Goal: Task Accomplishment & Management: Manage account settings

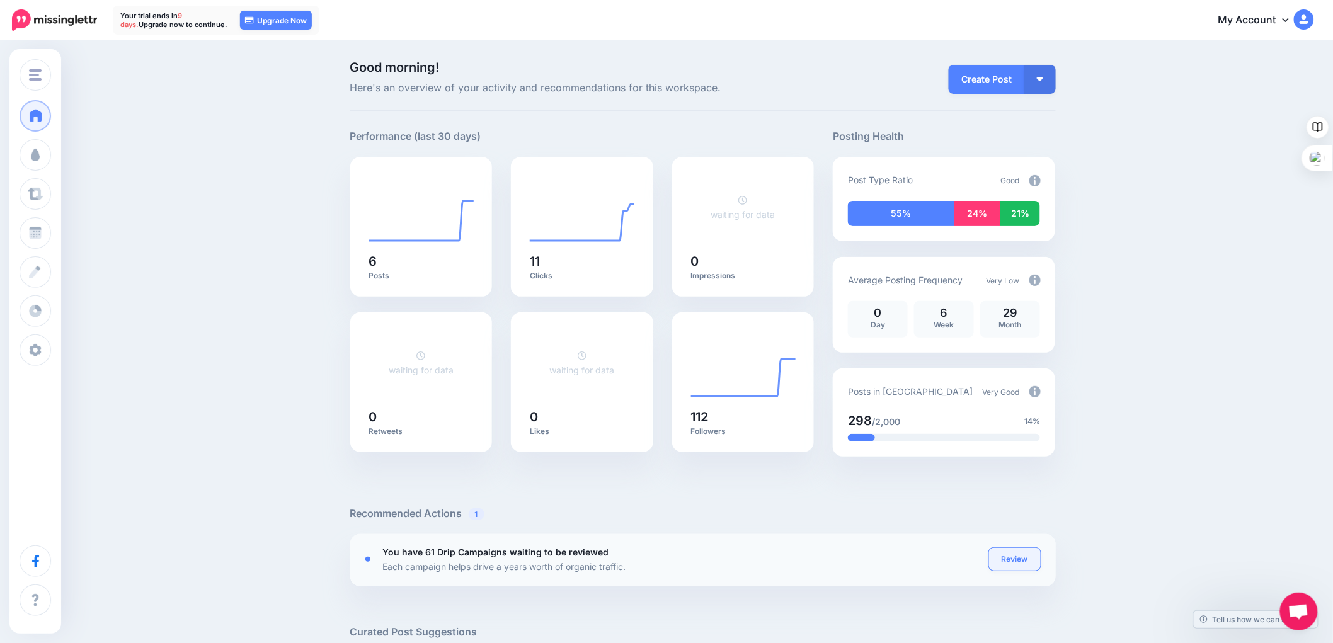
click at [1018, 558] on link "Review" at bounding box center [1015, 559] width 52 height 23
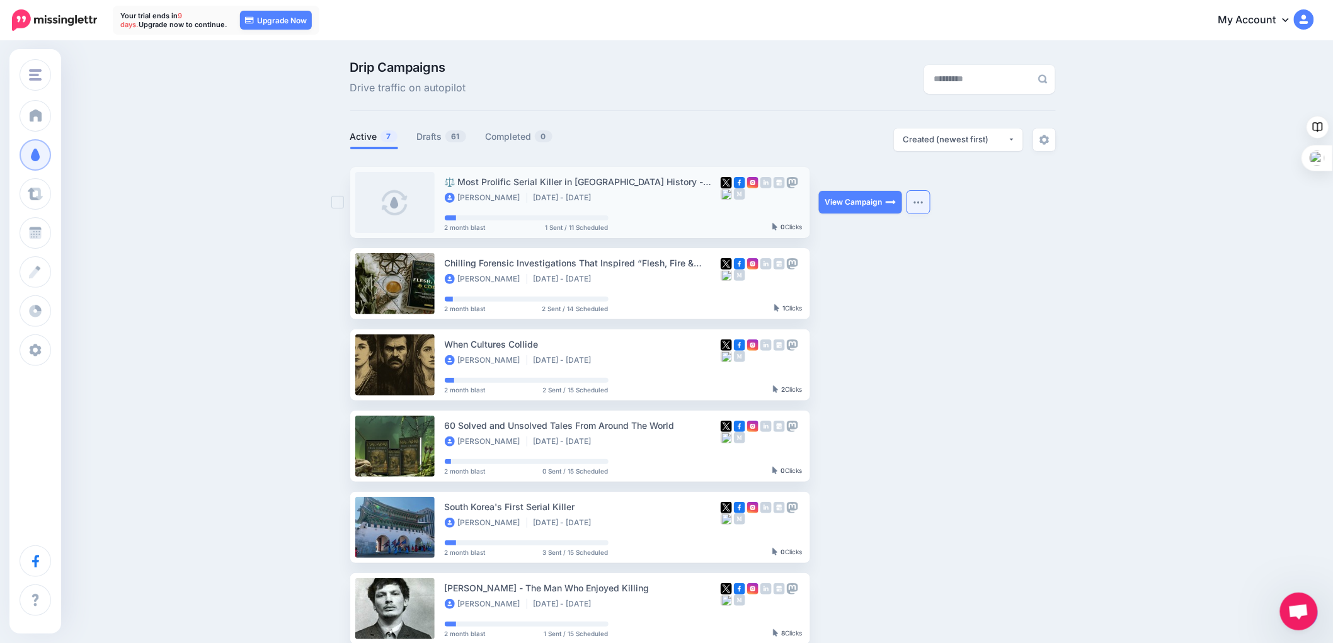
click at [917, 204] on button "button" at bounding box center [918, 202] width 23 height 23
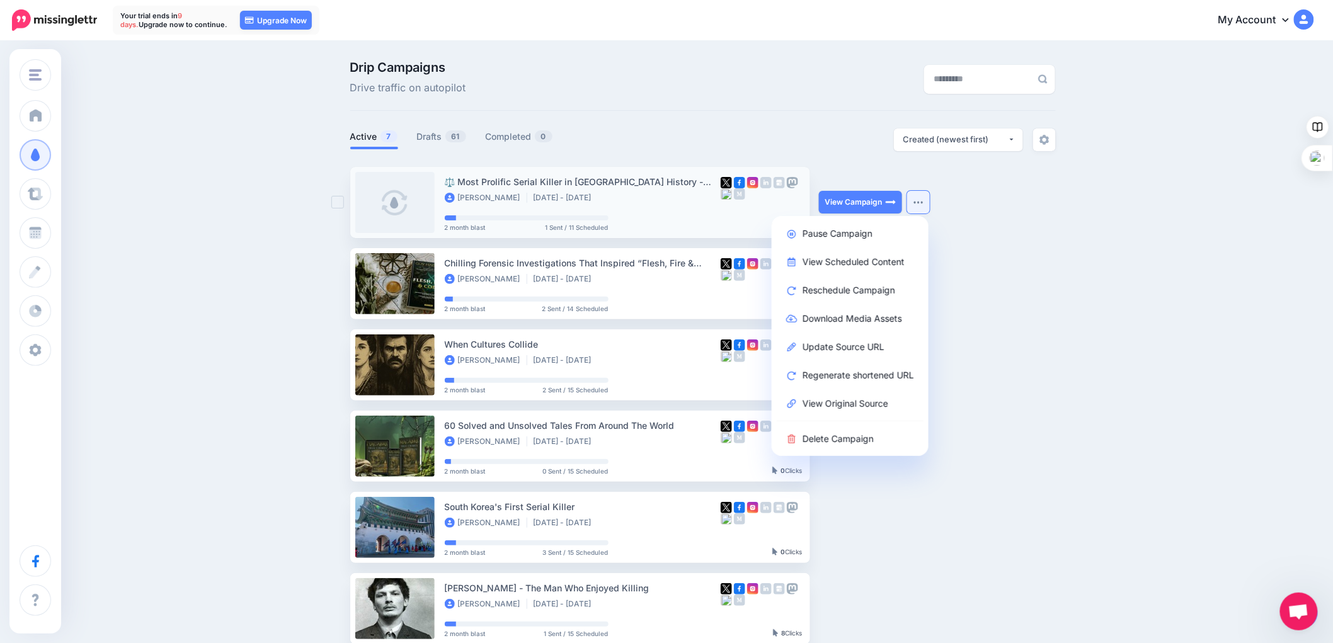
click at [924, 200] on img "button" at bounding box center [919, 202] width 10 height 4
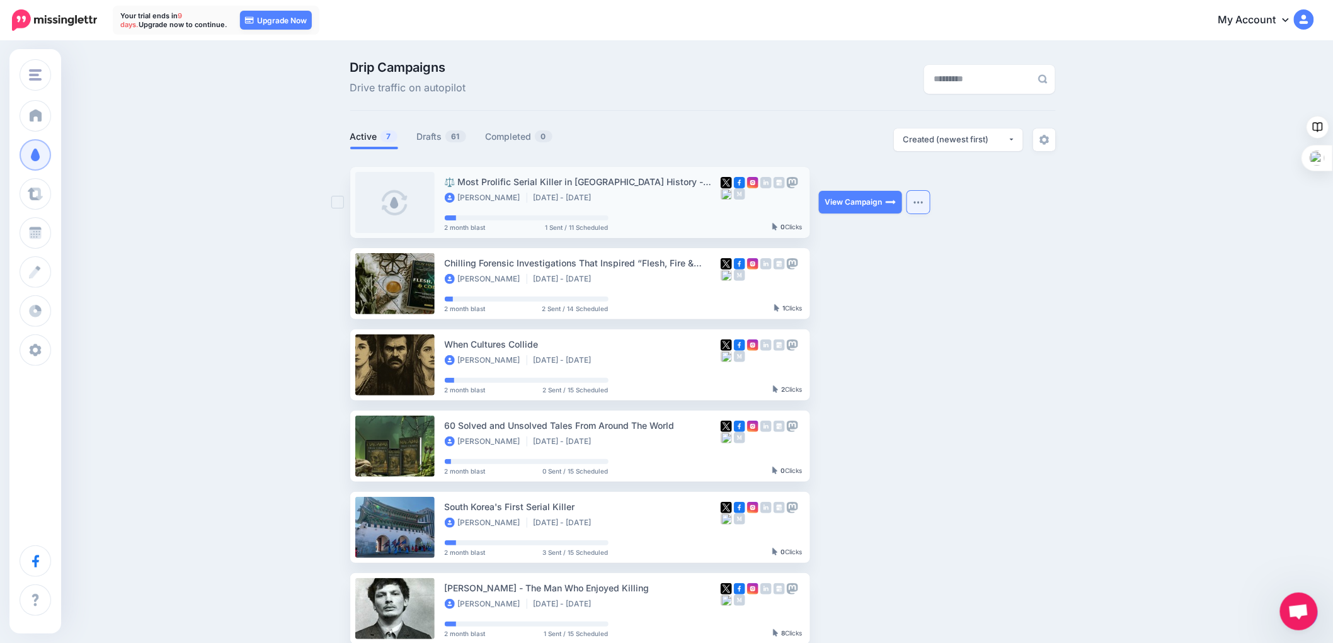
click at [924, 200] on img "button" at bounding box center [919, 202] width 10 height 4
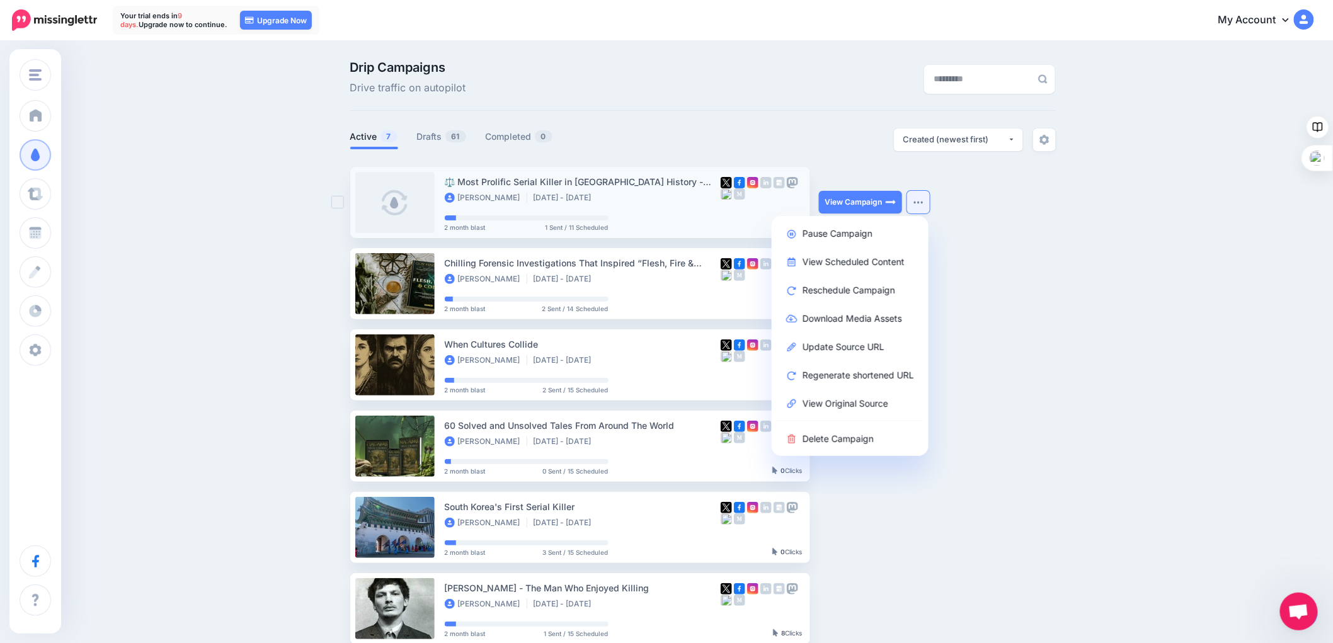
click at [402, 205] on link at bounding box center [394, 202] width 79 height 61
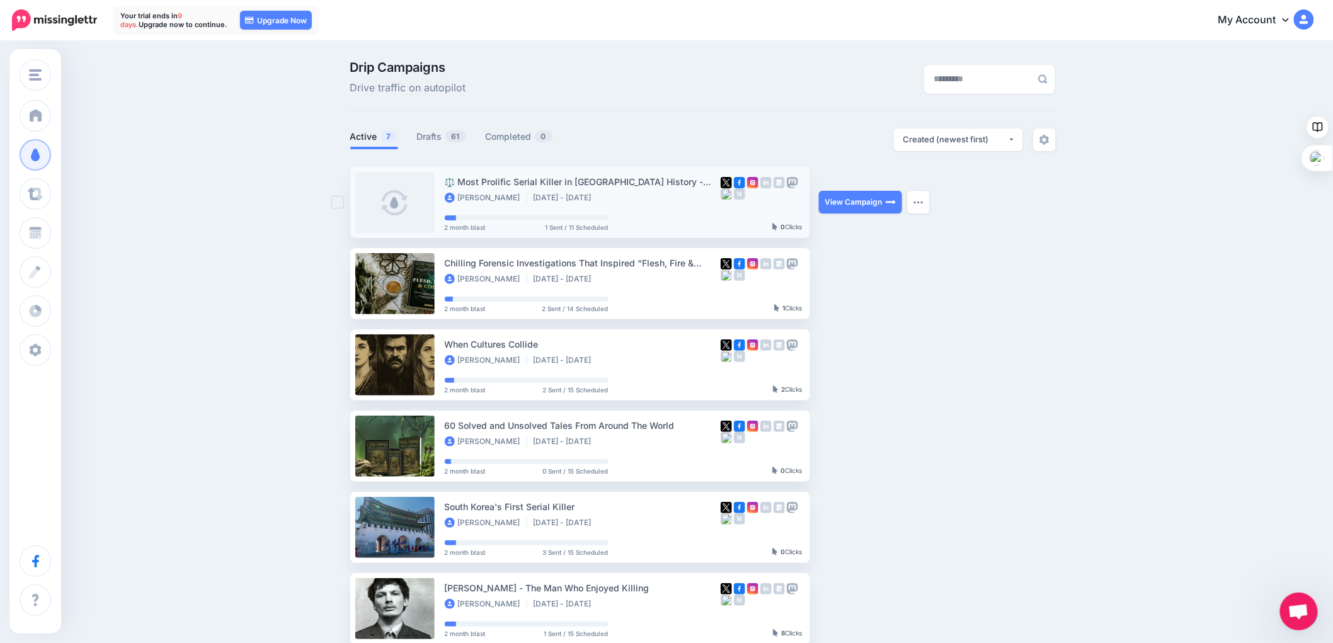
click at [402, 205] on link at bounding box center [394, 202] width 79 height 61
click at [921, 199] on button "button" at bounding box center [918, 202] width 23 height 23
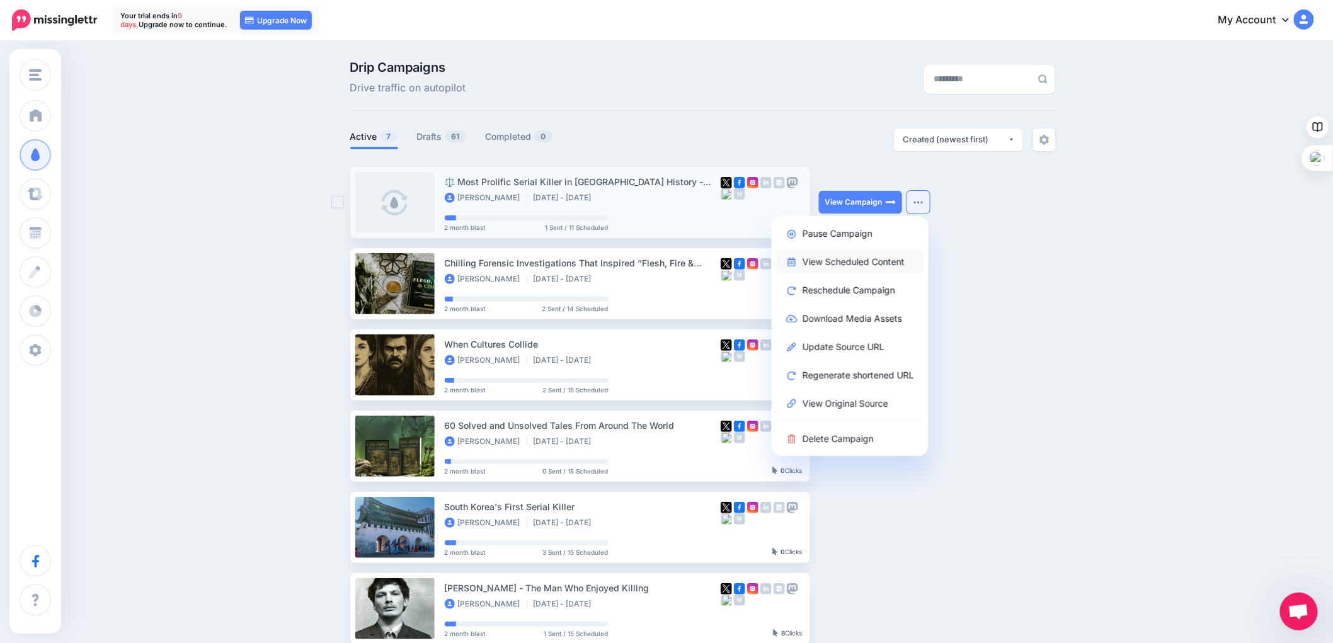
click at [812, 259] on link "View Scheduled Content" at bounding box center [850, 262] width 147 height 25
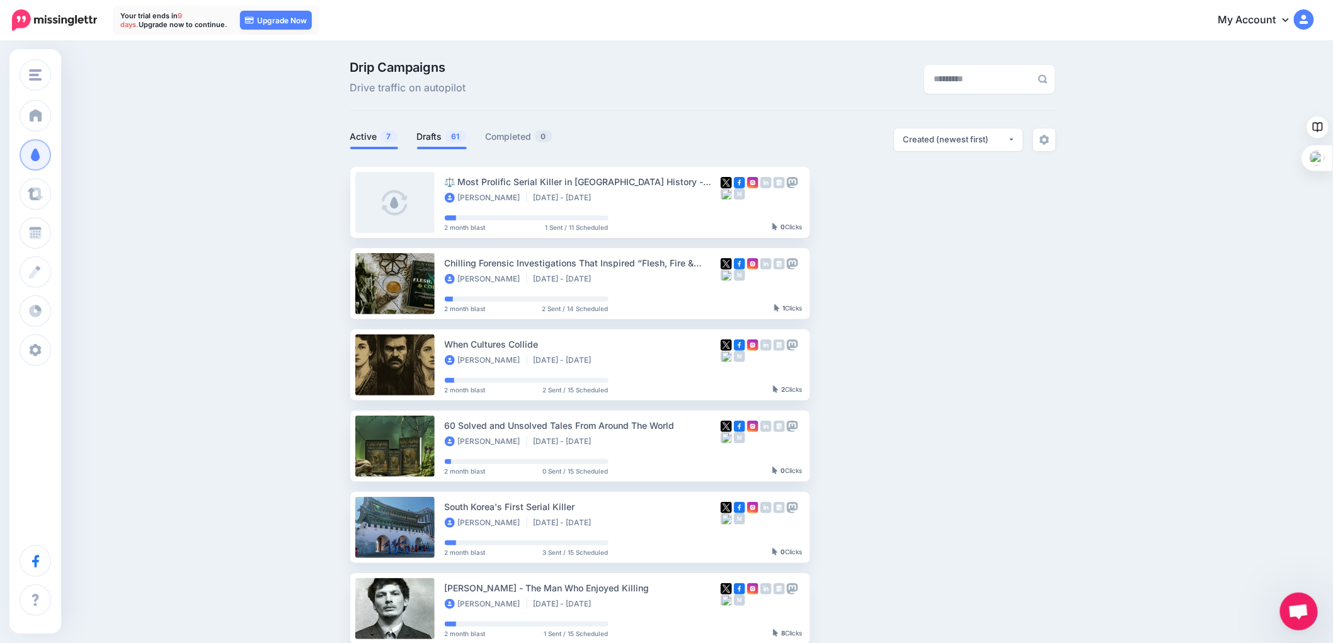
click at [450, 141] on link "Drafts 61" at bounding box center [442, 136] width 50 height 15
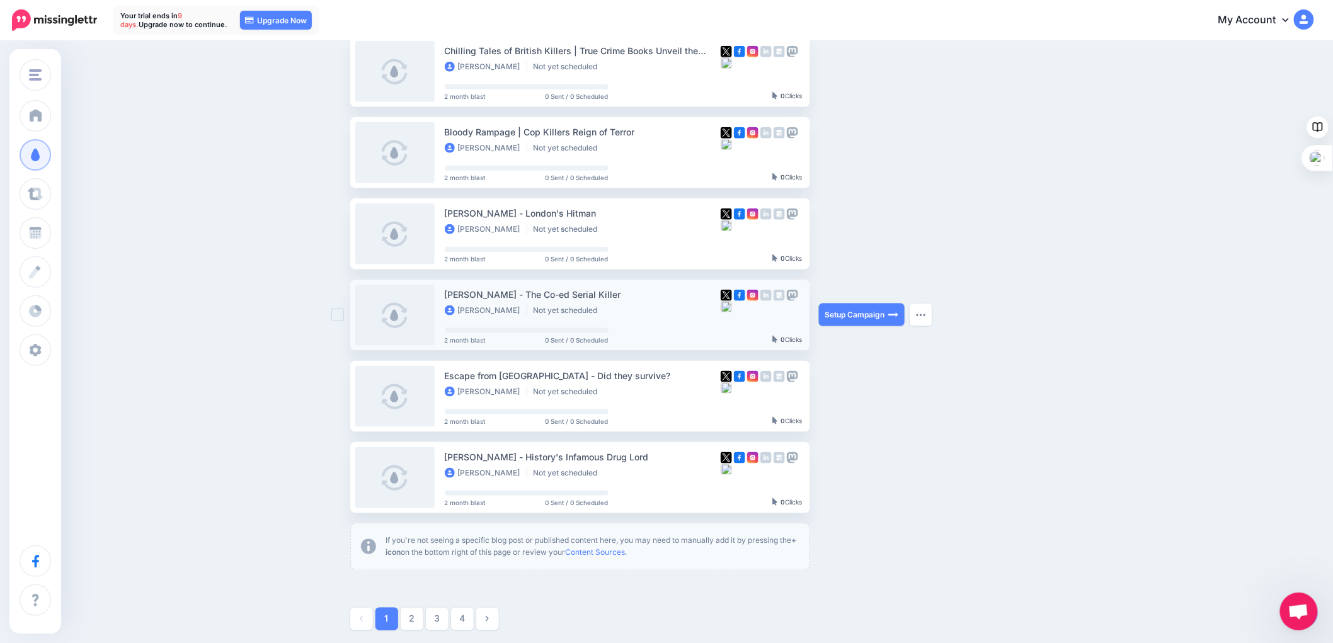
scroll to position [490, 0]
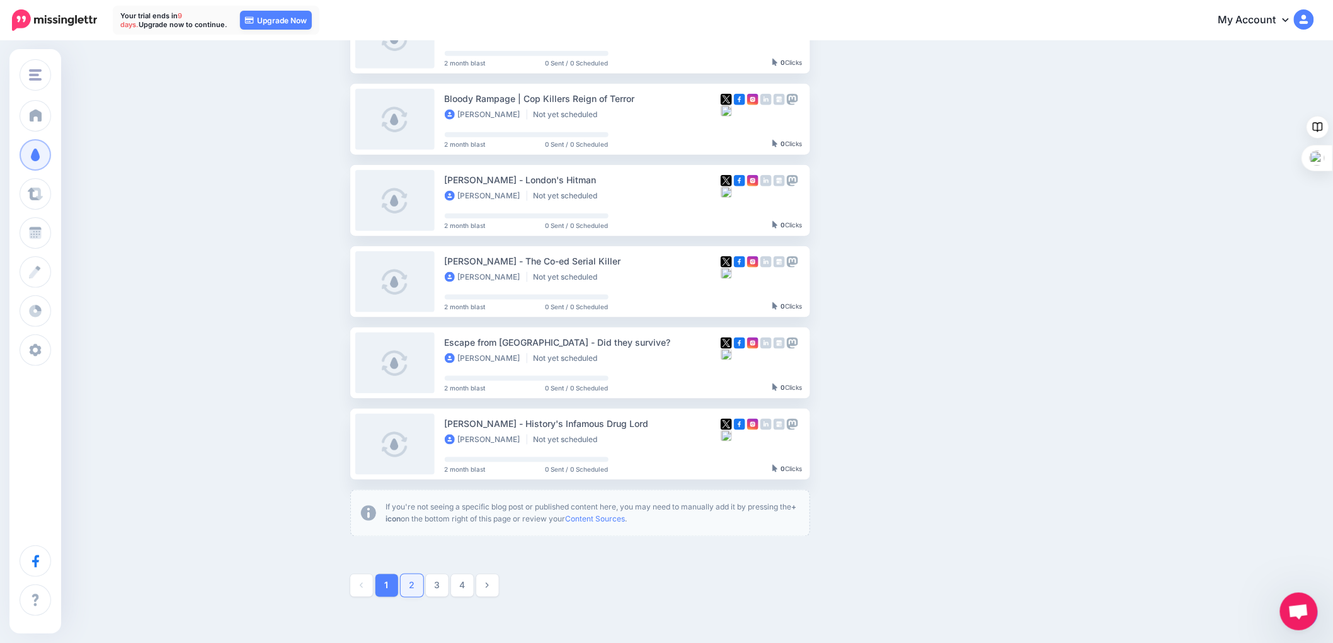
click at [415, 584] on link "2" at bounding box center [412, 586] width 23 height 23
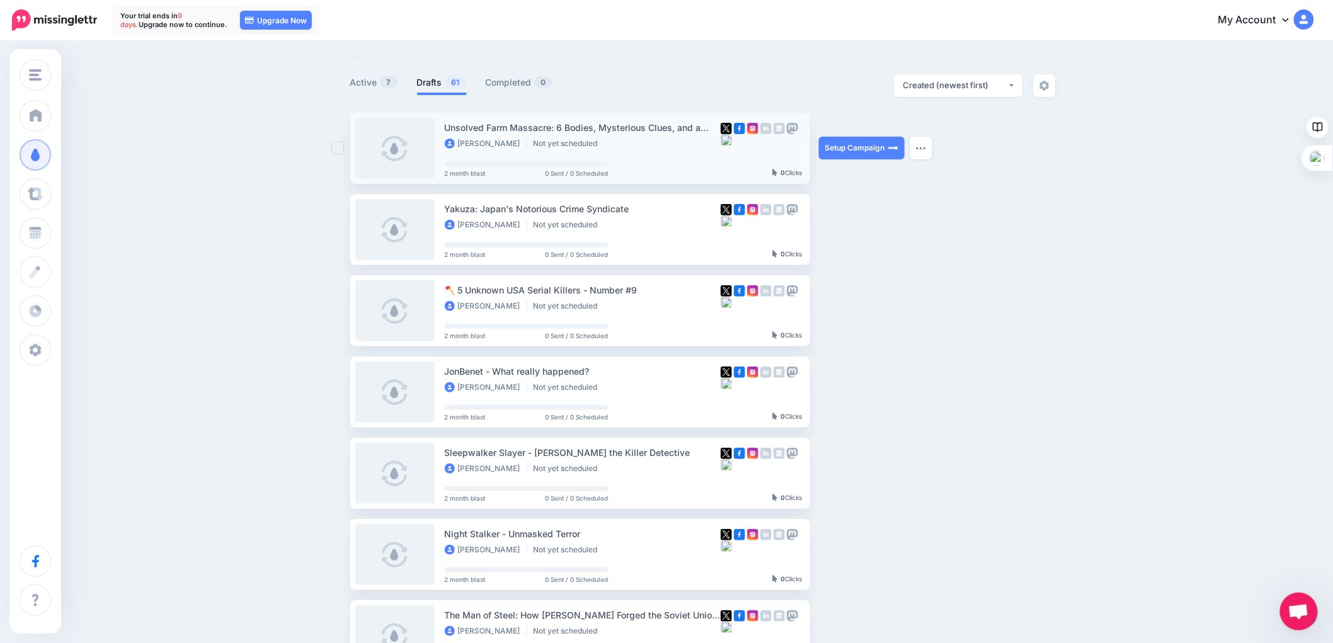
scroll to position [140, 0]
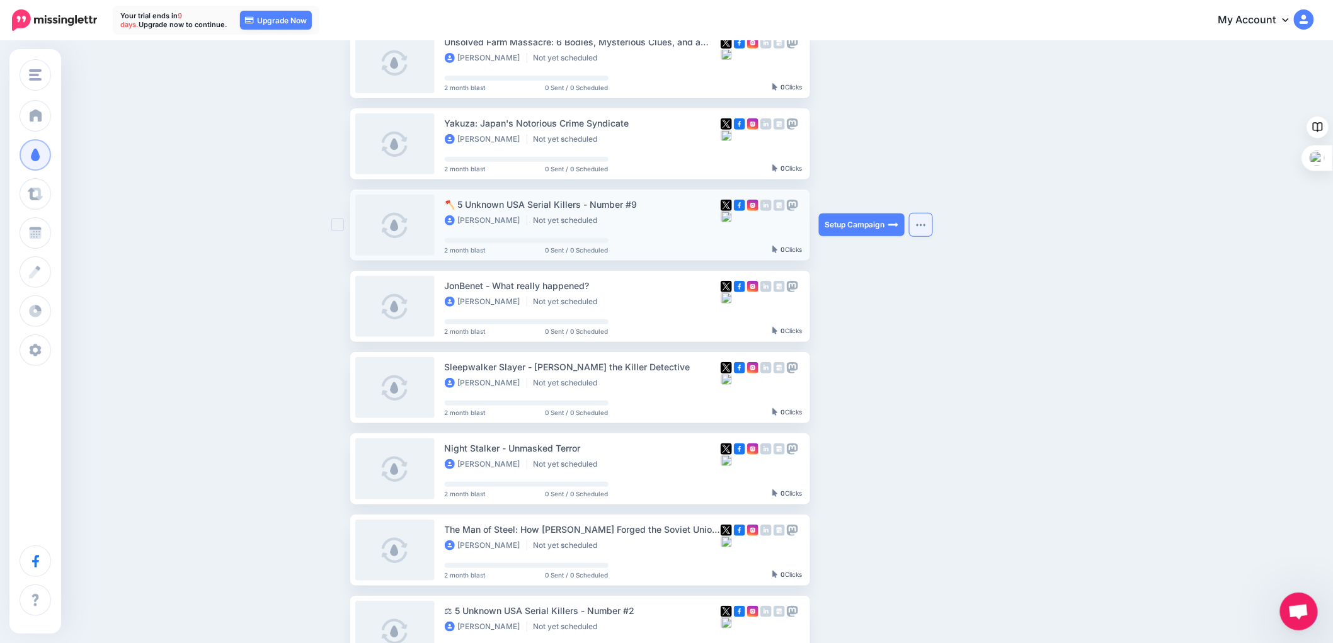
click at [924, 221] on button "button" at bounding box center [921, 225] width 23 height 23
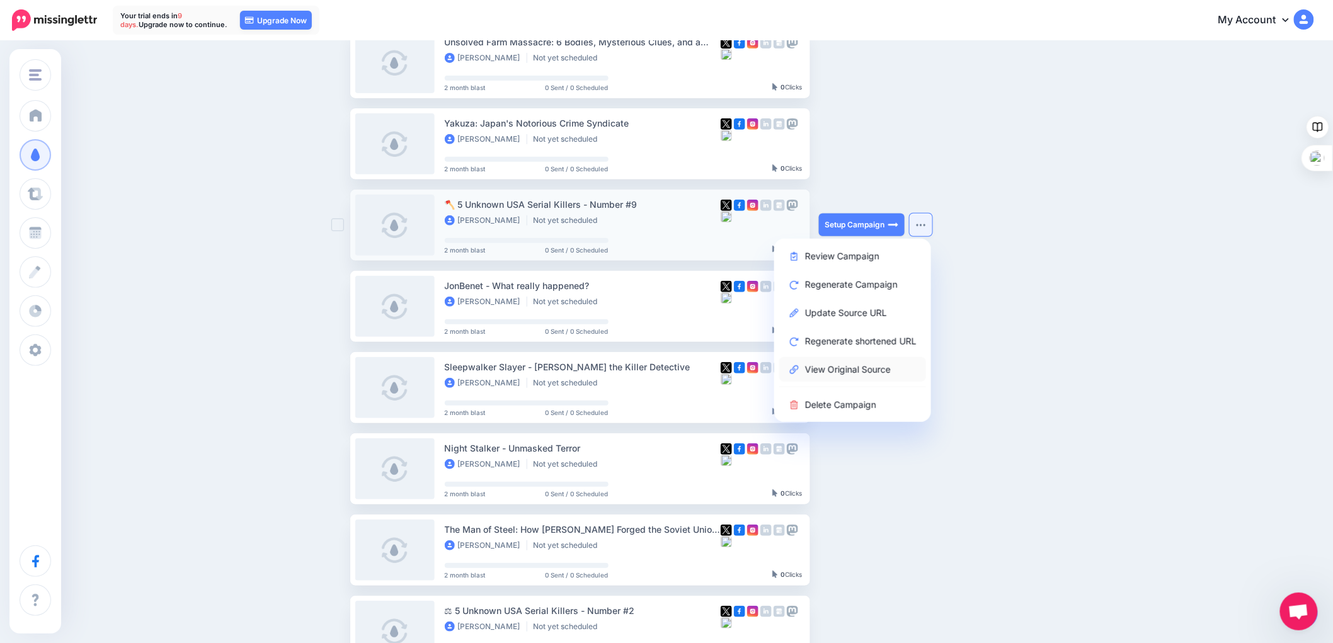
click at [829, 362] on link "View Original Source" at bounding box center [852, 369] width 147 height 25
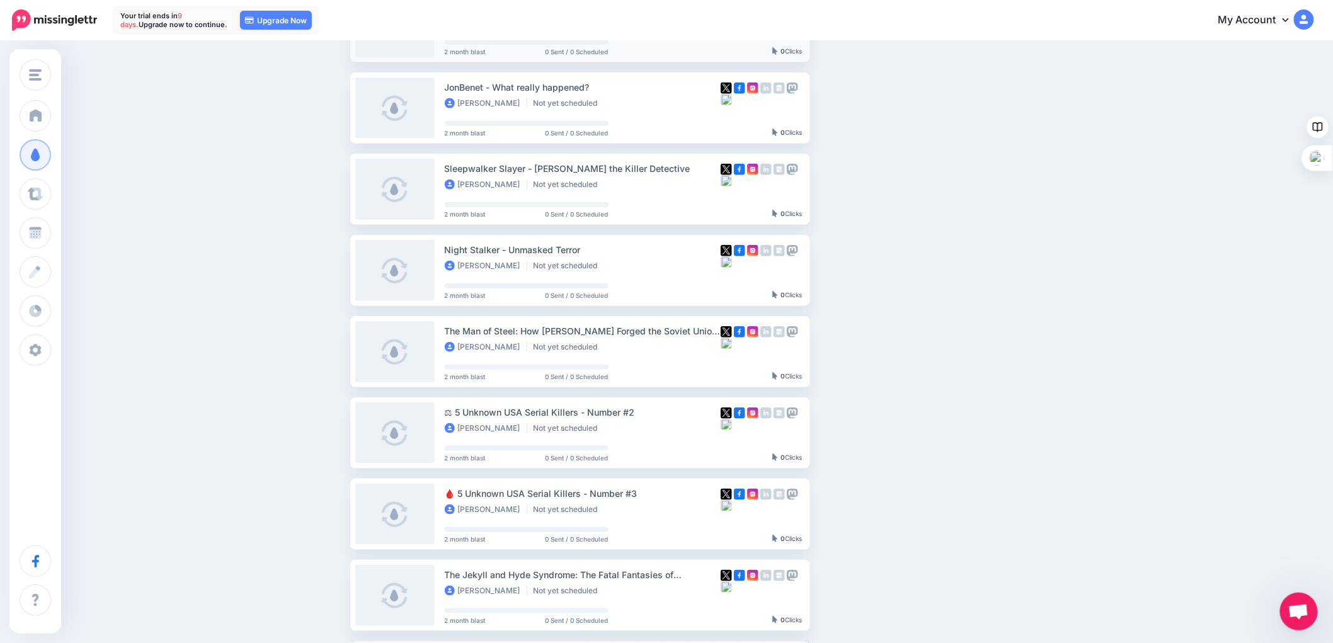
scroll to position [420, 0]
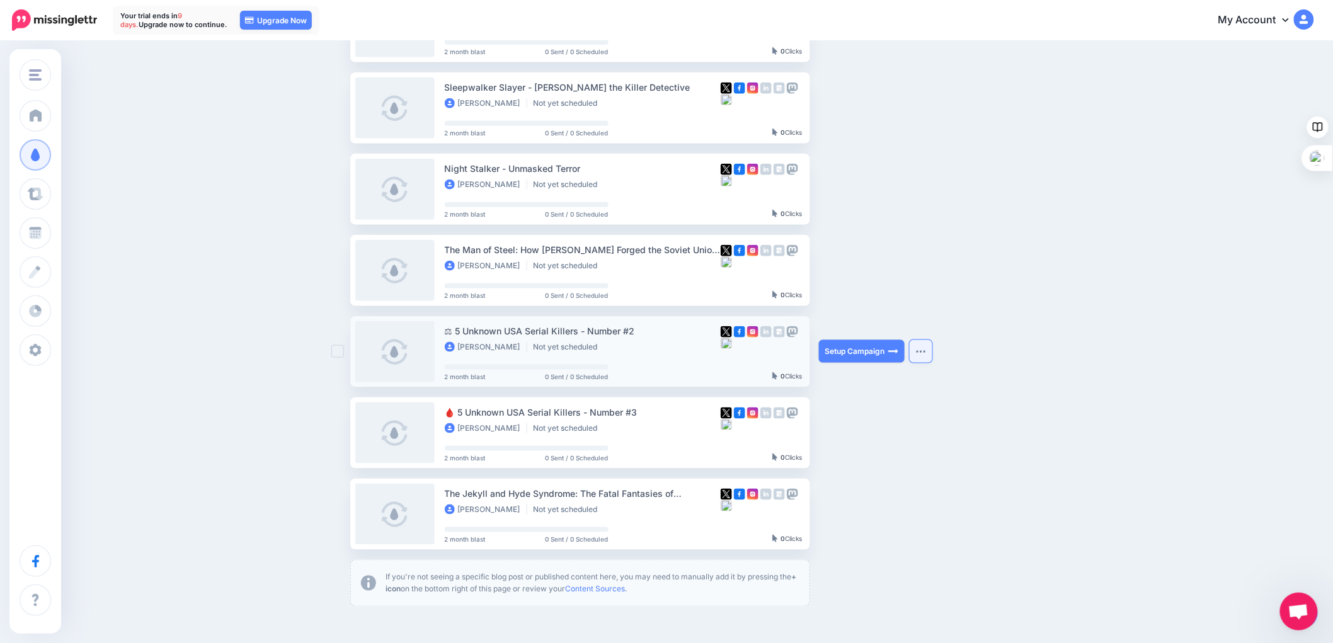
click at [933, 355] on button "button" at bounding box center [921, 351] width 23 height 23
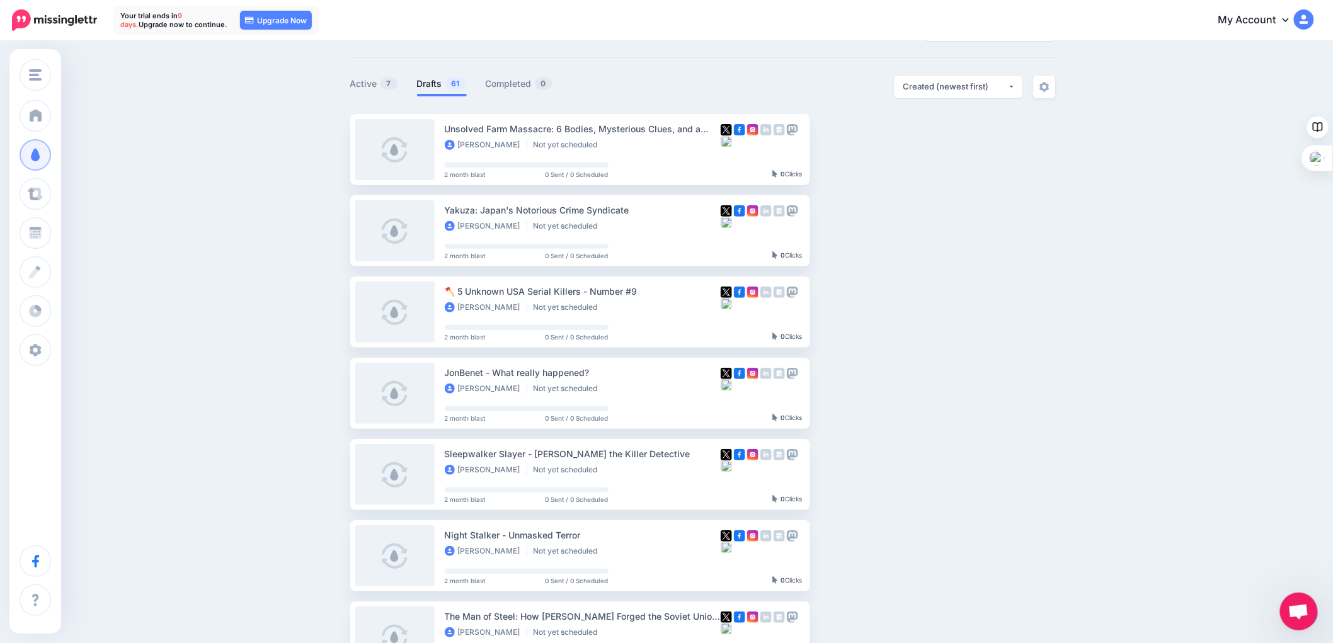
scroll to position [0, 0]
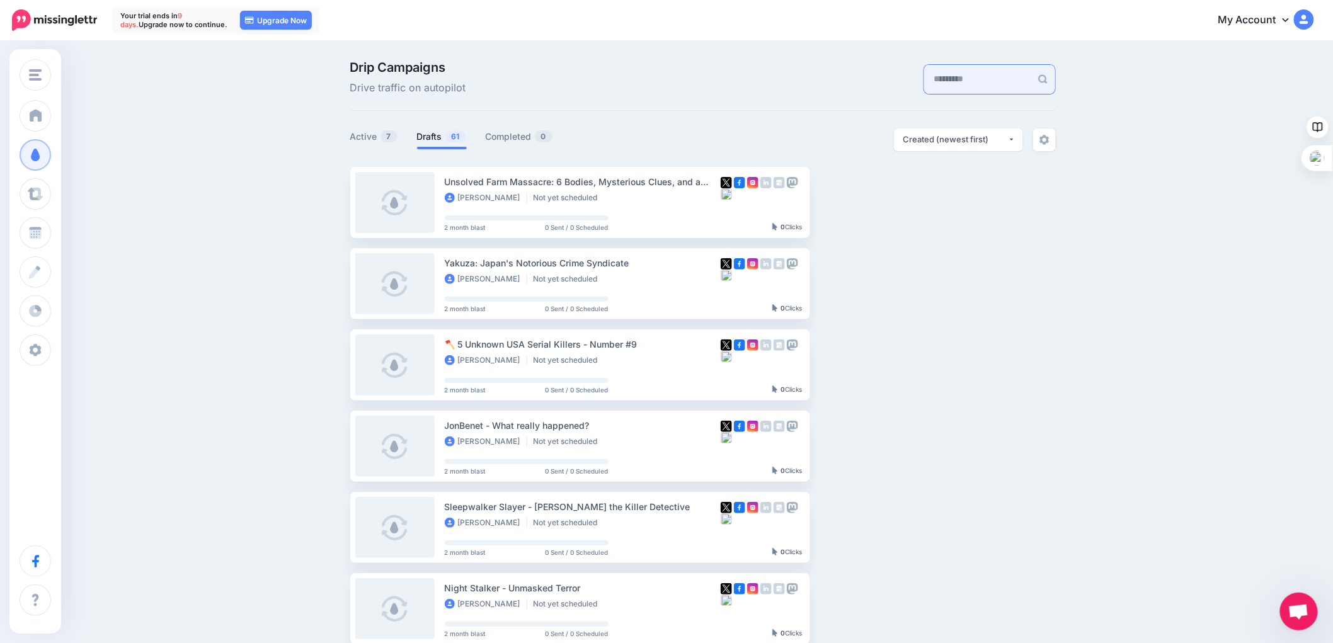
click at [924, 78] on input "text" at bounding box center [977, 79] width 107 height 29
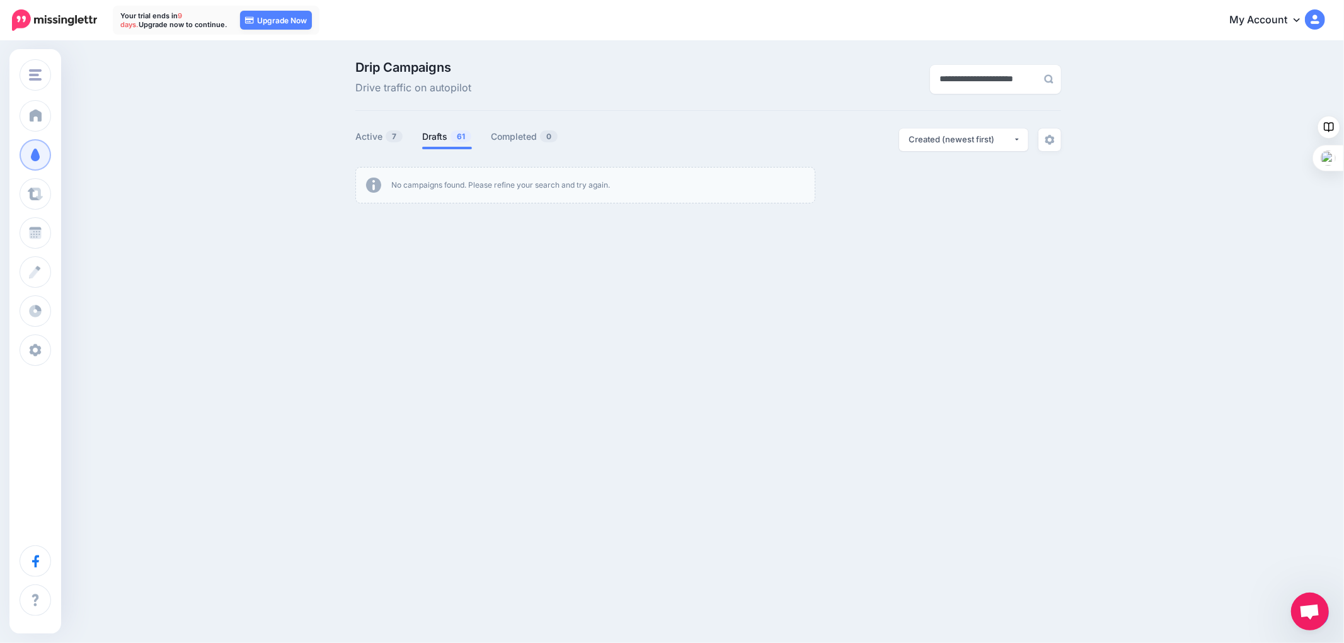
type input "**********"
drag, startPoint x: 1019, startPoint y: 83, endPoint x: 829, endPoint y: 85, distance: 190.3
click at [829, 85] on div "**********" at bounding box center [949, 78] width 241 height 35
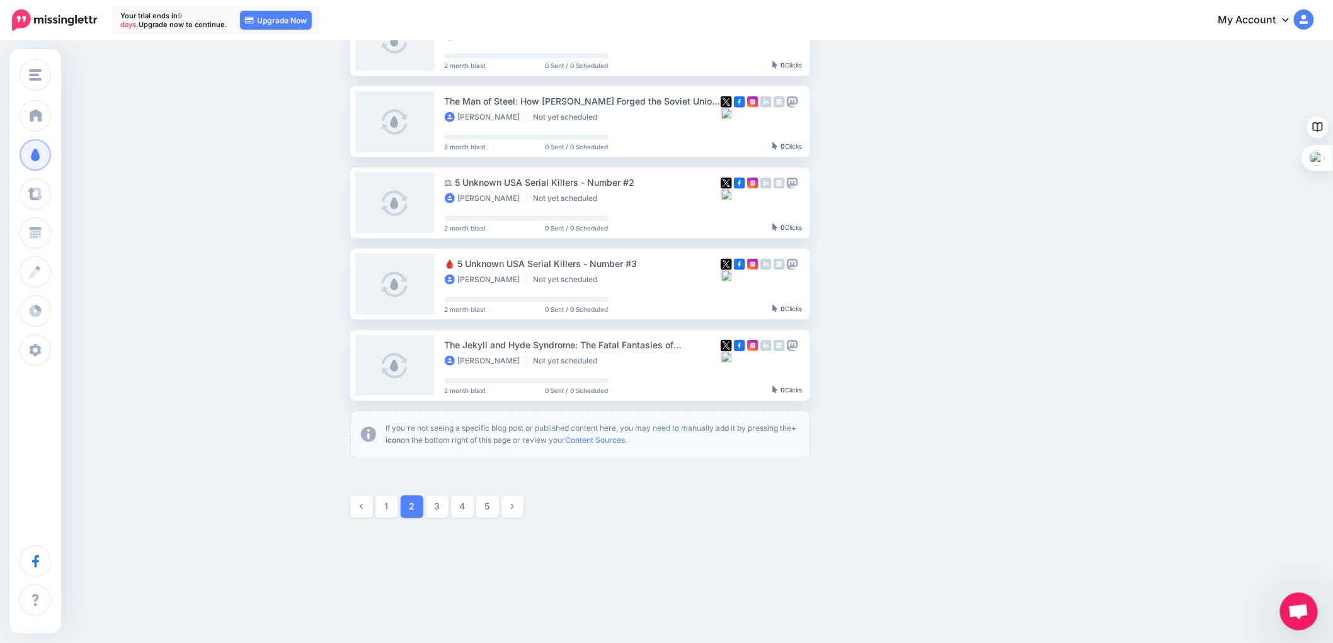
scroll to position [570, 0]
click at [392, 507] on link "1" at bounding box center [387, 506] width 23 height 23
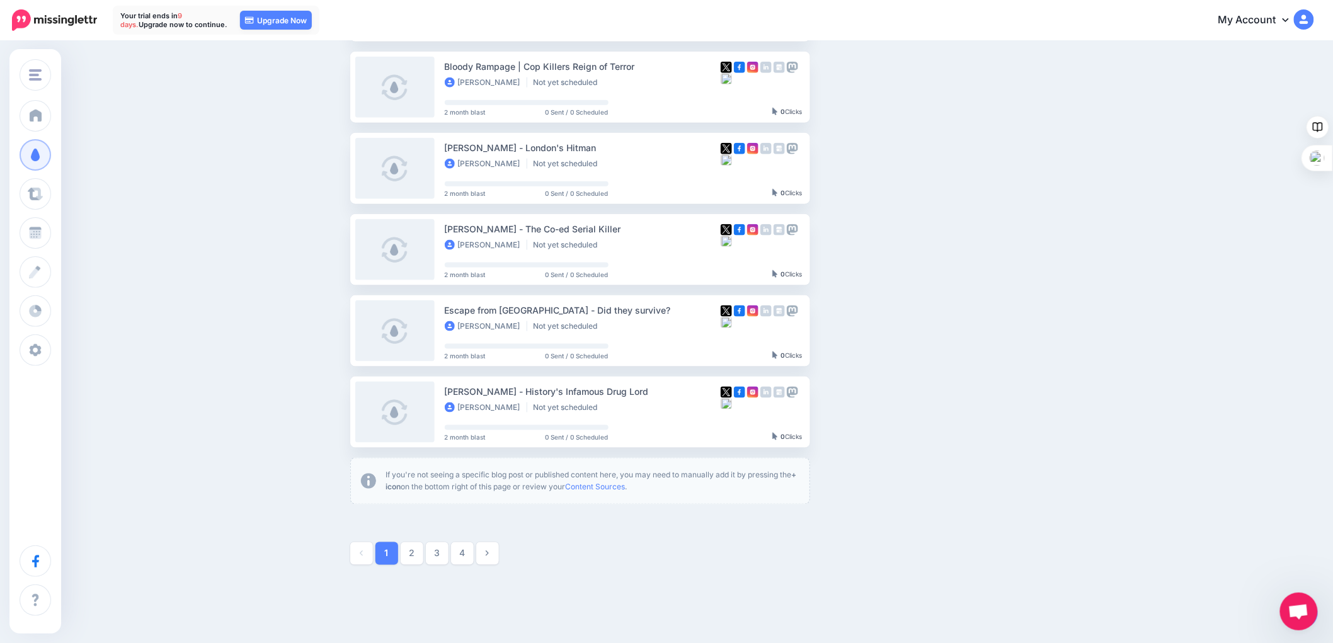
scroll to position [490, 0]
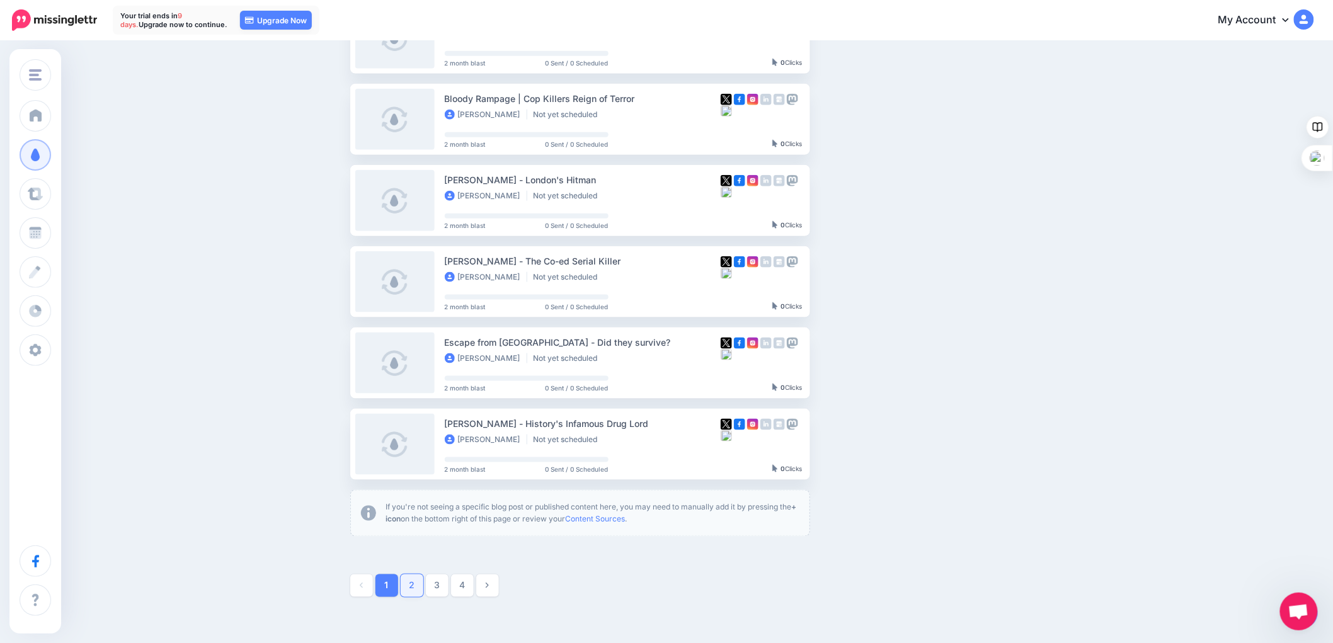
click at [417, 583] on link "2" at bounding box center [412, 586] width 23 height 23
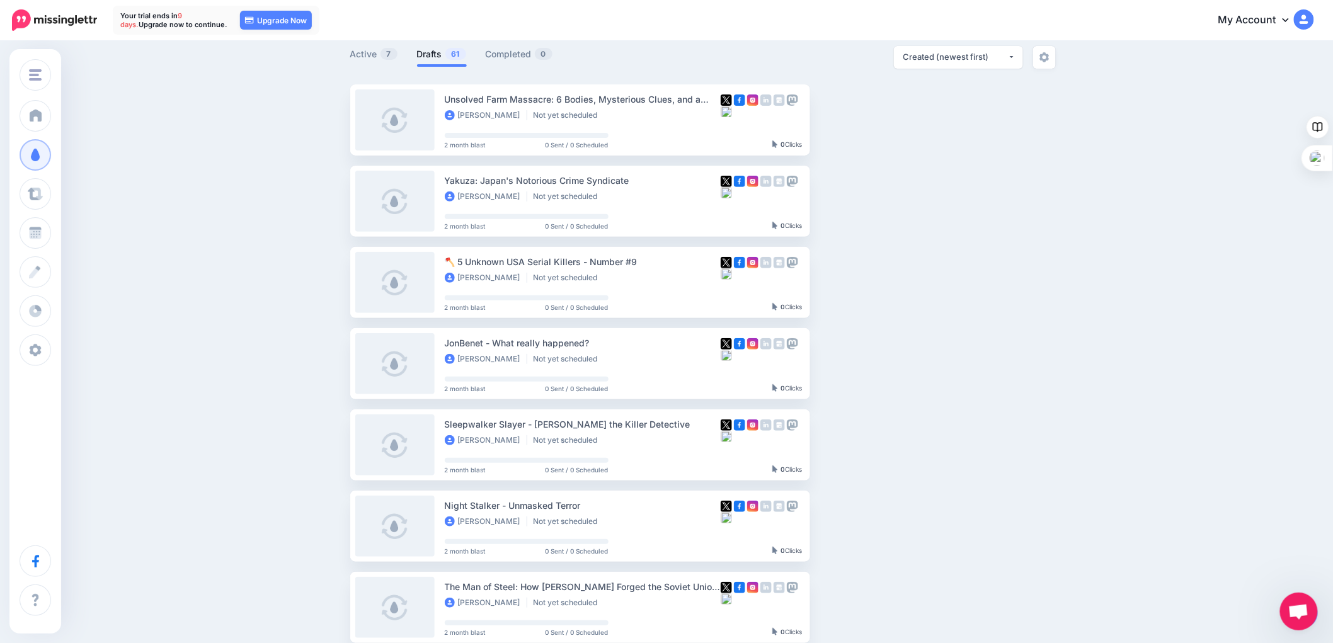
scroll to position [0, 0]
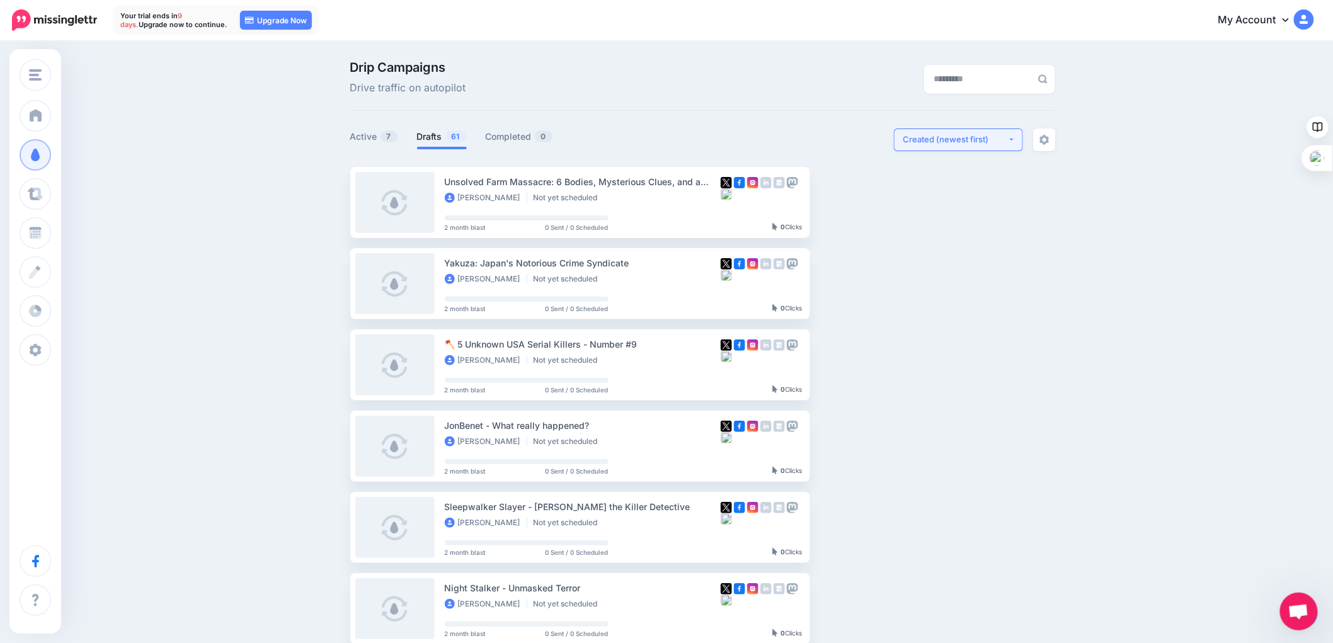
click at [979, 137] on div "Created (newest first)" at bounding box center [956, 140] width 105 height 12
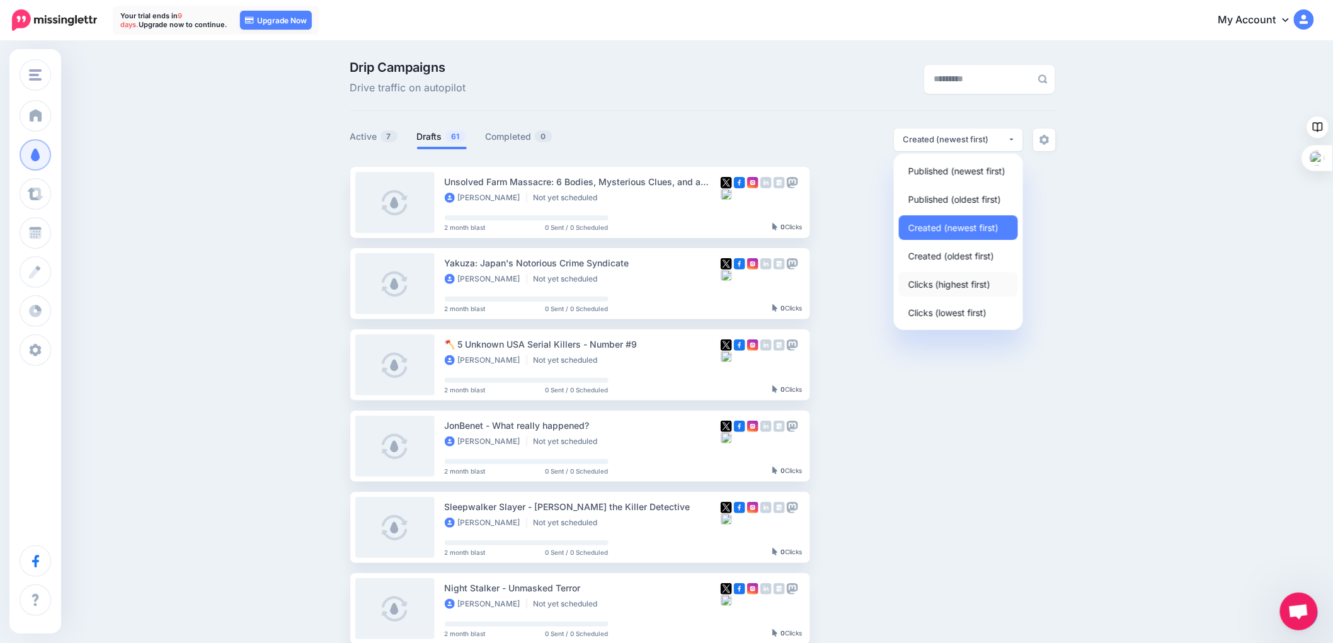
click at [936, 278] on span "Clicks (highest first)" at bounding box center [950, 284] width 82 height 15
select select "**********"
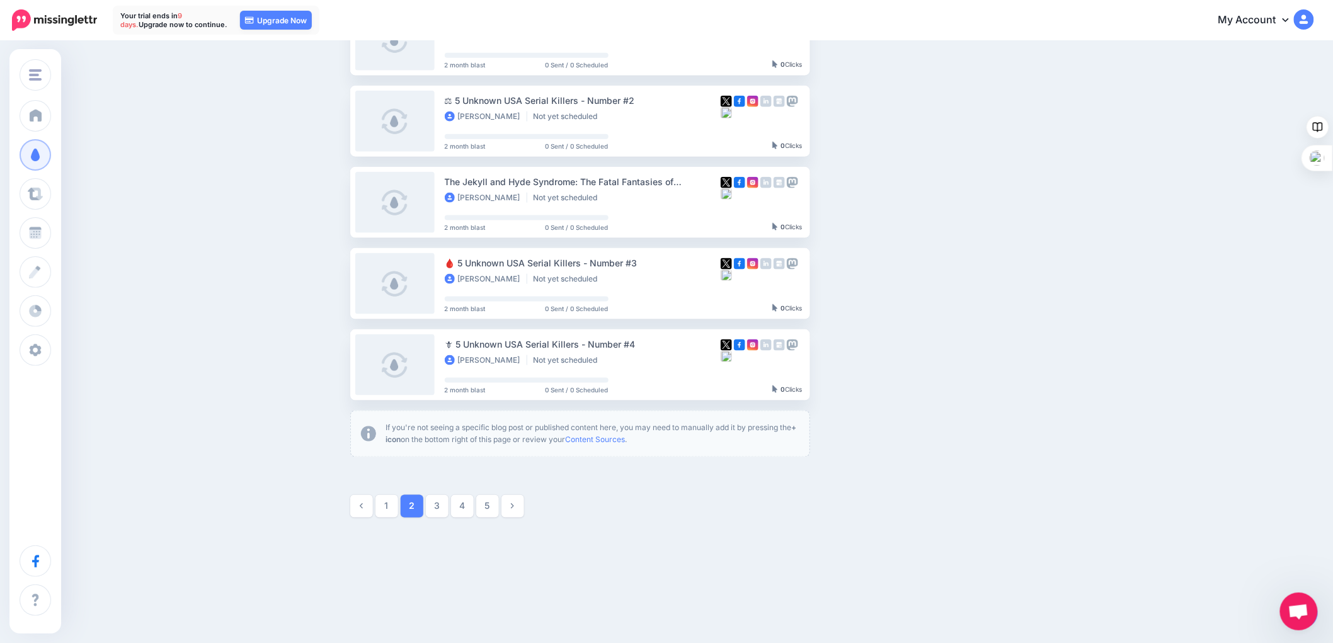
scroll to position [570, 0]
click at [445, 506] on link "3" at bounding box center [437, 506] width 23 height 23
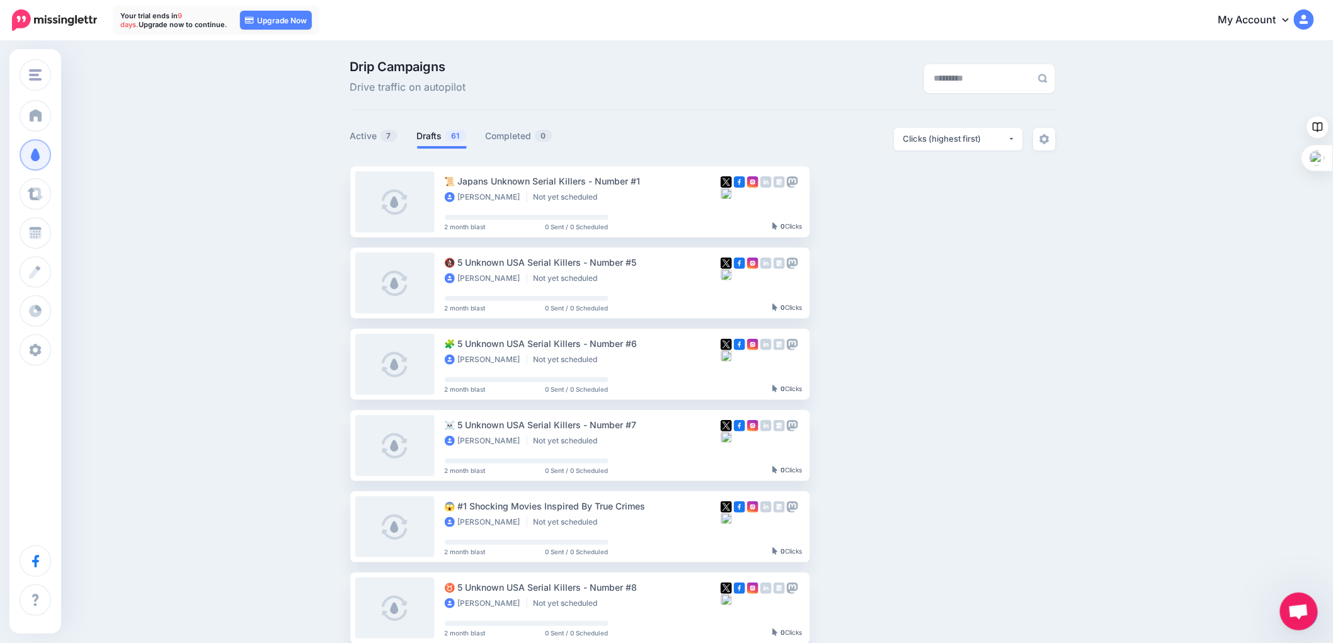
scroll to position [0, 0]
click at [936, 81] on input "text" at bounding box center [977, 79] width 107 height 29
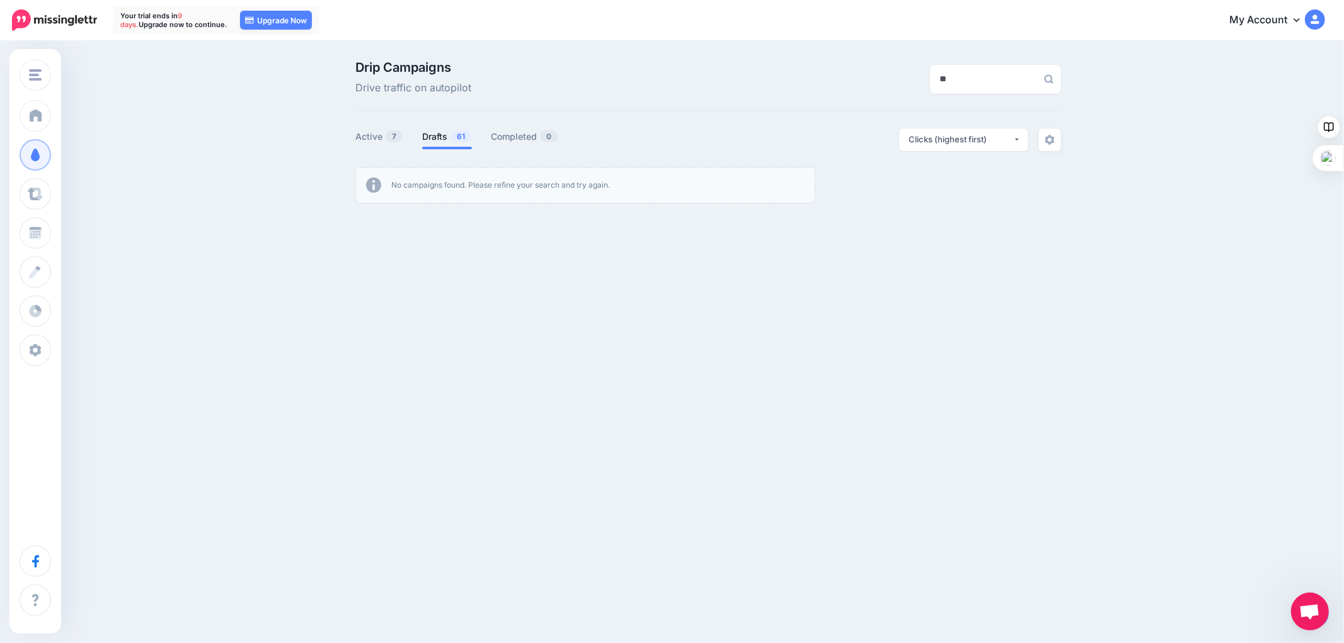
type input "*"
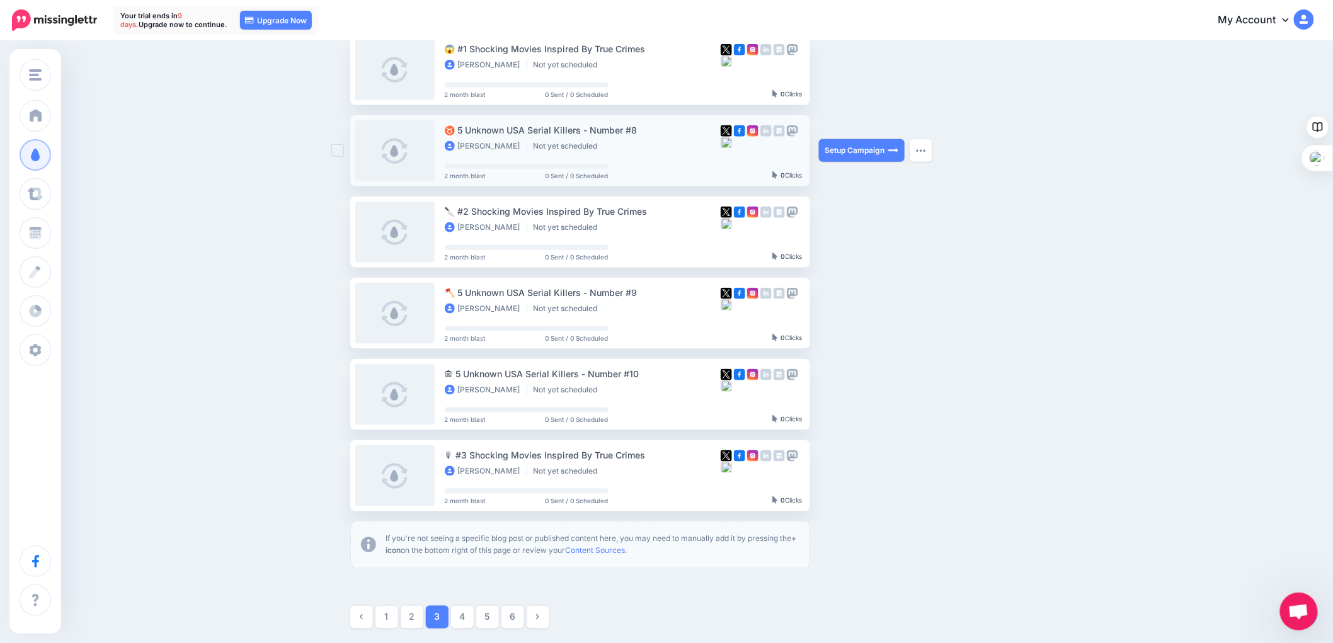
scroll to position [490, 0]
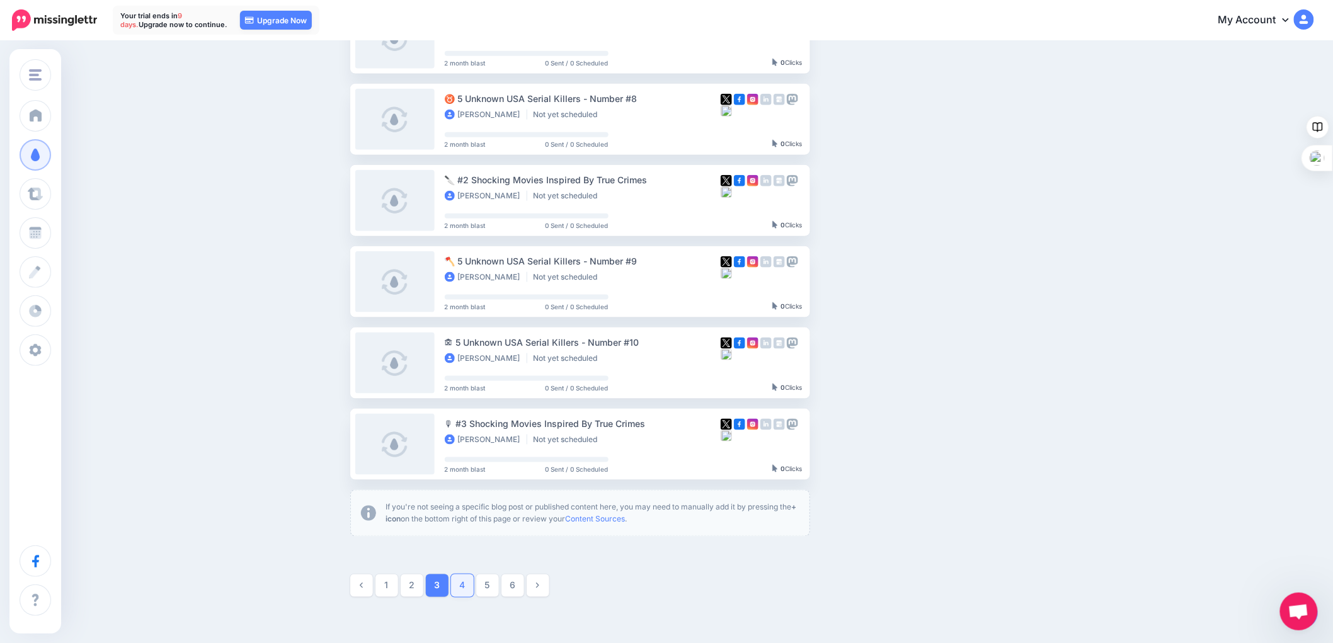
click at [469, 586] on link "4" at bounding box center [462, 586] width 23 height 23
click at [490, 582] on link "5" at bounding box center [487, 586] width 23 height 23
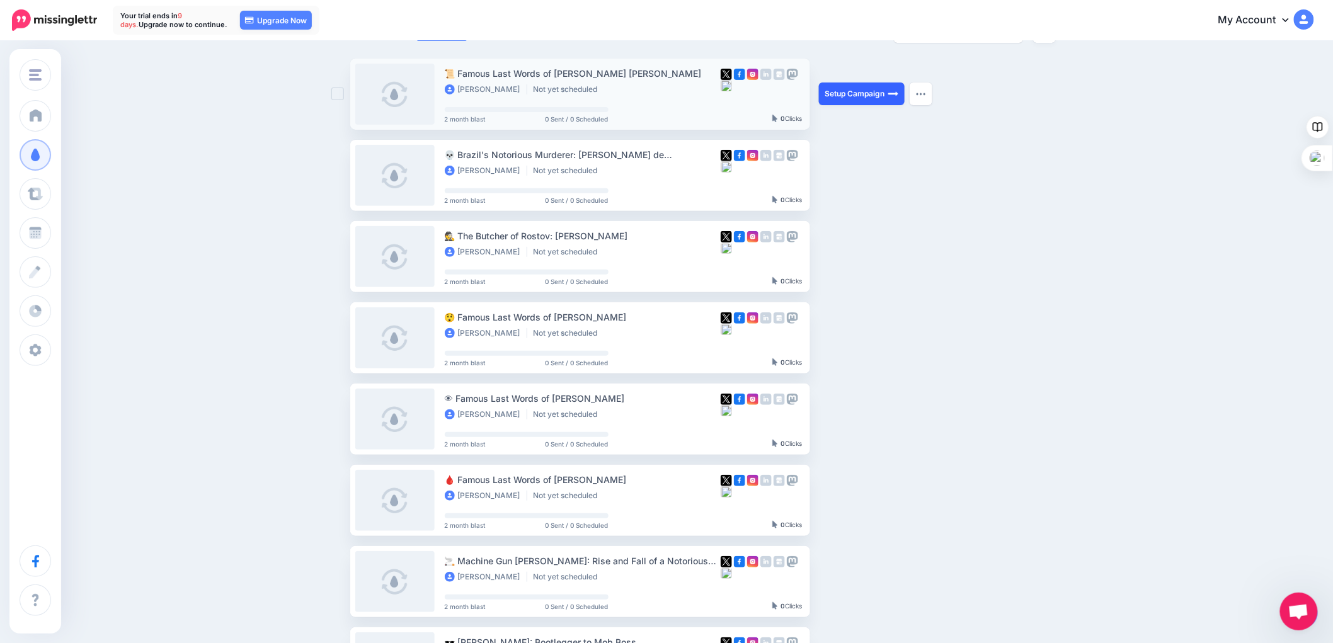
click at [868, 93] on link "Setup Campaign" at bounding box center [862, 94] width 86 height 23
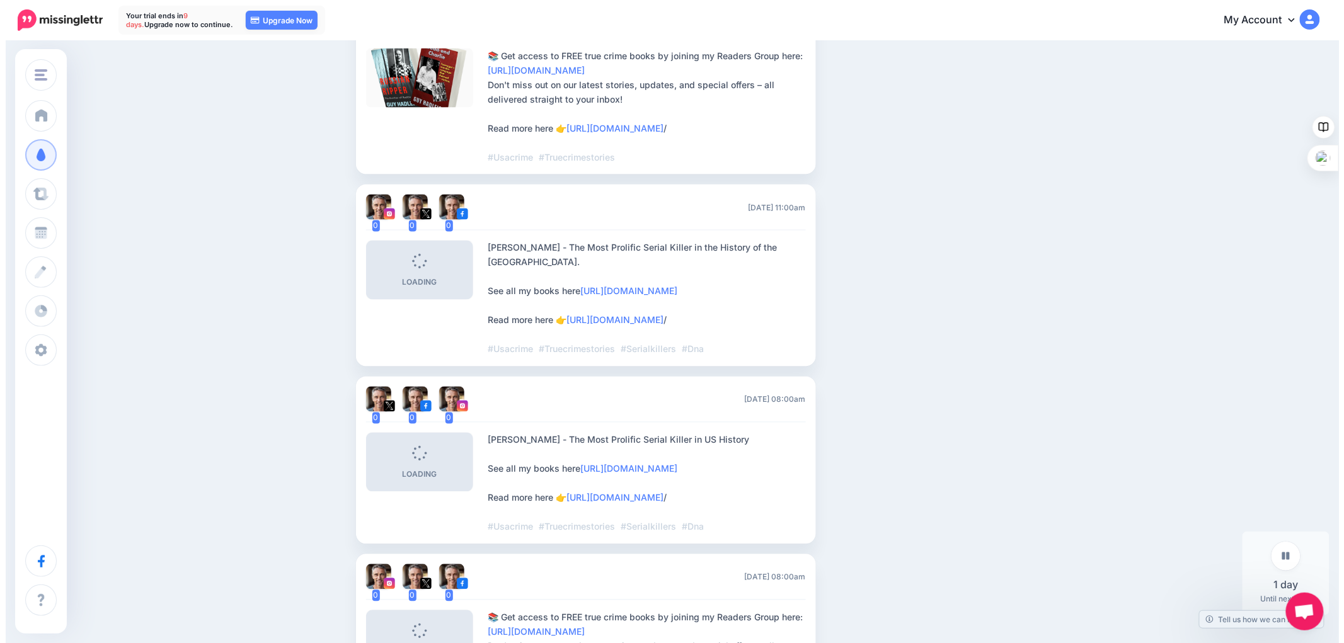
scroll to position [910, 0]
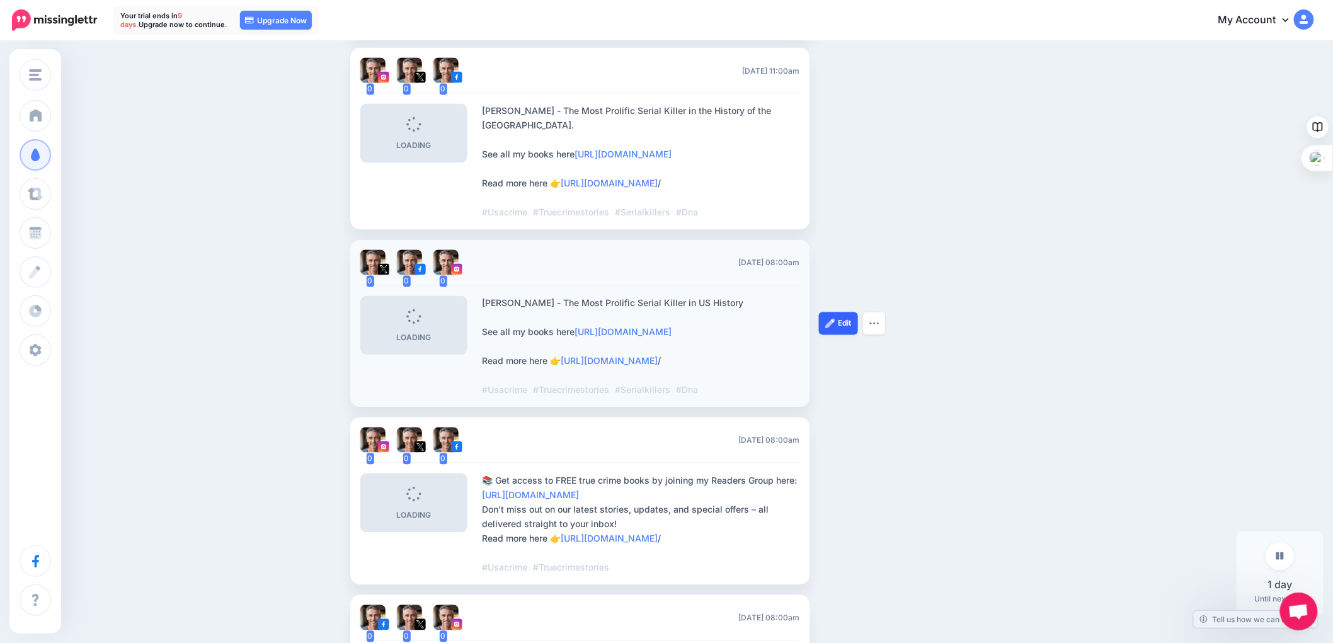
click at [844, 331] on link "Edit" at bounding box center [838, 324] width 39 height 23
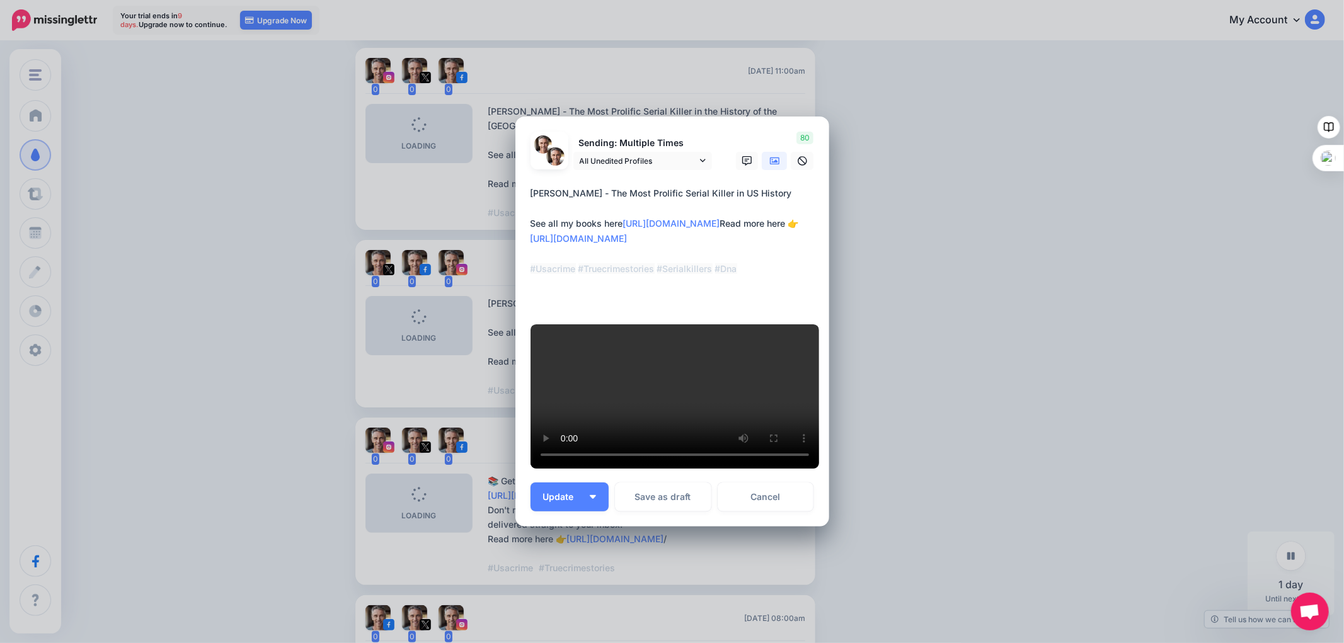
click at [770, 158] on icon at bounding box center [775, 162] width 10 height 8
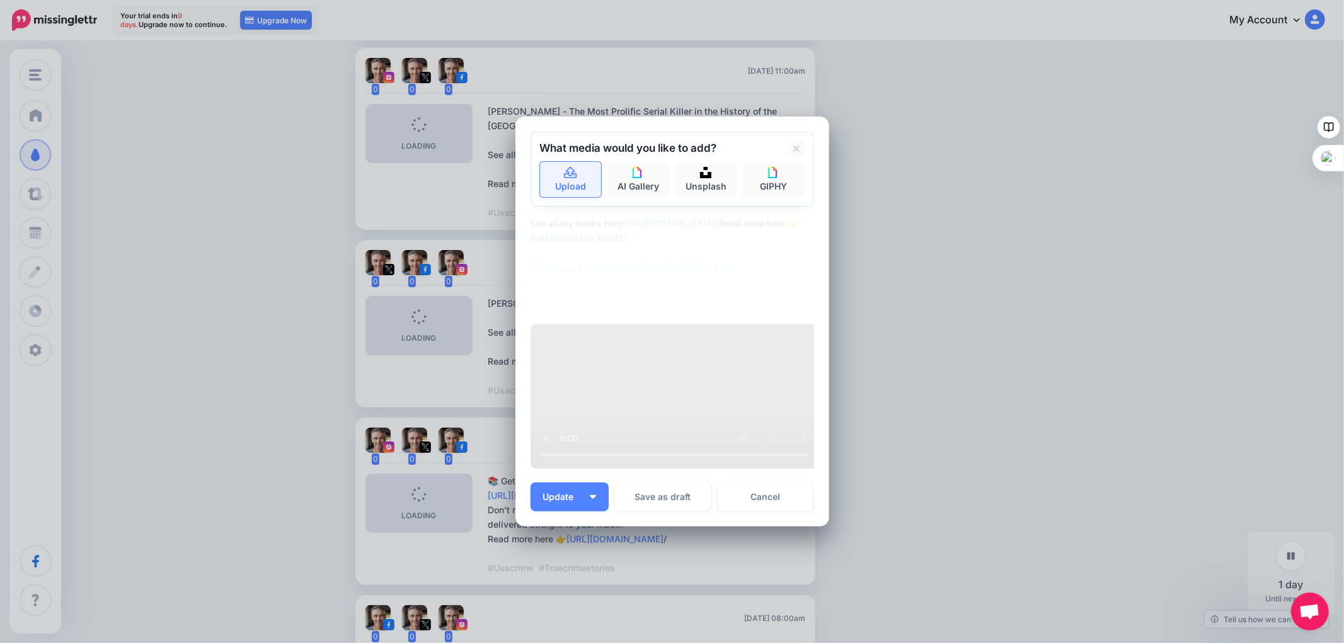
click at [568, 168] on icon at bounding box center [570, 173] width 14 height 11
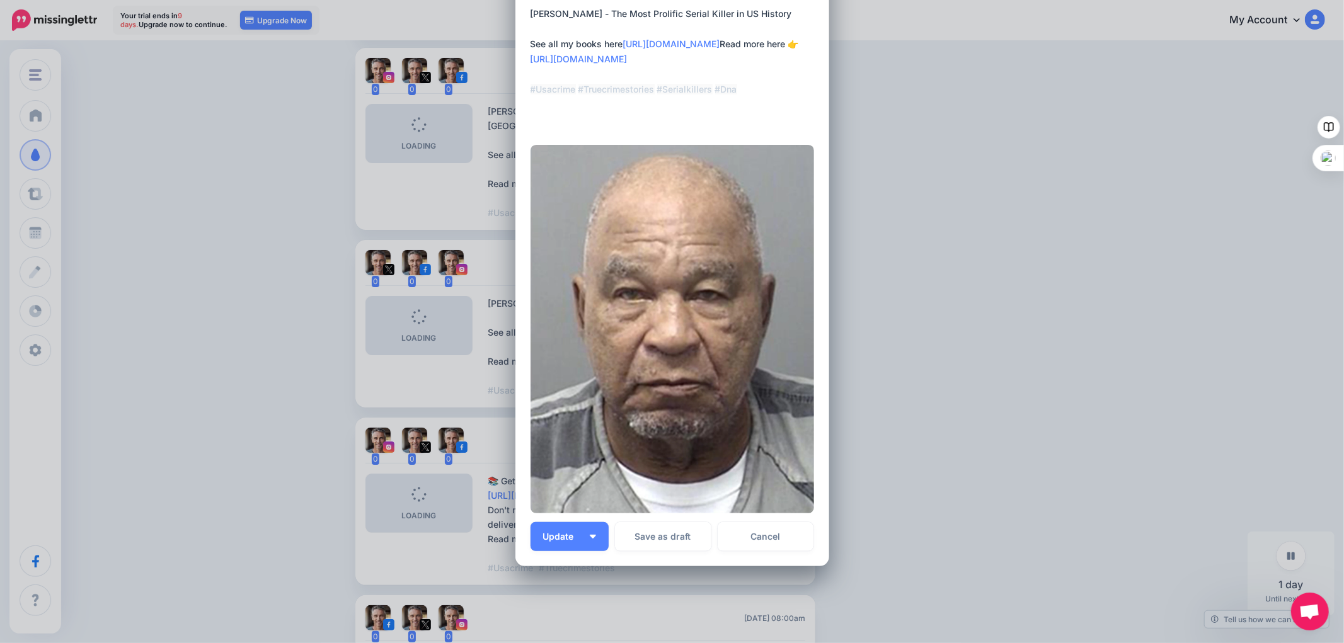
scroll to position [139, 0]
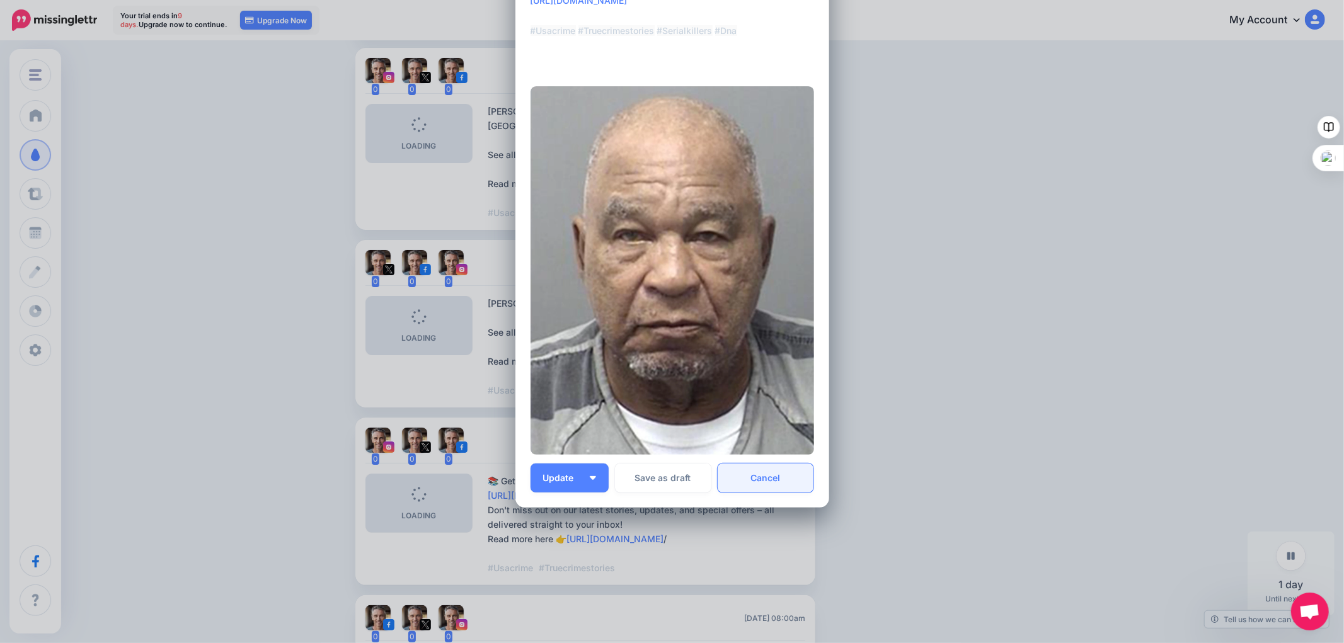
click at [765, 475] on link "Cancel" at bounding box center [766, 478] width 96 height 29
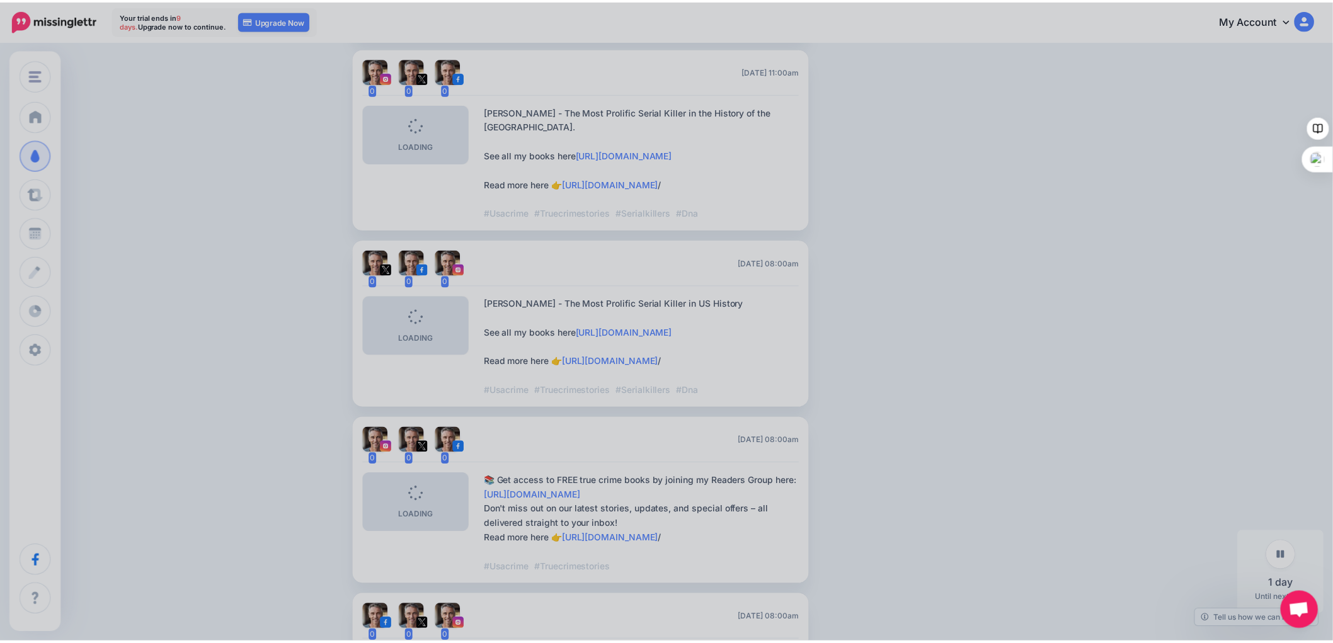
scroll to position [0, 0]
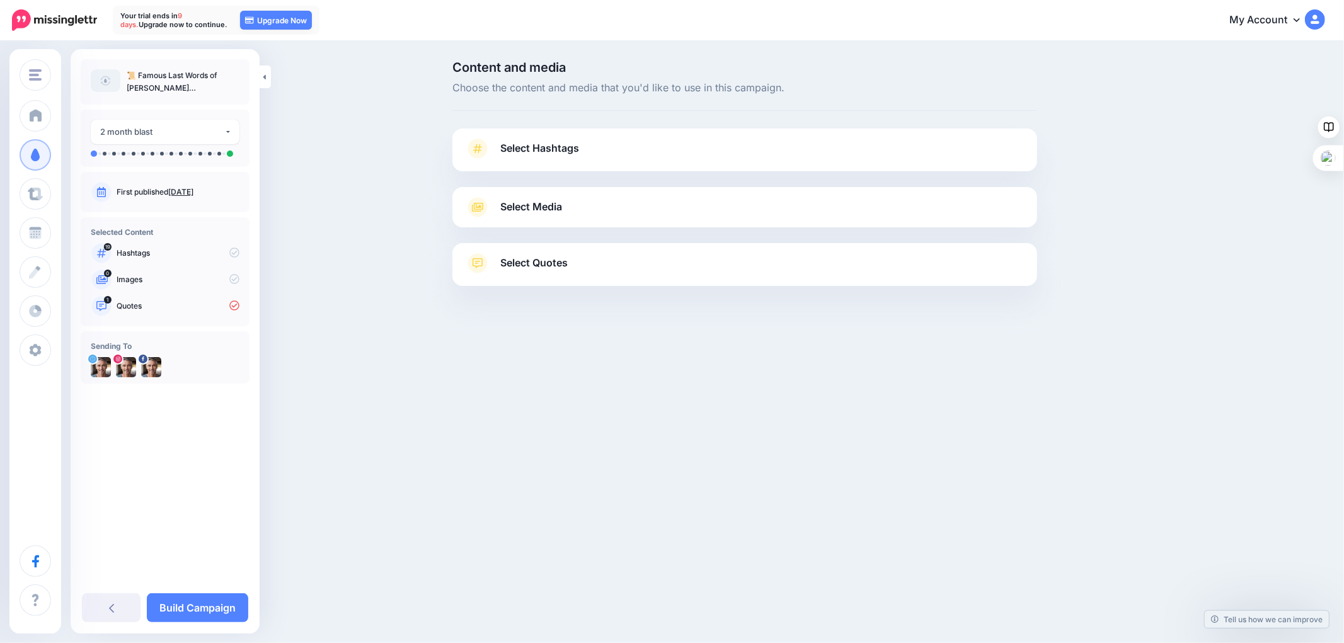
click at [571, 150] on span "Select Hashtags" at bounding box center [539, 148] width 79 height 17
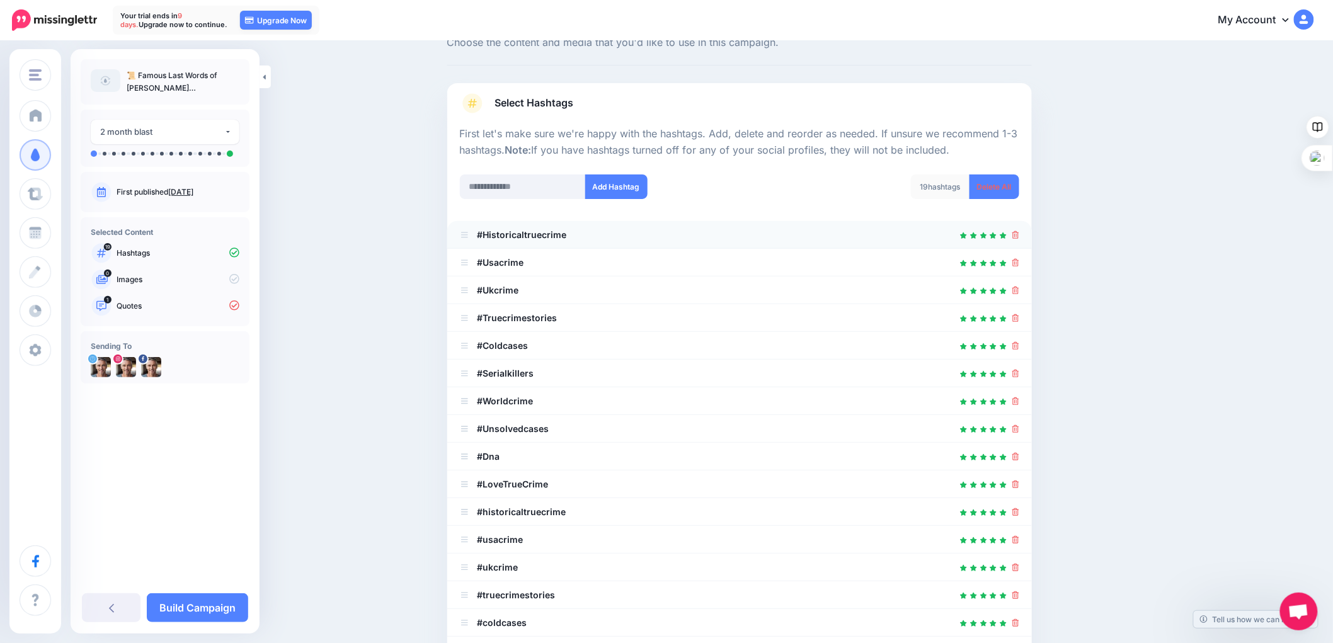
scroll to position [140, 0]
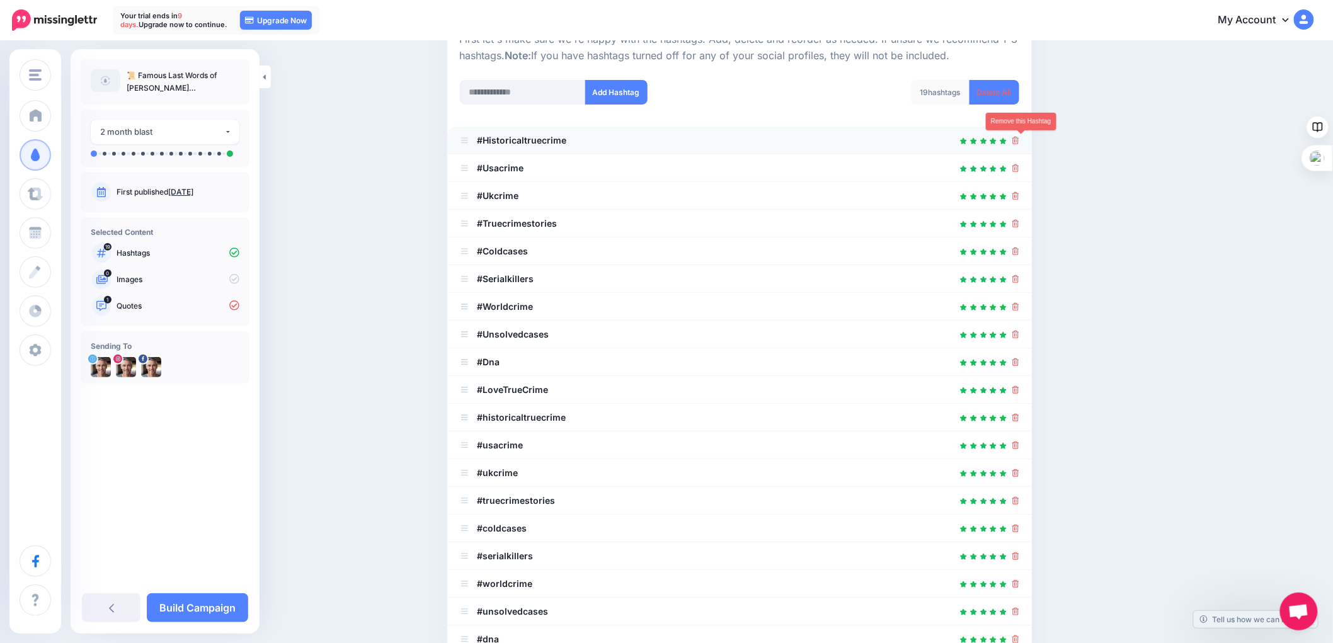
click at [1019, 142] on icon at bounding box center [1016, 141] width 7 height 8
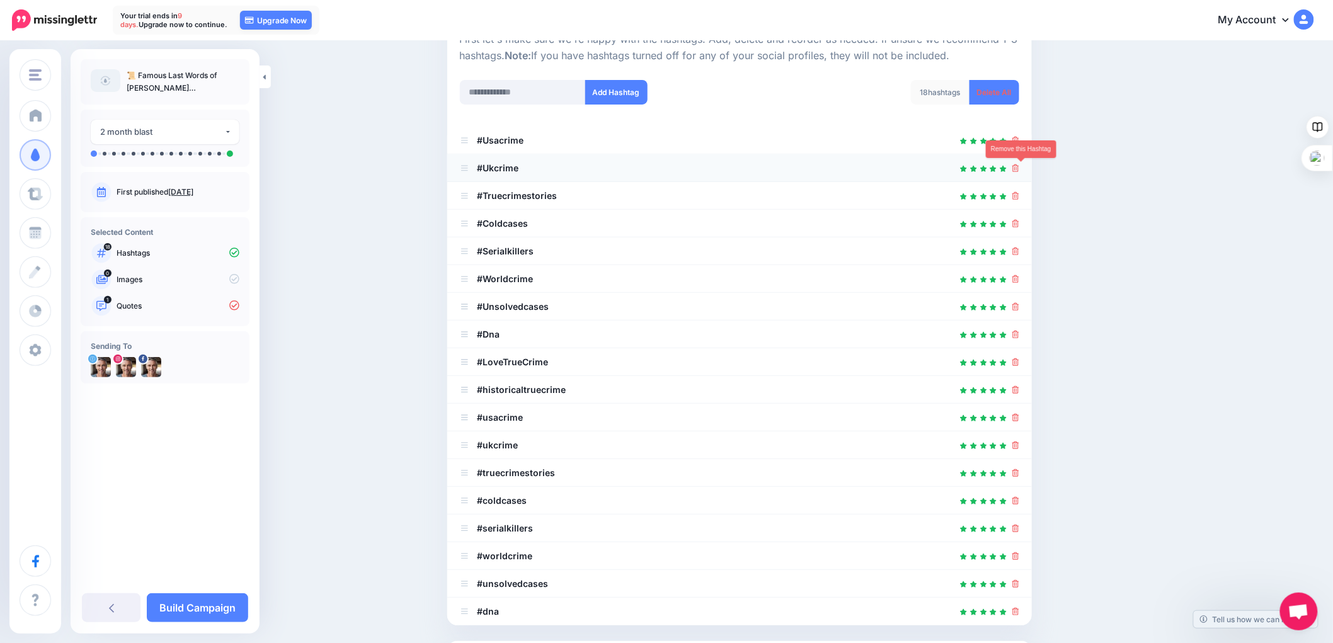
click at [1019, 172] on link at bounding box center [1016, 168] width 7 height 11
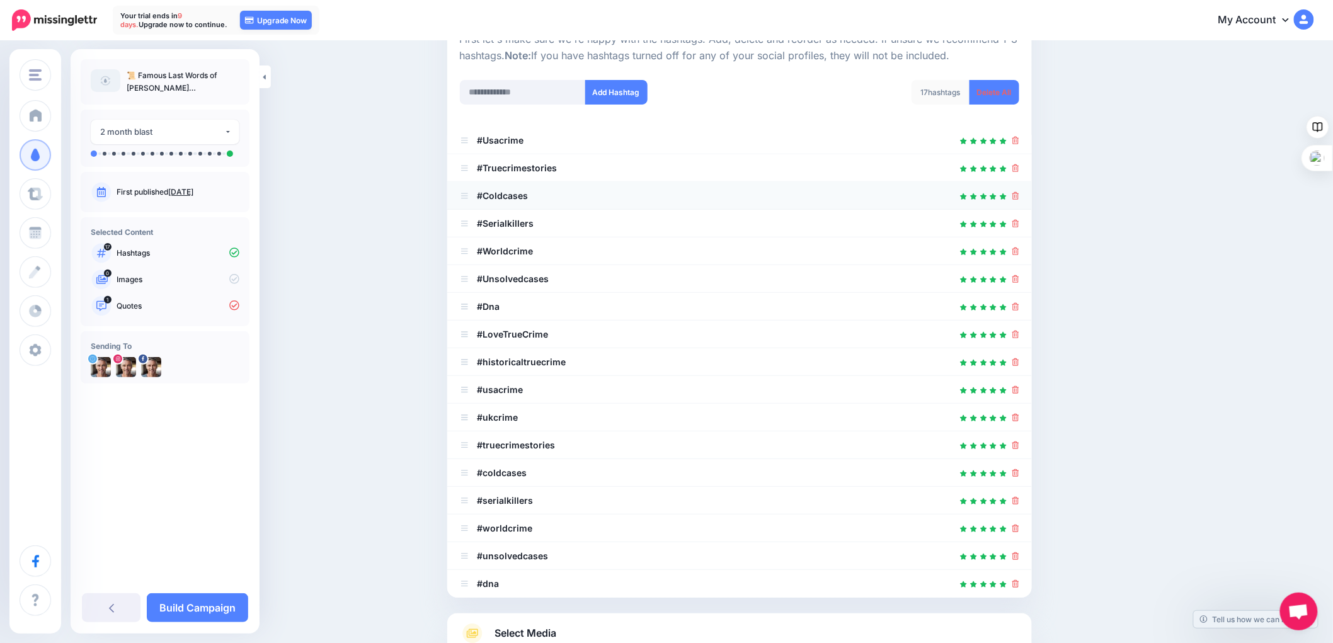
click at [1017, 193] on div at bounding box center [740, 195] width 560 height 15
click at [1019, 193] on icon at bounding box center [1016, 196] width 7 height 8
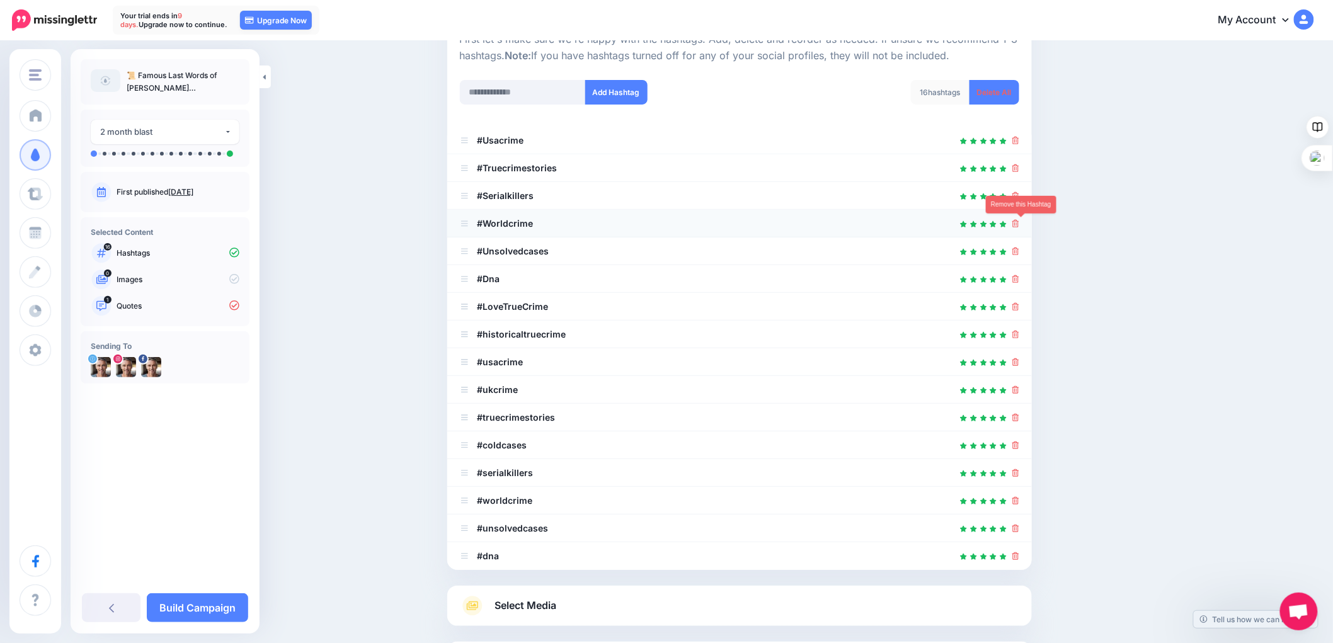
click at [1018, 224] on icon at bounding box center [1016, 224] width 7 height 8
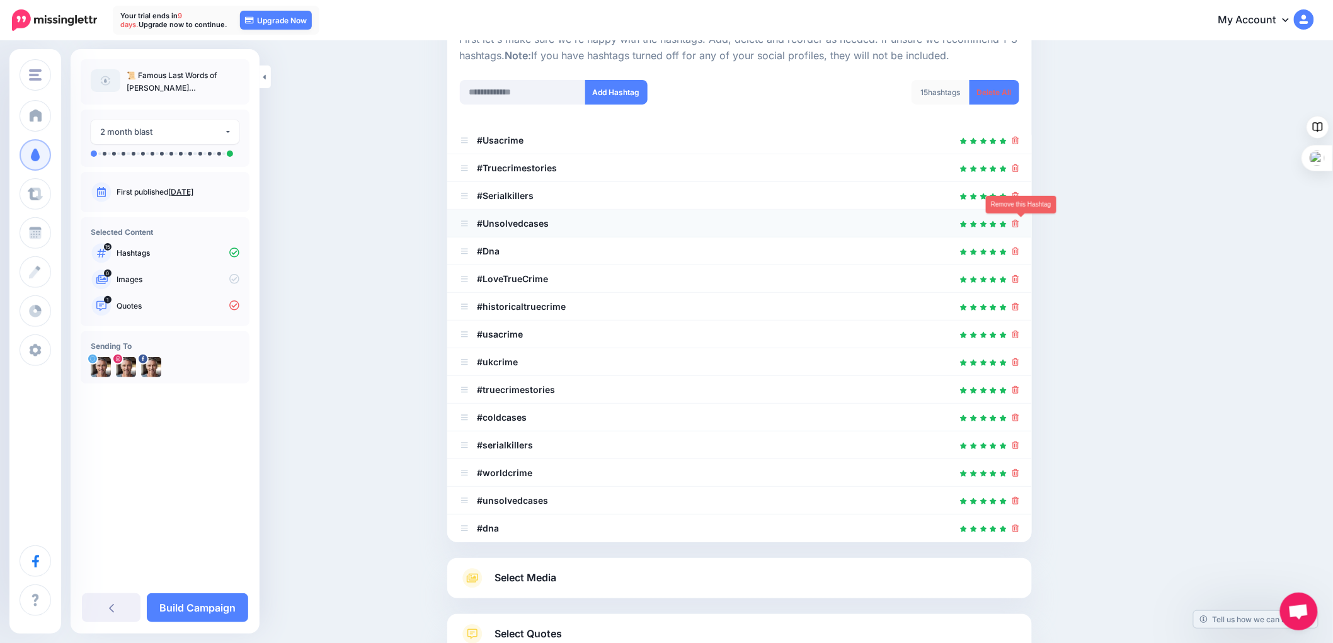
click at [1019, 224] on icon at bounding box center [1016, 224] width 7 height 8
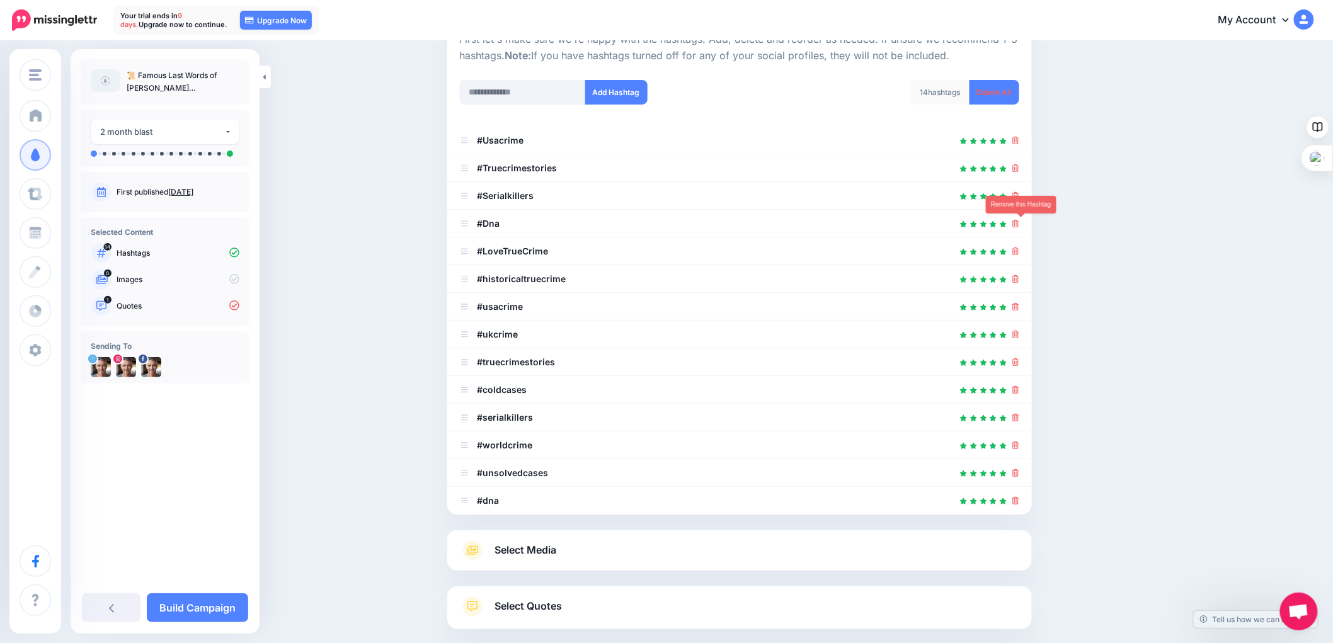
click at [1019, 224] on icon at bounding box center [1016, 224] width 7 height 8
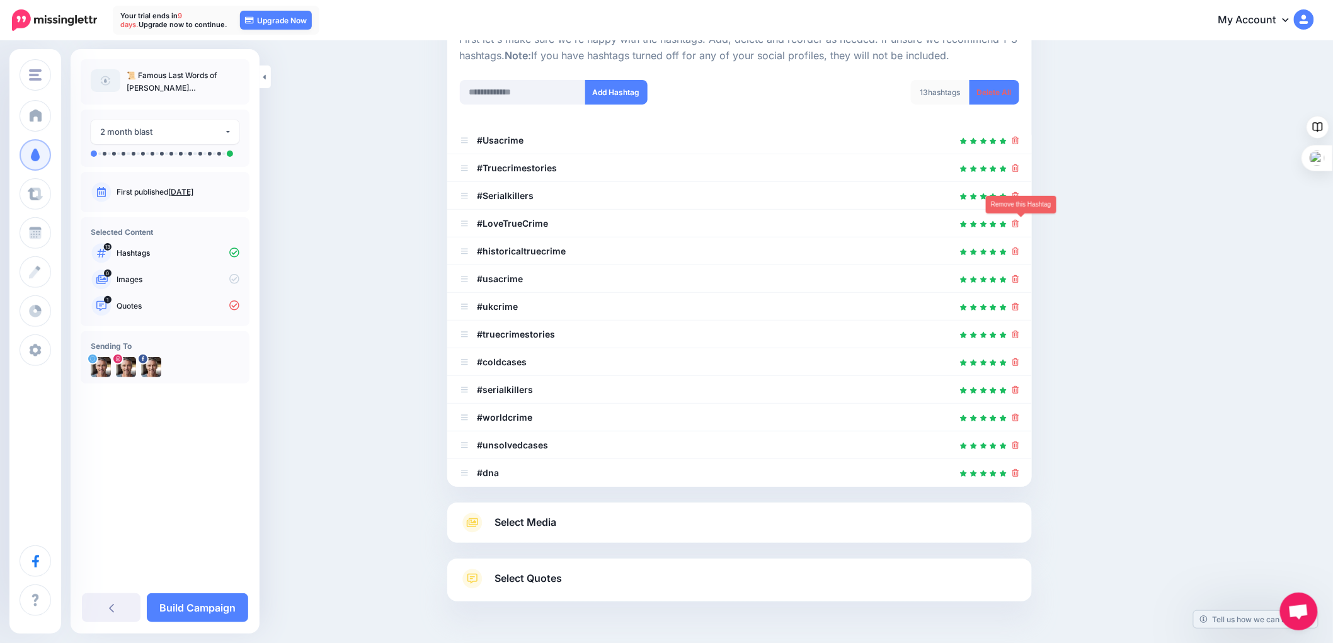
click at [1019, 224] on icon at bounding box center [1016, 224] width 7 height 8
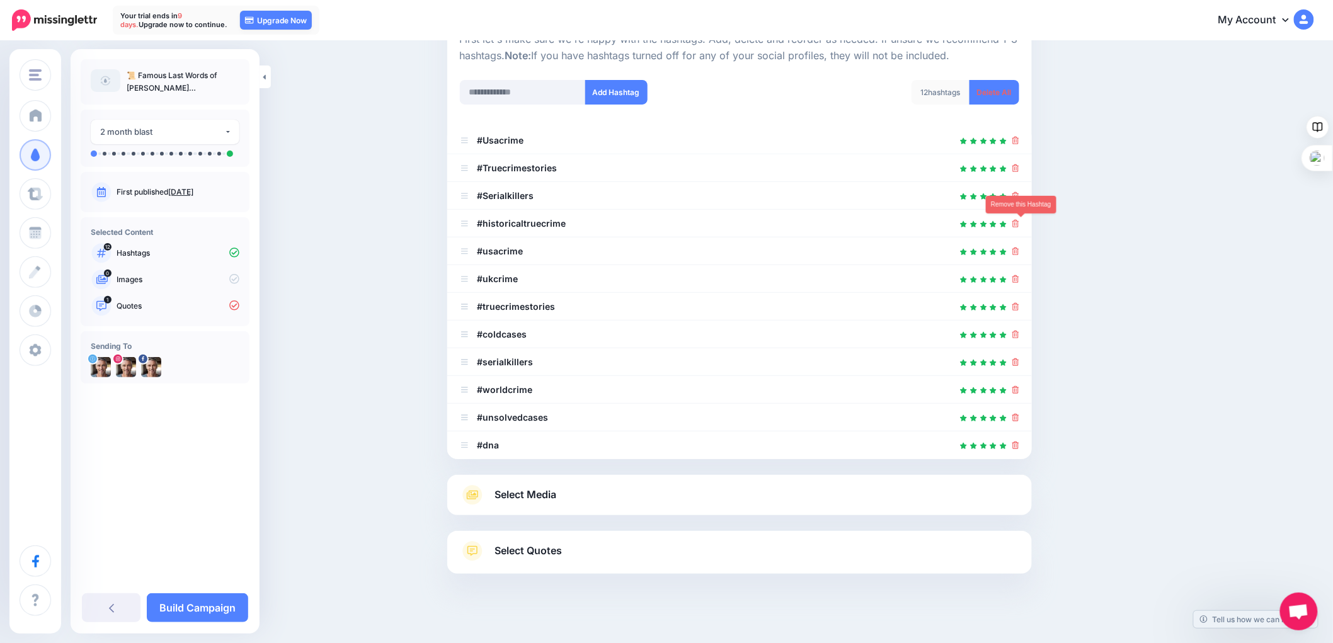
click at [1019, 224] on icon at bounding box center [1016, 224] width 7 height 8
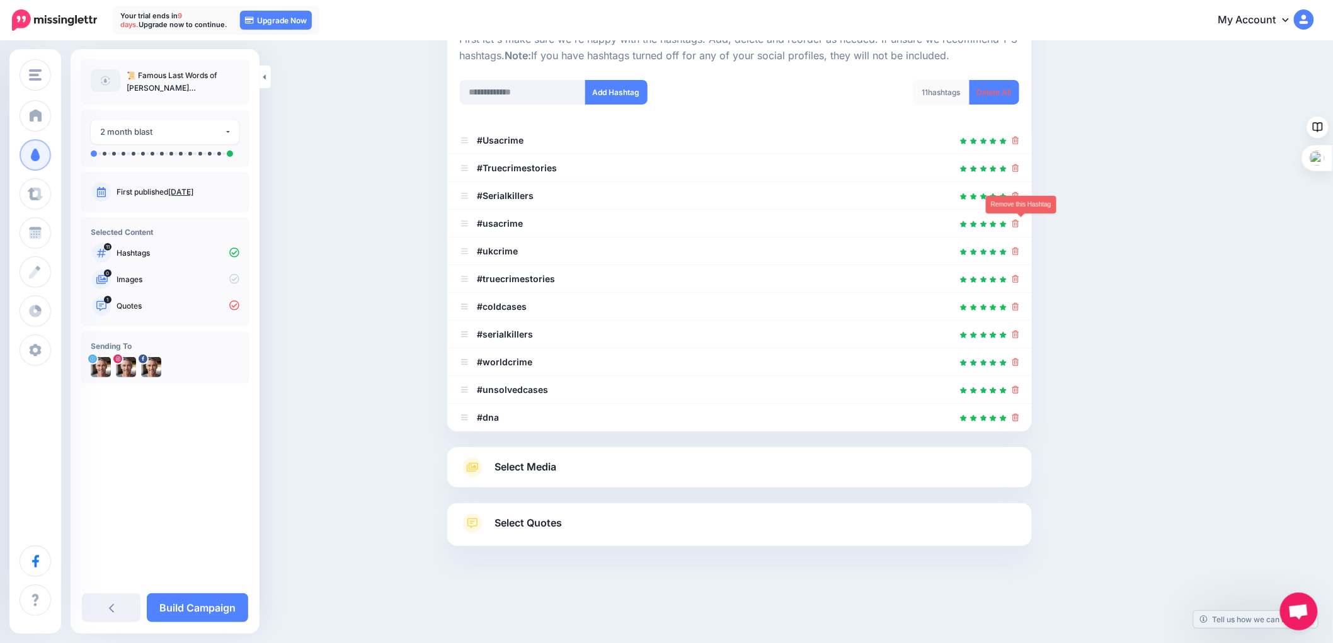
click at [1019, 224] on icon at bounding box center [1016, 224] width 7 height 8
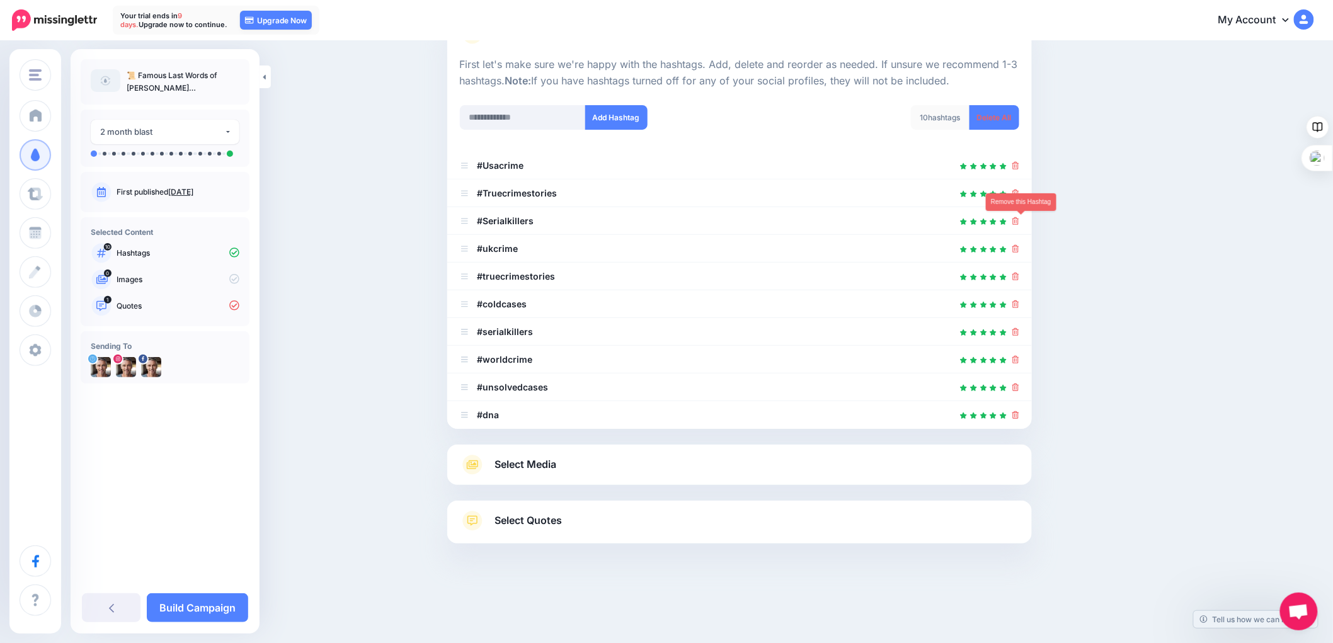
scroll to position [114, 0]
click at [1019, 224] on icon at bounding box center [1016, 222] width 7 height 8
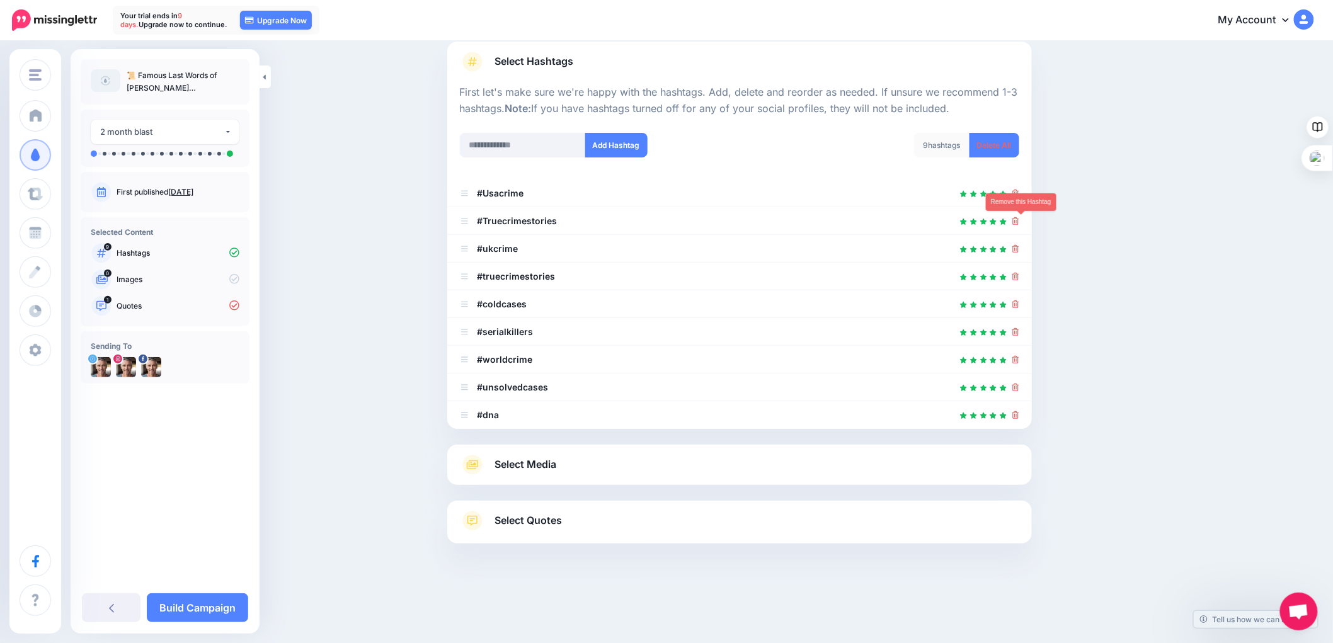
scroll to position [86, 0]
click at [1019, 251] on icon at bounding box center [1016, 250] width 7 height 8
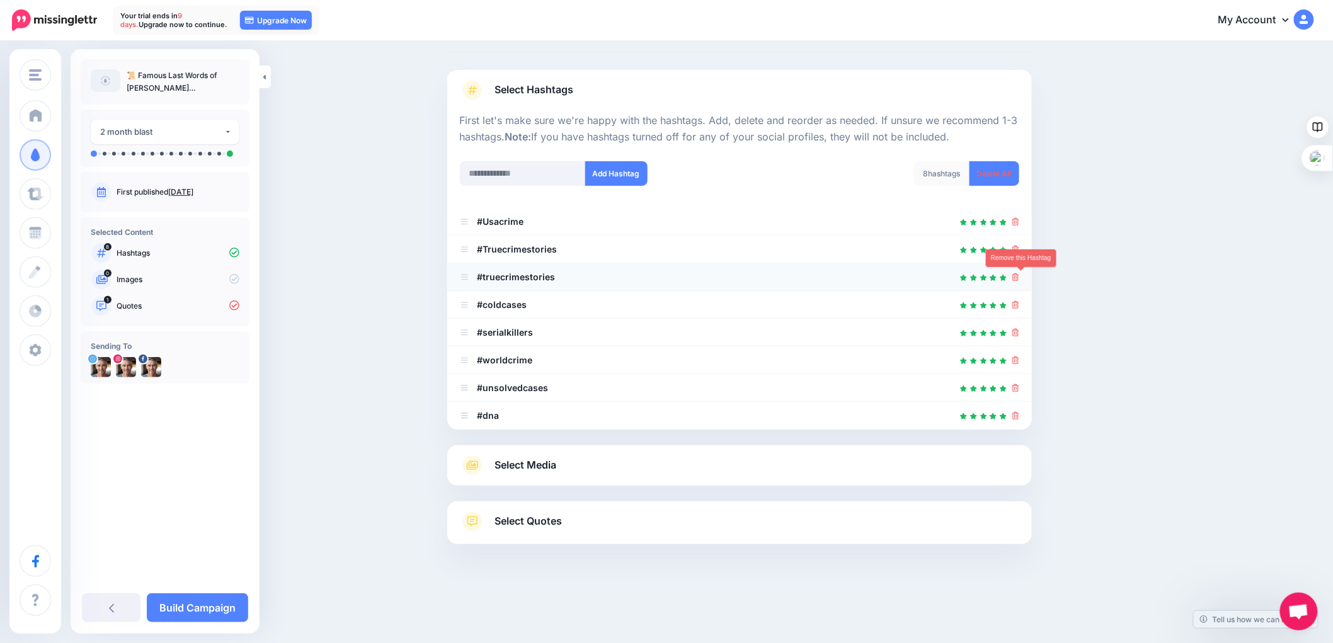
click at [1019, 275] on icon at bounding box center [1016, 277] width 7 height 8
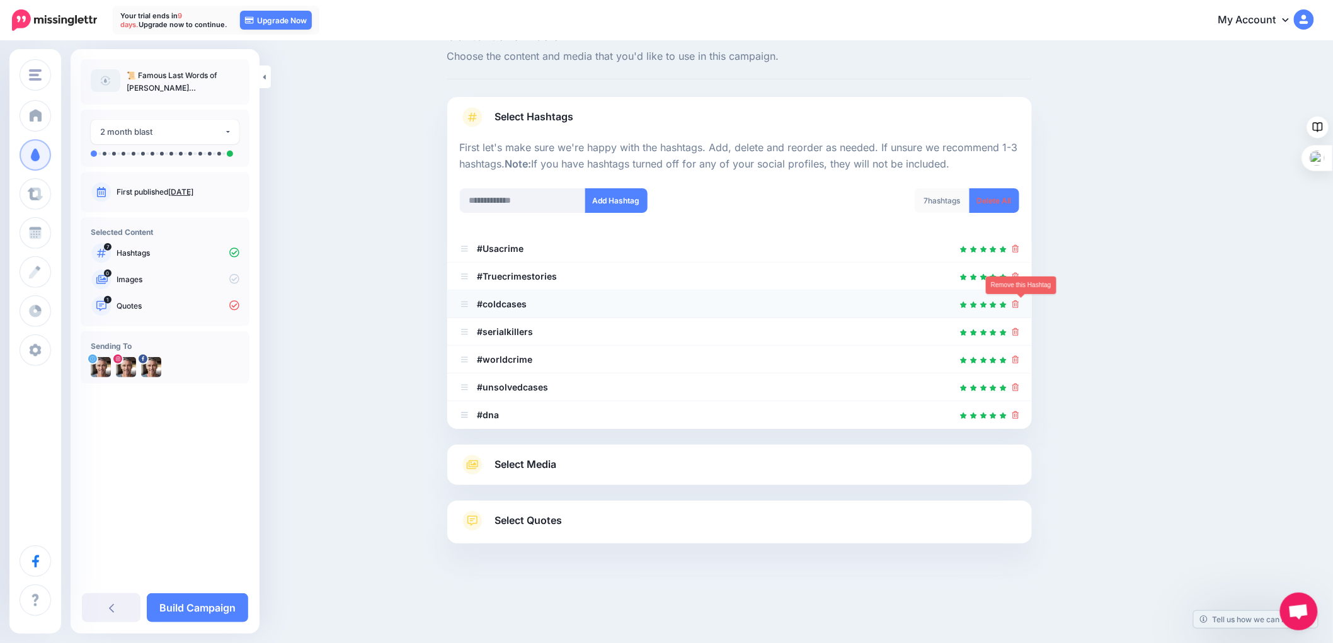
click at [1019, 304] on icon at bounding box center [1016, 305] width 7 height 8
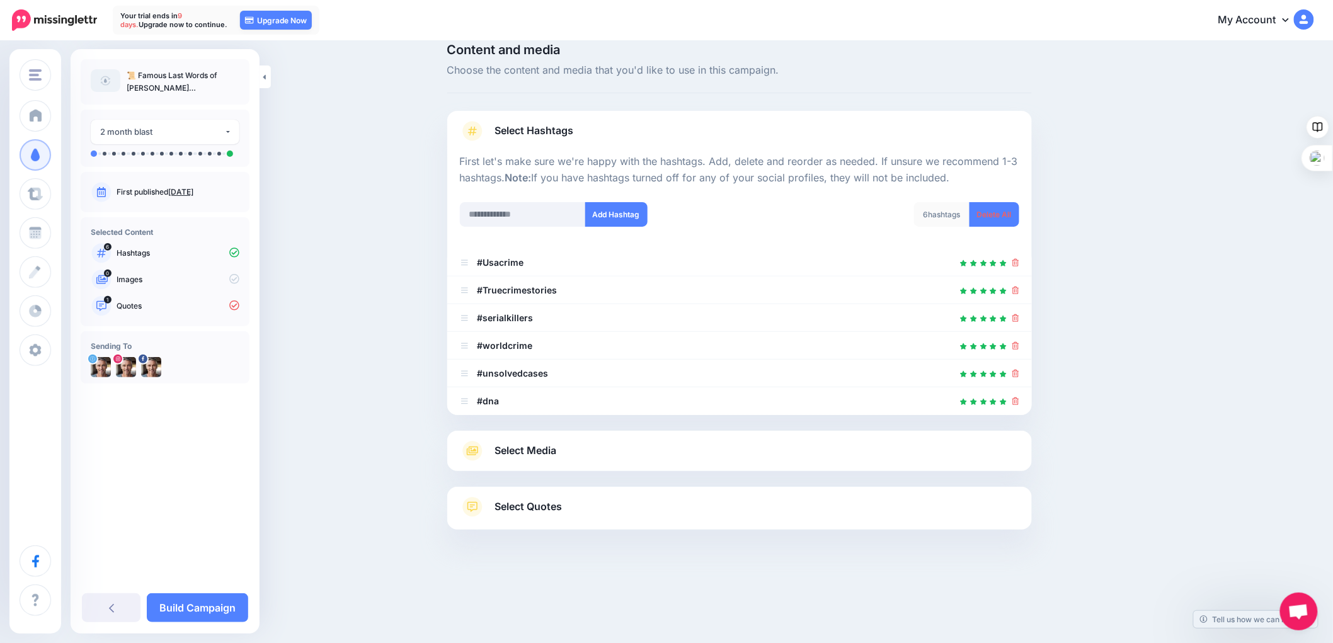
scroll to position [17, 0]
click at [1019, 345] on icon at bounding box center [1016, 347] width 7 height 8
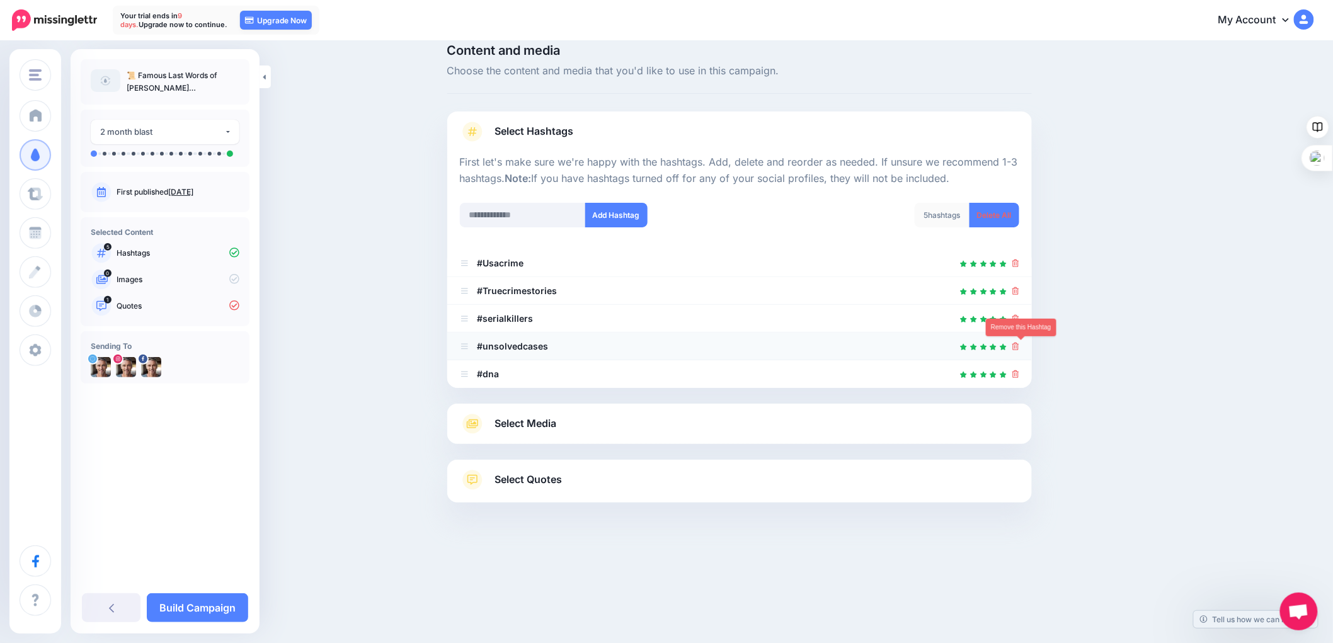
click at [1019, 348] on icon at bounding box center [1016, 347] width 7 height 8
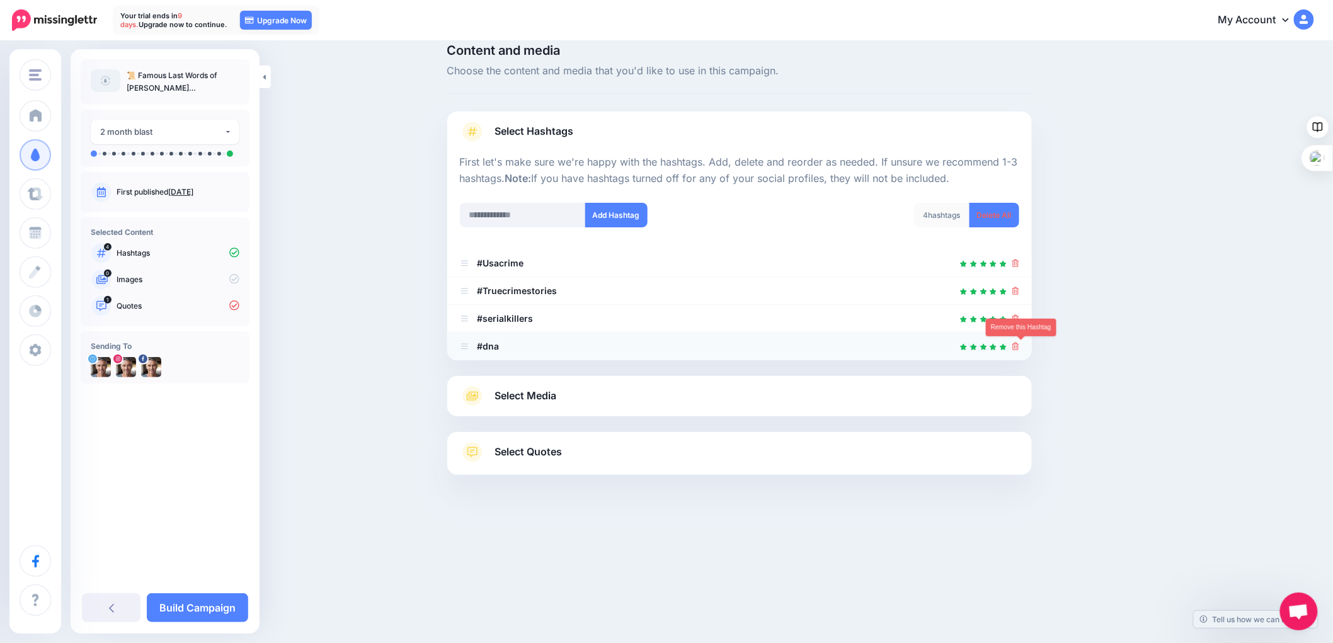
click at [1019, 348] on icon at bounding box center [1016, 347] width 7 height 8
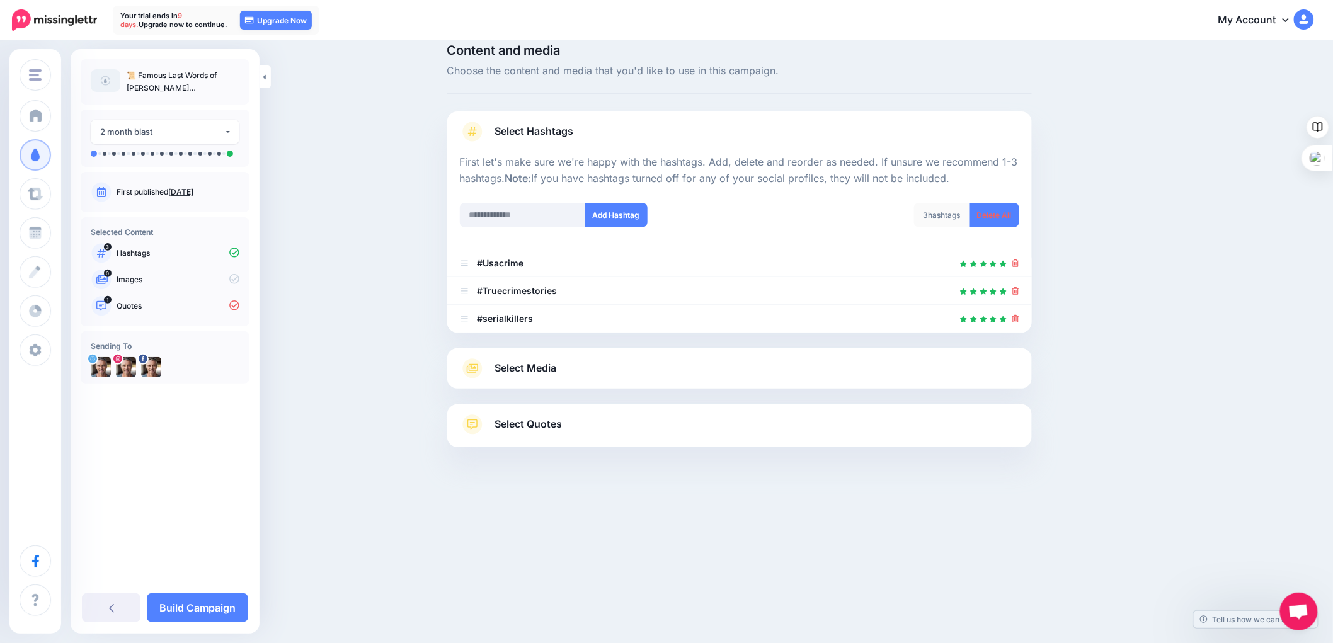
click at [641, 372] on link "Select Media" at bounding box center [740, 369] width 560 height 20
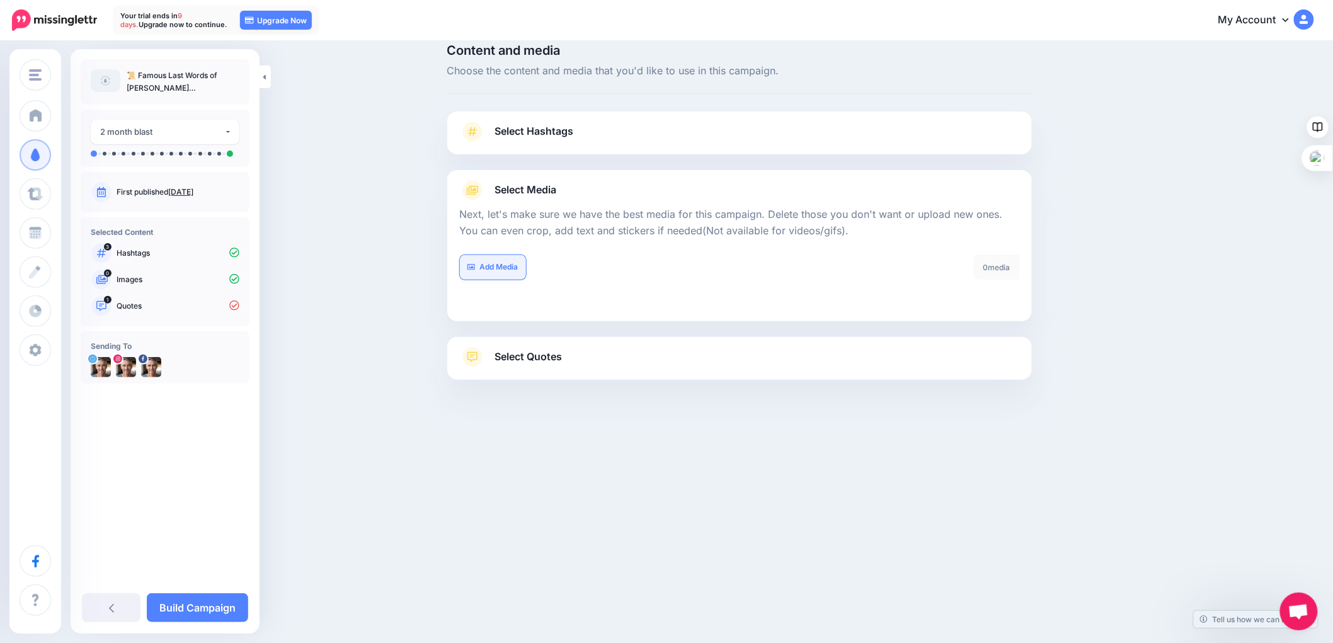
click at [490, 263] on link "Add Media" at bounding box center [493, 267] width 66 height 25
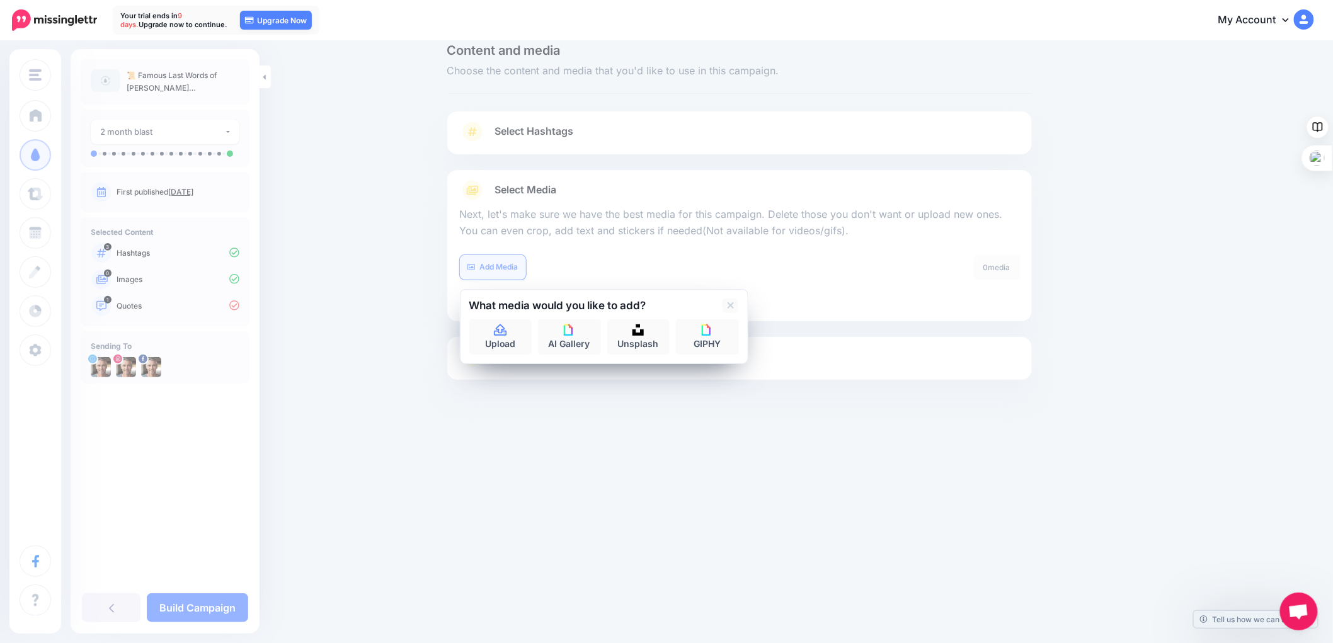
click at [490, 263] on link "Add Media" at bounding box center [493, 267] width 66 height 25
click at [578, 261] on div "Add Media" at bounding box center [595, 267] width 270 height 25
click at [734, 307] on icon at bounding box center [731, 305] width 6 height 6
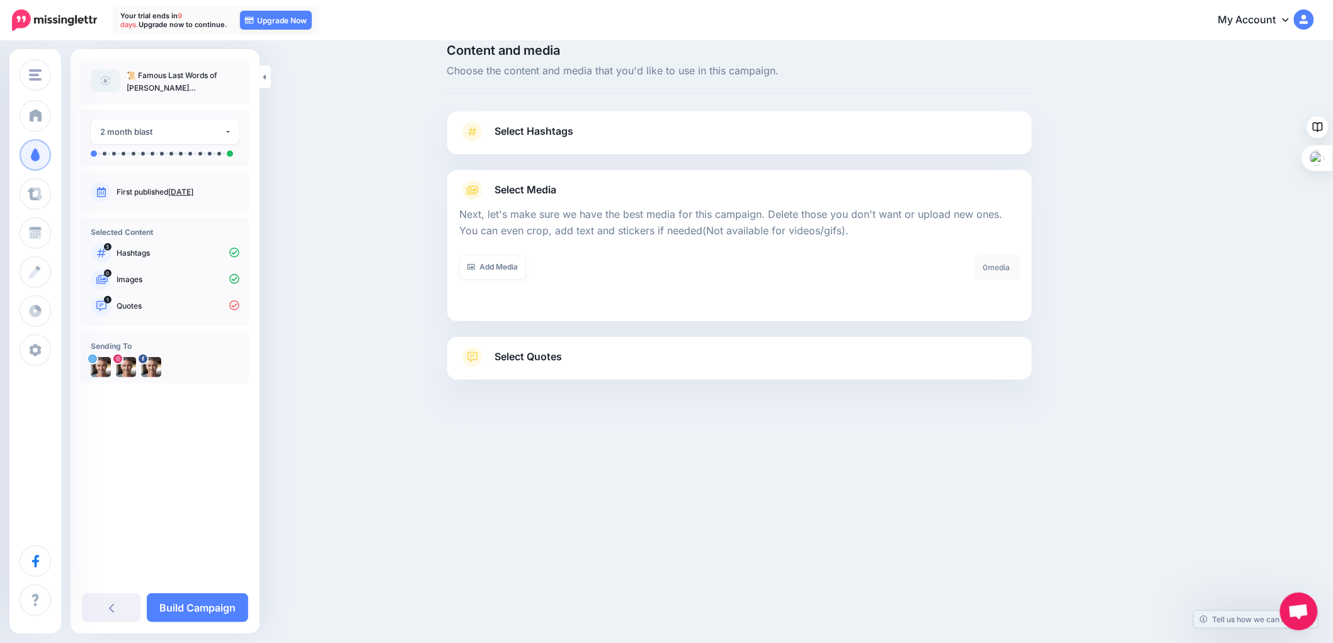
click at [545, 353] on span "Select Quotes" at bounding box center [528, 356] width 67 height 17
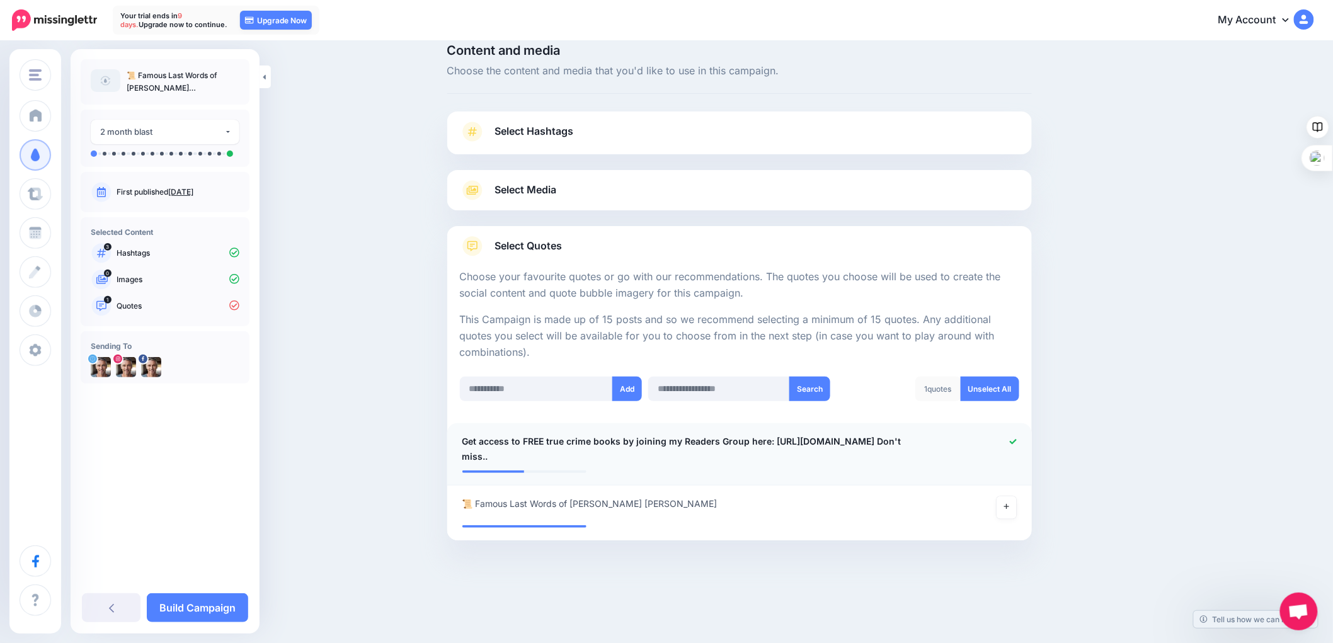
drag, startPoint x: 474, startPoint y: 505, endPoint x: 471, endPoint y: 463, distance: 42.3
click at [471, 463] on ul "**********" at bounding box center [739, 481] width 585 height 117
click at [816, 492] on li "**********" at bounding box center [739, 513] width 585 height 55
click at [1009, 508] on icon at bounding box center [1006, 506] width 5 height 7
drag, startPoint x: 476, startPoint y: 504, endPoint x: 471, endPoint y: 458, distance: 46.2
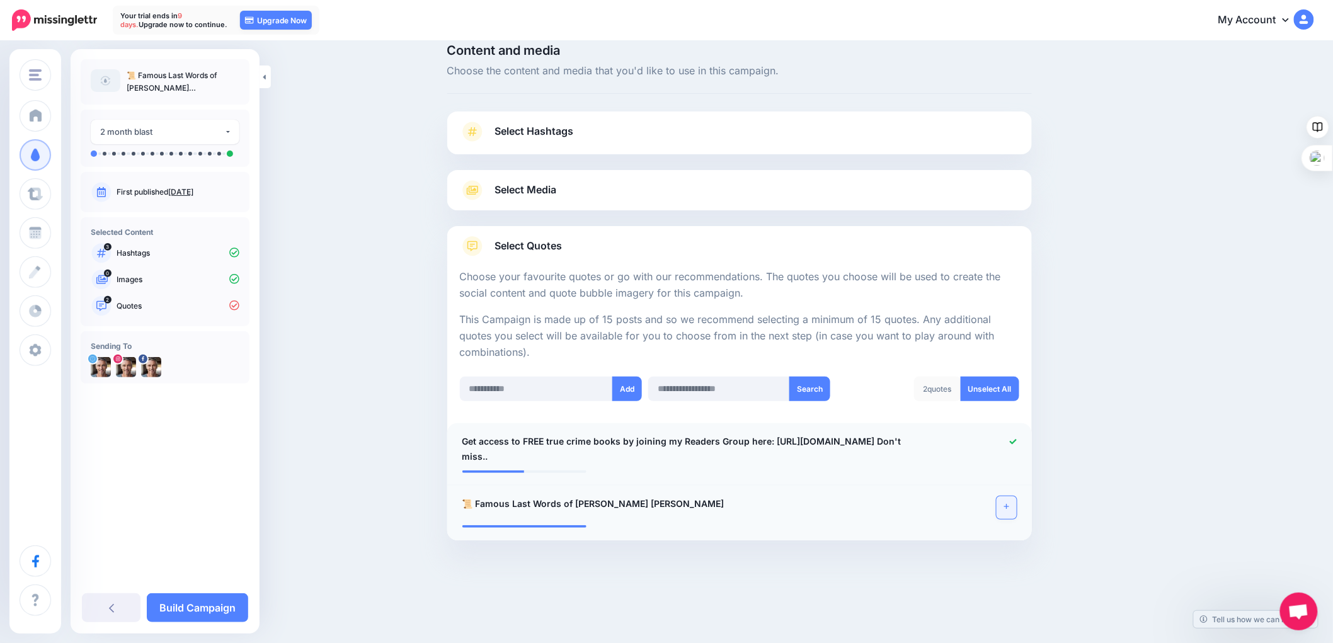
click at [471, 458] on ul "**********" at bounding box center [739, 481] width 585 height 117
click at [706, 508] on div "**********" at bounding box center [692, 508] width 478 height 23
click at [169, 607] on link "Build Campaign" at bounding box center [197, 608] width 101 height 29
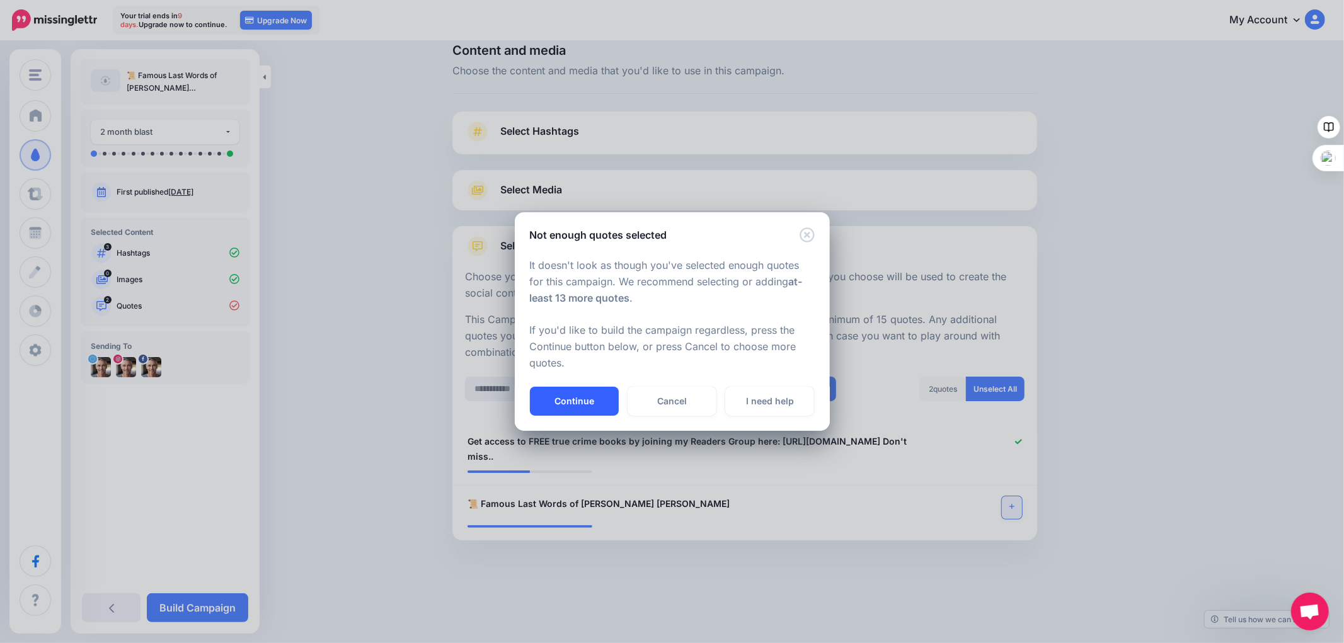
click at [563, 400] on button "Continue" at bounding box center [574, 401] width 89 height 29
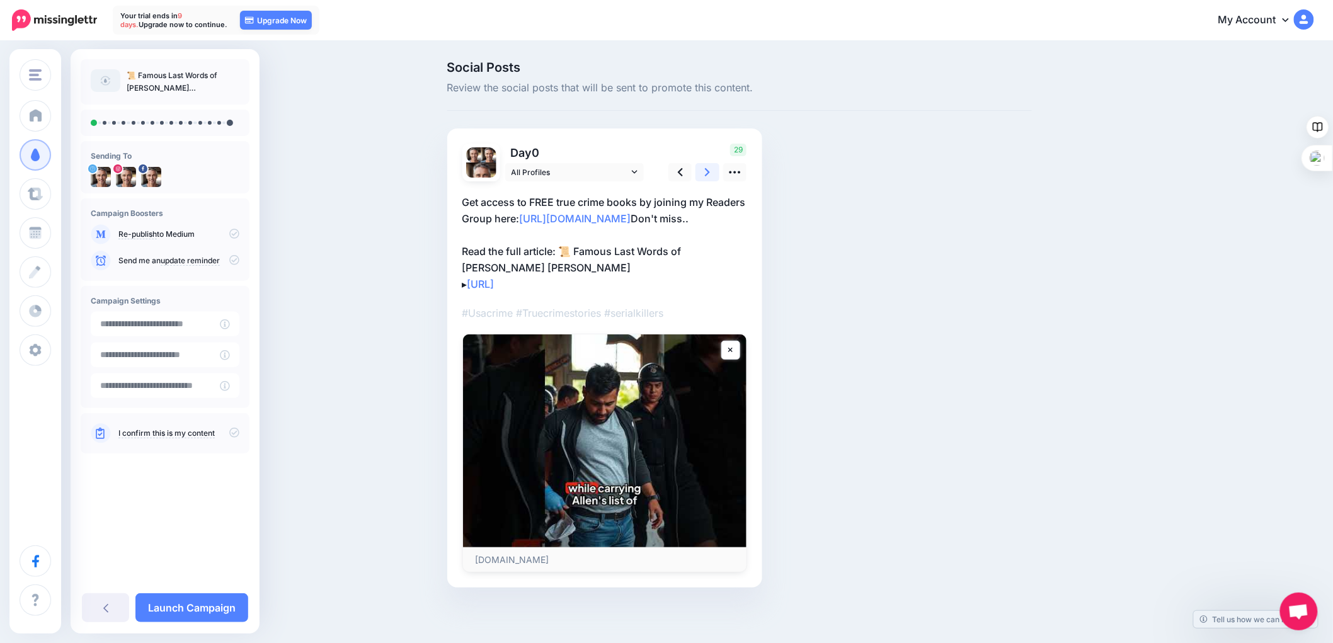
click at [710, 172] on icon at bounding box center [707, 172] width 5 height 8
click at [740, 175] on icon at bounding box center [734, 172] width 13 height 13
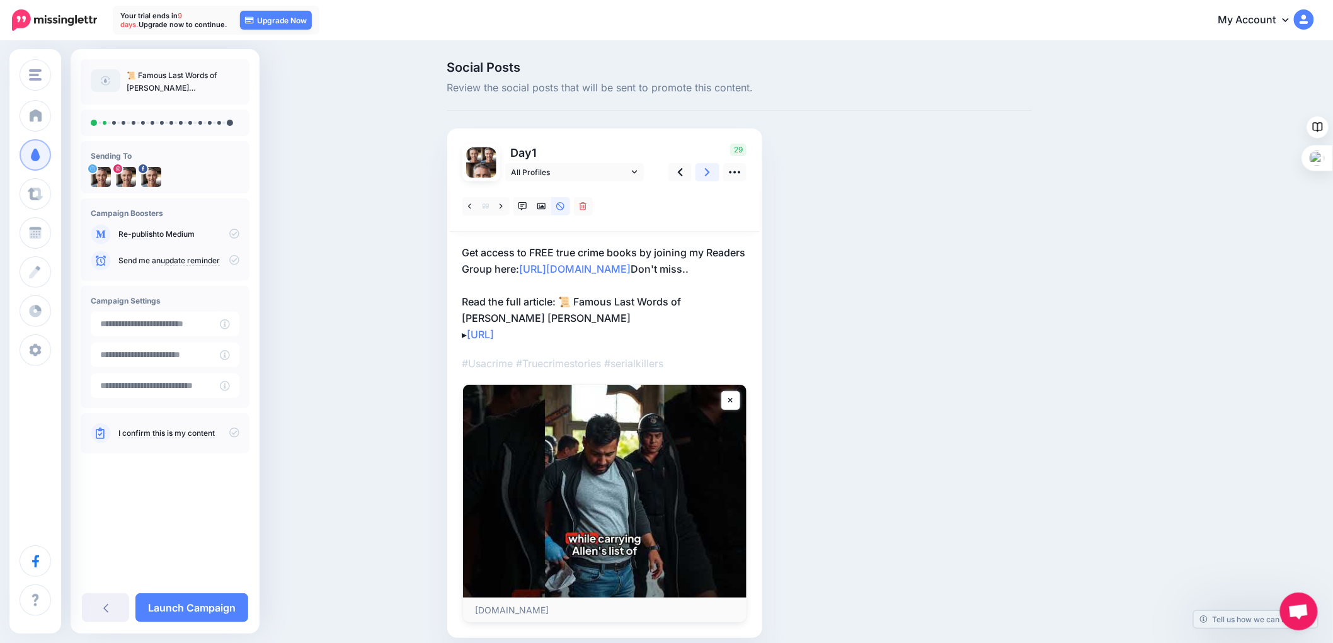
click at [710, 174] on icon at bounding box center [707, 172] width 5 height 13
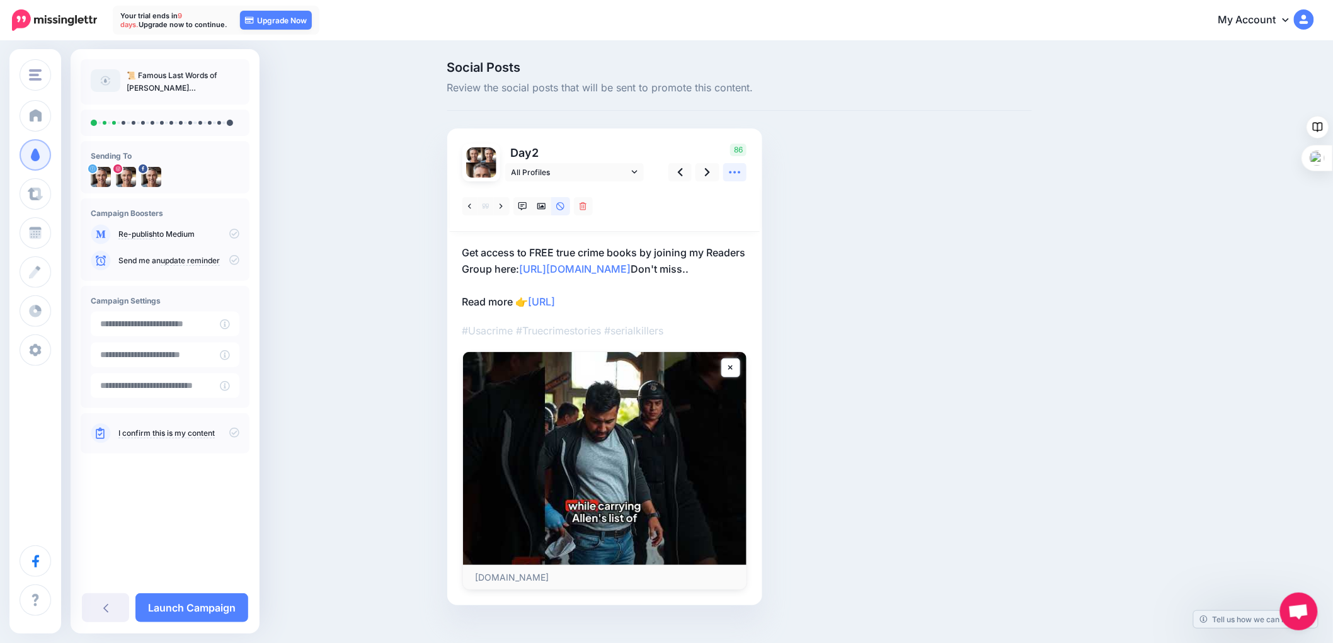
click at [738, 171] on icon at bounding box center [734, 172] width 13 height 13
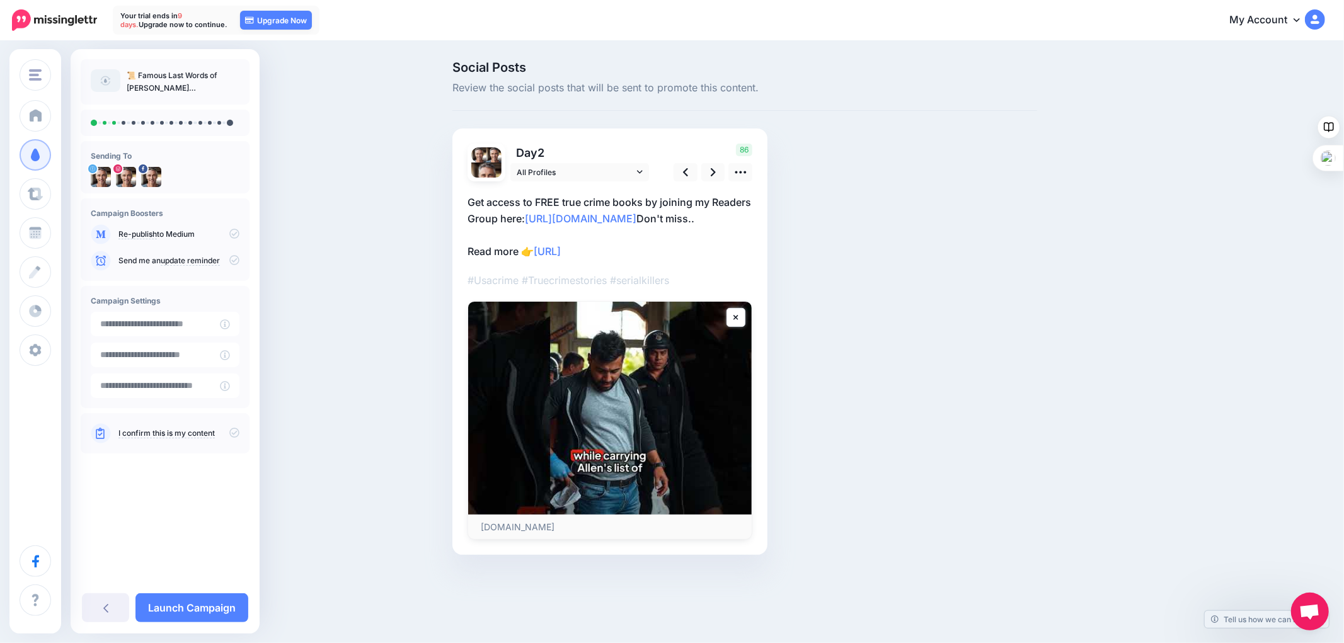
click at [856, 298] on div "Social Posts Review the social posts that will be sent to promote this content.…" at bounding box center [745, 327] width 604 height 532
click at [561, 251] on link "https://lttr.ai/Ajq9o" at bounding box center [547, 251] width 27 height 13
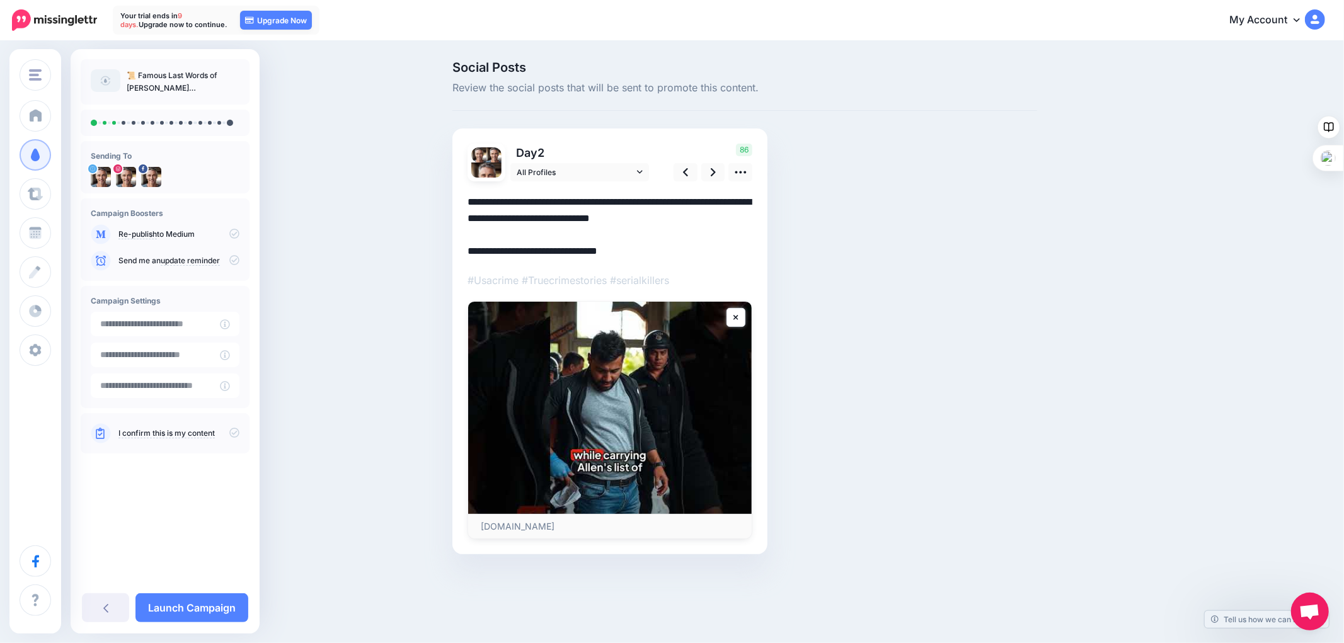
drag, startPoint x: 631, startPoint y: 254, endPoint x: 539, endPoint y: 251, distance: 92.0
click at [539, 251] on textarea "**********" at bounding box center [610, 227] width 285 height 66
click at [519, 270] on div "Don't miss.." at bounding box center [610, 360] width 285 height 358
click at [178, 430] on link "I confirm this is my content" at bounding box center [166, 433] width 96 height 10
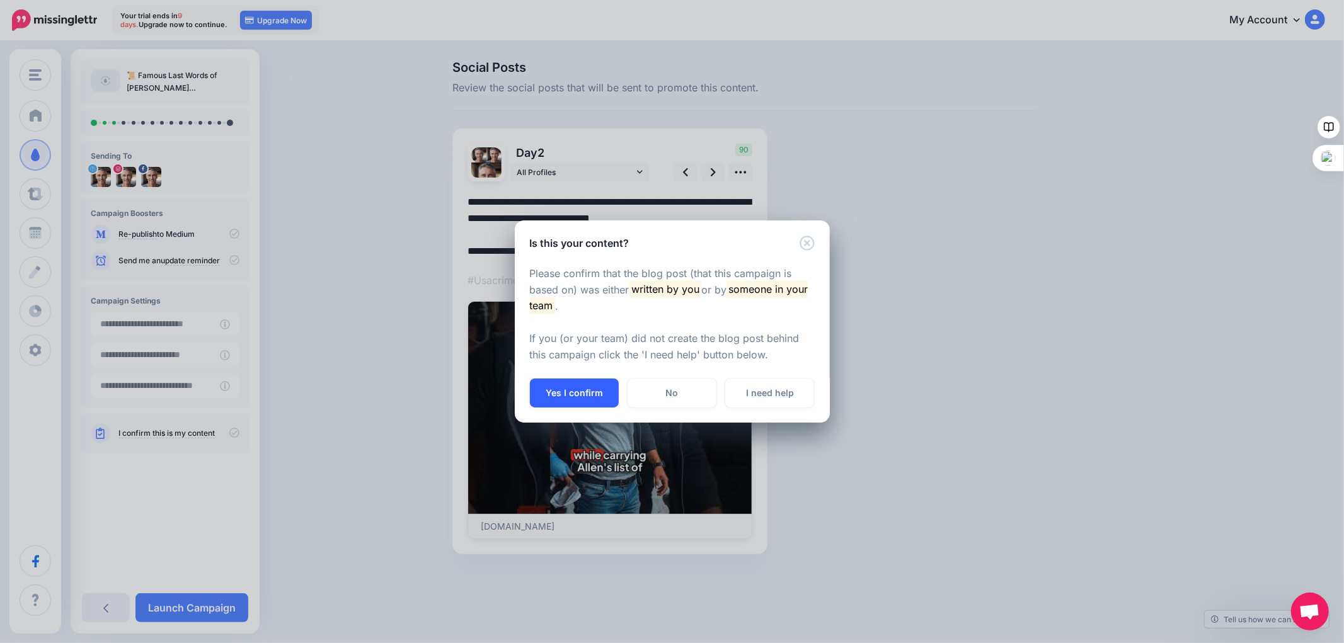
click at [561, 383] on button "Yes I confirm" at bounding box center [574, 393] width 89 height 29
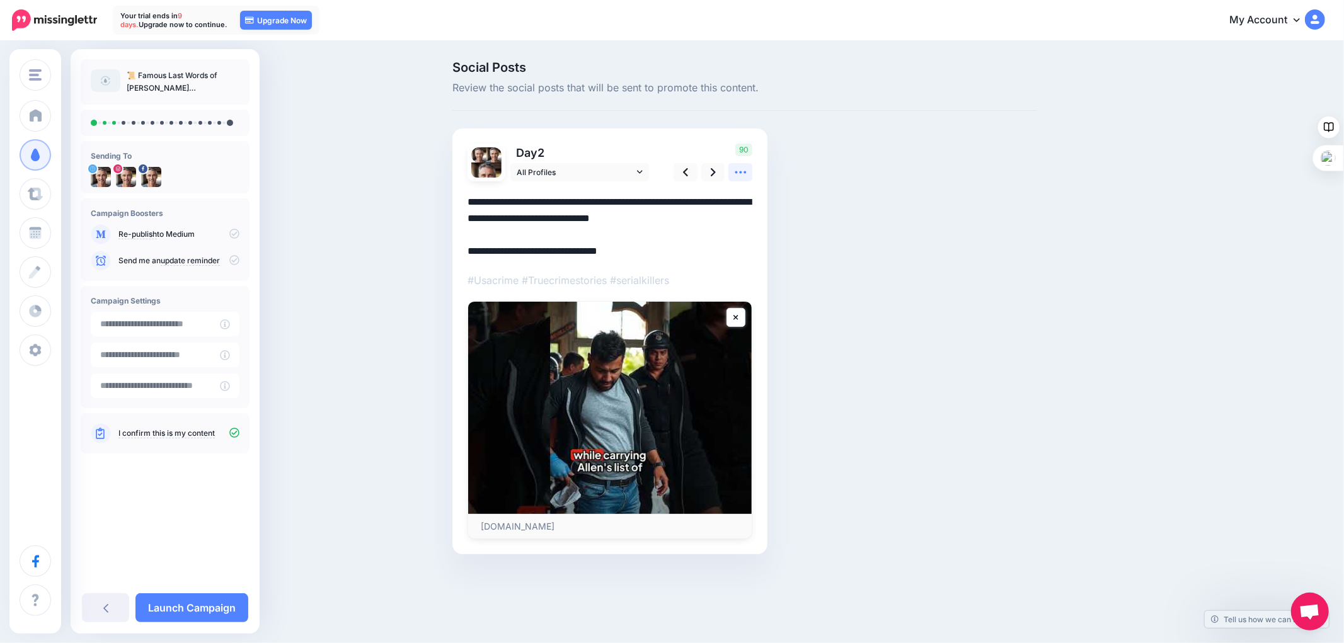
click at [736, 171] on icon at bounding box center [740, 172] width 13 height 13
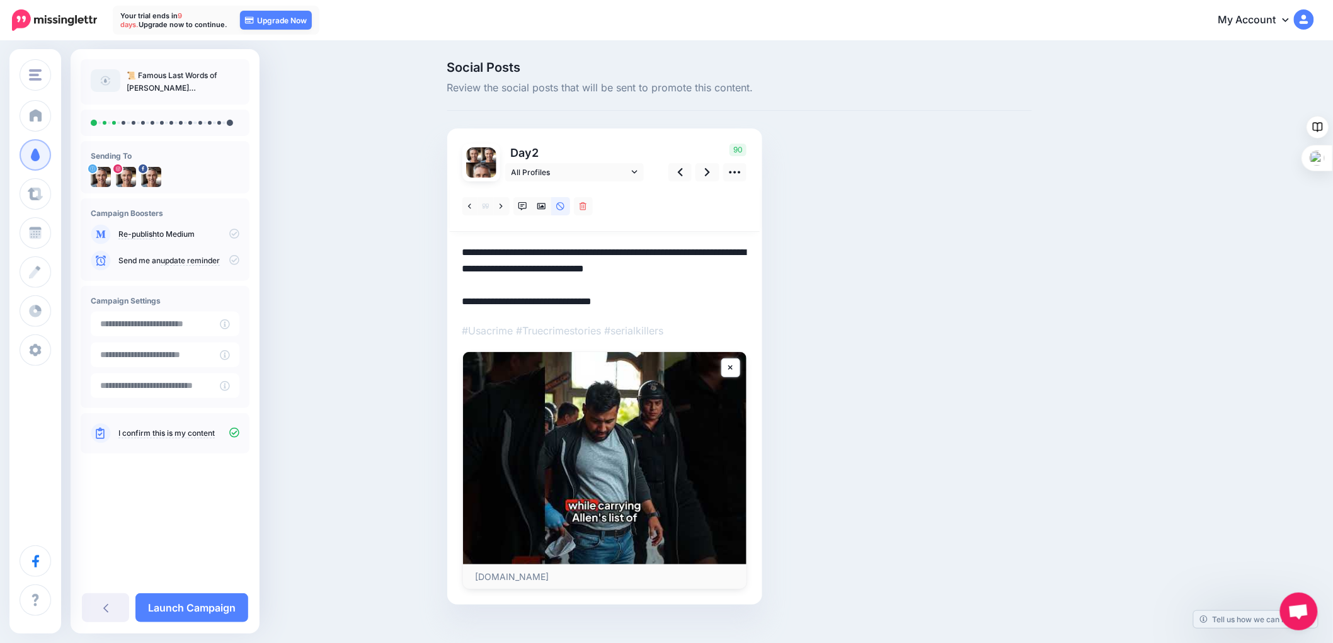
click at [469, 255] on textarea "**********" at bounding box center [604, 277] width 285 height 66
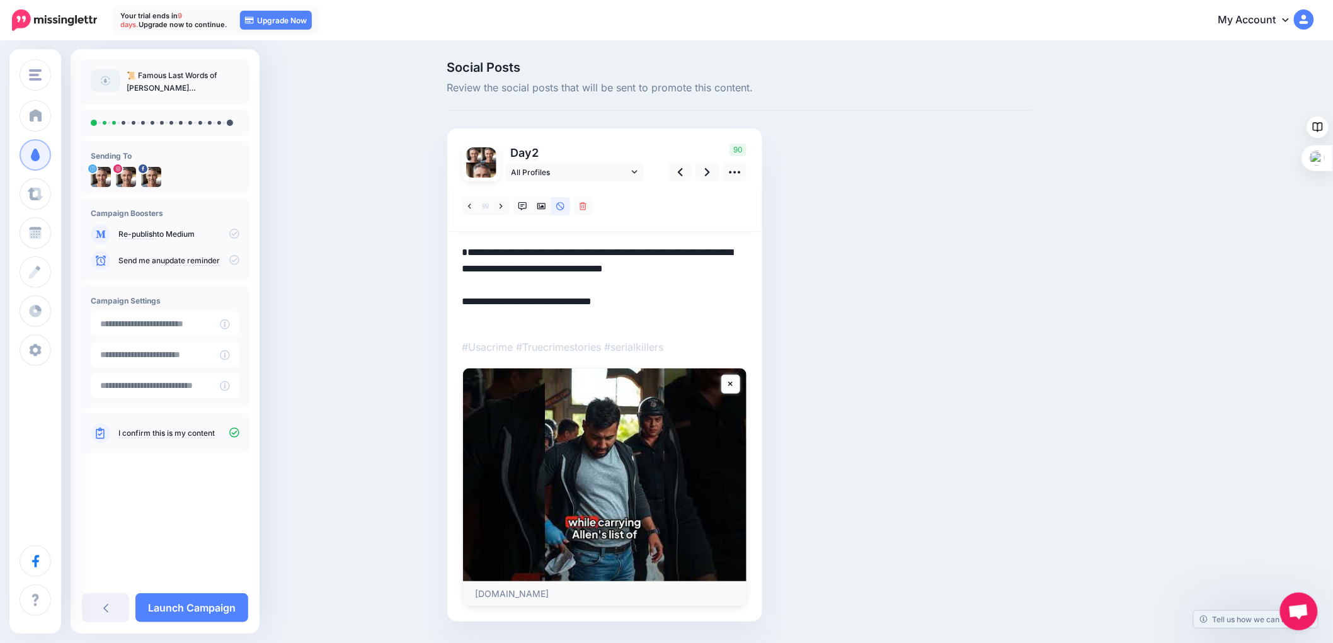
click at [469, 246] on textarea "**********" at bounding box center [604, 285] width 285 height 82
click at [471, 239] on div "Don't miss.." at bounding box center [604, 393] width 285 height 425
click at [471, 248] on textarea "**********" at bounding box center [604, 285] width 285 height 82
paste textarea "**********"
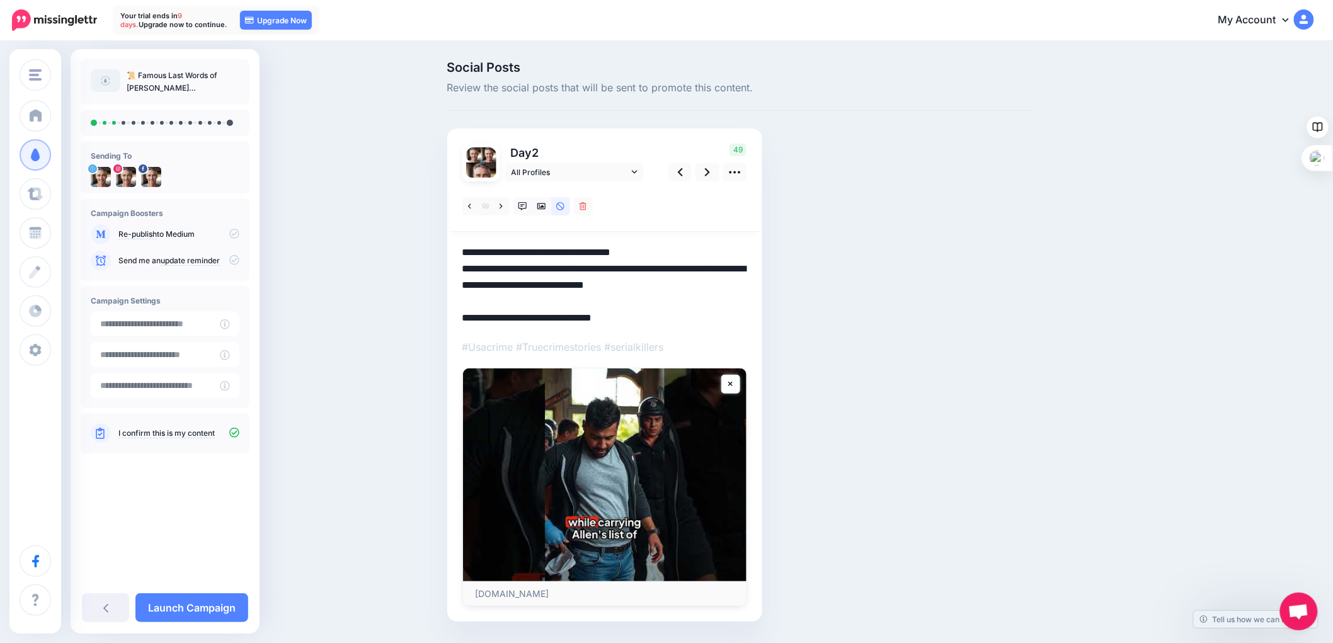
drag, startPoint x: 633, startPoint y: 318, endPoint x: 464, endPoint y: 316, distance: 169.5
click at [464, 316] on div "Day 2 All Profiles" at bounding box center [604, 375] width 315 height 493
click at [744, 288] on textarea "**********" at bounding box center [604, 285] width 285 height 82
drag, startPoint x: 763, startPoint y: 284, endPoint x: 651, endPoint y: 285, distance: 112.2
click at [627, 291] on div "Day 2 All Profiles" at bounding box center [604, 375] width 315 height 493
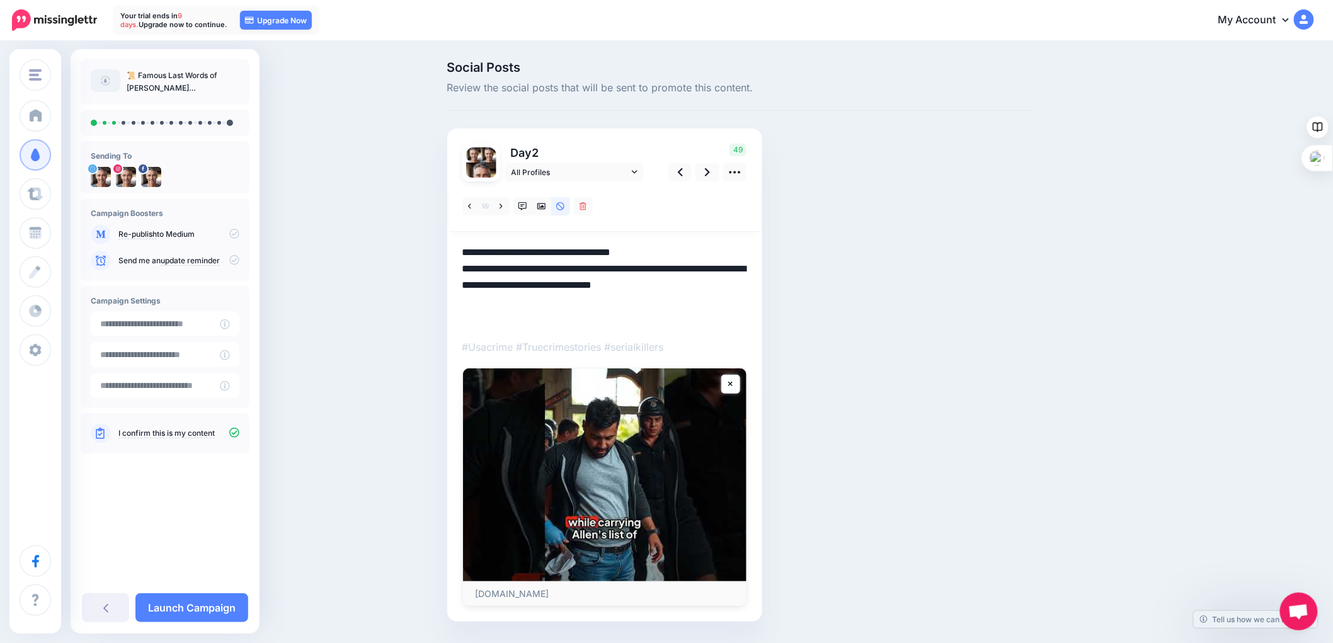
click at [467, 271] on textarea "**********" at bounding box center [604, 285] width 285 height 82
drag, startPoint x: 468, startPoint y: 272, endPoint x: 753, endPoint y: 293, distance: 286.2
click at [753, 293] on div "Day 2 All Profiles" at bounding box center [604, 375] width 315 height 493
paste textarea "**********"
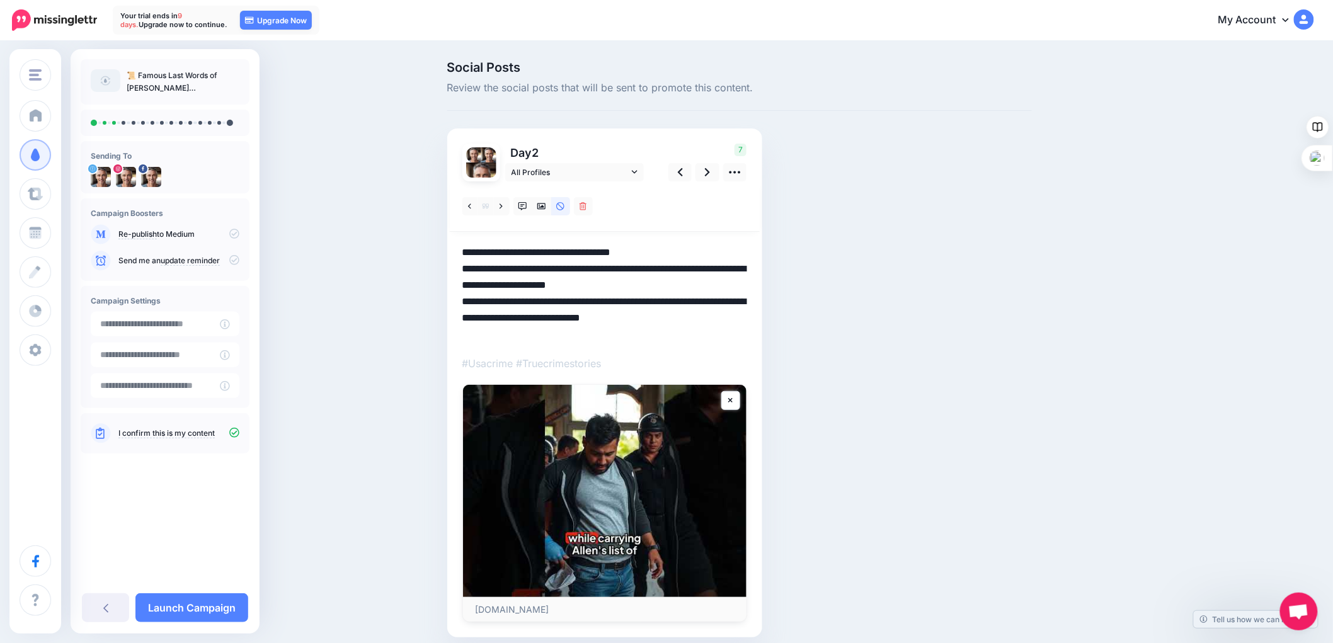
click at [689, 316] on textarea "**********" at bounding box center [604, 293] width 285 height 98
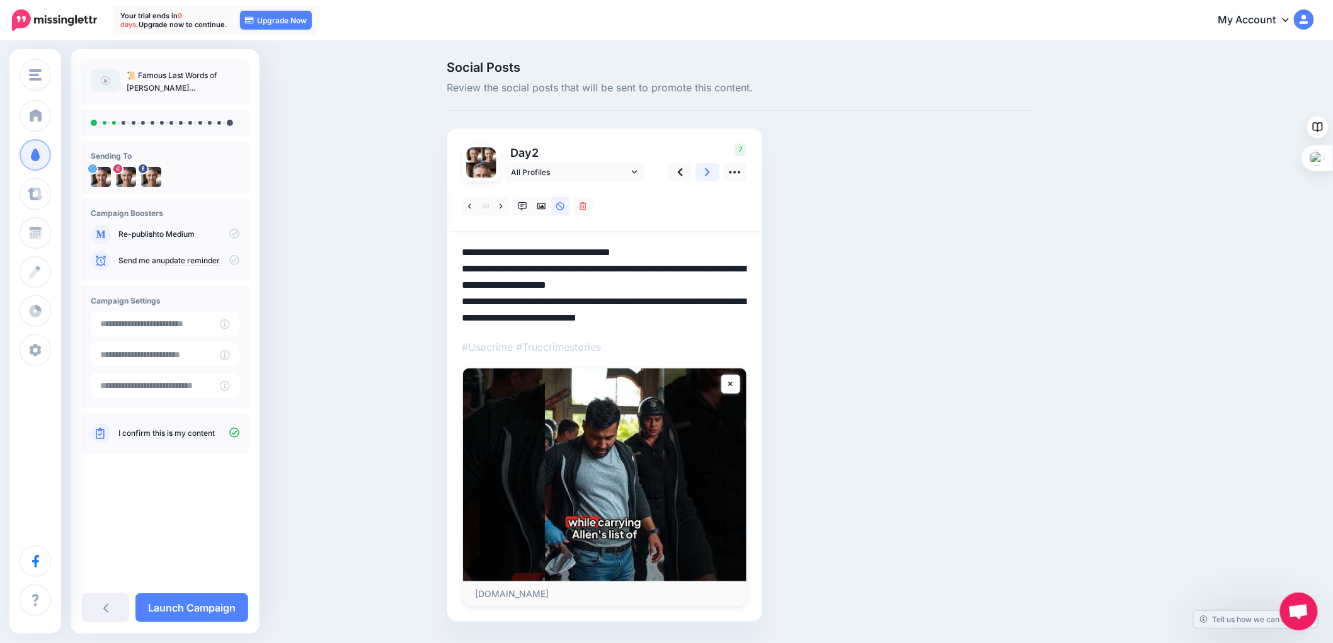
click at [710, 173] on icon at bounding box center [707, 172] width 5 height 13
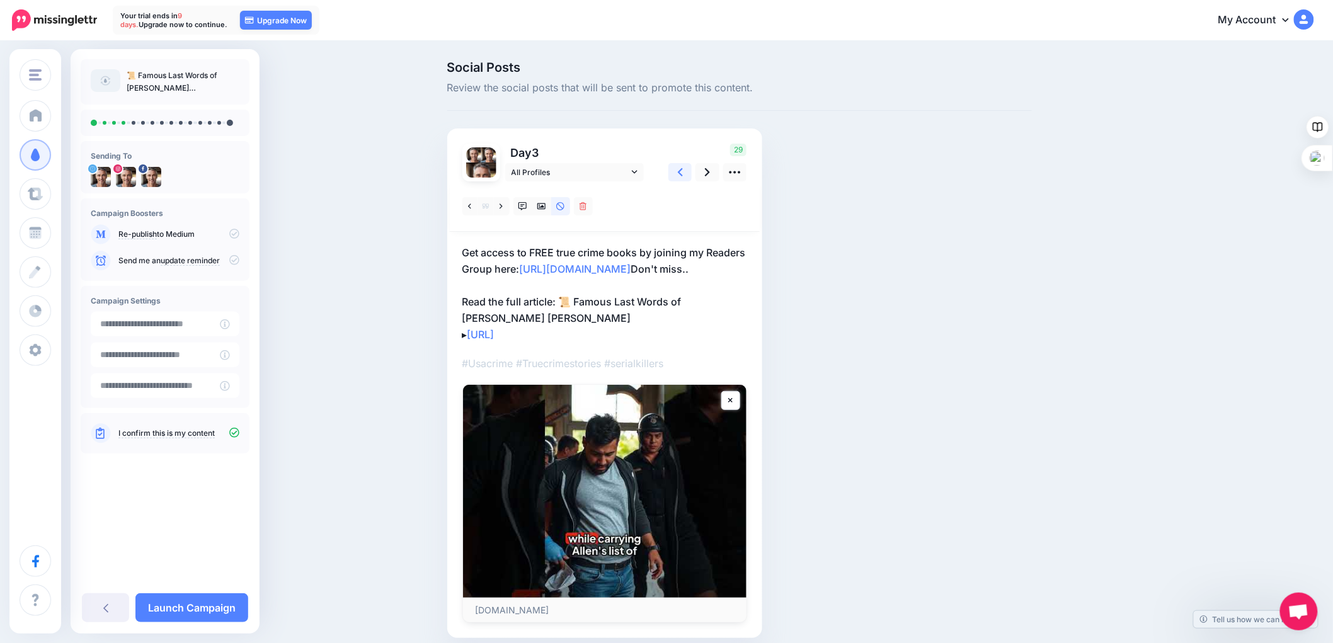
click at [683, 171] on icon at bounding box center [680, 172] width 5 height 13
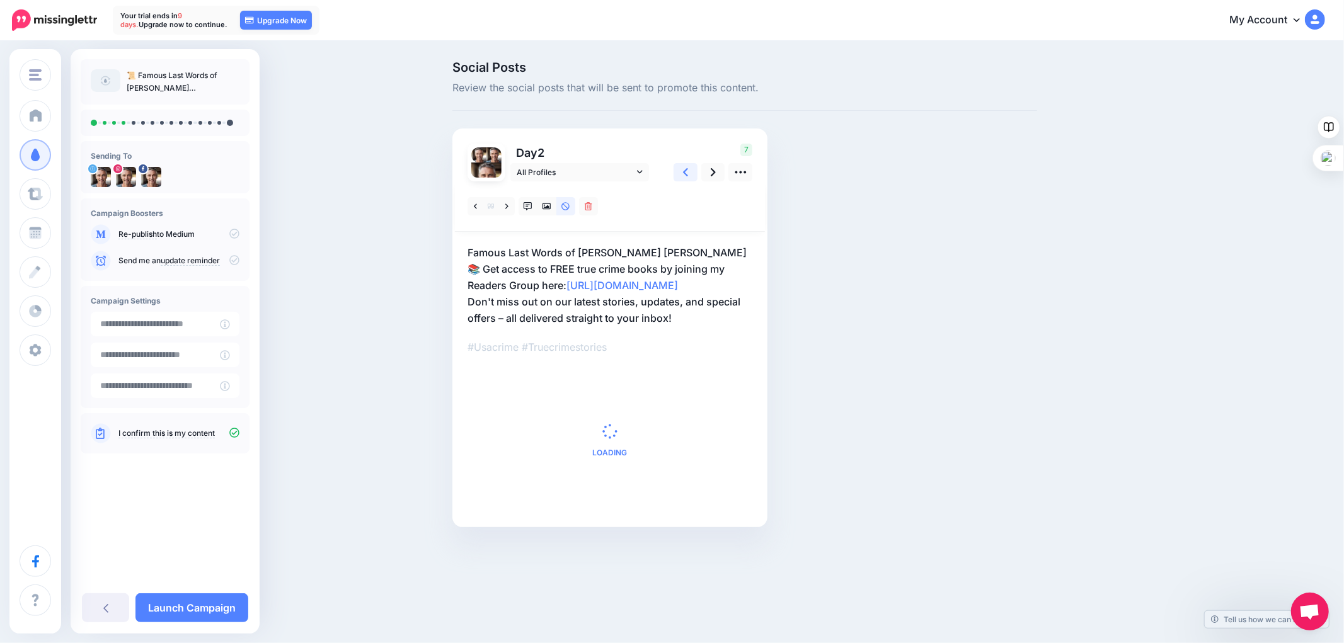
click at [683, 171] on icon at bounding box center [685, 172] width 5 height 13
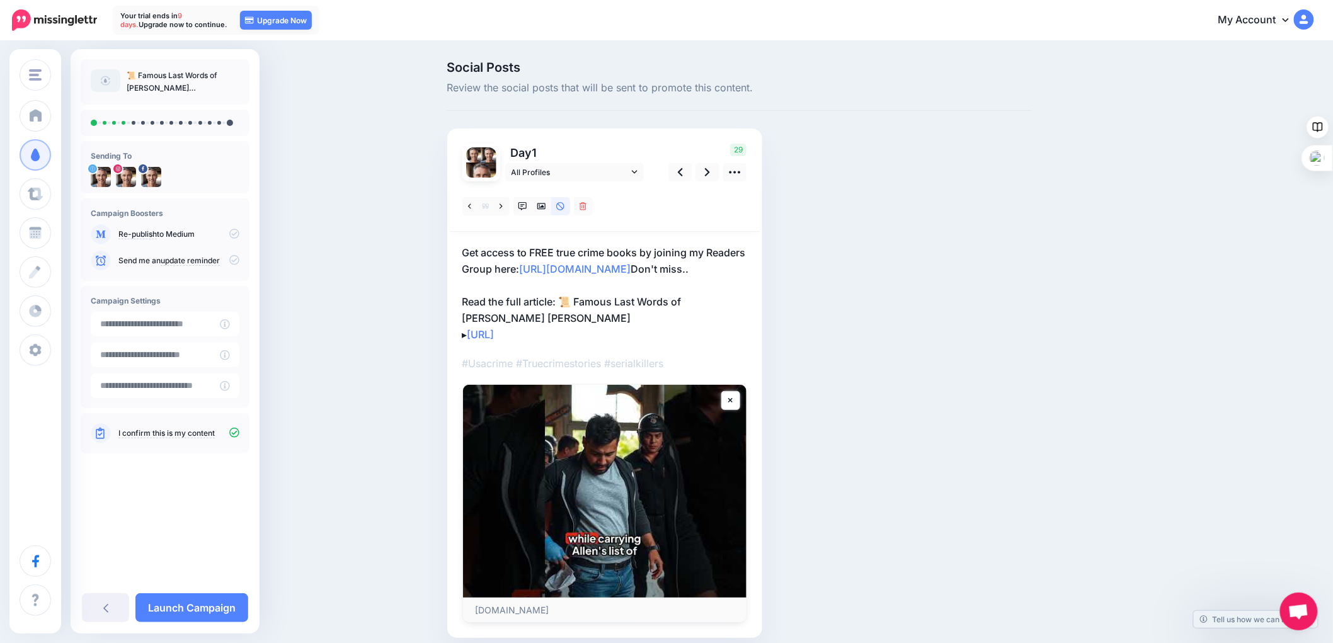
drag, startPoint x: 588, startPoint y: 333, endPoint x: 467, endPoint y: 253, distance: 144.7
click at [467, 253] on p "Get access to FREE true crime books by joining my Readers Group here: http://ee…" at bounding box center [604, 293] width 285 height 98
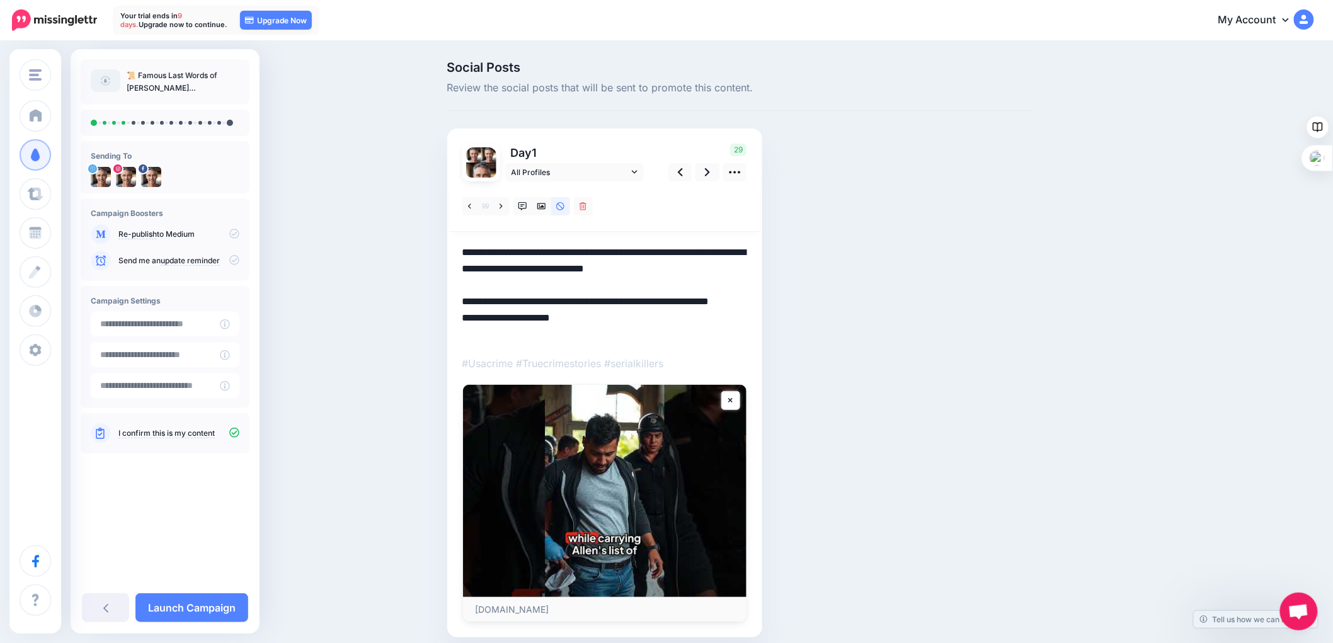
drag, startPoint x: 469, startPoint y: 253, endPoint x: 597, endPoint y: 331, distance: 149.9
click at [597, 331] on textarea "**********" at bounding box center [604, 293] width 285 height 98
paste textarea "**********"
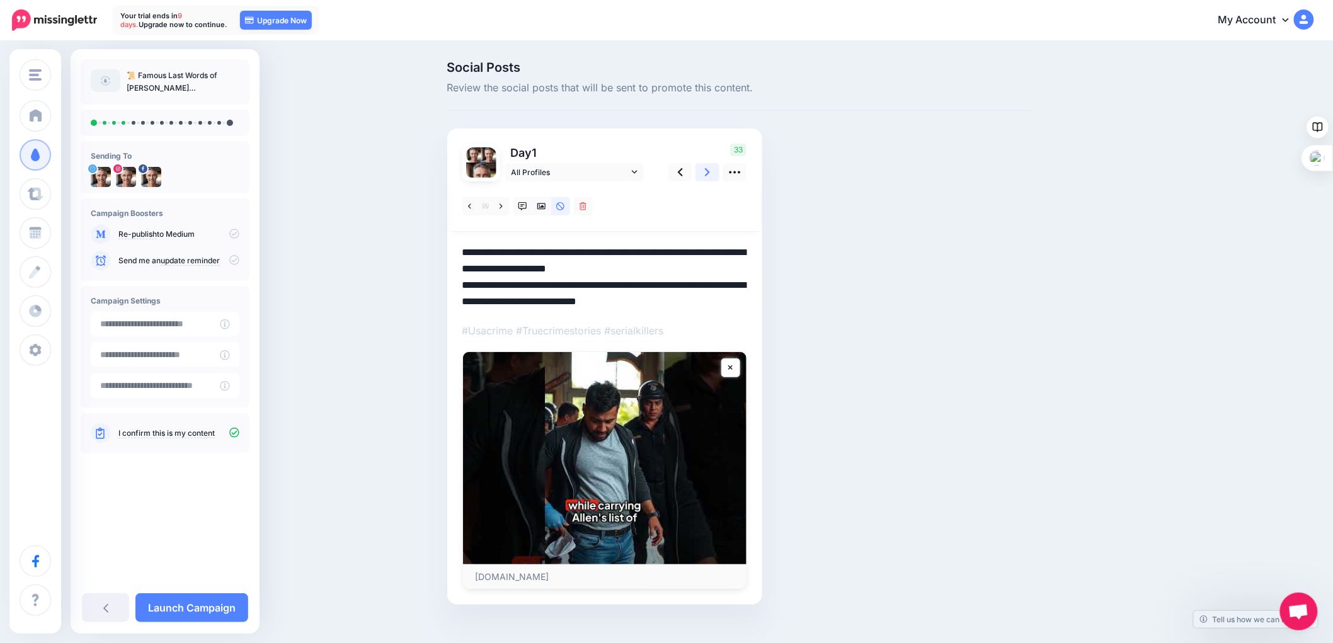
click at [710, 169] on icon at bounding box center [707, 172] width 5 height 8
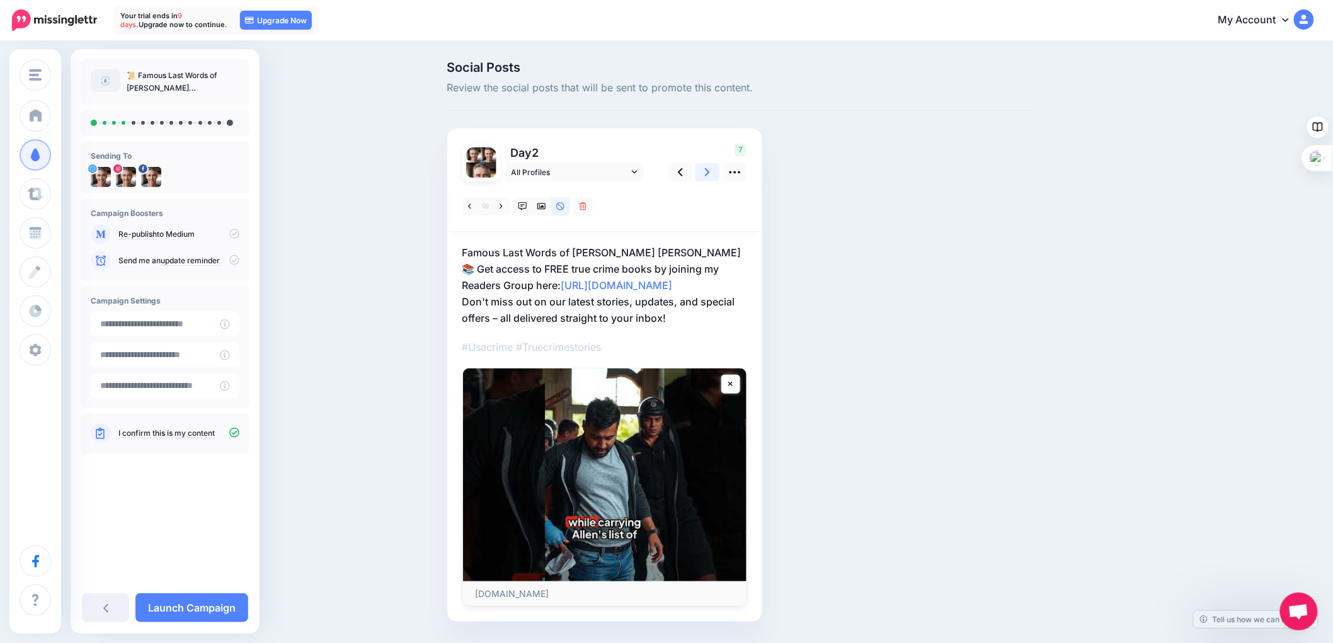
click at [710, 169] on icon at bounding box center [707, 172] width 5 height 8
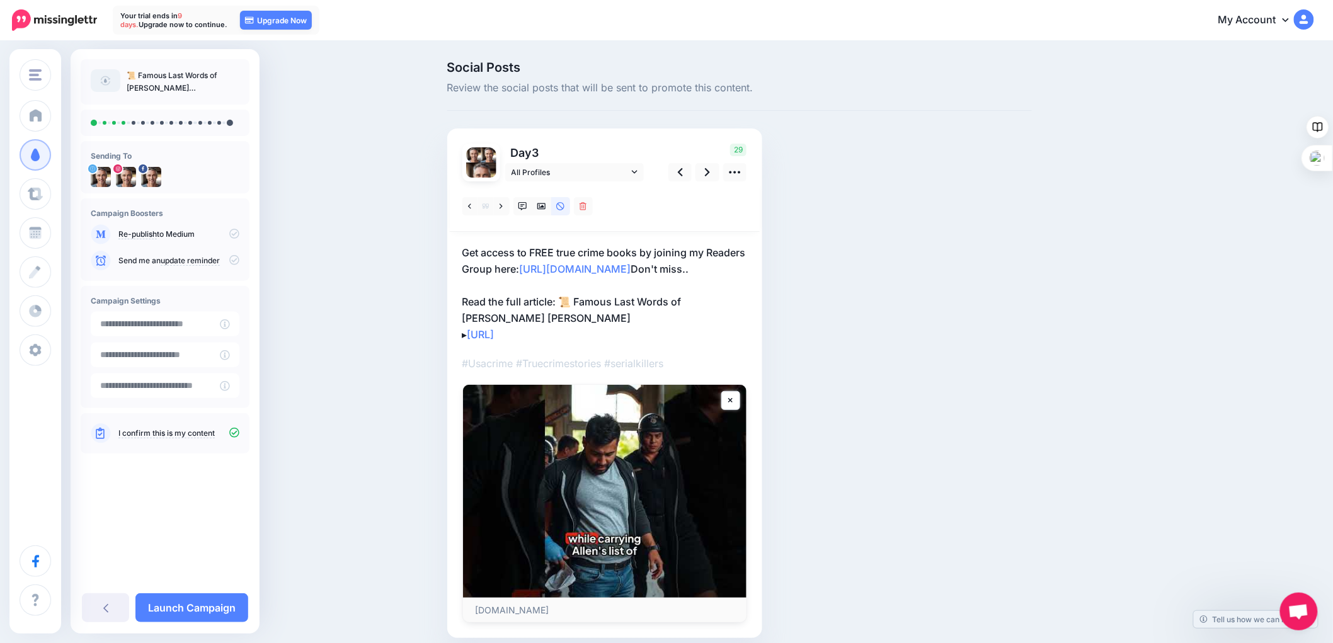
drag, startPoint x: 464, startPoint y: 248, endPoint x: 583, endPoint y: 335, distance: 146.9
click at [583, 335] on div "Day 3 All Profiles" at bounding box center [604, 384] width 315 height 510
click at [597, 328] on p "Get access to FREE true crime books by joining my Readers Group here: http://ee…" at bounding box center [604, 293] width 285 height 98
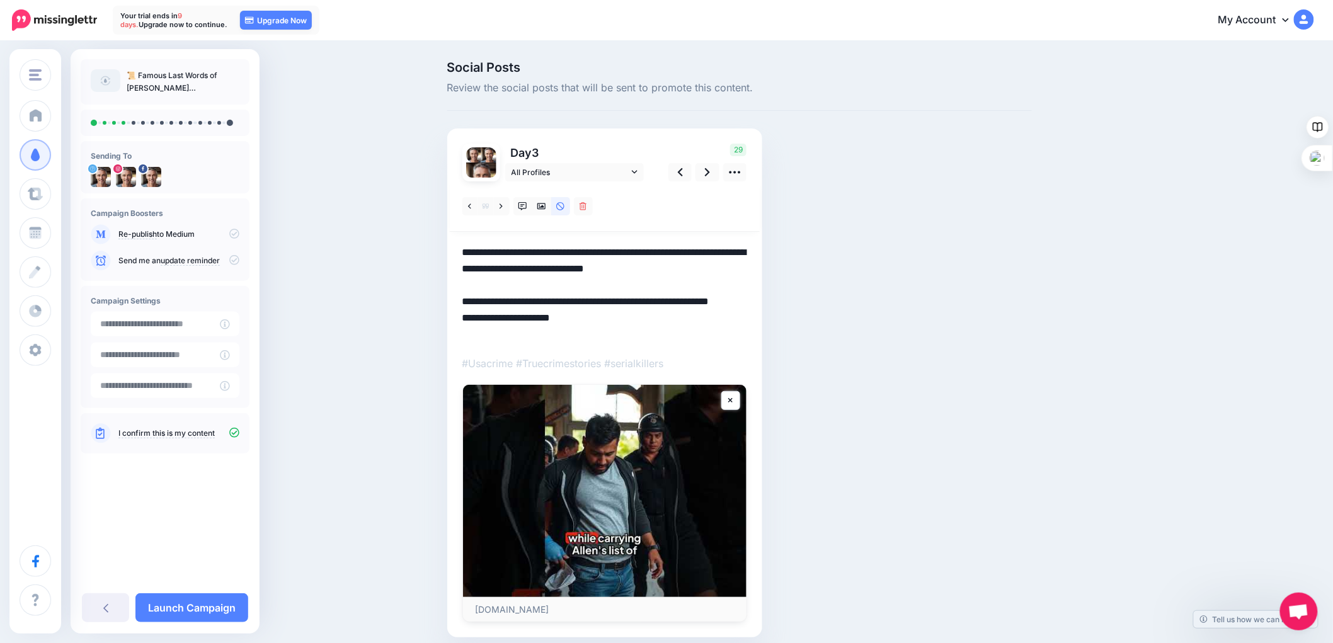
click at [490, 284] on textarea "**********" at bounding box center [604, 293] width 285 height 98
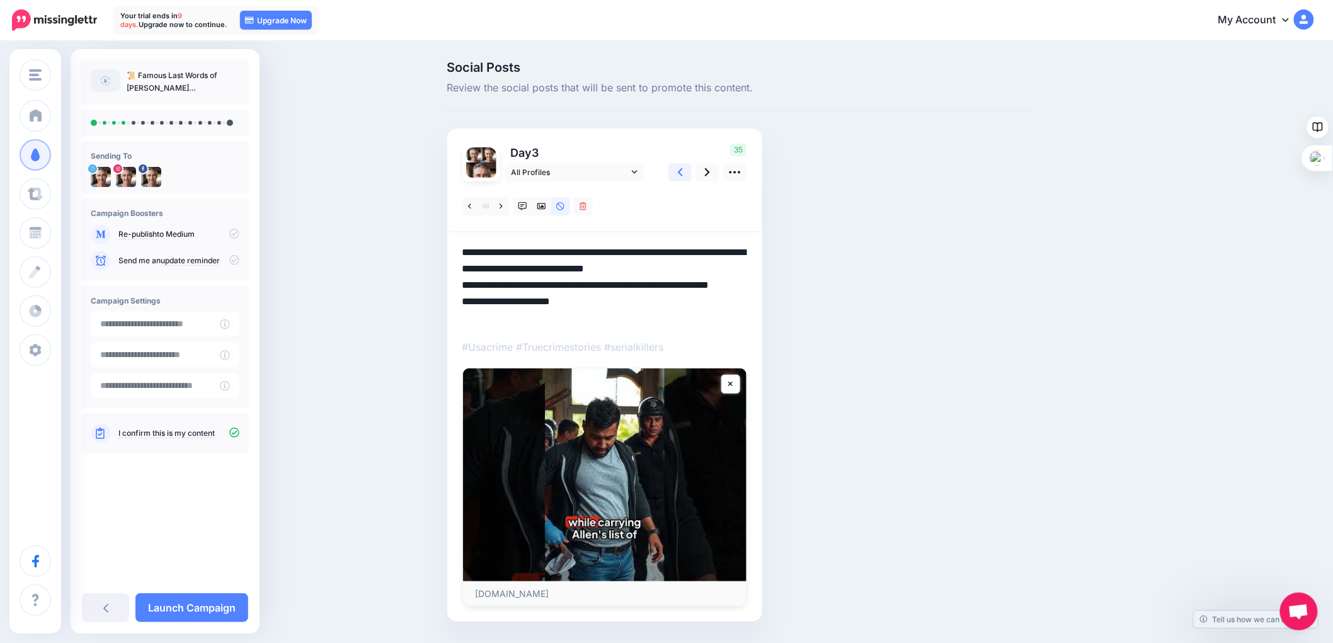
click at [683, 171] on icon at bounding box center [680, 172] width 5 height 8
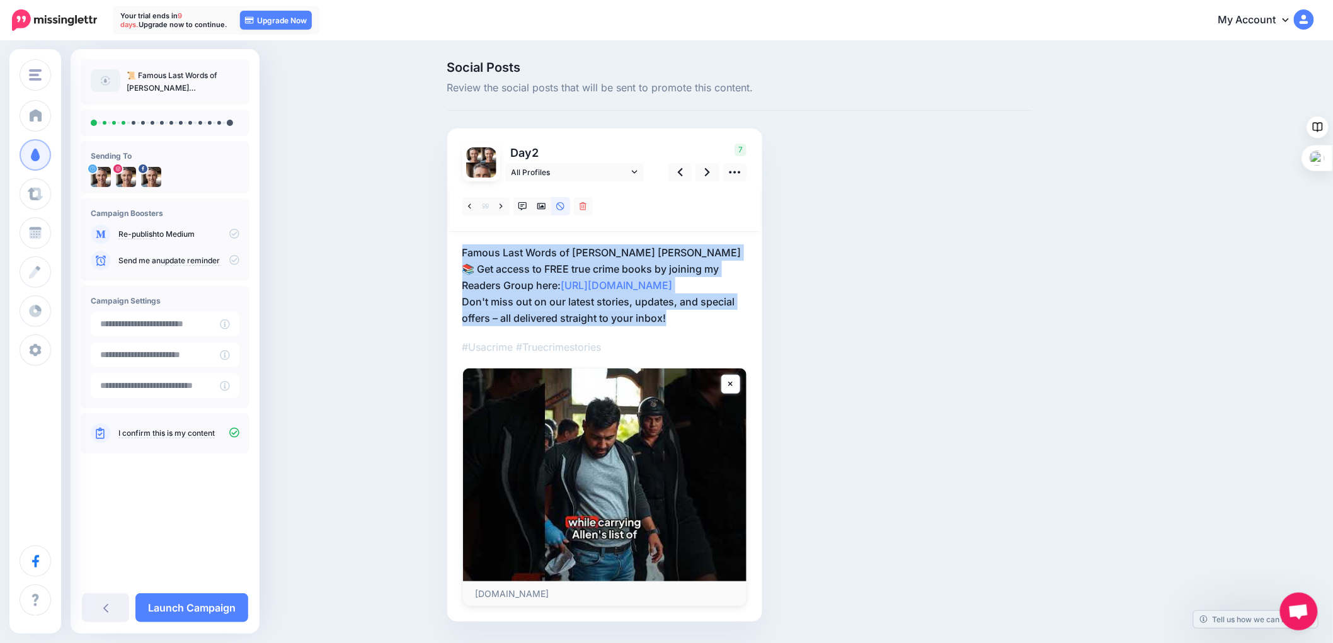
drag, startPoint x: 684, startPoint y: 316, endPoint x: 457, endPoint y: 246, distance: 237.2
click at [457, 246] on div "Day 2 All Profiles" at bounding box center [604, 375] width 315 height 493
copy p "Famous Last Words of Clarence Ray Allen 📚 Get access to FREE true crime books b…"
click at [706, 171] on link at bounding box center [708, 172] width 24 height 18
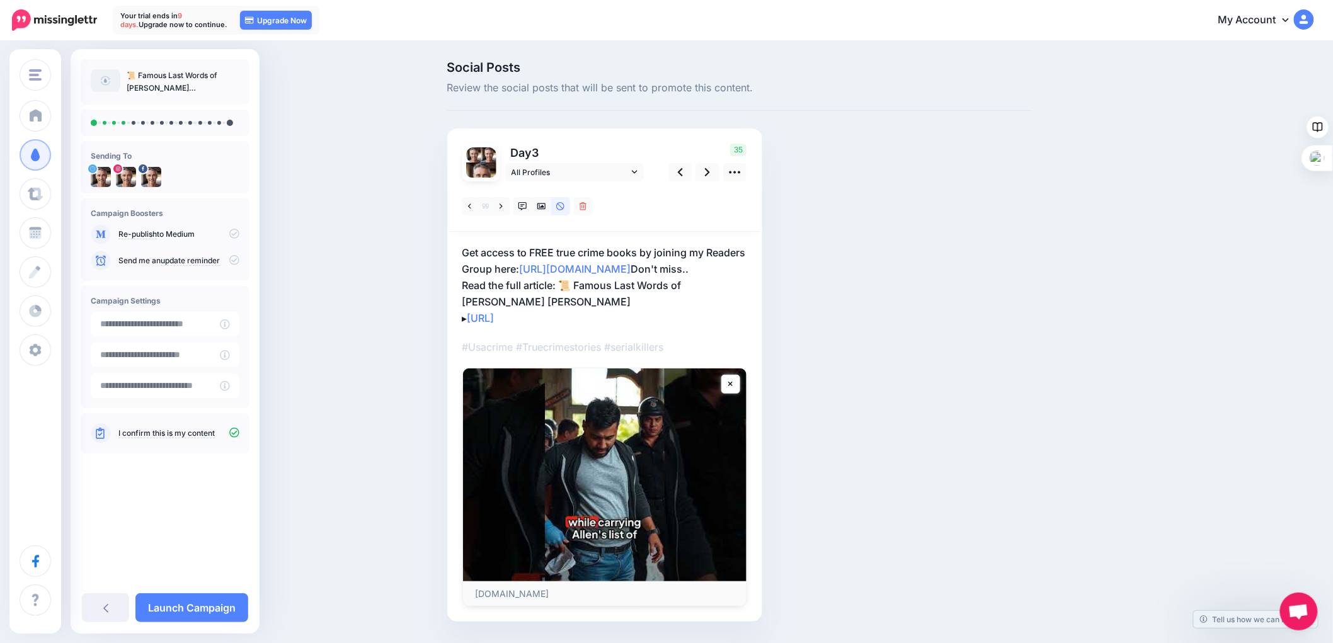
drag, startPoint x: 580, startPoint y: 316, endPoint x: 457, endPoint y: 243, distance: 142.4
click at [457, 243] on div "Day 3 All Profiles" at bounding box center [604, 375] width 315 height 493
click at [610, 312] on p "Get access to FREE true crime books by joining my Readers Group here: http://ee…" at bounding box center [604, 285] width 285 height 82
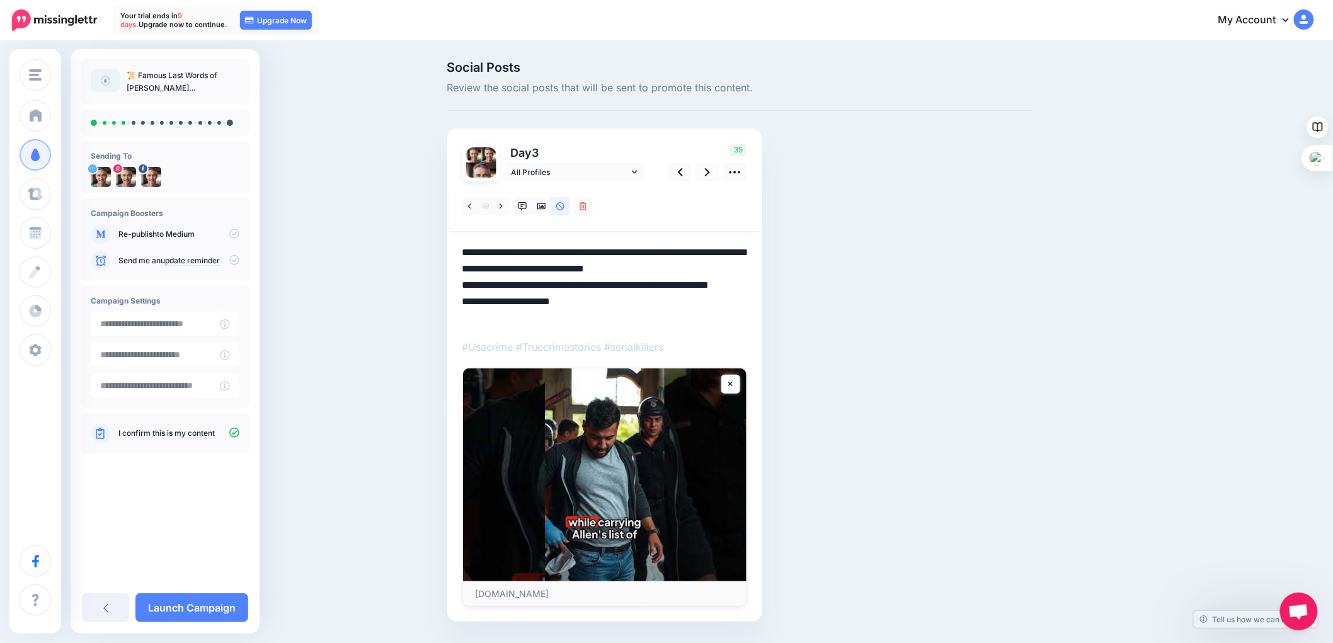
click at [522, 300] on textarea "**********" at bounding box center [604, 285] width 285 height 82
type textarea "**********"
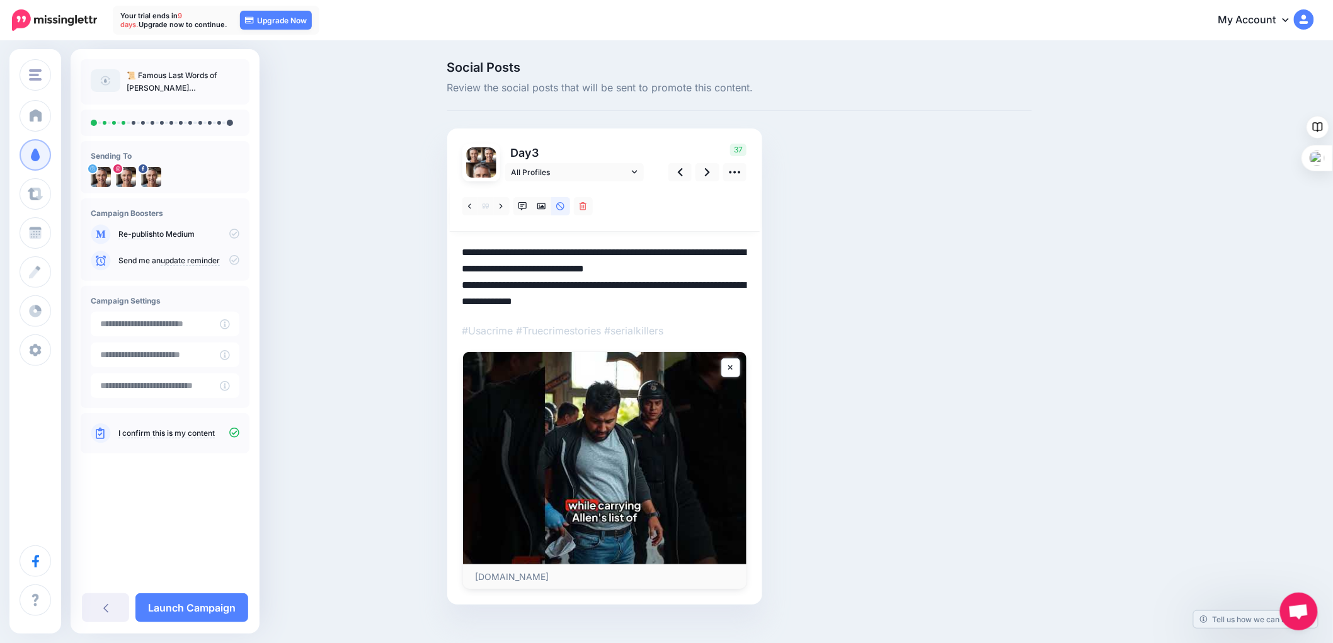
drag, startPoint x: 615, startPoint y: 301, endPoint x: 470, endPoint y: 249, distance: 154.1
click at [470, 249] on textarea "**********" at bounding box center [604, 277] width 285 height 66
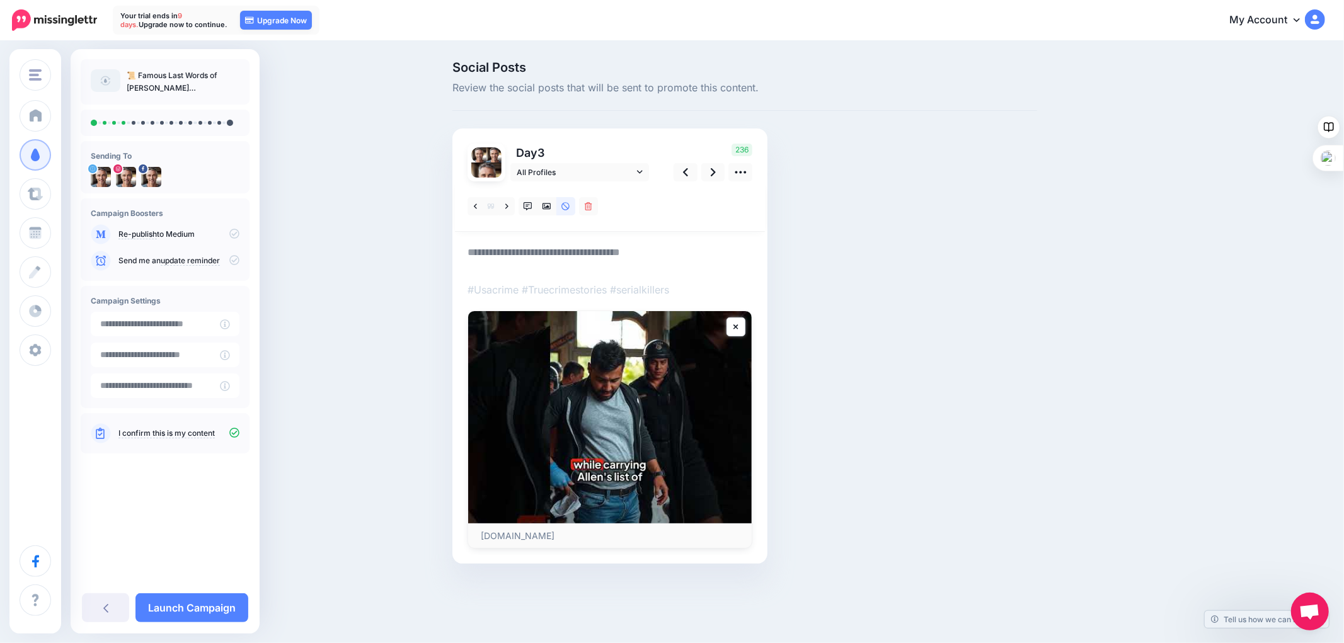
paste textarea "**********"
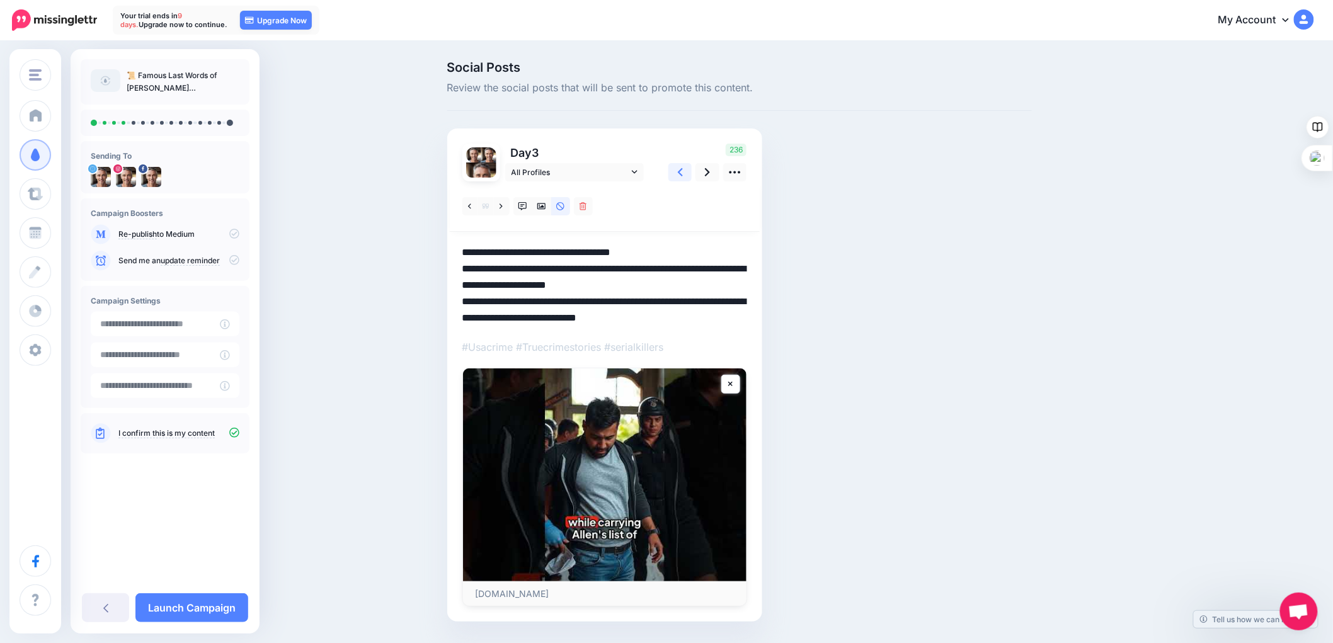
type textarea "**********"
click at [688, 170] on link at bounding box center [681, 172] width 24 height 18
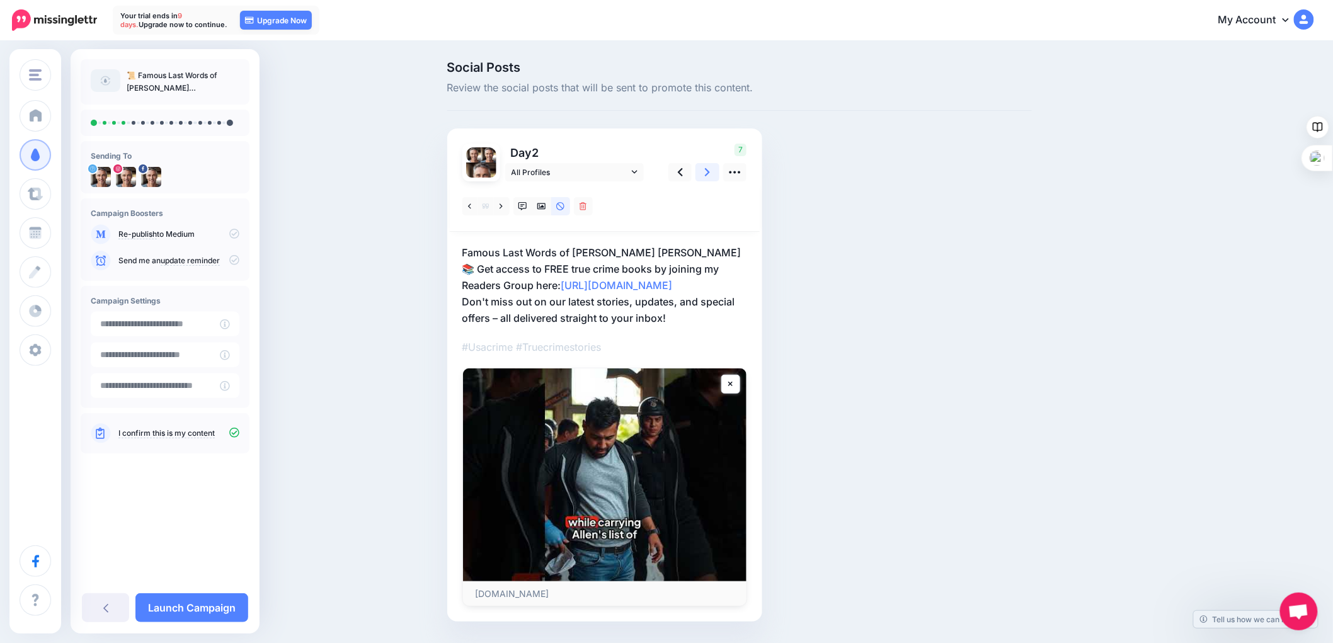
click at [710, 172] on icon at bounding box center [707, 172] width 5 height 8
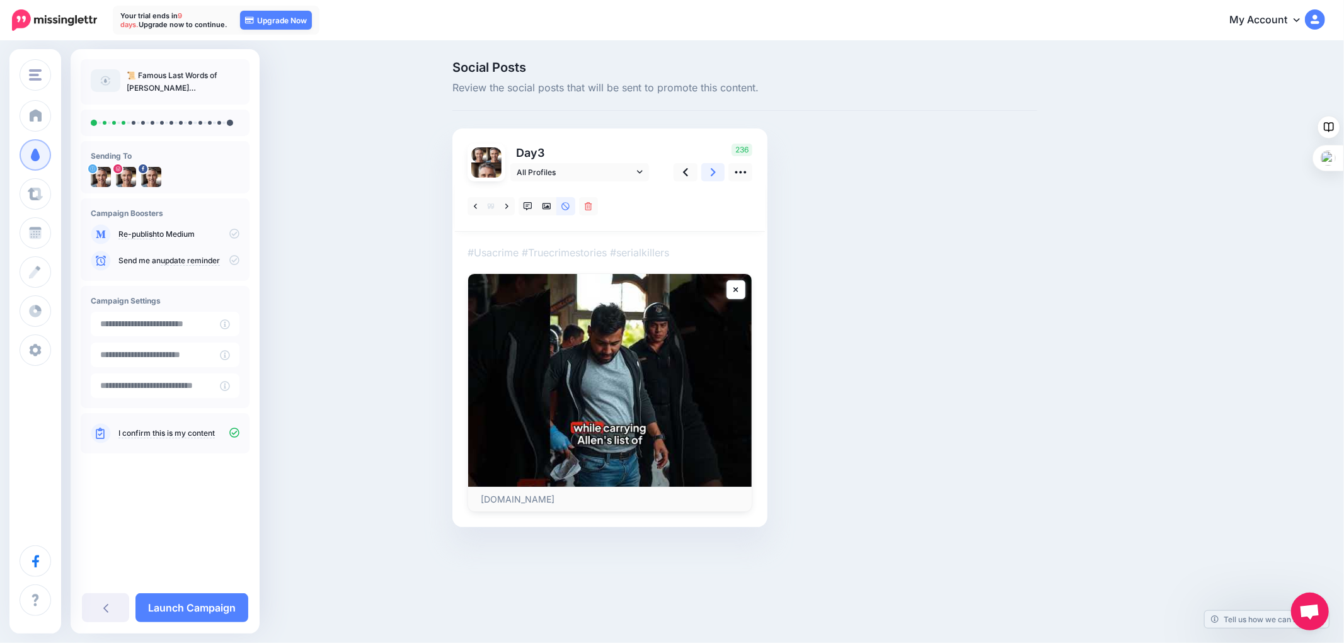
click at [712, 171] on icon at bounding box center [713, 172] width 5 height 13
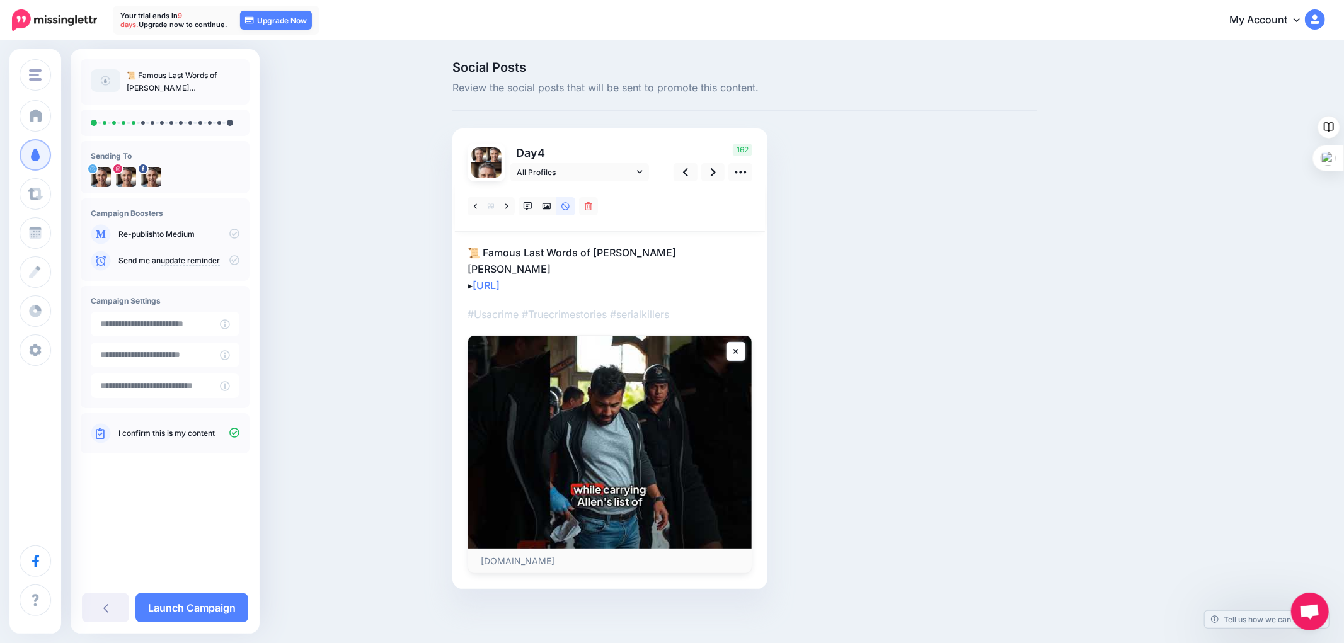
drag, startPoint x: 578, startPoint y: 266, endPoint x: 464, endPoint y: 247, distance: 116.2
click at [464, 247] on div "Day 4 All Profiles" at bounding box center [609, 359] width 315 height 461
click at [604, 275] on p "📜 Famous Last Words of Clarence Ray Allen ▸ https://lttr.ai/Ajq9o" at bounding box center [610, 268] width 285 height 49
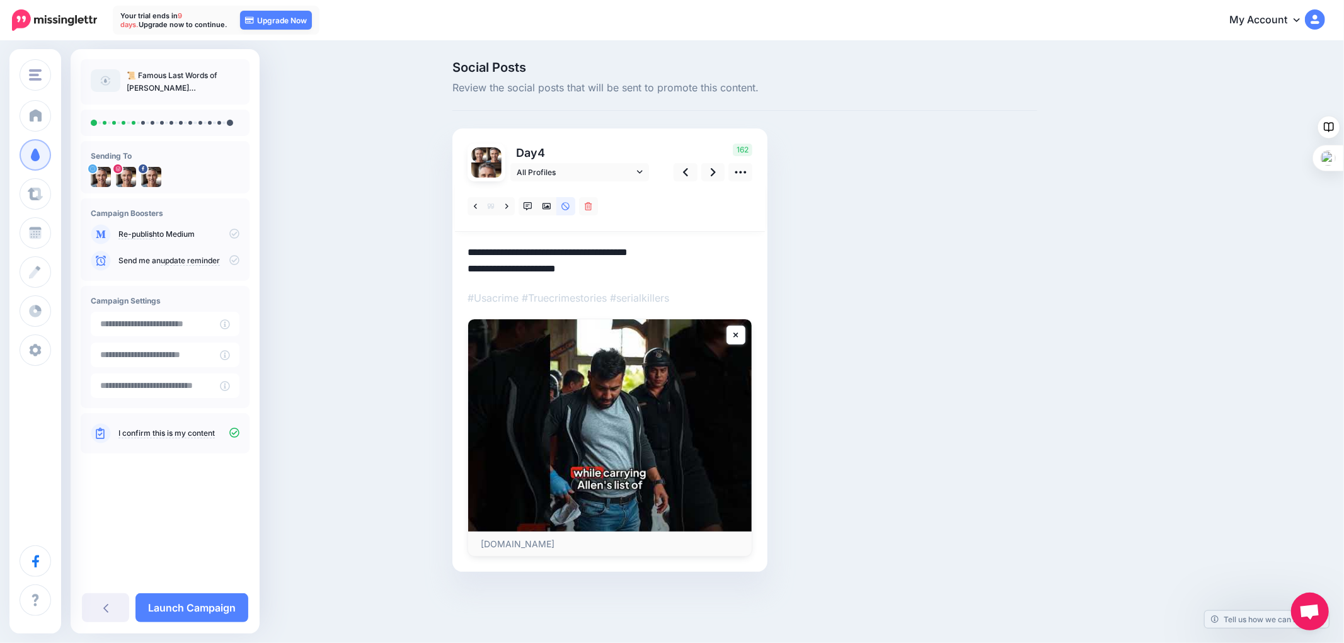
click at [473, 250] on textarea "**********" at bounding box center [610, 260] width 285 height 33
drag, startPoint x: 473, startPoint y: 250, endPoint x: 612, endPoint y: 273, distance: 141.7
click at [612, 273] on textarea "**********" at bounding box center [610, 260] width 285 height 33
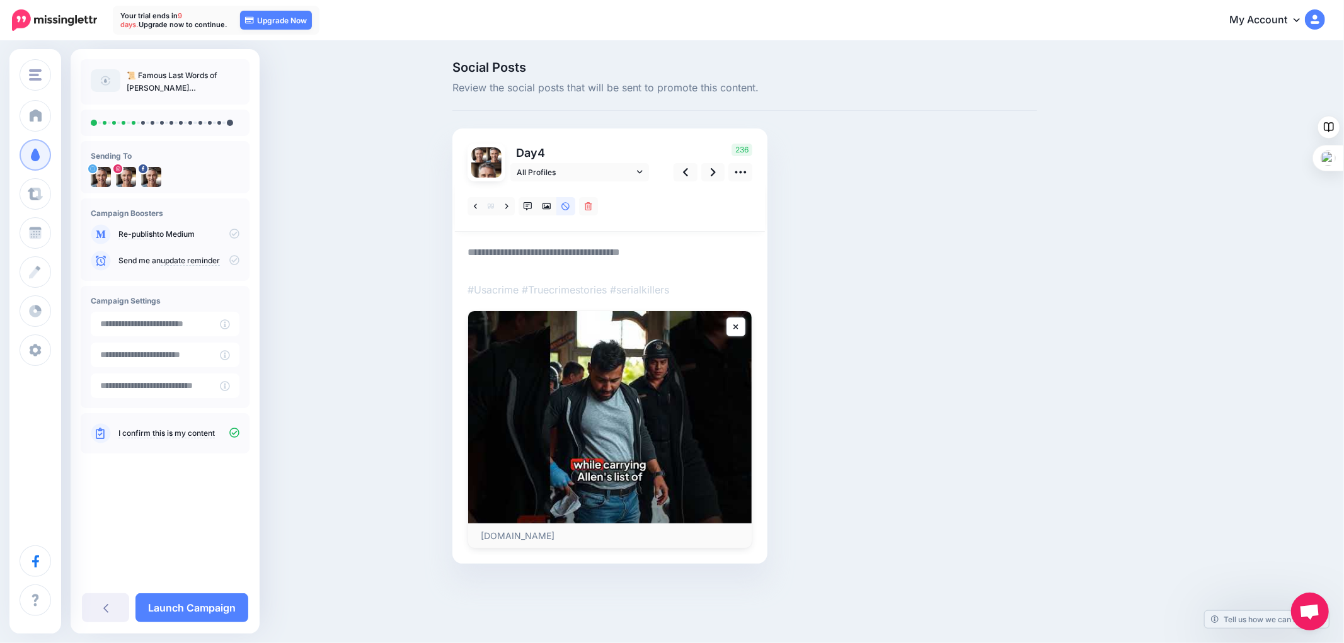
paste textarea "**********"
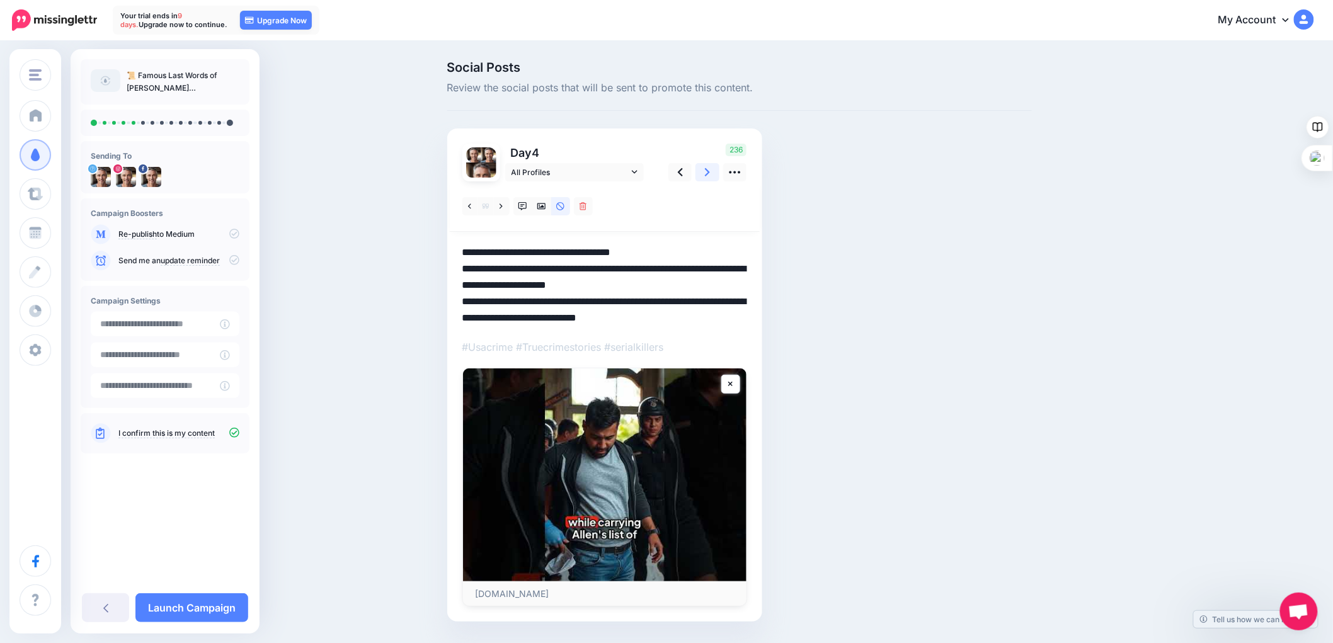
type textarea "**********"
click at [710, 172] on icon at bounding box center [707, 172] width 5 height 13
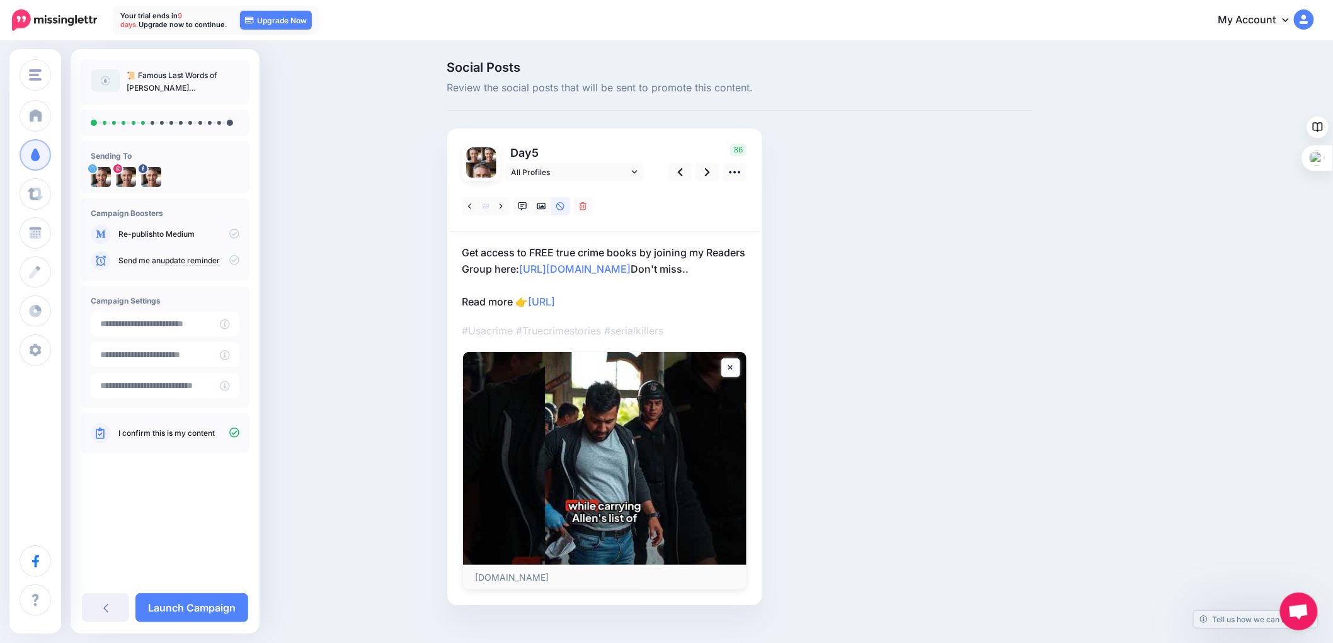
click at [468, 250] on p "Get access to FREE true crime books by joining my Readers Group here: http://ee…" at bounding box center [604, 277] width 285 height 66
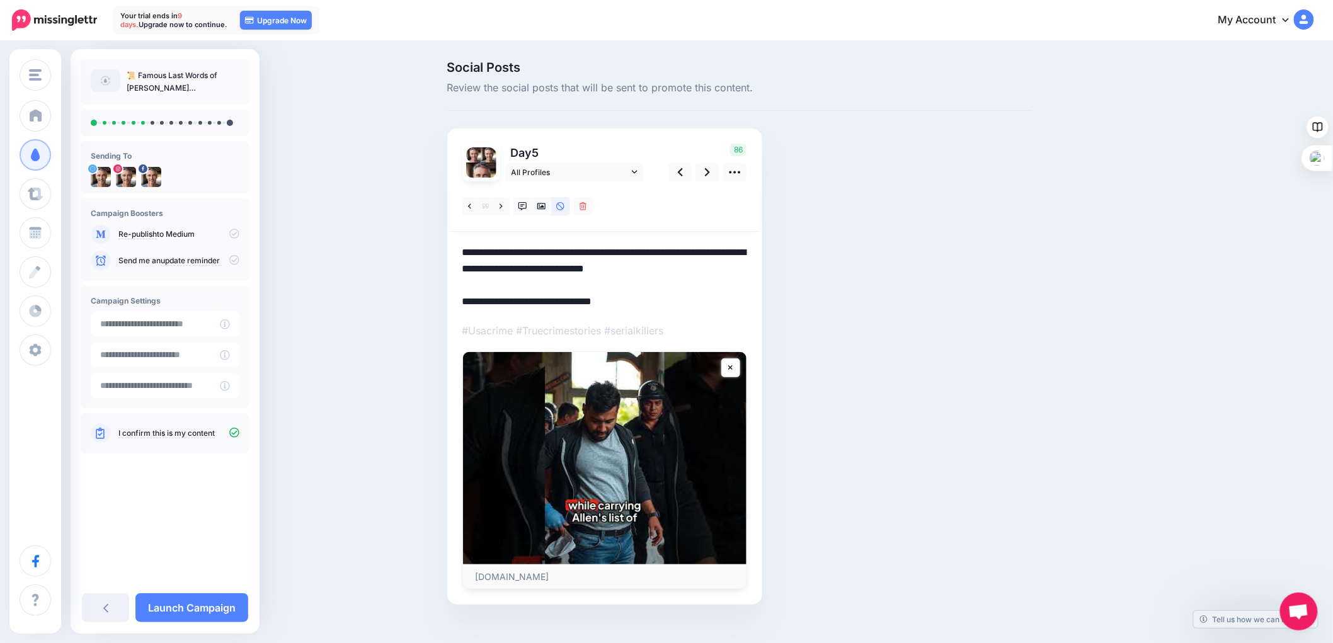
drag, startPoint x: 469, startPoint y: 250, endPoint x: 654, endPoint y: 296, distance: 190.9
click at [654, 296] on textarea "**********" at bounding box center [604, 277] width 285 height 66
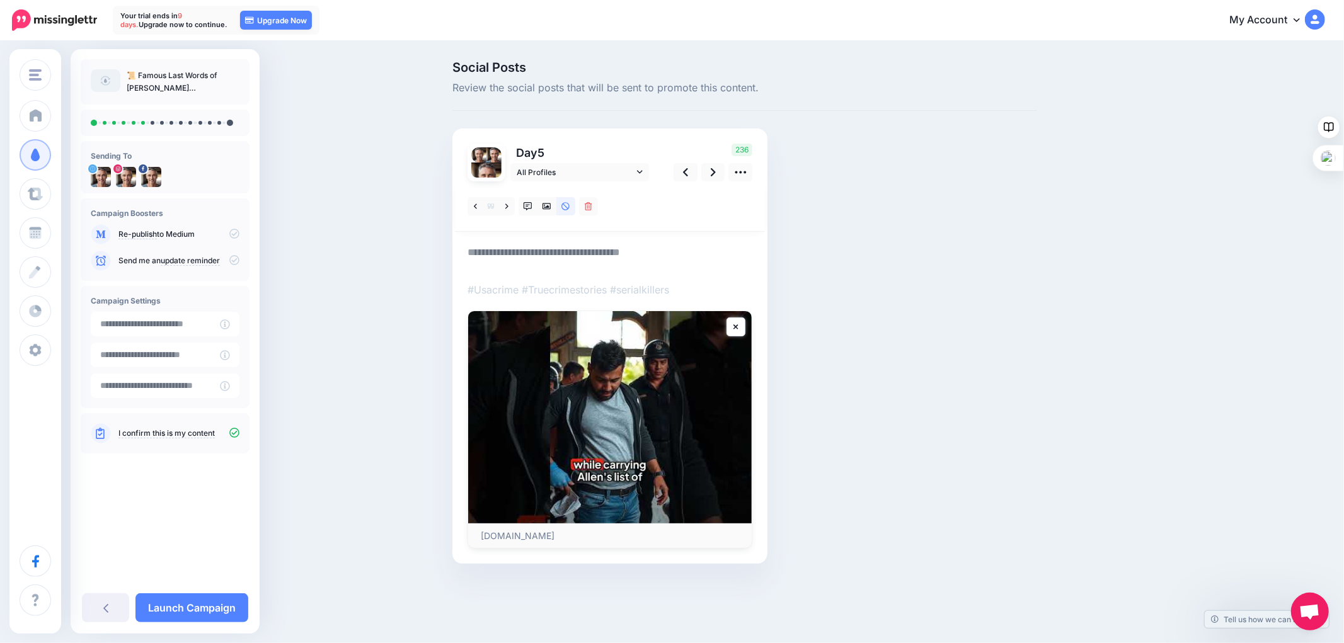
paste textarea "**********"
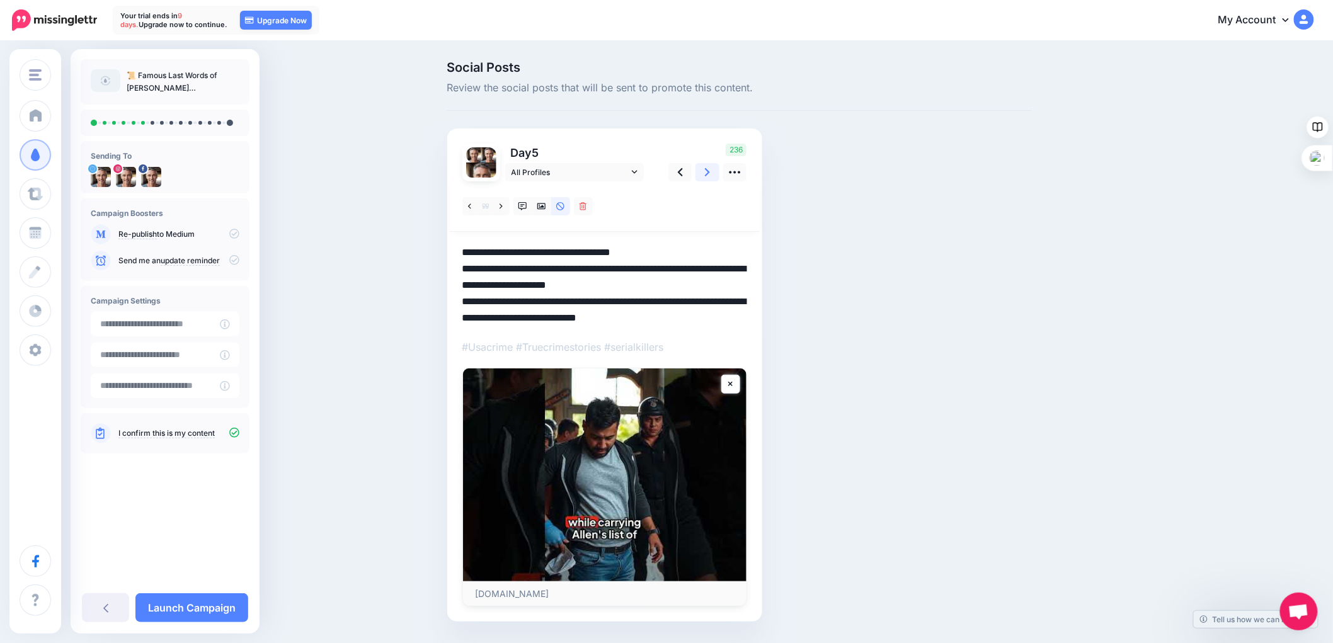
type textarea "**********"
click at [710, 171] on icon at bounding box center [707, 172] width 5 height 13
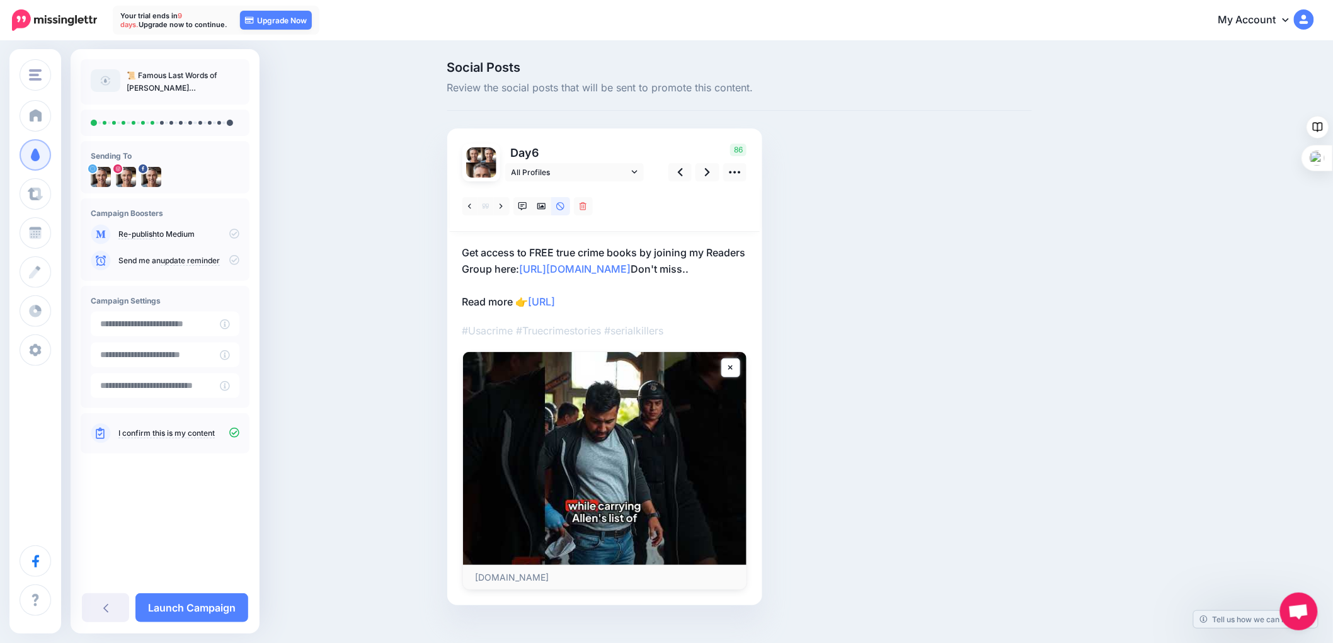
click at [657, 303] on p "Get access to FREE true crime books by joining my Readers Group here: http://ee…" at bounding box center [604, 277] width 285 height 66
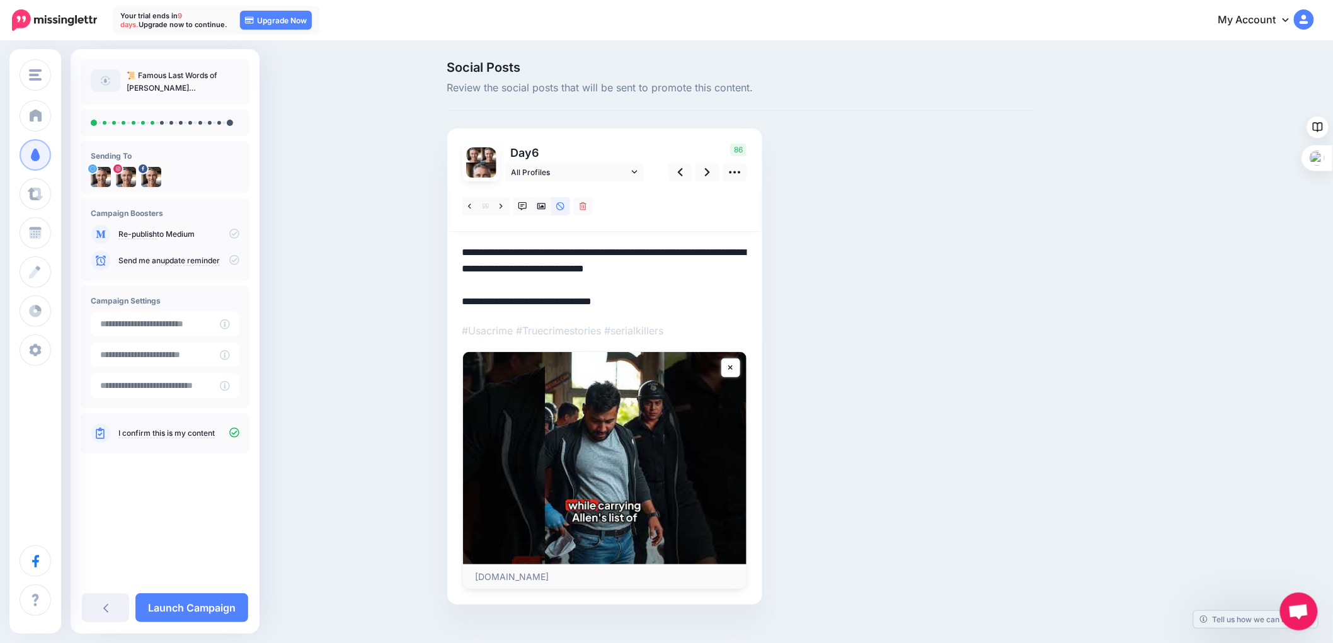
drag, startPoint x: 652, startPoint y: 304, endPoint x: 458, endPoint y: 246, distance: 202.5
click at [458, 246] on div "Day 6 All Profiles" at bounding box center [604, 367] width 315 height 477
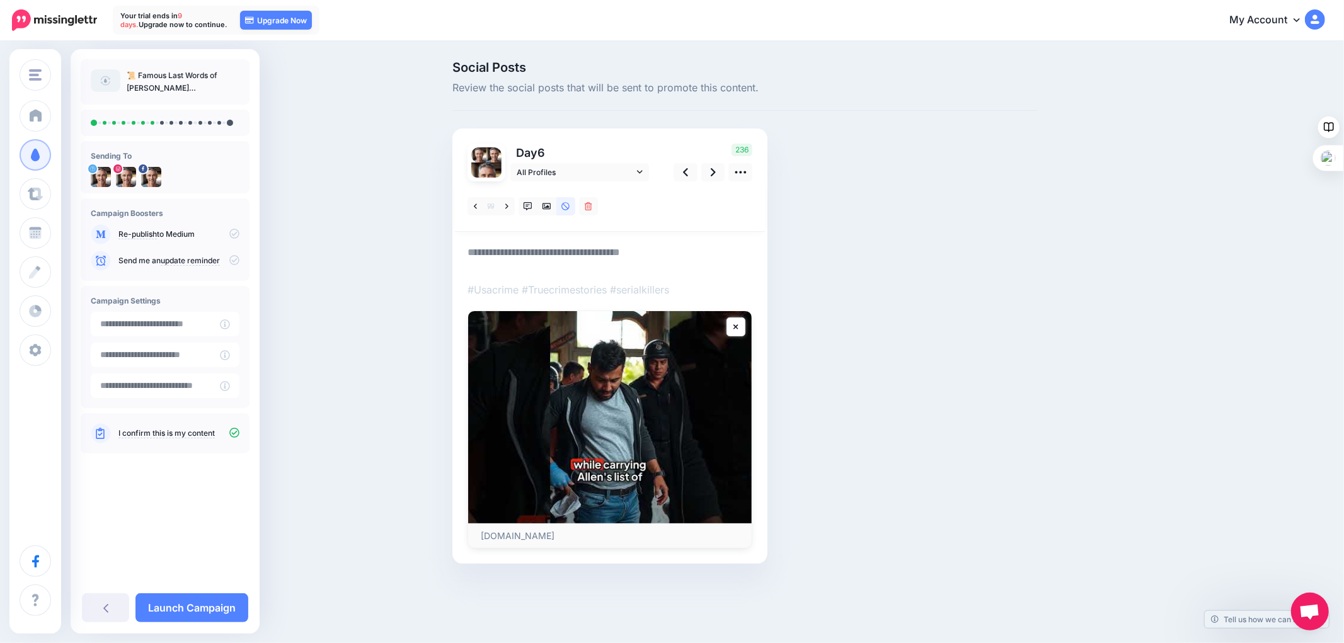
paste textarea "**********"
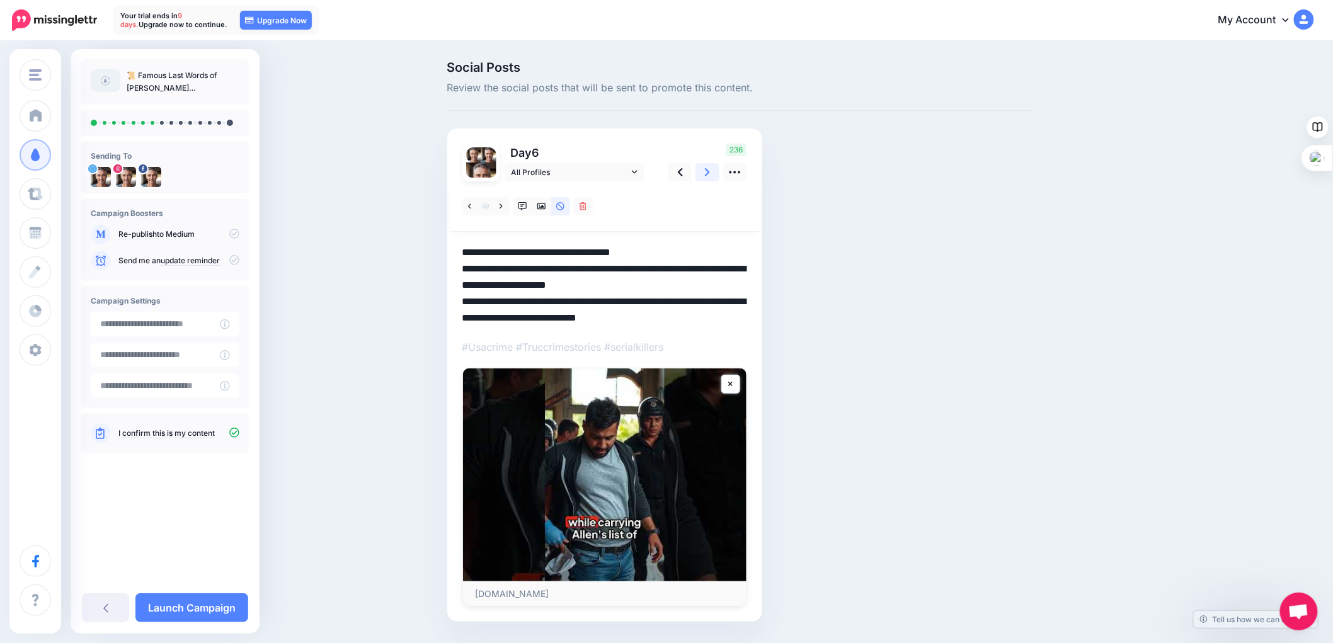
type textarea "**********"
click at [710, 169] on icon at bounding box center [707, 172] width 5 height 13
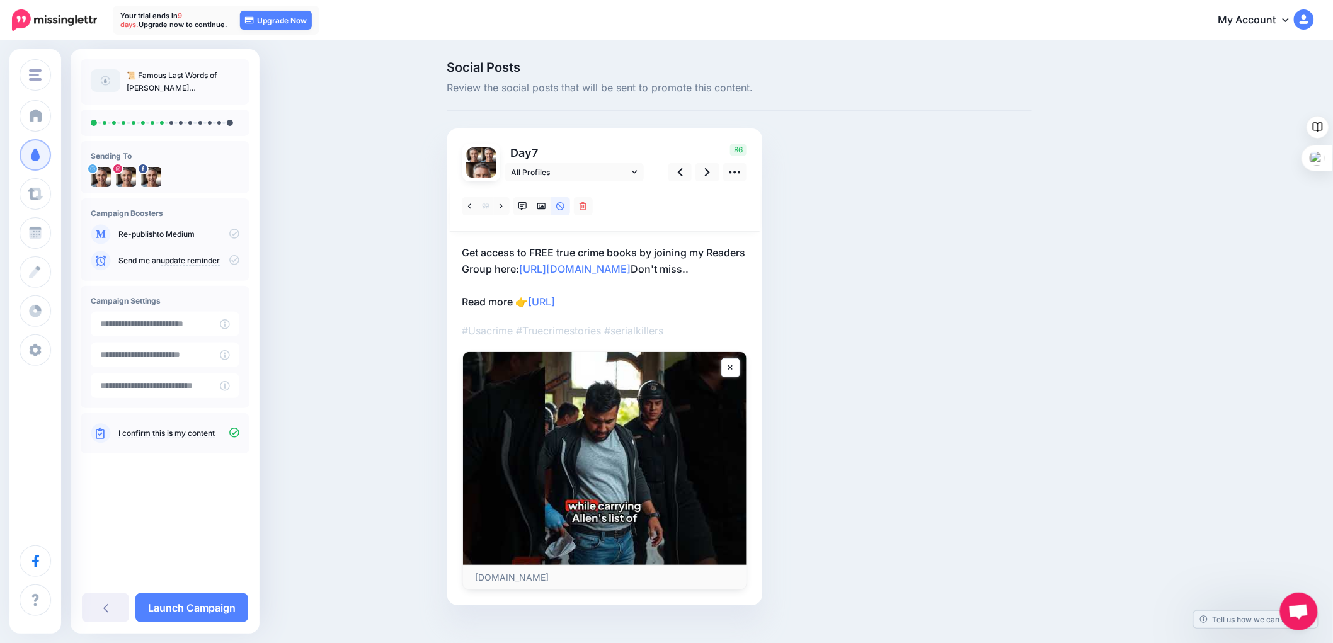
drag, startPoint x: 650, startPoint y: 301, endPoint x: 469, endPoint y: 250, distance: 187.7
click at [469, 250] on p "Get access to FREE true crime books by joining my Readers Group here: http://ee…" at bounding box center [604, 277] width 285 height 66
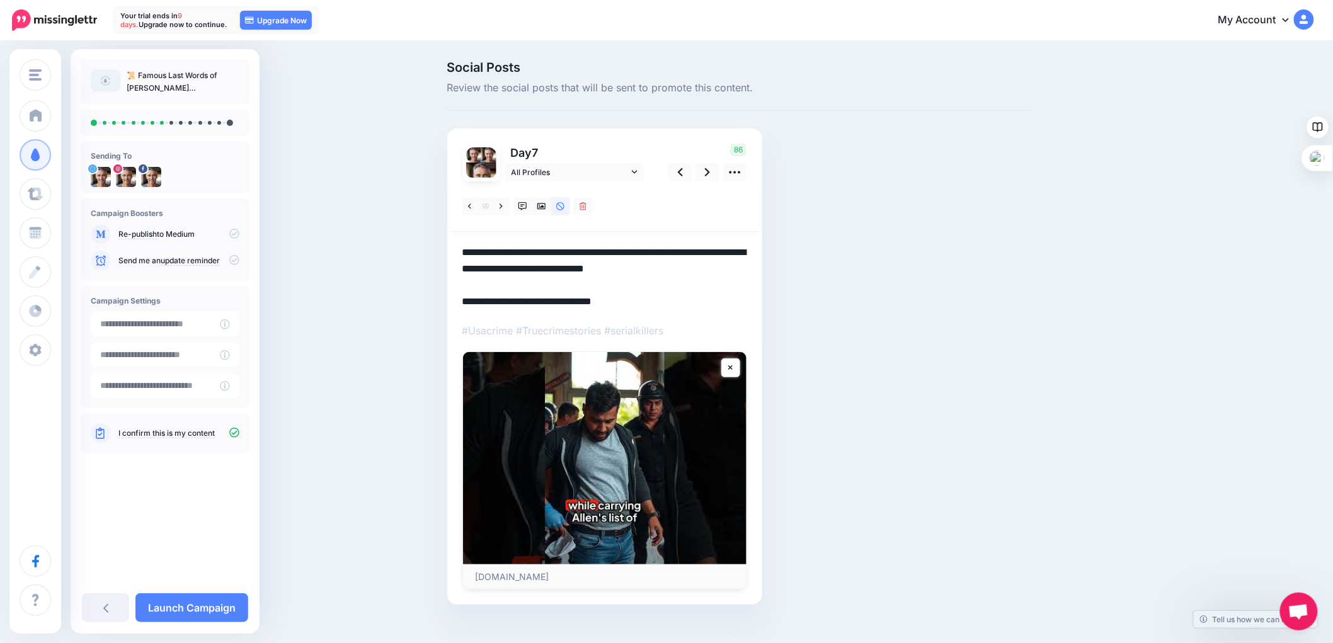
drag, startPoint x: 670, startPoint y: 301, endPoint x: 468, endPoint y: 250, distance: 208.1
click at [468, 250] on textarea "**********" at bounding box center [604, 277] width 285 height 66
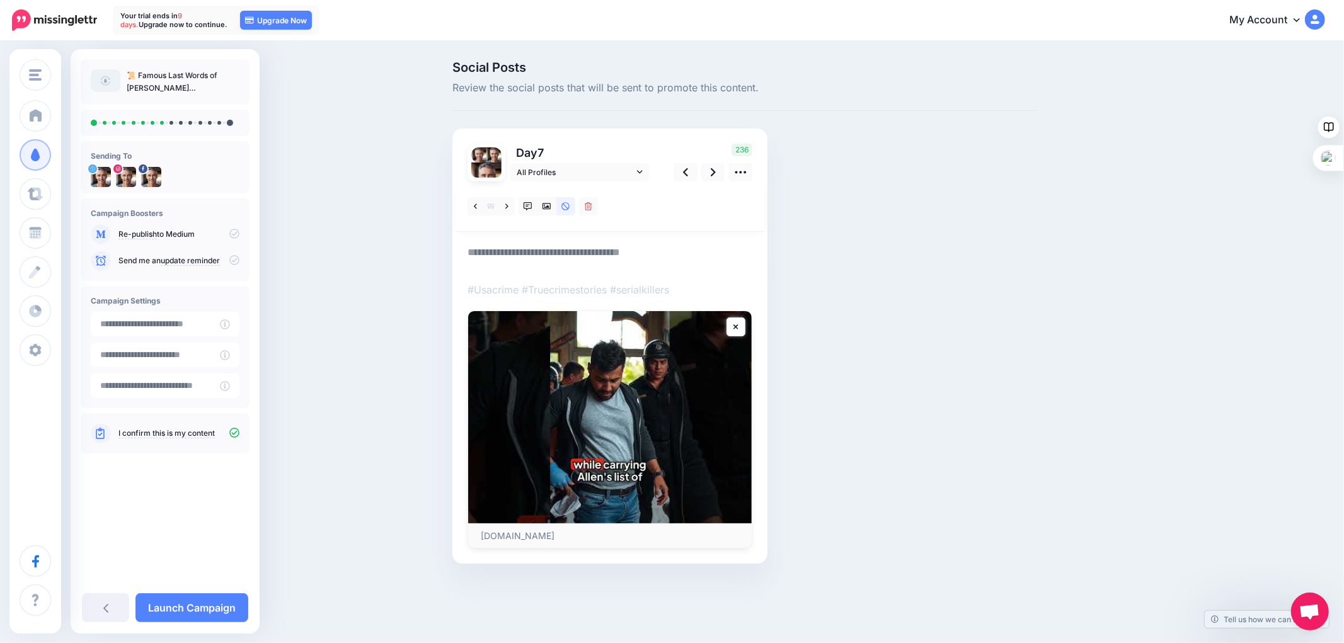
paste textarea "**********"
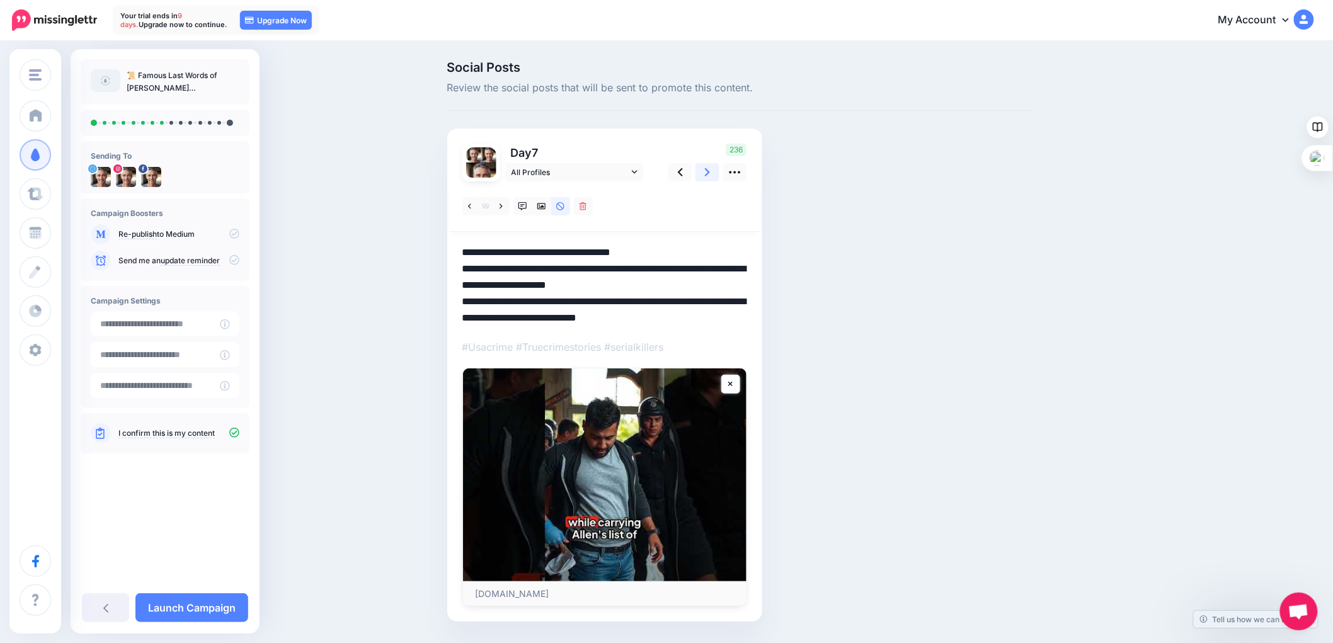
click at [709, 171] on link at bounding box center [708, 172] width 24 height 18
type textarea "**********"
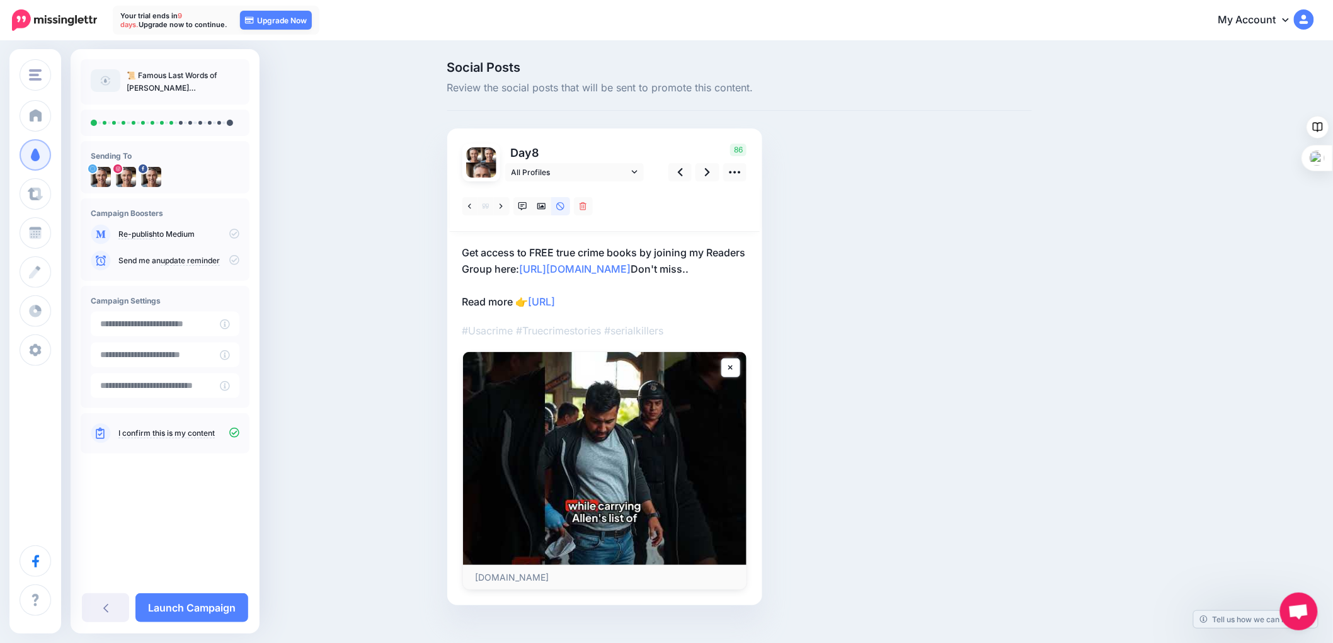
drag, startPoint x: 654, startPoint y: 301, endPoint x: 459, endPoint y: 251, distance: 201.6
click at [459, 251] on div "Day 8 All Profiles" at bounding box center [604, 367] width 315 height 477
click at [633, 293] on p "Get access to FREE true crime books by joining my Readers Group here: http://ee…" at bounding box center [604, 277] width 285 height 66
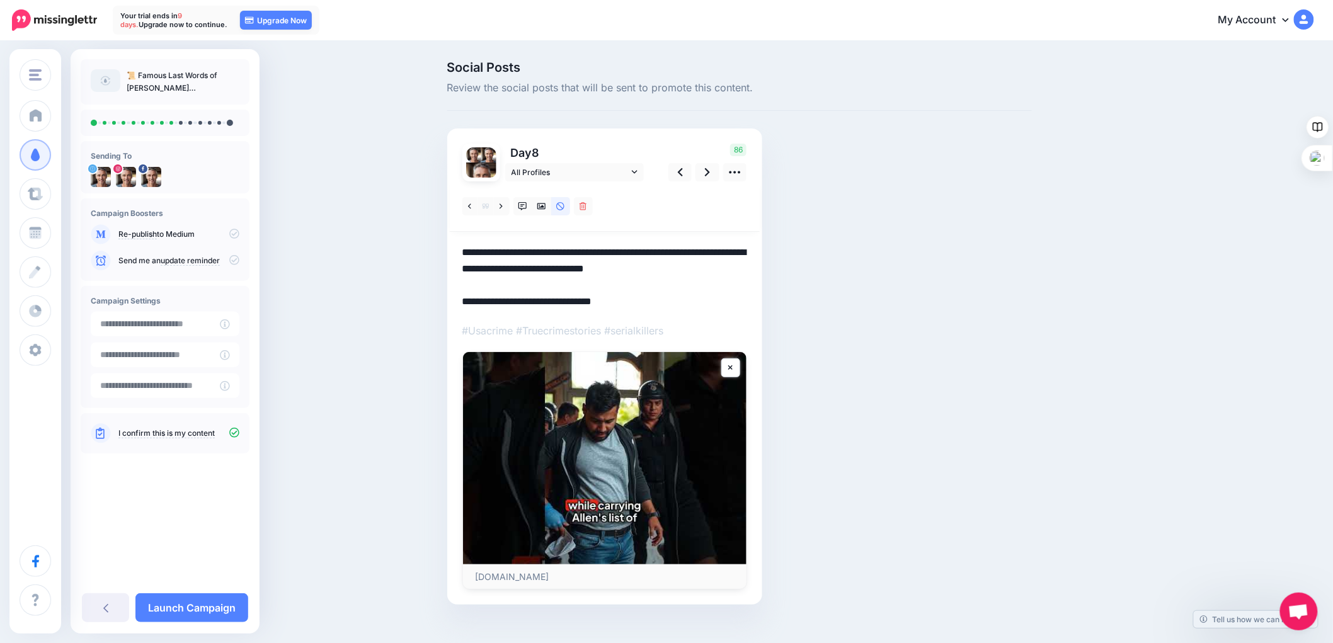
drag, startPoint x: 594, startPoint y: 289, endPoint x: 465, endPoint y: 246, distance: 135.3
click at [465, 246] on div "Day 8 All Profiles" at bounding box center [604, 367] width 315 height 477
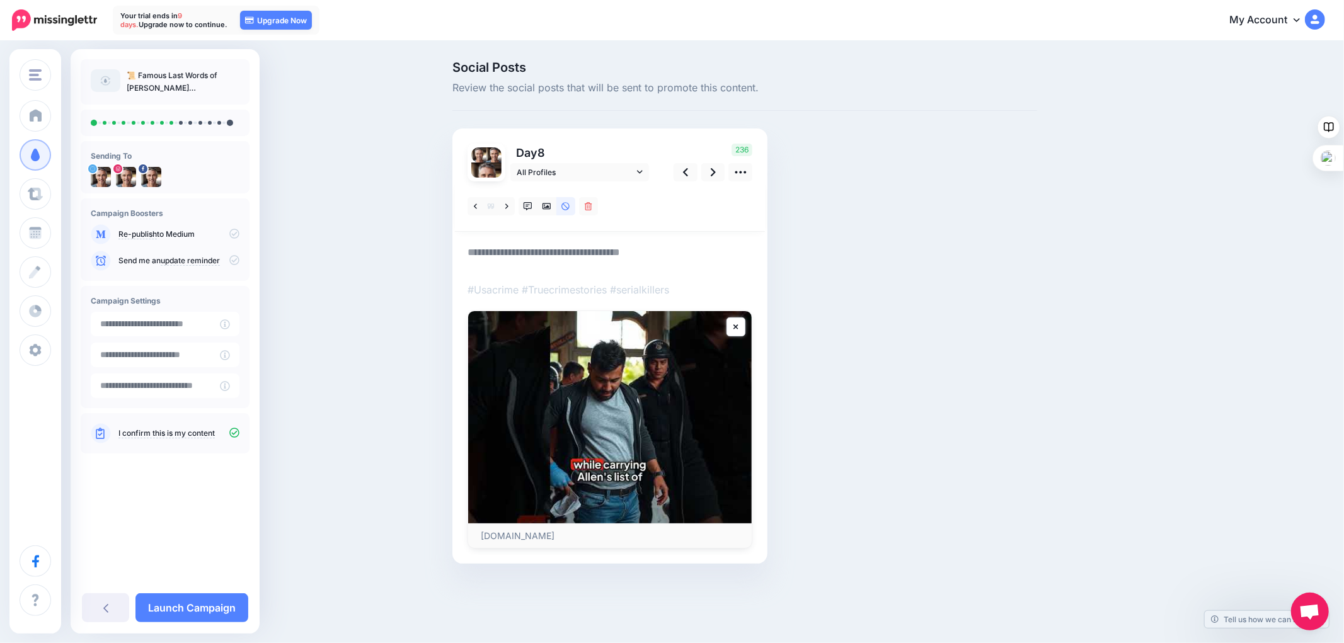
paste textarea "**********"
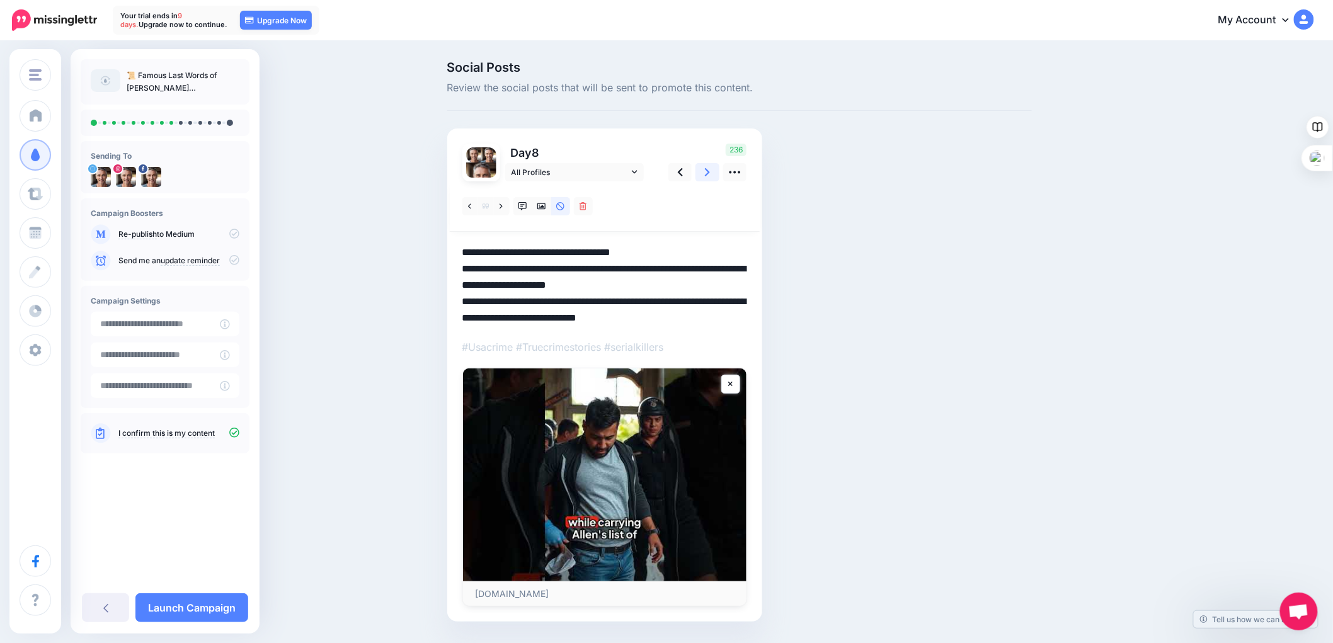
click at [710, 175] on icon at bounding box center [707, 172] width 5 height 8
type textarea "**********"
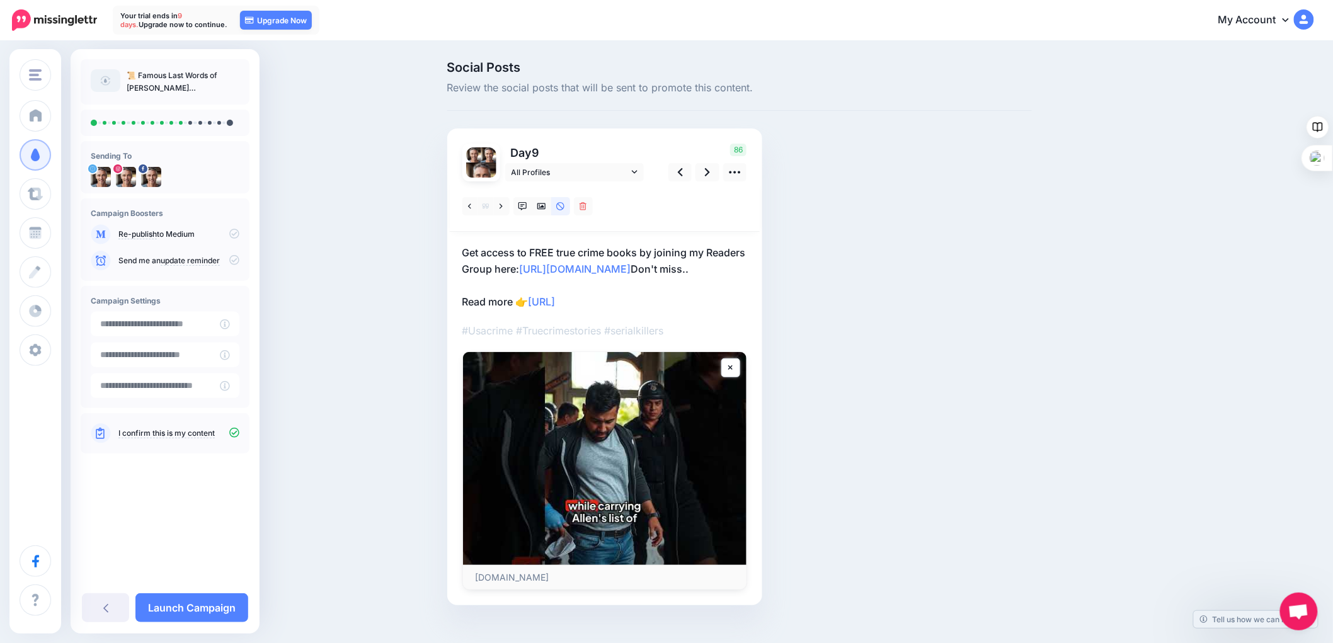
click at [677, 301] on p "Get access to FREE true crime books by joining my Readers Group here: http://ee…" at bounding box center [604, 277] width 285 height 66
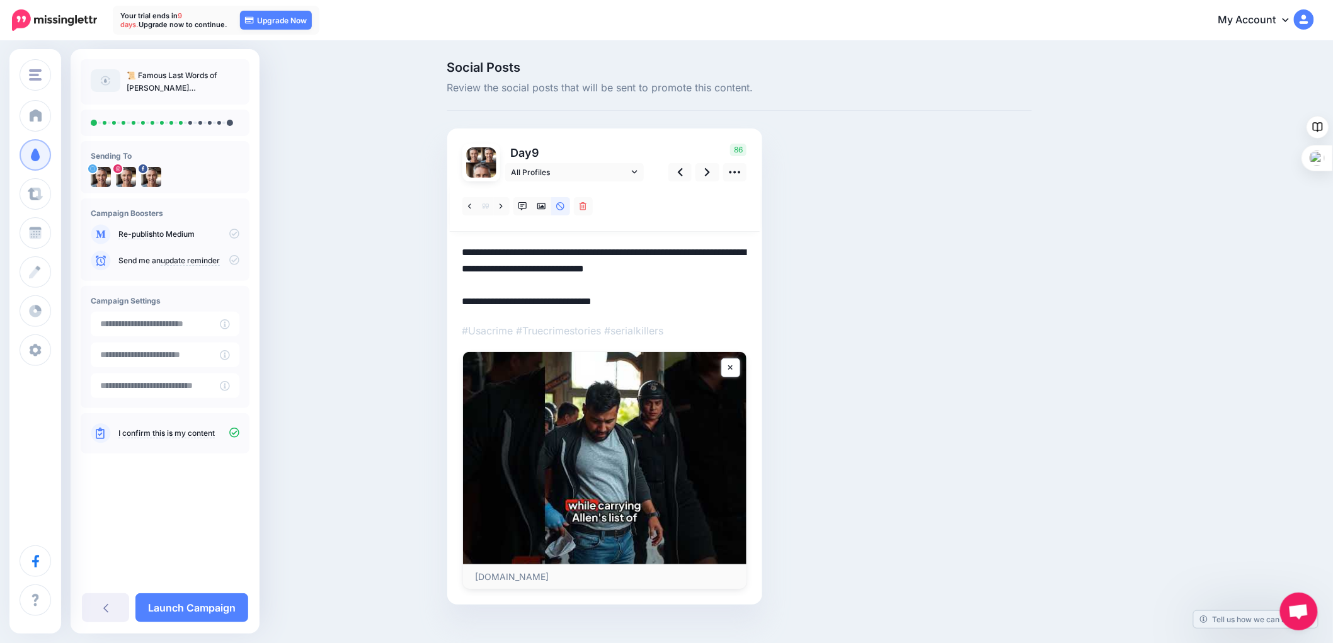
drag, startPoint x: 657, startPoint y: 307, endPoint x: 451, endPoint y: 247, distance: 214.6
click at [451, 247] on div "Social Posts Review the social posts that will be sent to promote this content.…" at bounding box center [740, 352] width 604 height 582
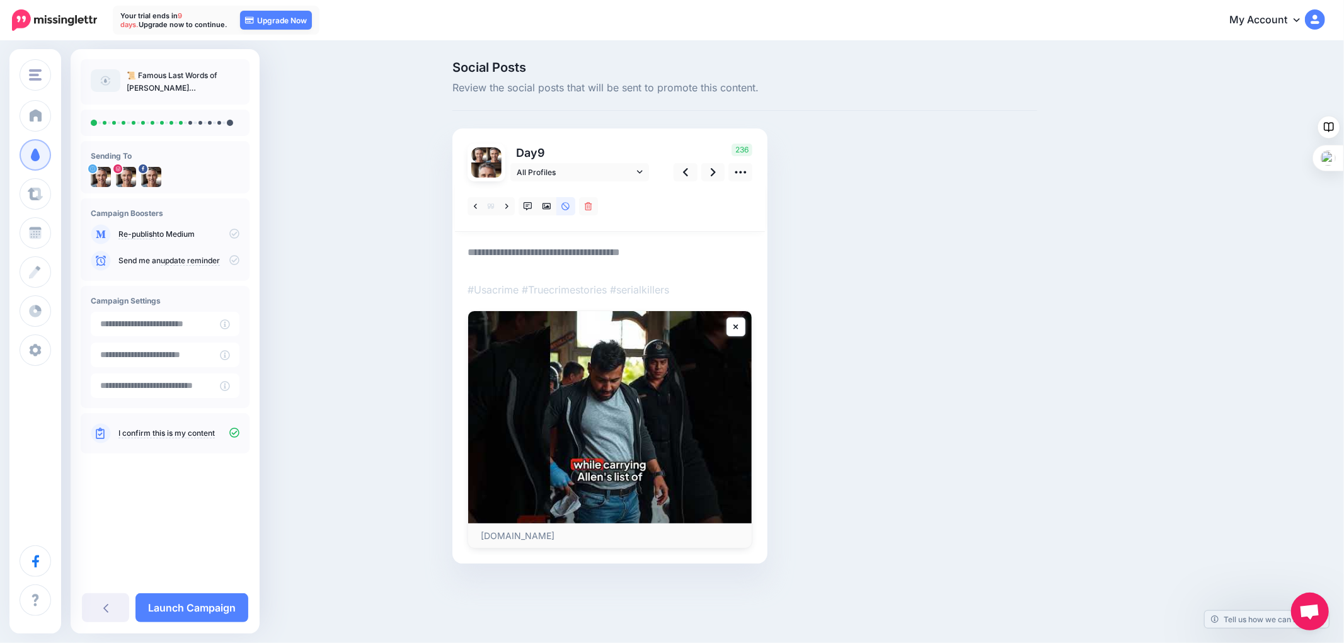
paste textarea "**********"
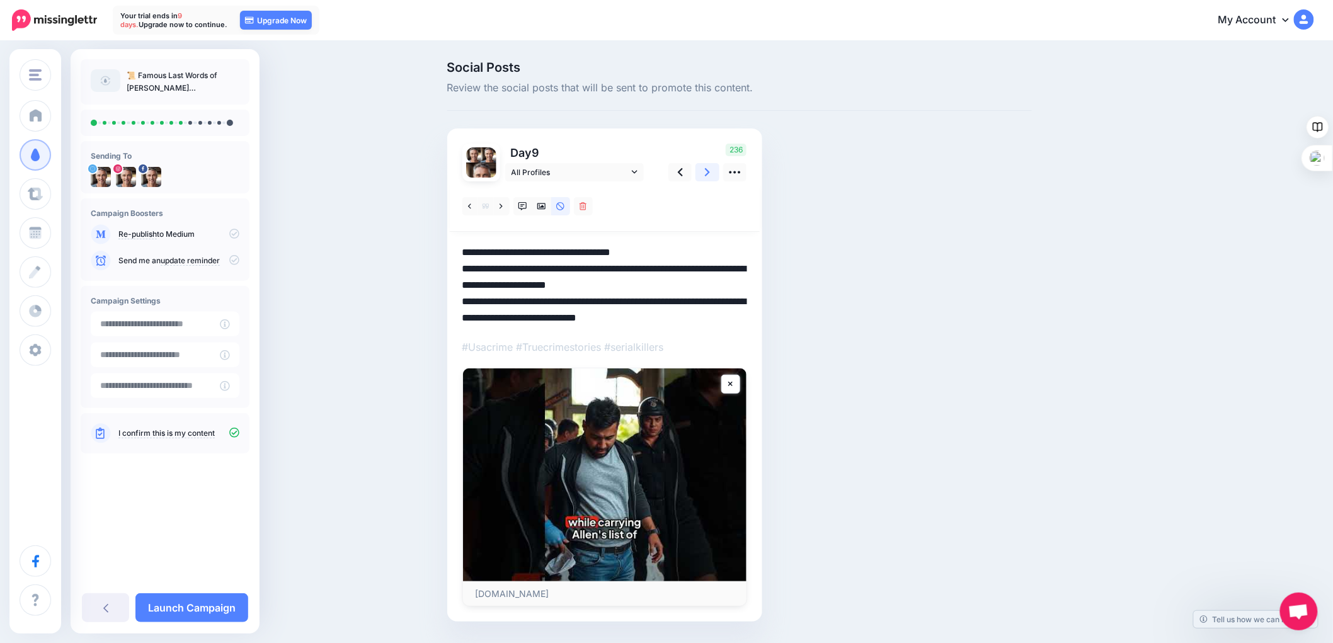
click at [710, 171] on icon at bounding box center [707, 172] width 5 height 13
type textarea "**********"
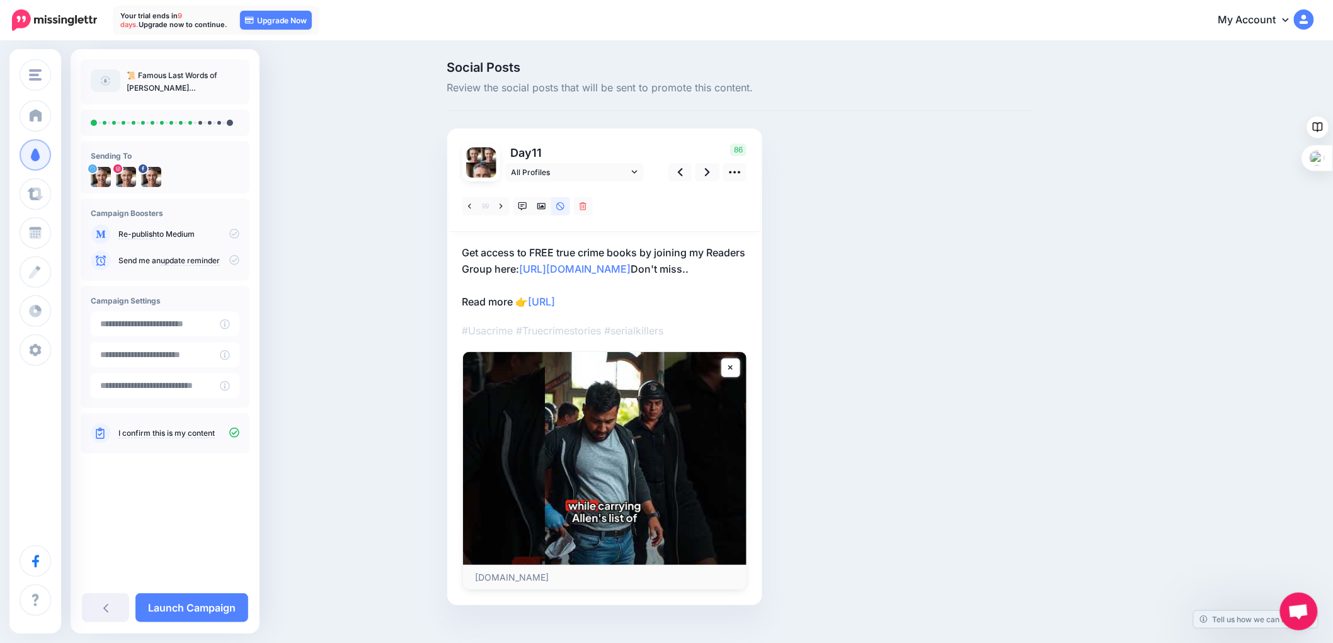
click at [650, 300] on p "Get access to FREE true crime books by joining my Readers Group here: http://ee…" at bounding box center [604, 277] width 285 height 66
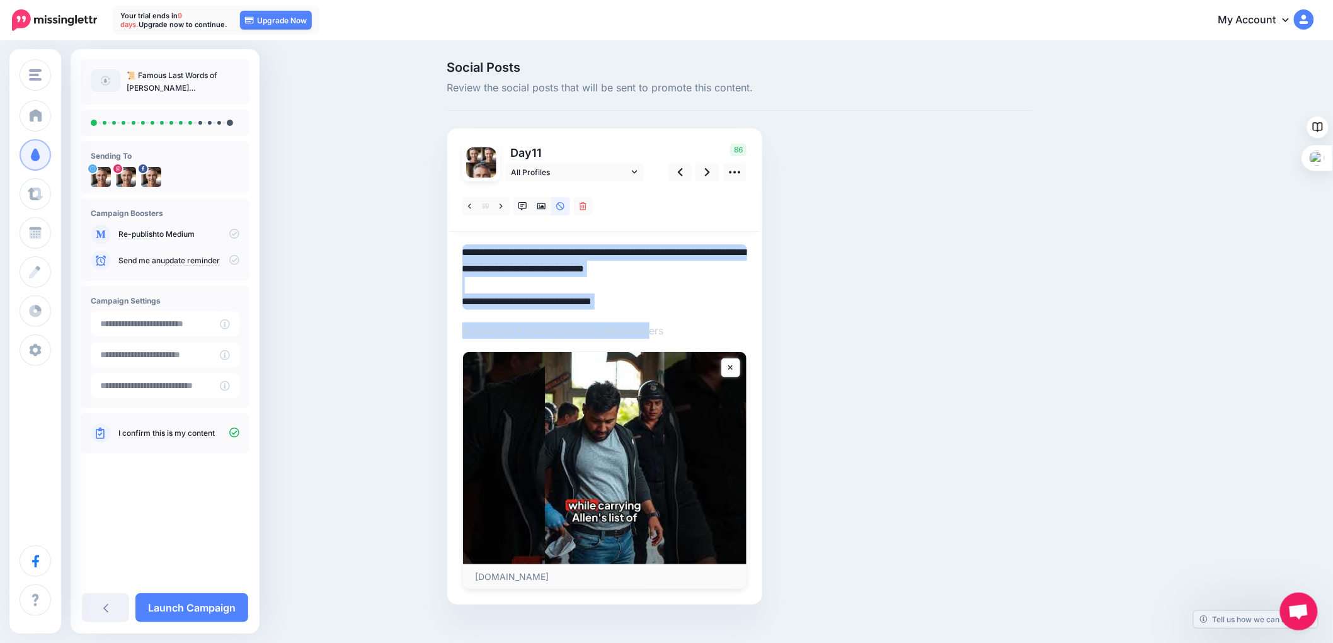
drag, startPoint x: 658, startPoint y: 311, endPoint x: 467, endPoint y: 261, distance: 197.8
click at [462, 261] on div "Day 11 All Profiles" at bounding box center [604, 367] width 315 height 477
click at [641, 312] on div "Don't miss.." at bounding box center [604, 385] width 285 height 408
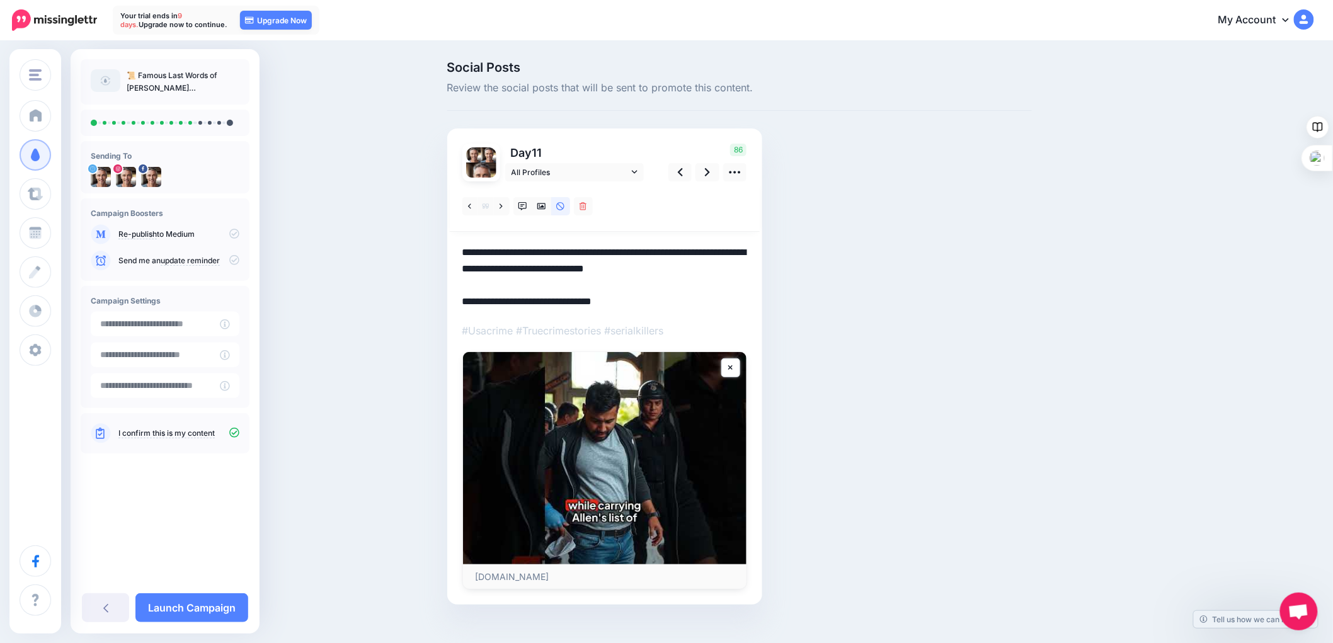
drag, startPoint x: 650, startPoint y: 305, endPoint x: 463, endPoint y: 259, distance: 192.1
click at [463, 259] on div "Day 11 All Profiles" at bounding box center [604, 367] width 315 height 477
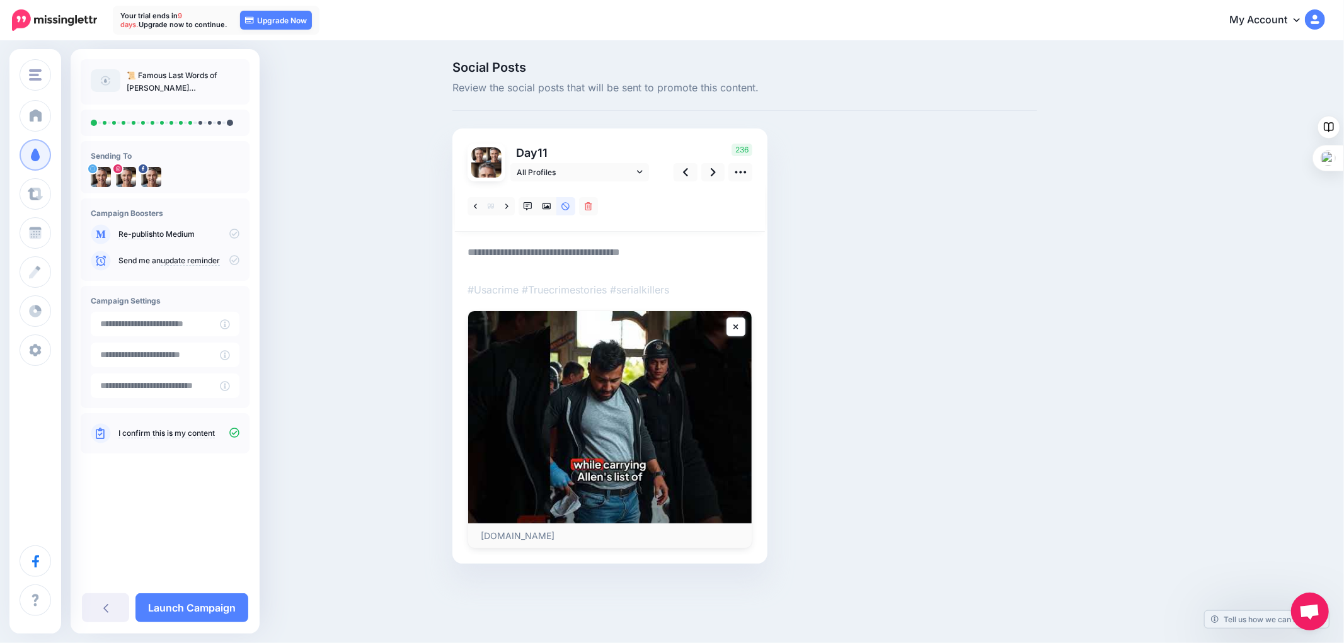
paste textarea "**********"
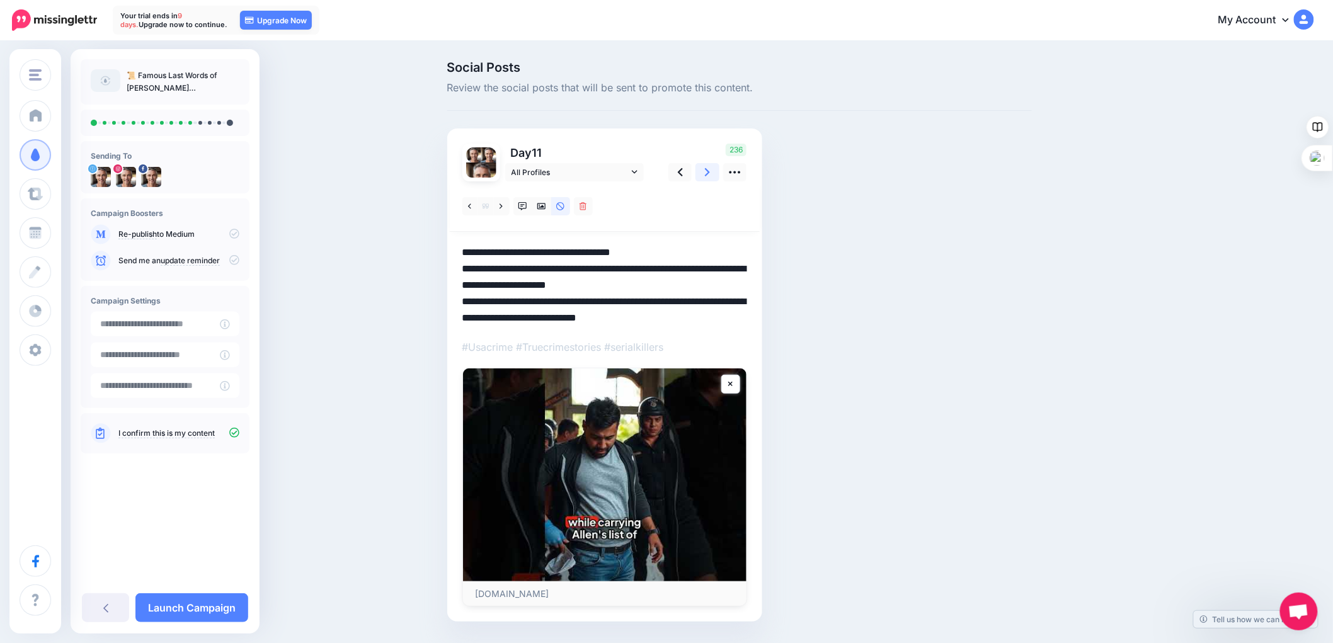
click at [709, 171] on link at bounding box center [708, 172] width 24 height 18
type textarea "**********"
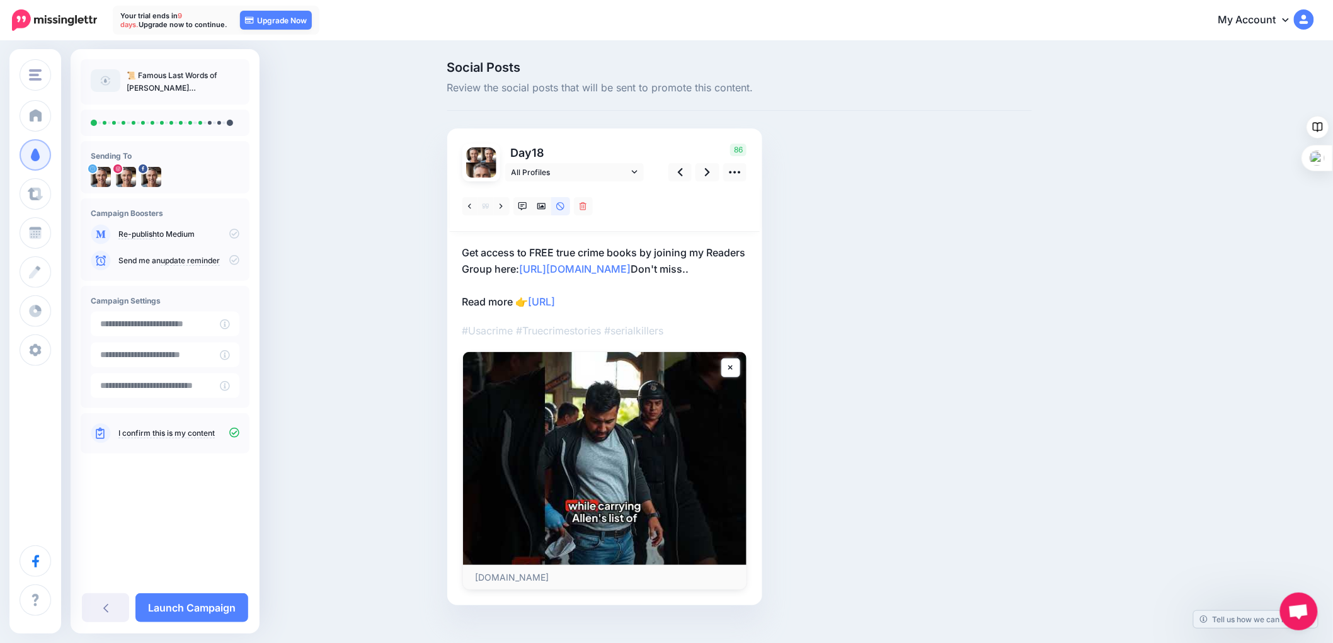
click at [660, 300] on p "Get access to FREE true crime books by joining my Readers Group here: http://ee…" at bounding box center [604, 277] width 285 height 66
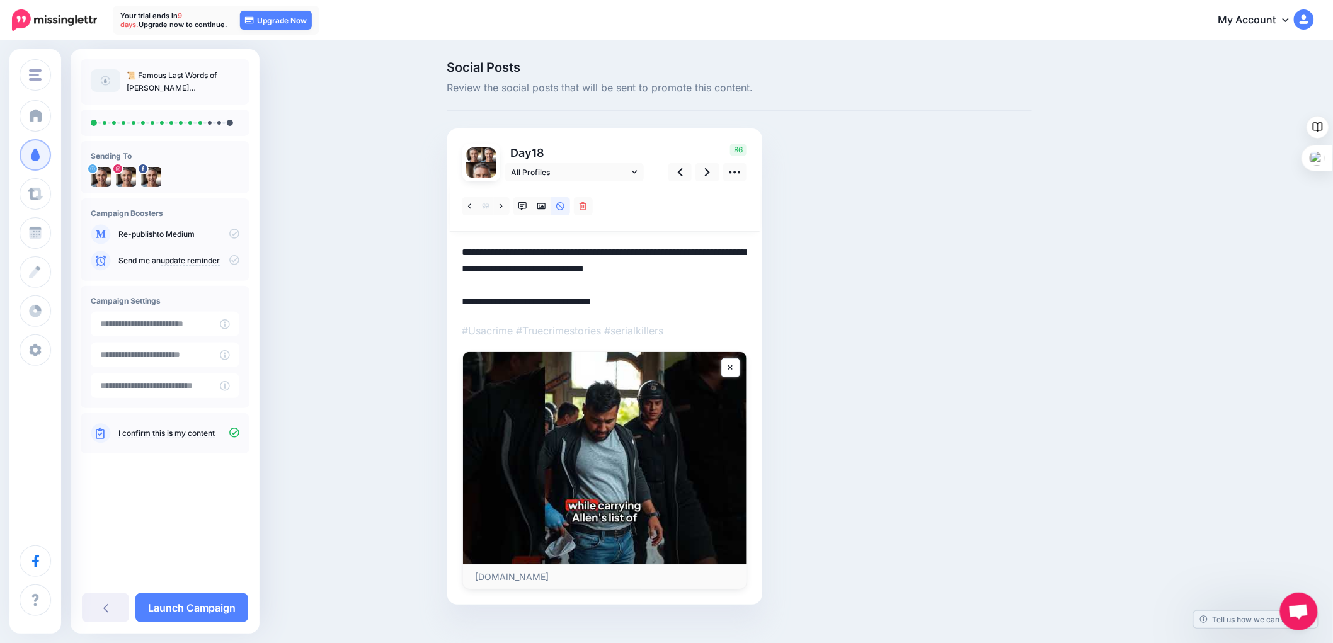
drag, startPoint x: 664, startPoint y: 301, endPoint x: 465, endPoint y: 249, distance: 205.7
click at [465, 249] on div "Day 18 All Profiles" at bounding box center [604, 367] width 315 height 477
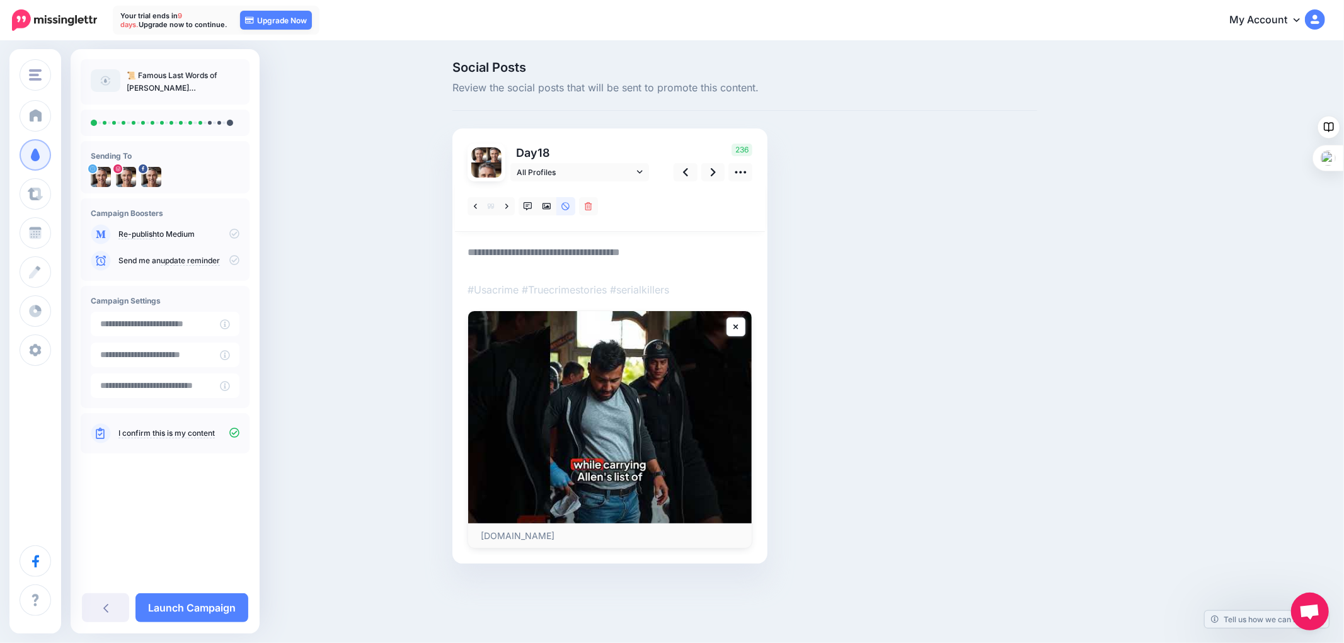
paste textarea "**********"
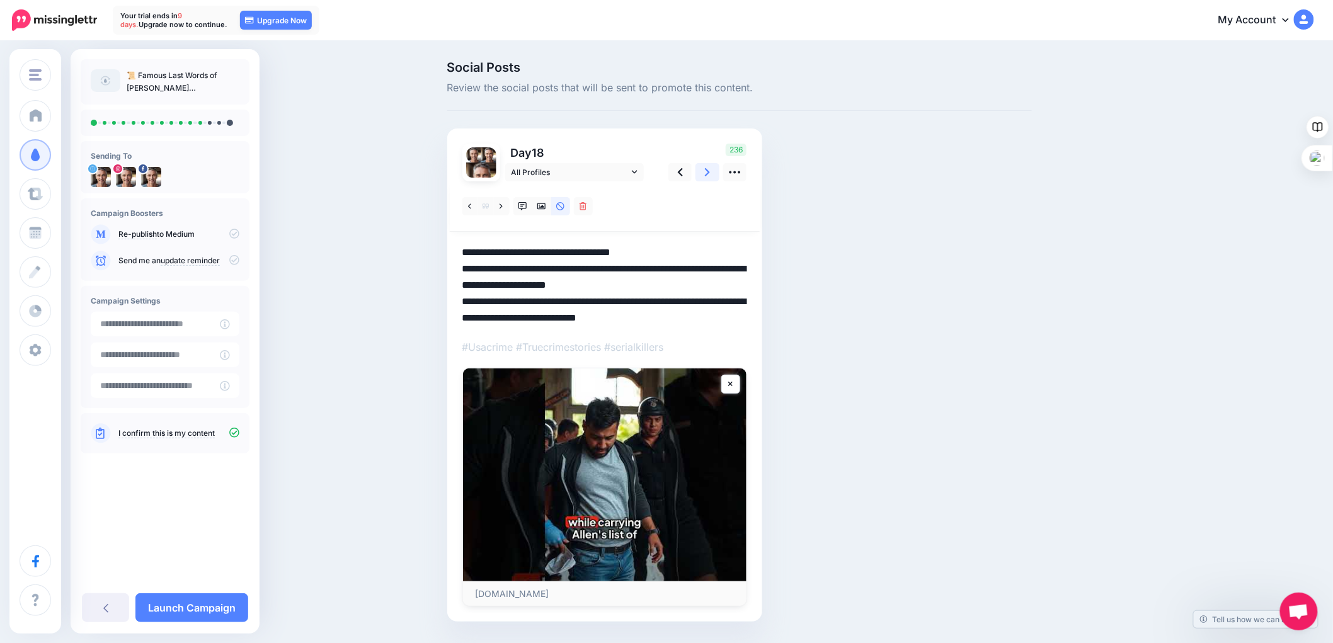
click at [710, 176] on icon at bounding box center [707, 172] width 5 height 13
type textarea "**********"
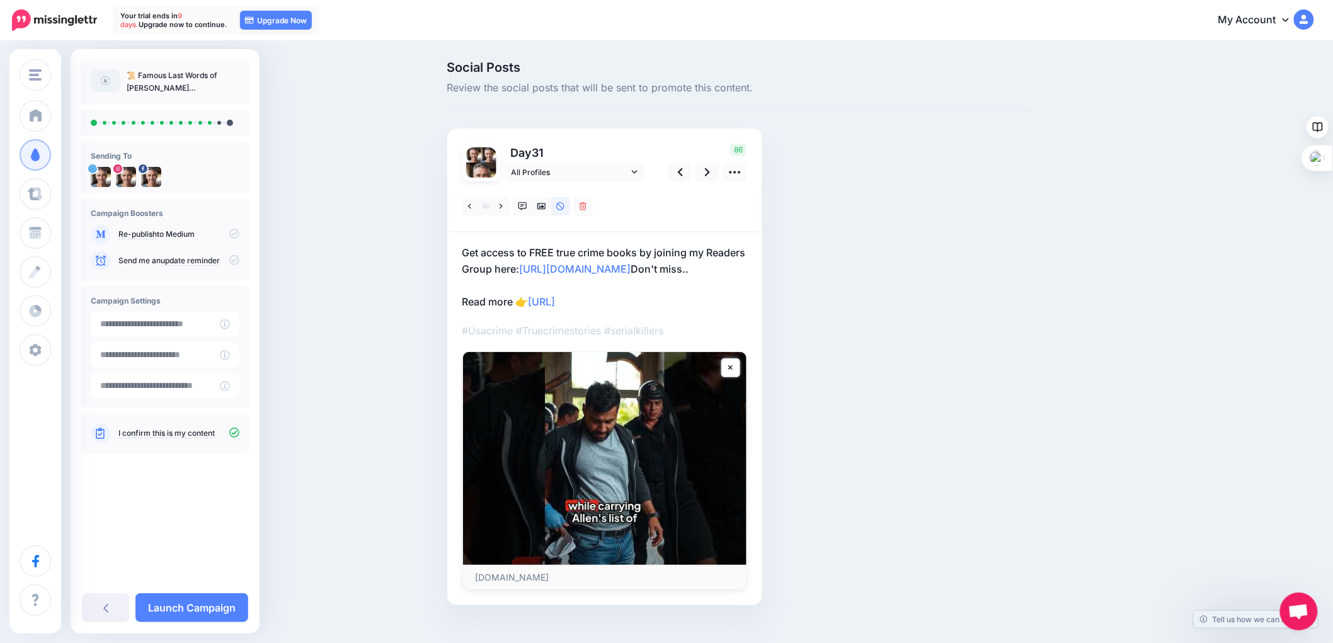
click at [669, 307] on p "Get access to FREE true crime books by joining my Readers Group here: http://ee…" at bounding box center [604, 277] width 285 height 66
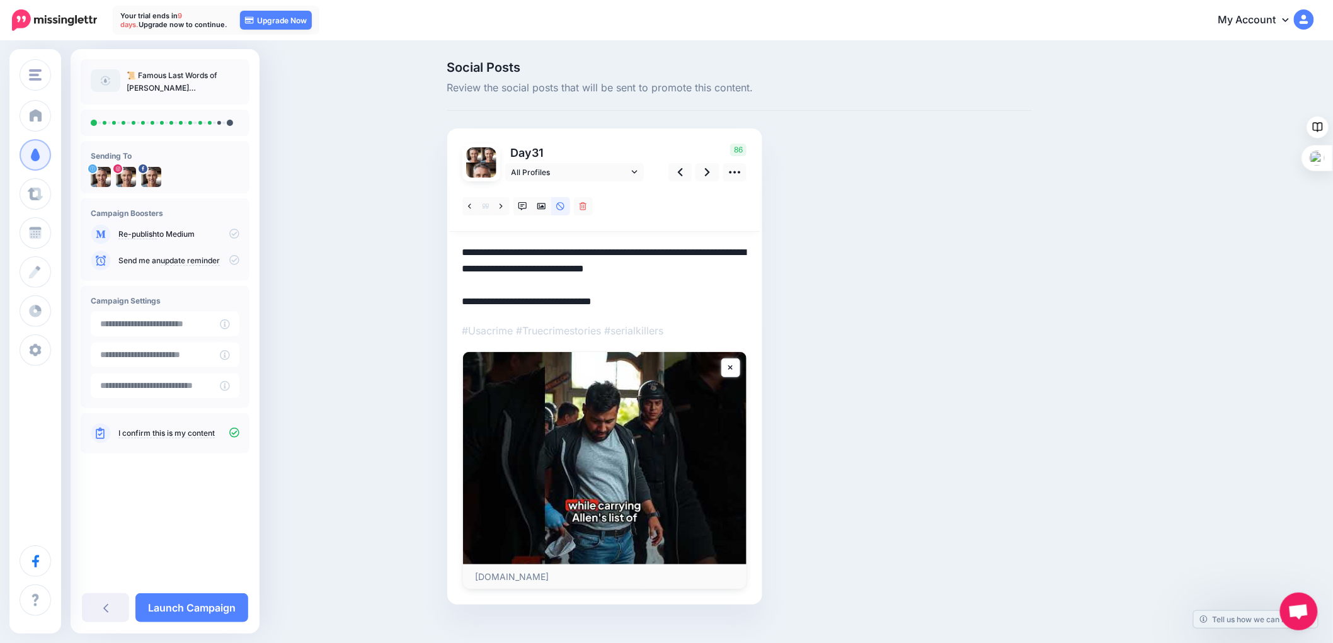
drag, startPoint x: 675, startPoint y: 306, endPoint x: 457, endPoint y: 252, distance: 224.6
click at [457, 252] on div "Day 31 All Profiles" at bounding box center [604, 367] width 315 height 477
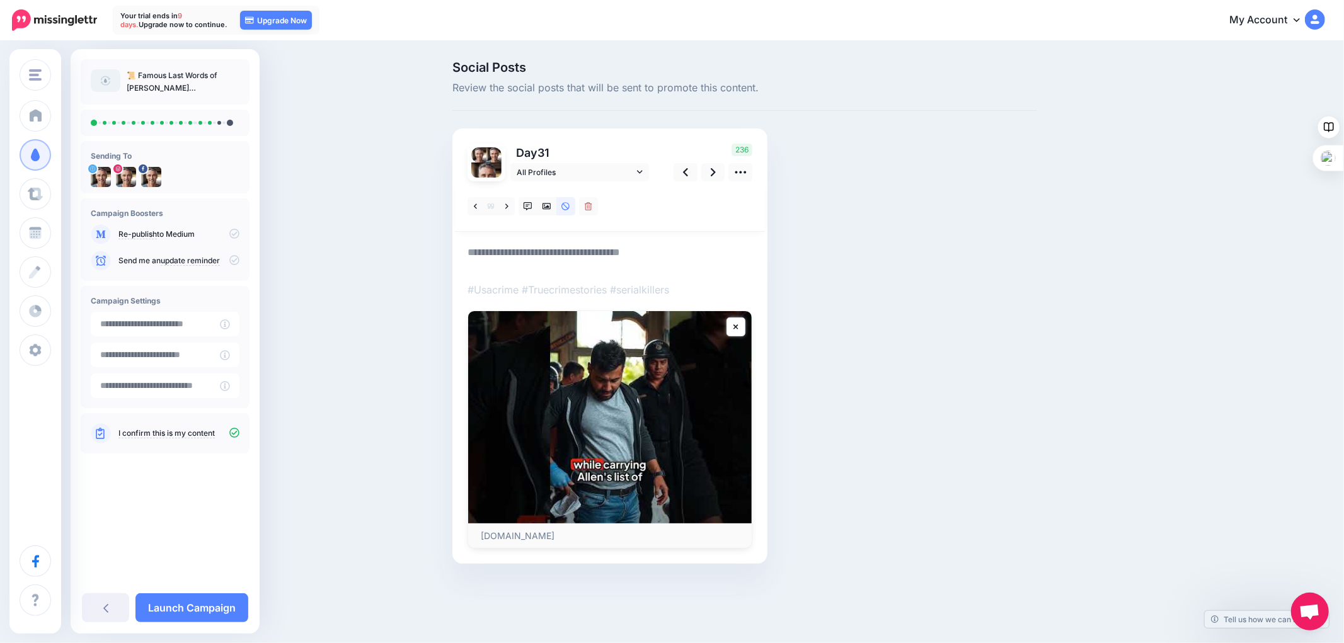
paste textarea "**********"
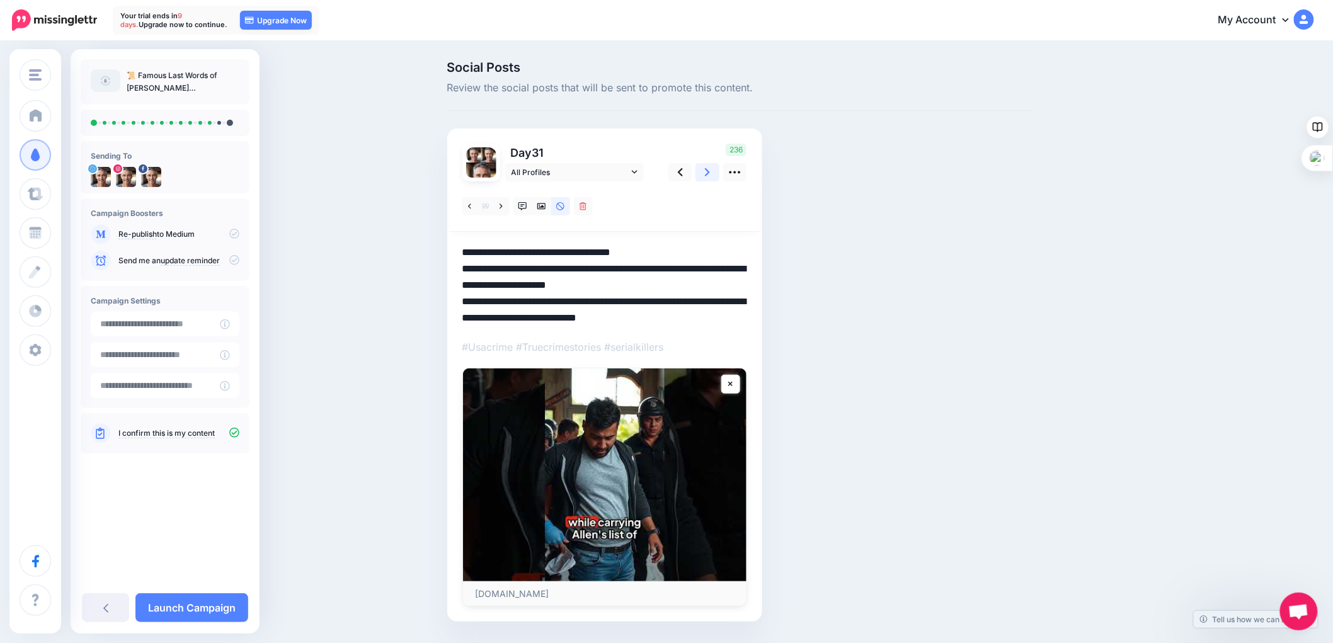
click at [710, 171] on icon at bounding box center [707, 172] width 5 height 8
type textarea "**********"
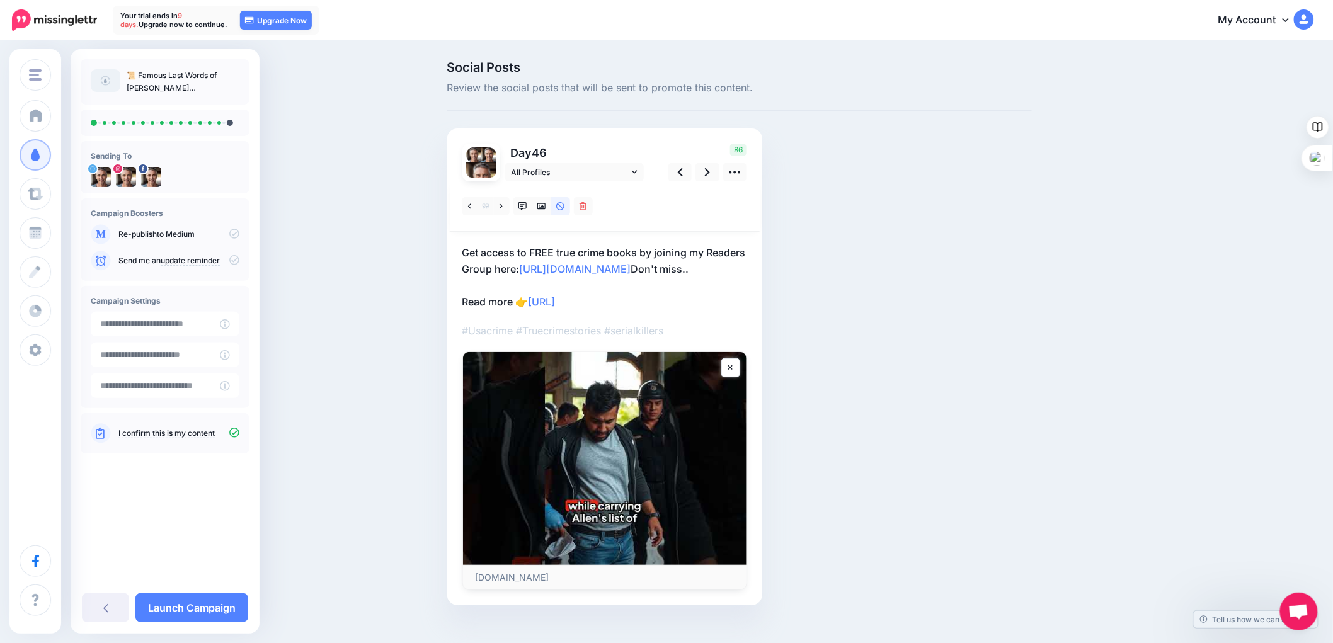
click at [658, 302] on p "Get access to FREE true crime books by joining my Readers Group here: http://ee…" at bounding box center [604, 277] width 285 height 66
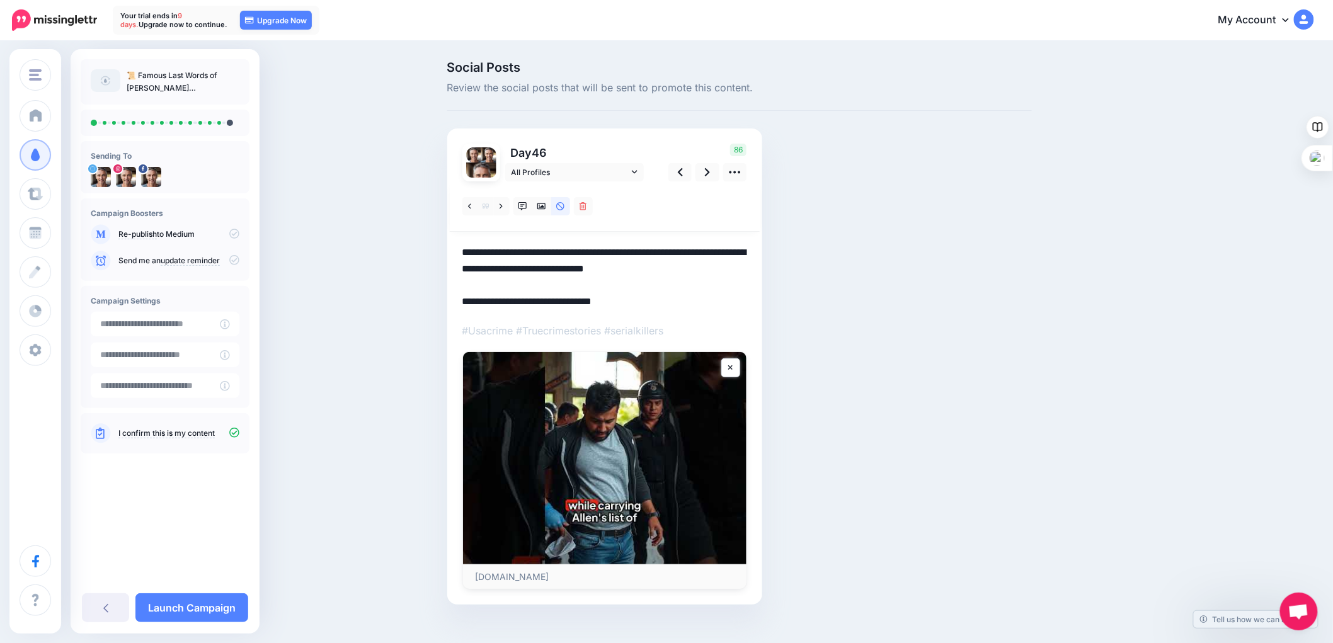
drag, startPoint x: 658, startPoint y: 302, endPoint x: 458, endPoint y: 244, distance: 208.0
click at [458, 244] on div "Day 46 All Profiles" at bounding box center [604, 367] width 315 height 477
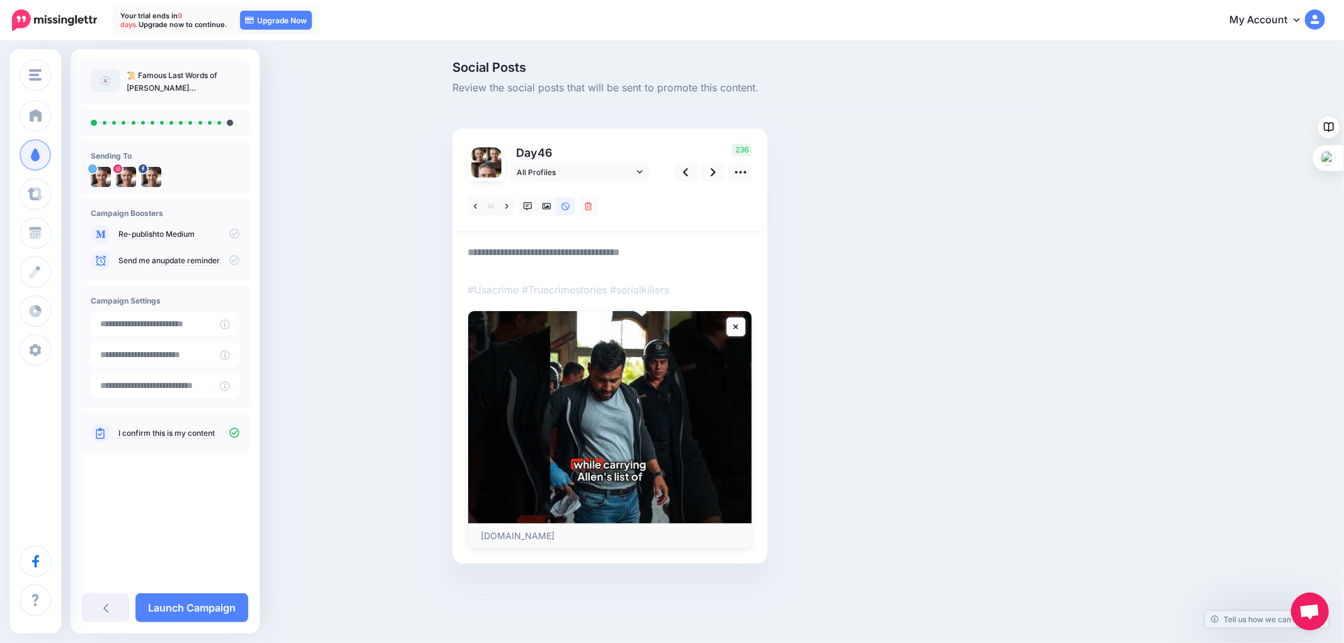
paste textarea "**********"
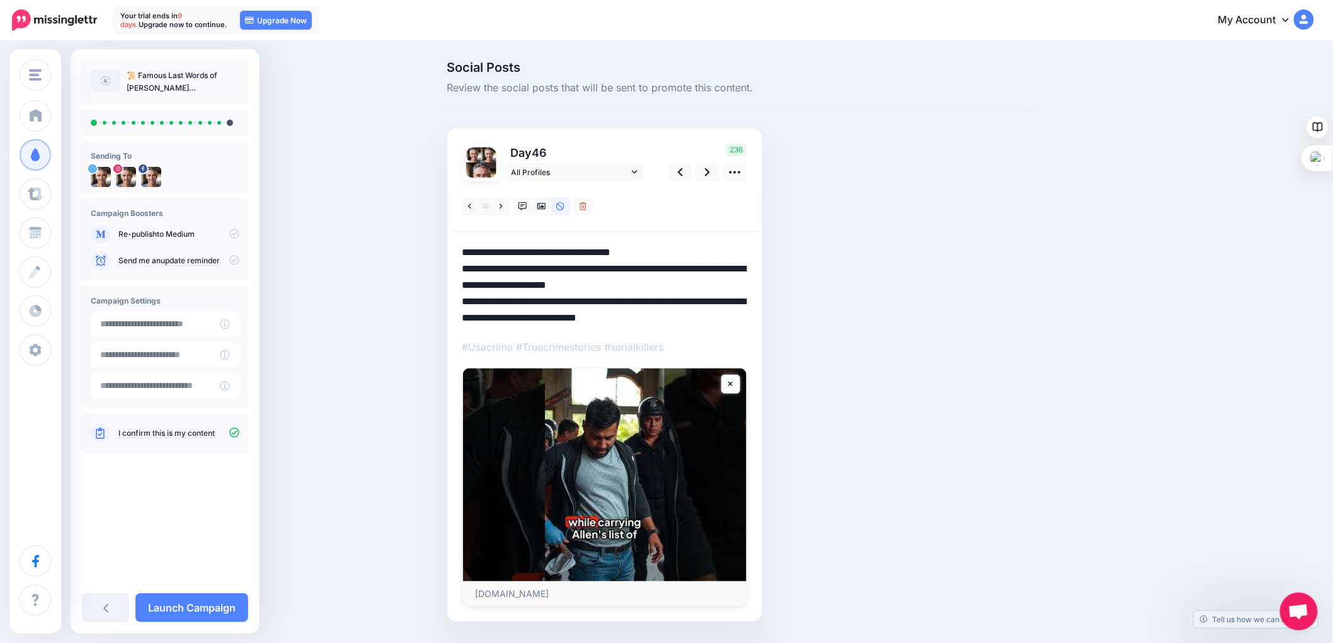
click at [689, 325] on textarea "**********" at bounding box center [604, 285] width 285 height 82
click at [710, 171] on icon at bounding box center [707, 172] width 5 height 13
type textarea "**********"
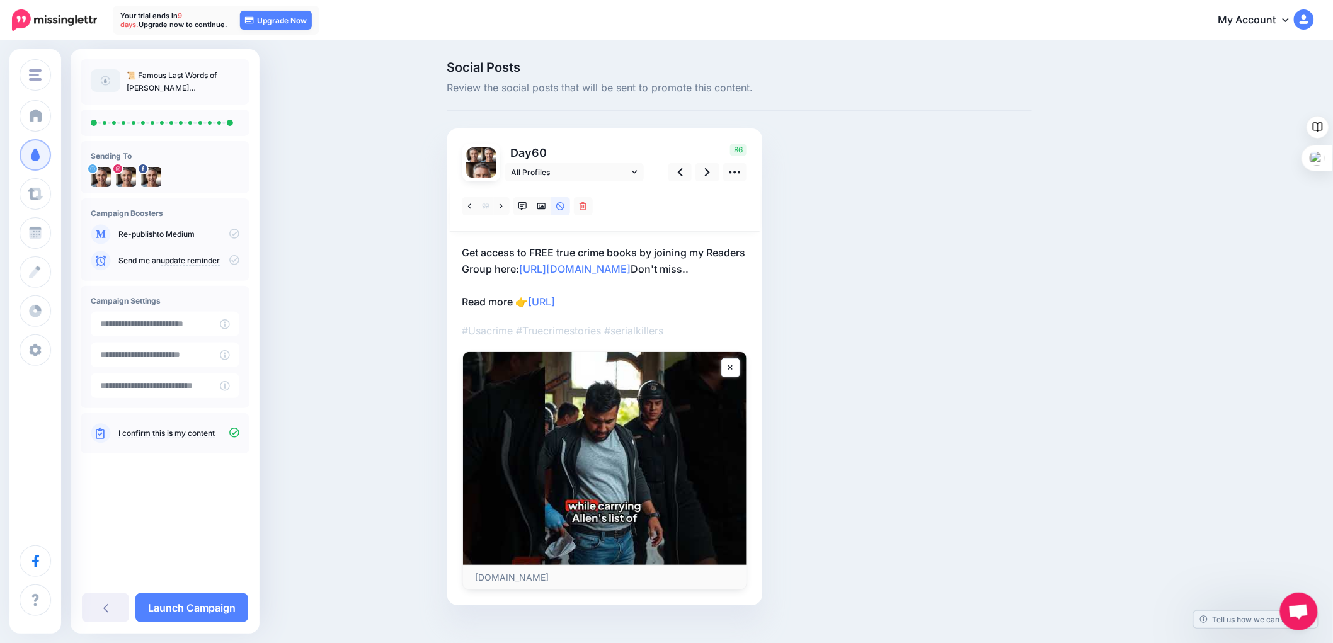
click at [645, 301] on p "Get access to FREE true crime books by joining my Readers Group here: http://ee…" at bounding box center [604, 277] width 285 height 66
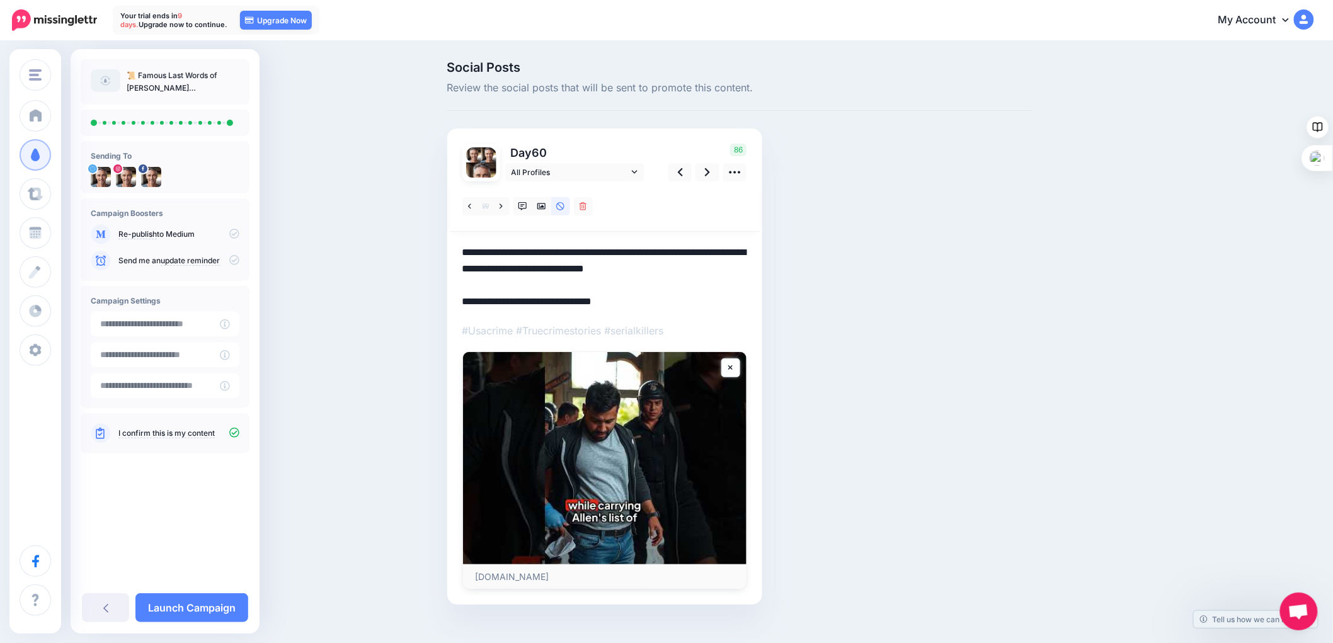
drag, startPoint x: 656, startPoint y: 304, endPoint x: 464, endPoint y: 246, distance: 200.6
click at [464, 246] on div "Day 60 All Profiles" at bounding box center [604, 367] width 315 height 477
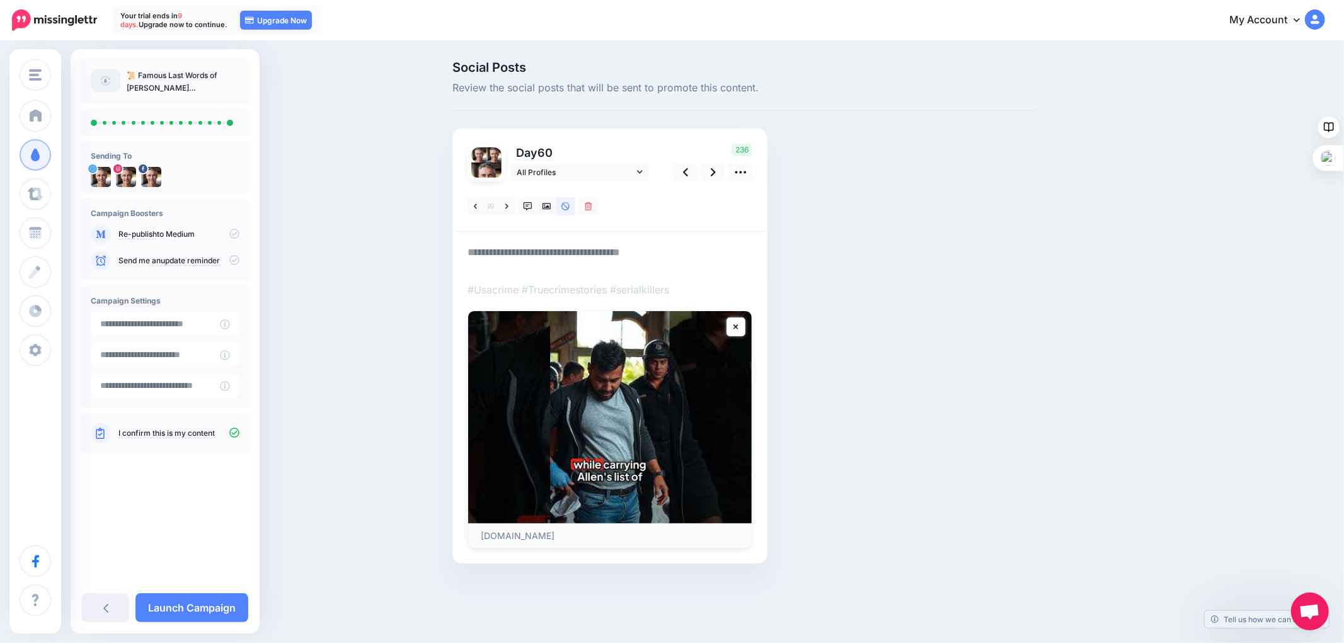
paste textarea "**********"
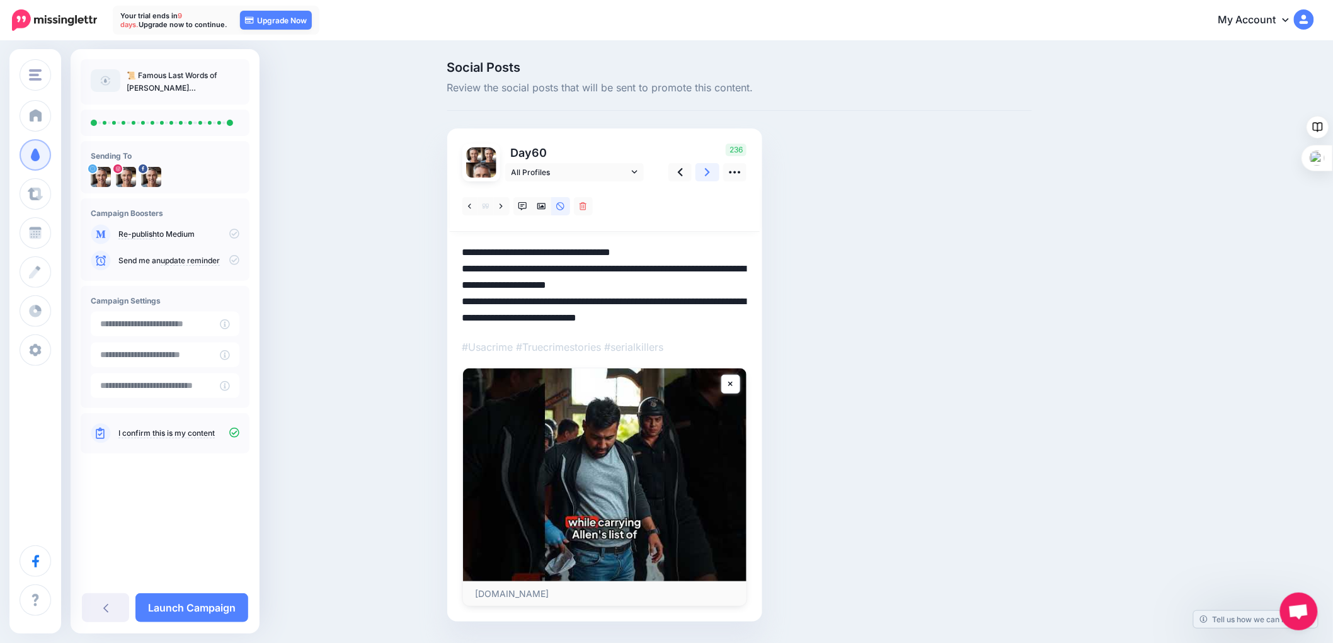
click at [707, 171] on link at bounding box center [708, 172] width 24 height 18
type textarea "**********"
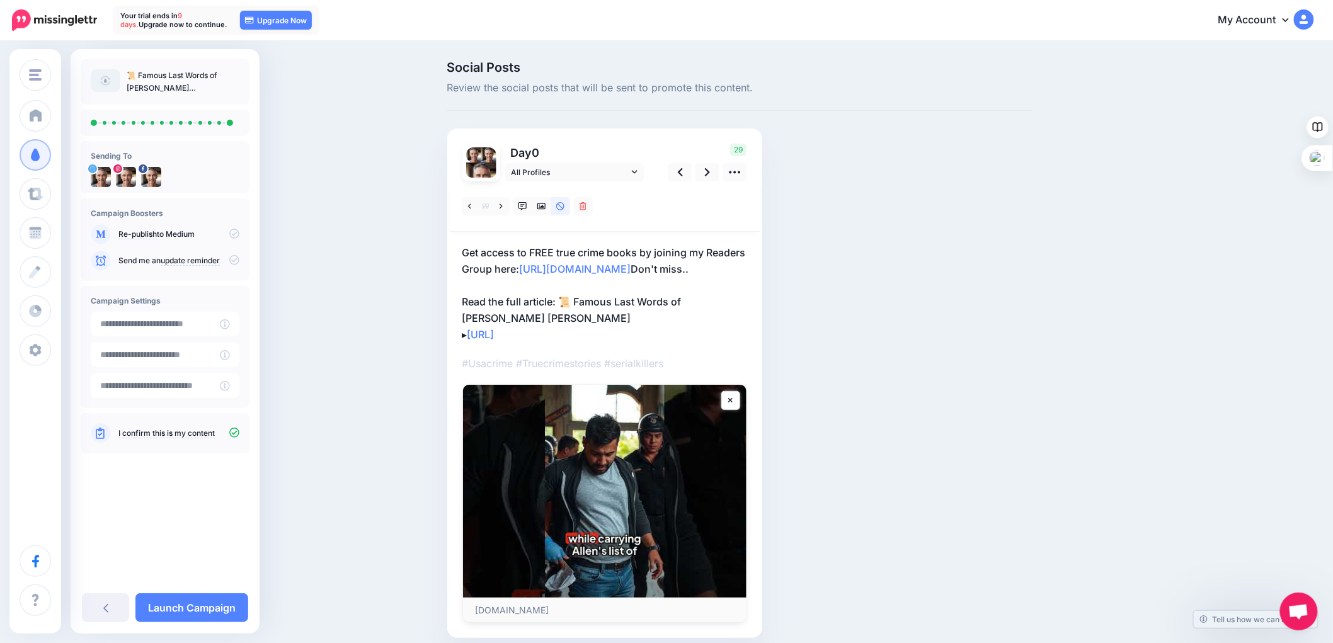
click at [602, 333] on p "Get access to FREE true crime books by joining my Readers Group here: http://ee…" at bounding box center [604, 293] width 285 height 98
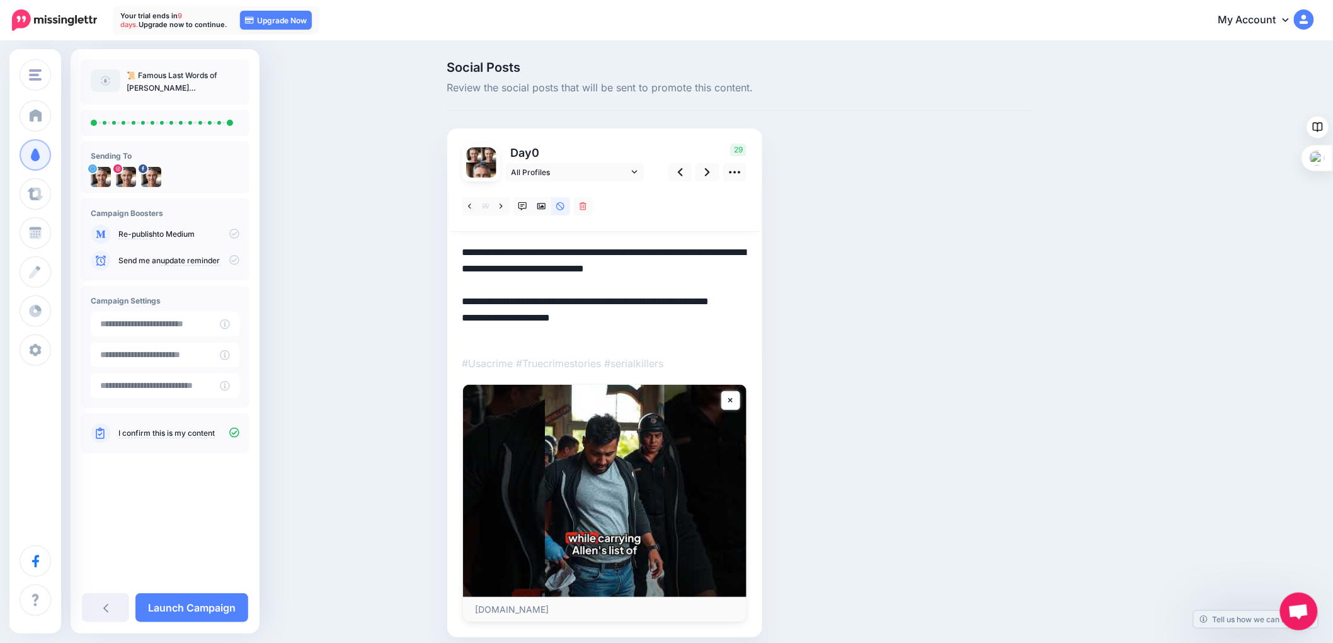
drag, startPoint x: 610, startPoint y: 337, endPoint x: 457, endPoint y: 255, distance: 173.6
click at [457, 255] on div "Day 0 All Profiles" at bounding box center [604, 384] width 315 height 510
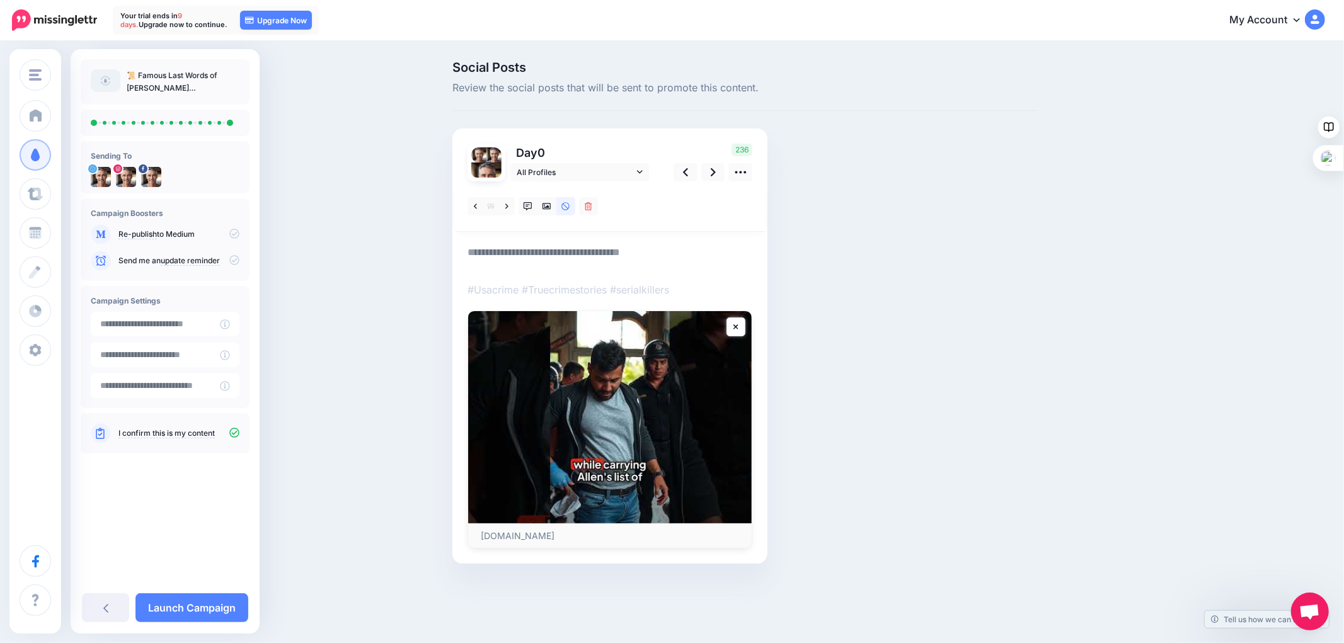
paste textarea "**********"
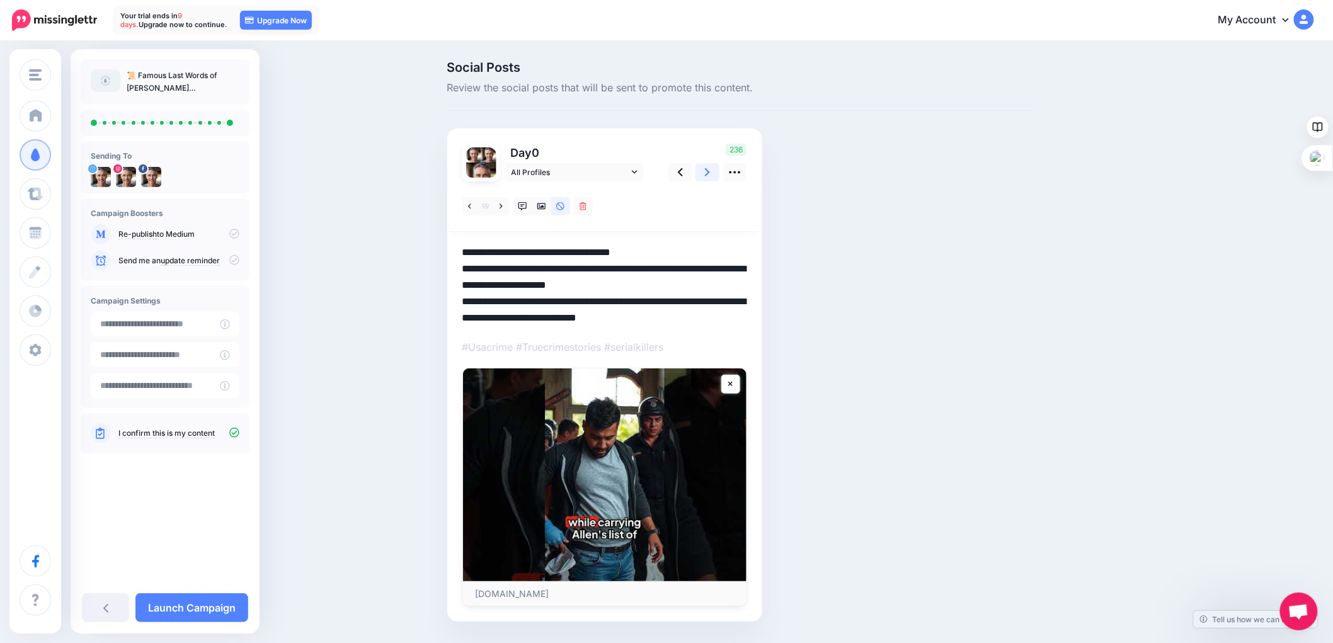
type textarea "**********"
click at [710, 173] on icon at bounding box center [707, 172] width 5 height 13
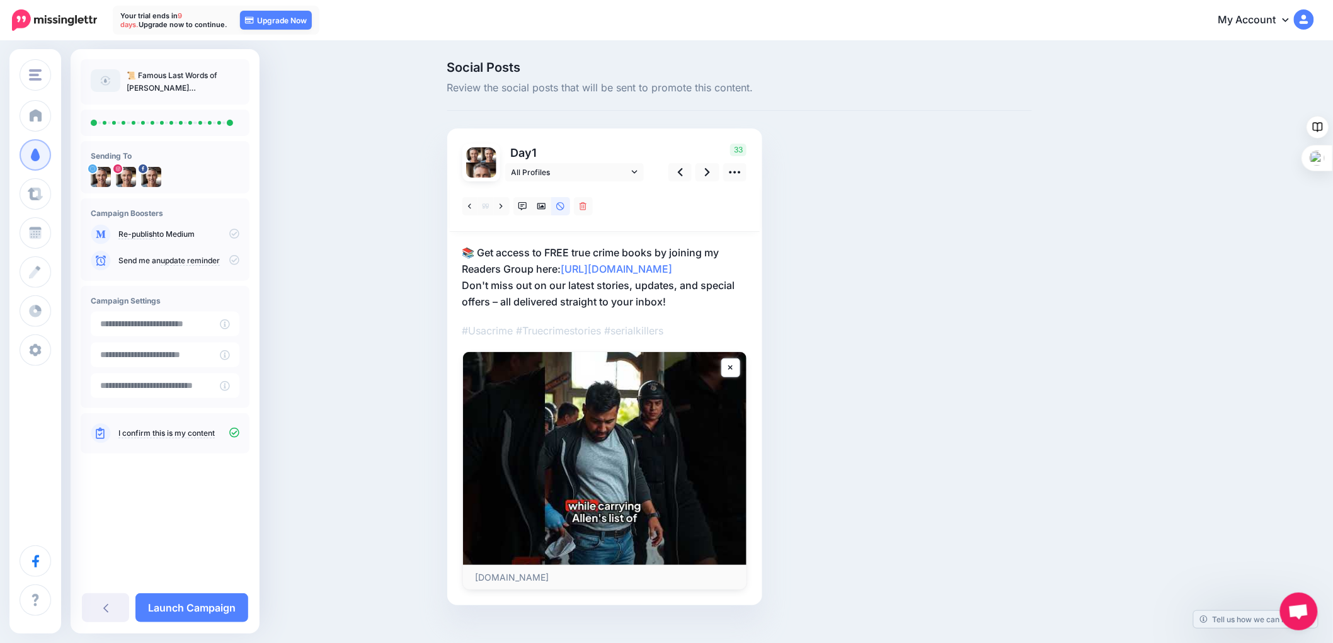
click at [721, 309] on div at bounding box center [604, 385] width 285 height 409
click at [715, 310] on div at bounding box center [604, 385] width 285 height 409
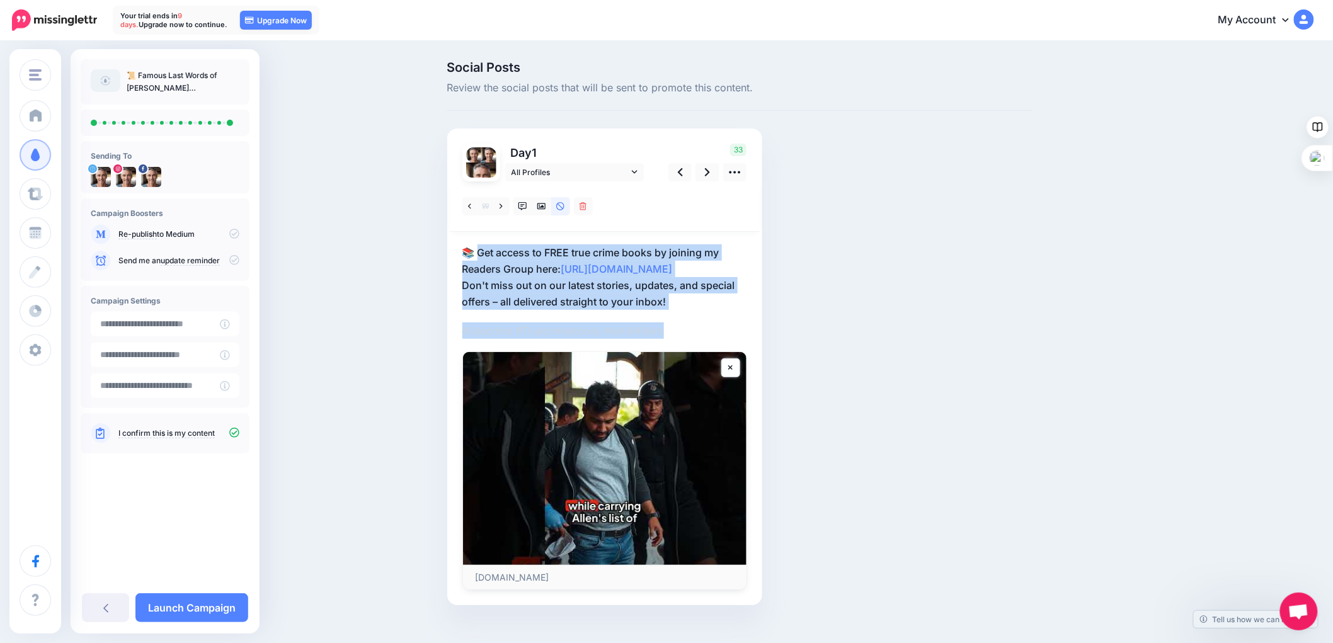
drag, startPoint x: 706, startPoint y: 310, endPoint x: 483, endPoint y: 260, distance: 228.5
click at [483, 260] on div at bounding box center [604, 385] width 285 height 409
click at [752, 334] on div "Day 1 All Profiles" at bounding box center [604, 367] width 315 height 477
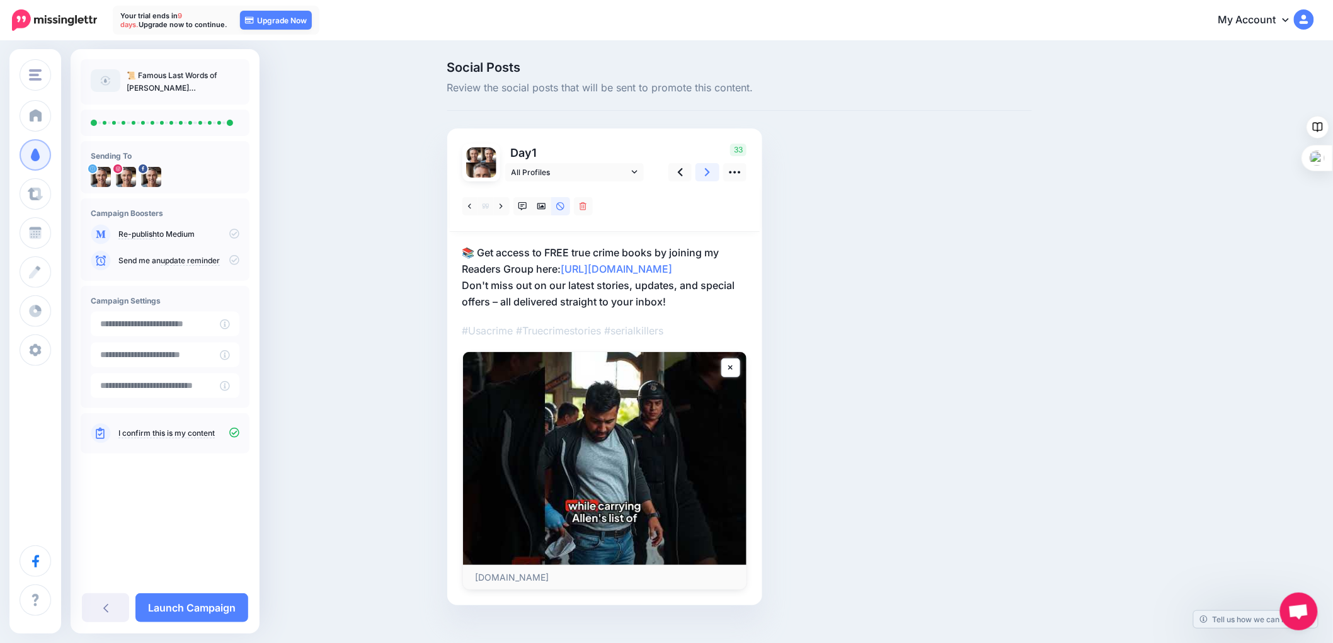
click at [710, 173] on icon at bounding box center [707, 172] width 5 height 13
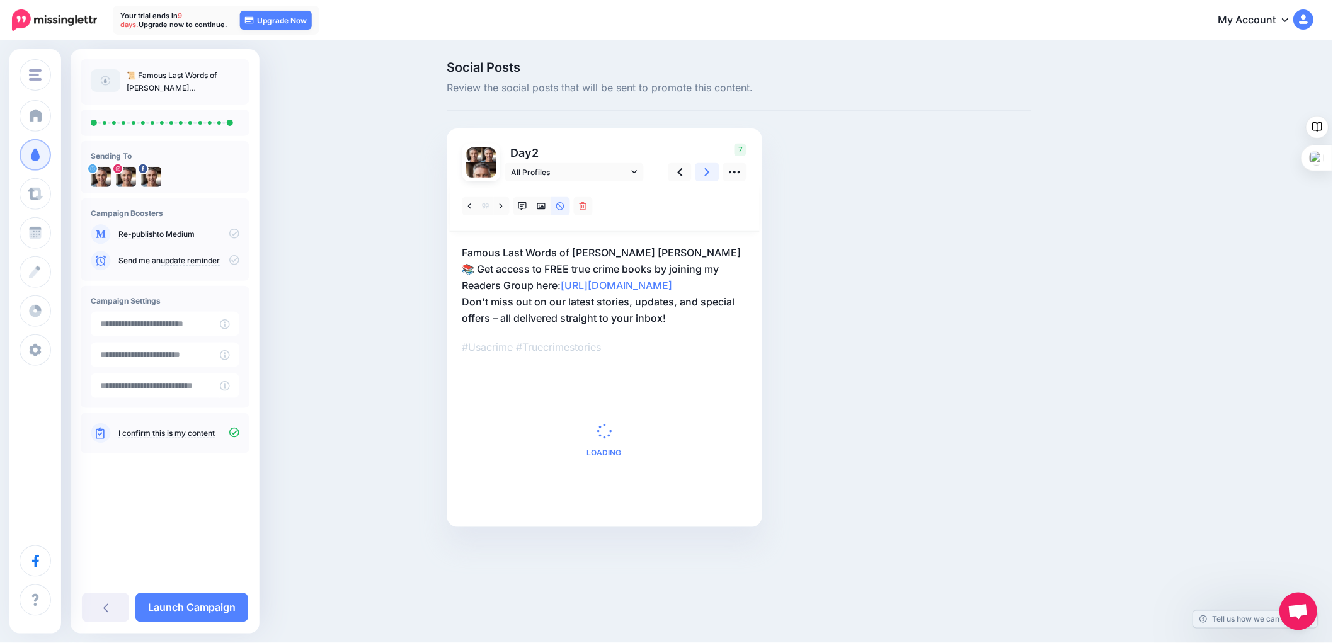
click at [710, 173] on icon at bounding box center [707, 172] width 5 height 13
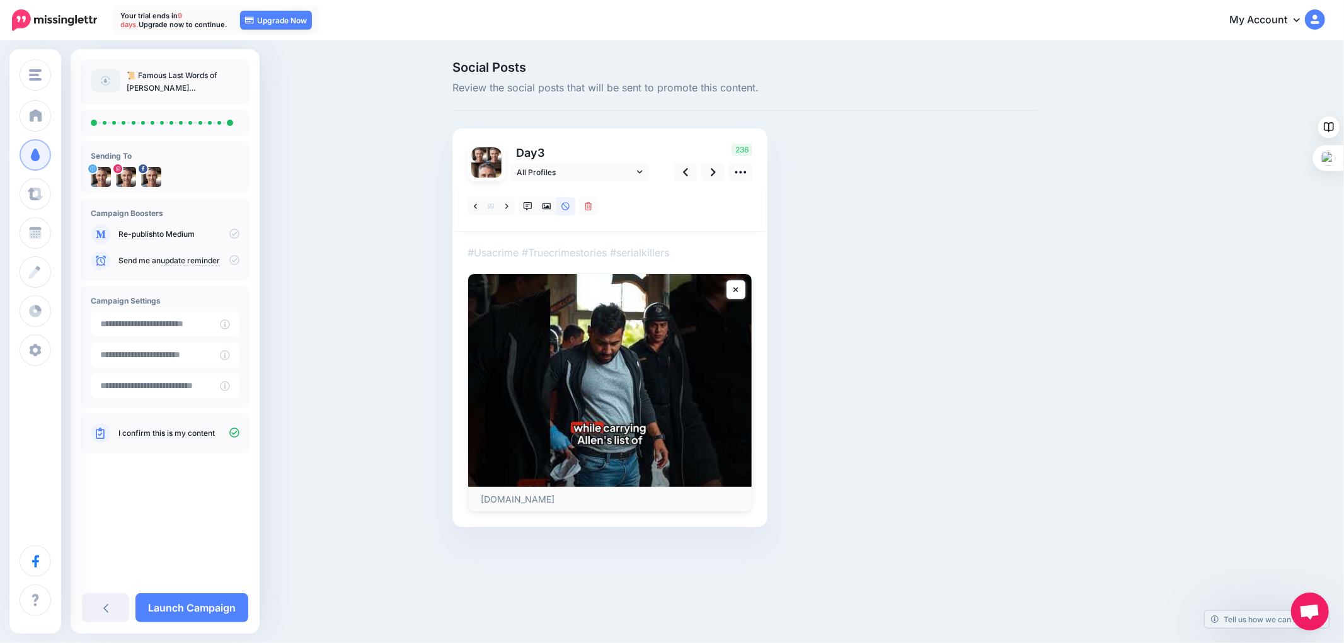
click at [401, 504] on div "Social Posts Review the social posts that will be sent to promote this content.…" at bounding box center [672, 313] width 1344 height 542
click at [681, 171] on link at bounding box center [686, 172] width 24 height 18
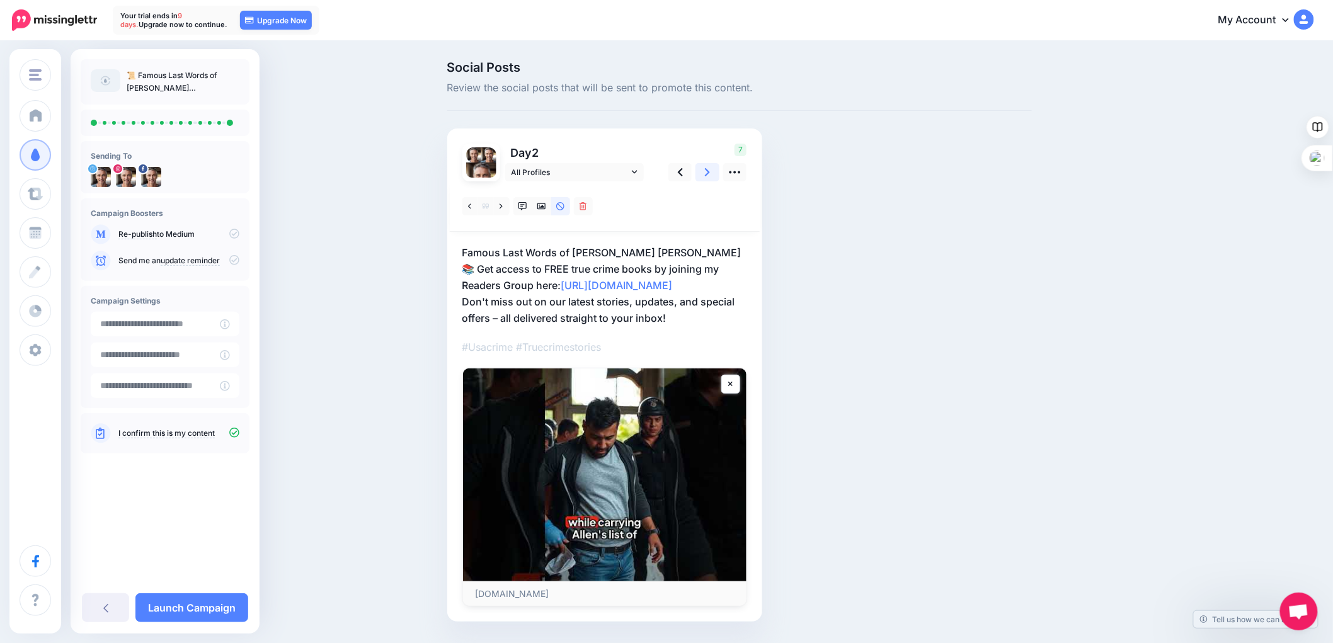
click at [710, 169] on icon at bounding box center [707, 172] width 5 height 8
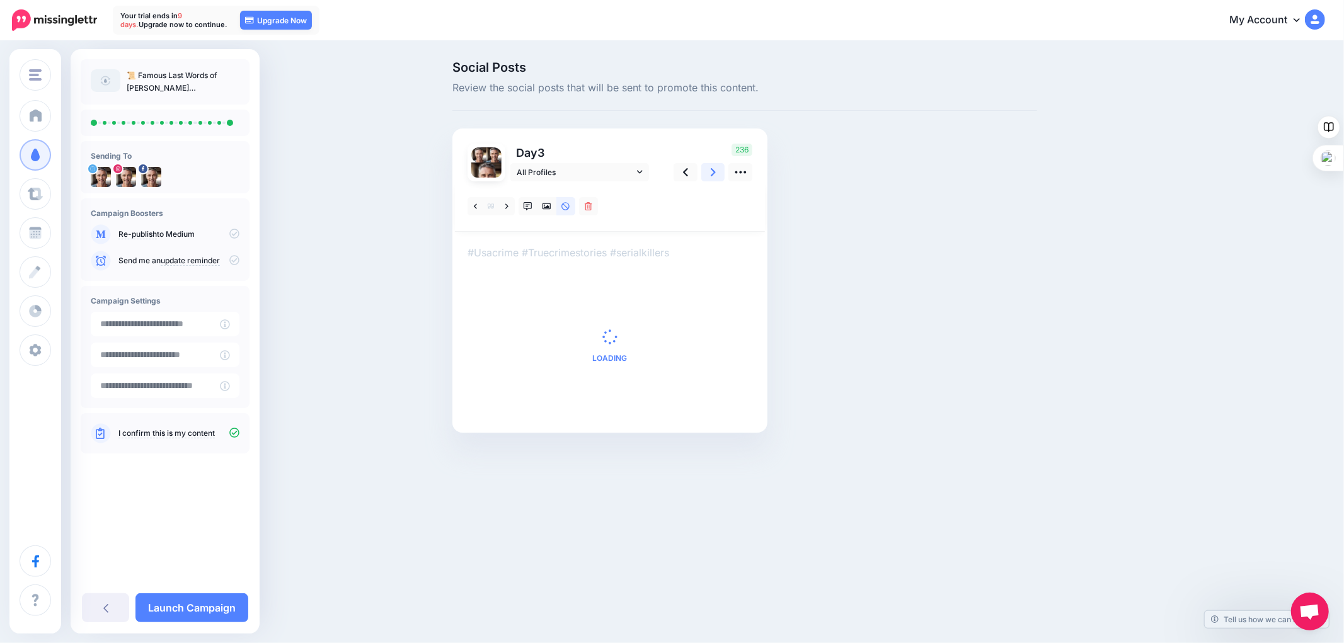
click at [713, 169] on icon at bounding box center [713, 172] width 5 height 8
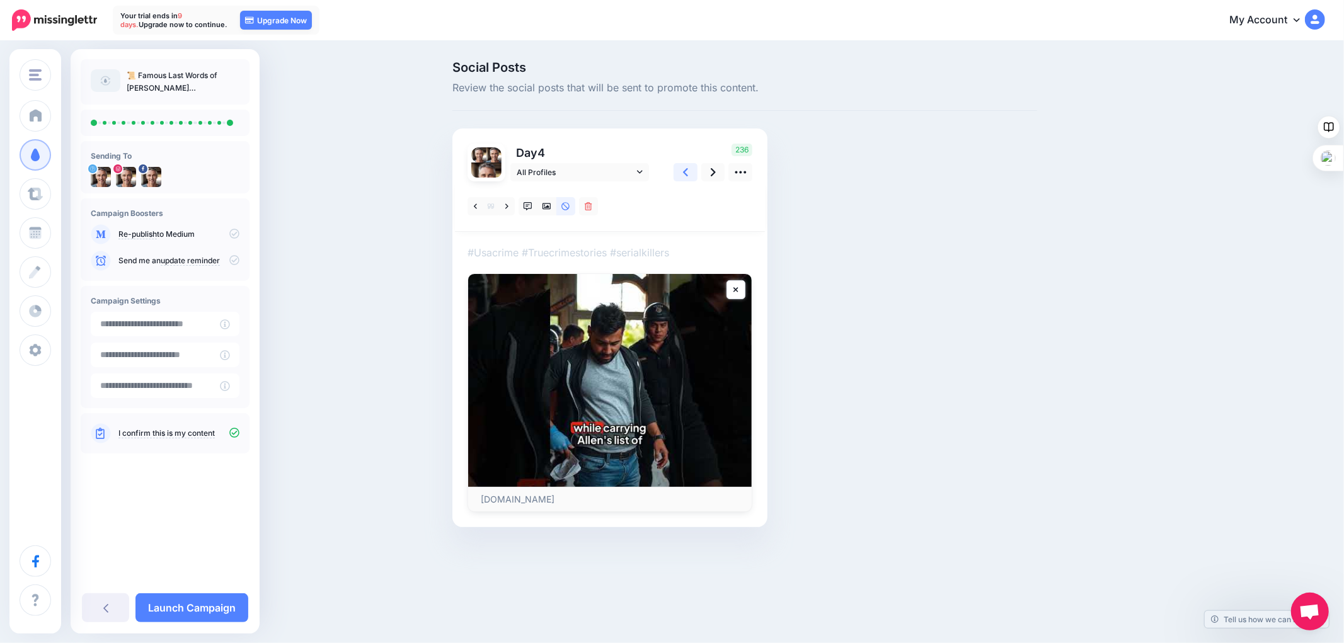
click at [687, 170] on icon at bounding box center [685, 172] width 5 height 13
click at [512, 241] on div at bounding box center [610, 346] width 285 height 331
click at [470, 251] on p "#Usacrime #Truecrimestories #serialkillers" at bounding box center [610, 252] width 285 height 16
click at [469, 249] on p "#Usacrime #Truecrimestories #serialkillers" at bounding box center [610, 252] width 285 height 16
click at [679, 250] on p "#Usacrime #Truecrimestories #serialkillers" at bounding box center [610, 252] width 285 height 16
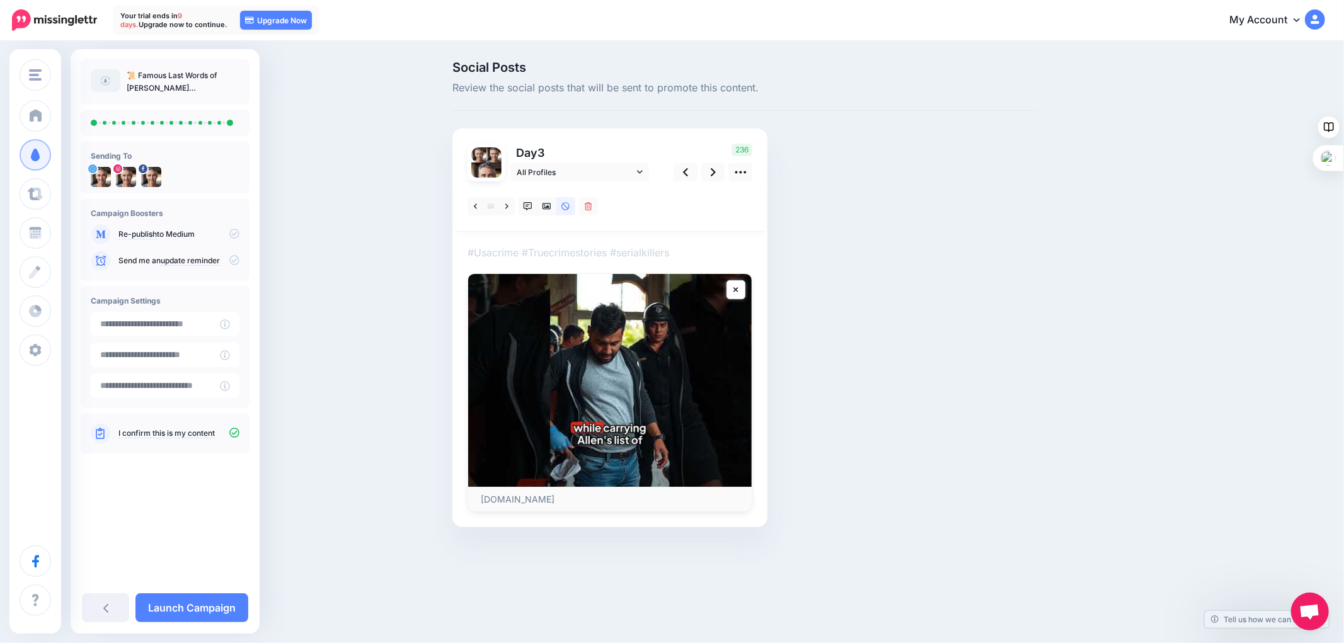
drag, startPoint x: 493, startPoint y: 240, endPoint x: 477, endPoint y: 250, distance: 19.2
click at [477, 250] on p "#Usacrime #Truecrimestories #serialkillers" at bounding box center [610, 252] width 285 height 16
drag, startPoint x: 475, startPoint y: 237, endPoint x: 471, endPoint y: 246, distance: 10.2
click at [471, 246] on p "#Usacrime #Truecrimestories #serialkillers" at bounding box center [610, 252] width 285 height 16
click at [473, 238] on div at bounding box center [610, 346] width 285 height 331
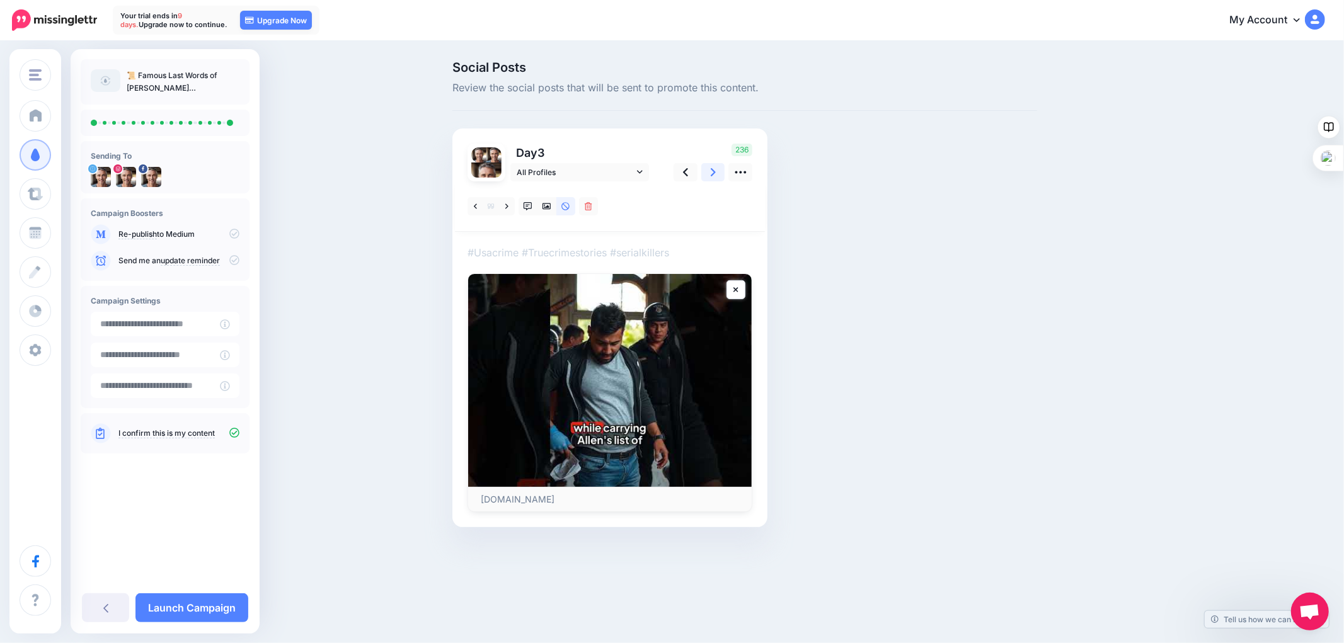
click at [708, 171] on link at bounding box center [713, 172] width 24 height 18
click at [709, 171] on link at bounding box center [713, 172] width 24 height 18
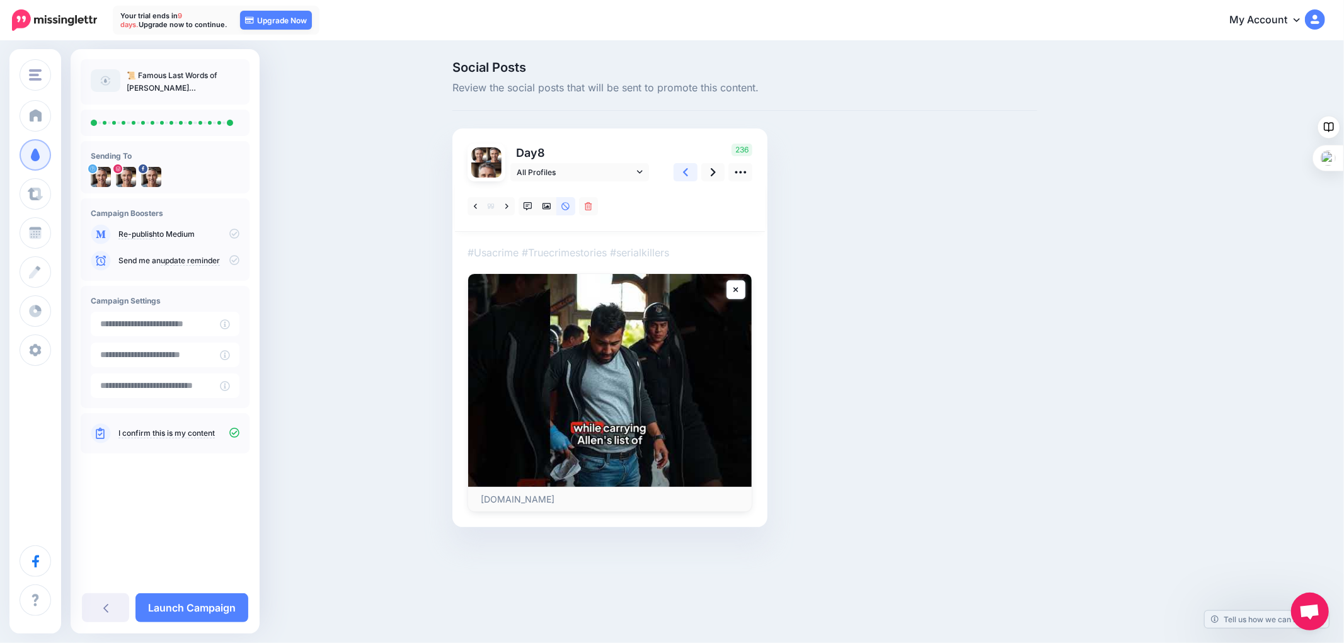
click at [689, 169] on link at bounding box center [686, 172] width 24 height 18
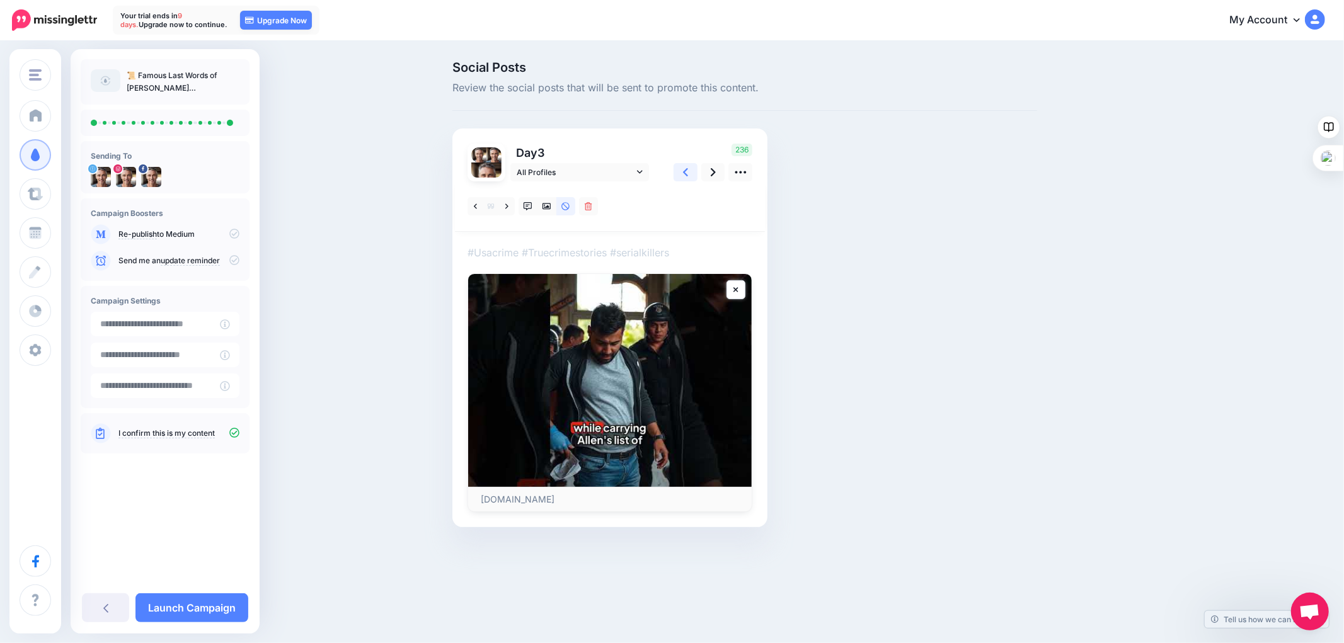
click at [689, 169] on link at bounding box center [686, 172] width 24 height 18
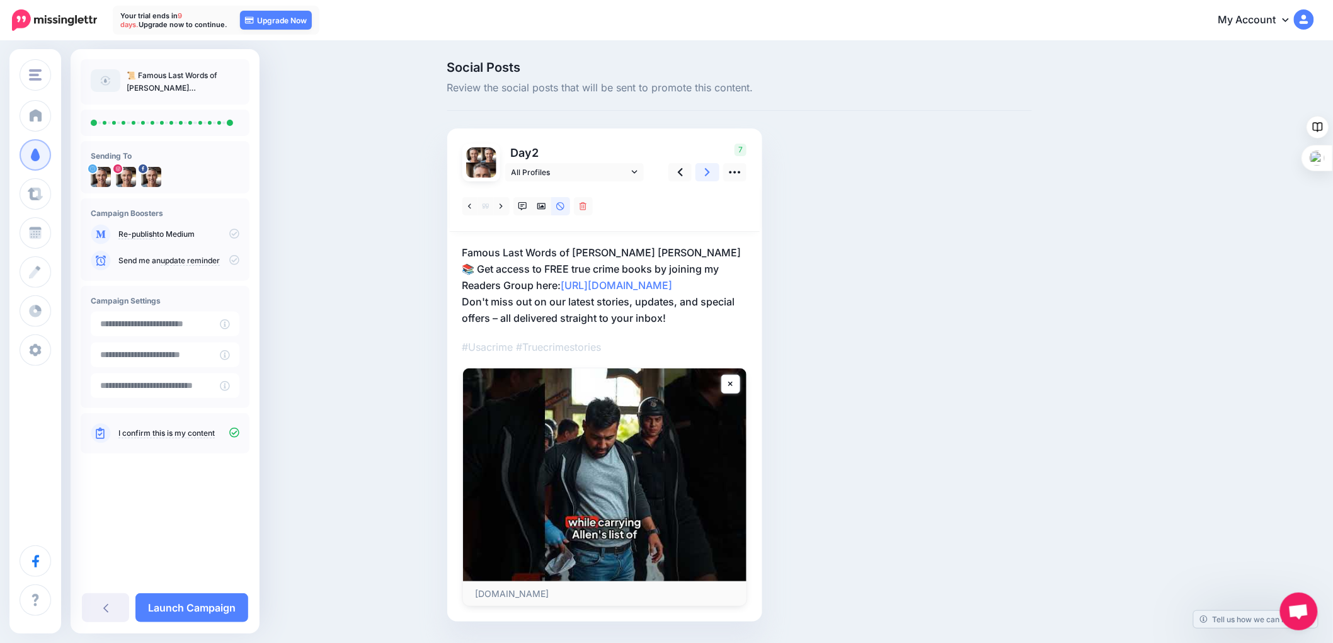
click at [710, 172] on icon at bounding box center [707, 172] width 5 height 8
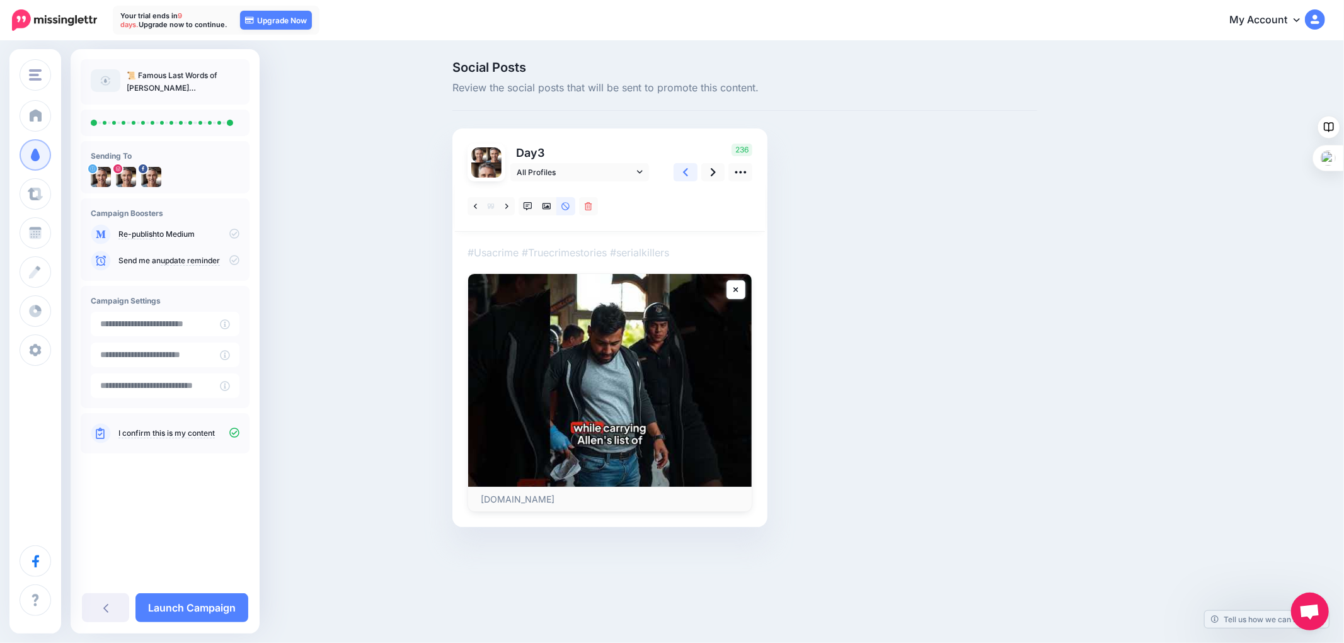
click at [683, 172] on icon at bounding box center [685, 172] width 5 height 13
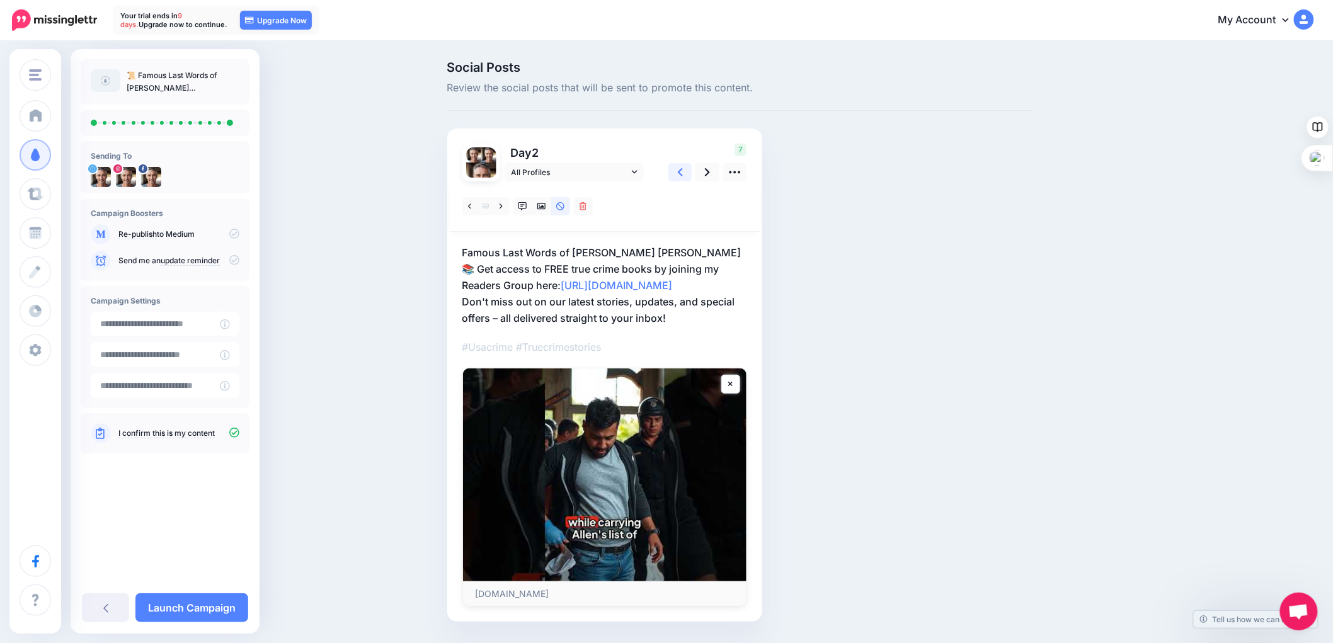
click at [682, 172] on icon at bounding box center [680, 172] width 5 height 13
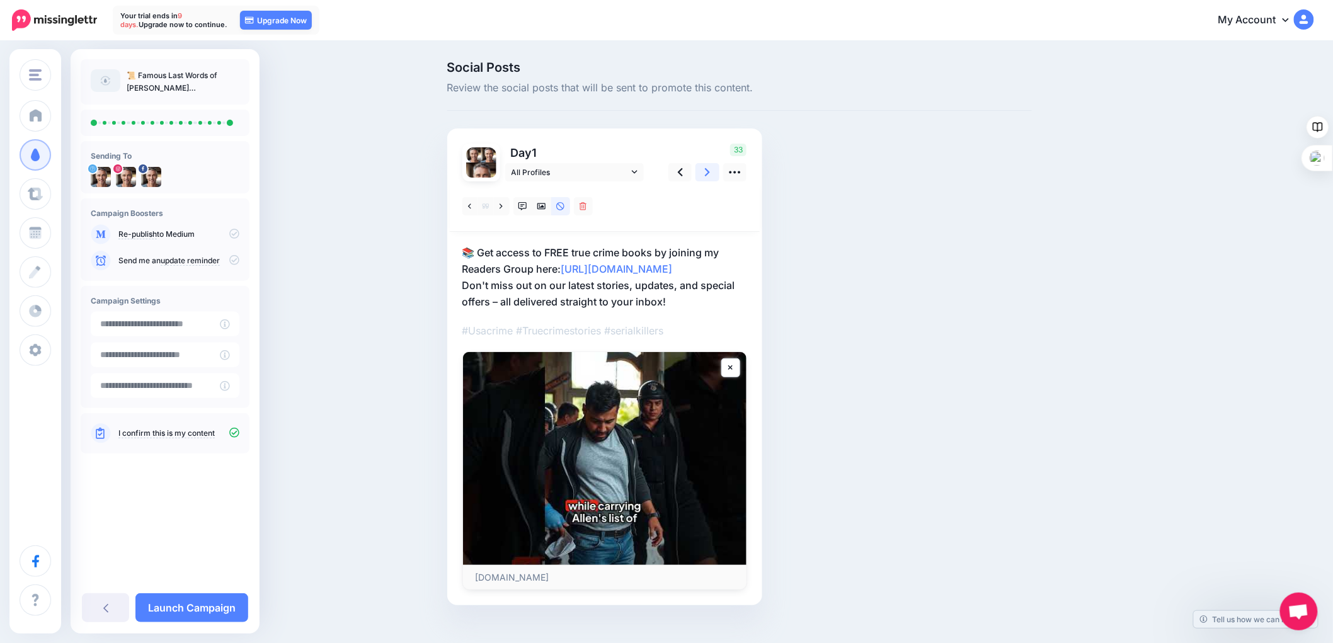
click at [710, 173] on icon at bounding box center [707, 172] width 5 height 8
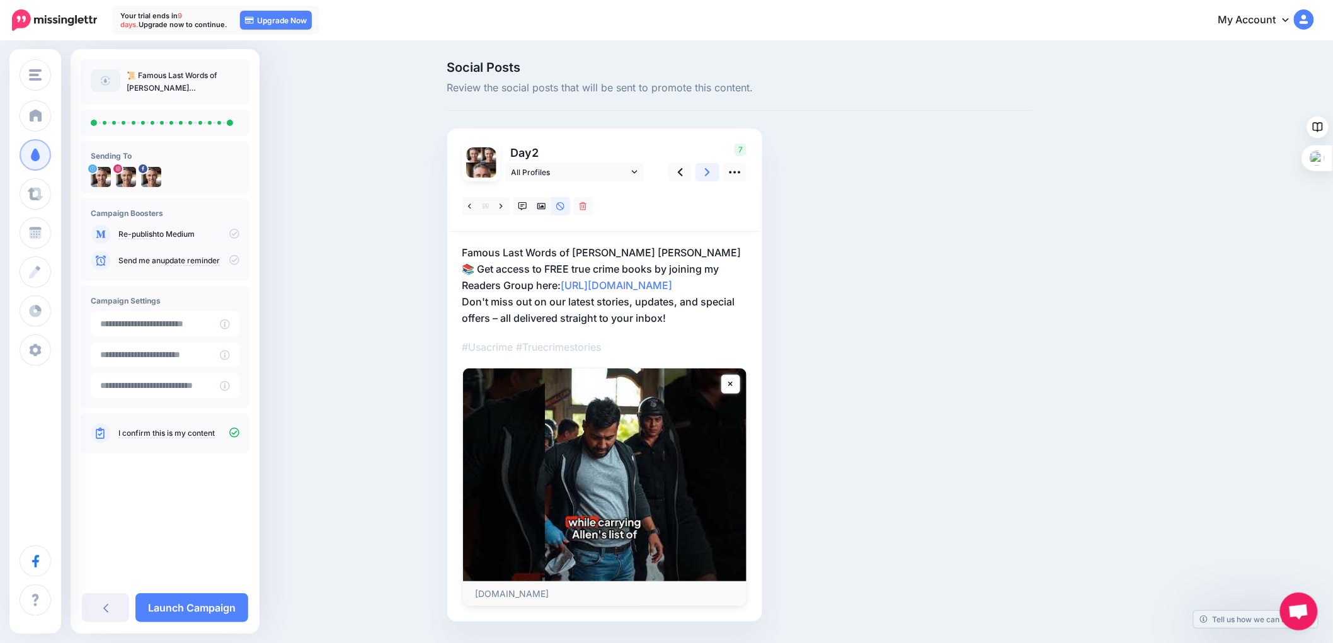
click at [710, 173] on icon at bounding box center [707, 172] width 5 height 8
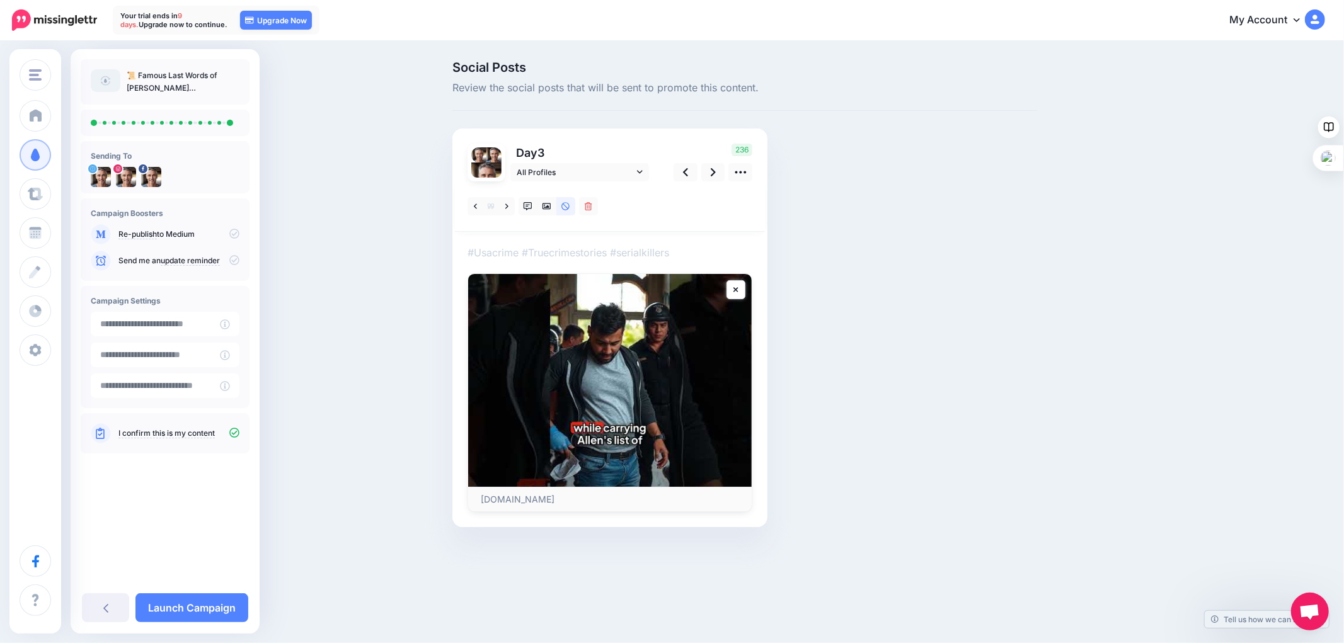
click at [473, 240] on div at bounding box center [610, 346] width 285 height 331
click at [471, 253] on p "#Usacrime #Truecrimestories #serialkillers" at bounding box center [610, 252] width 285 height 16
click at [689, 171] on link at bounding box center [686, 172] width 24 height 18
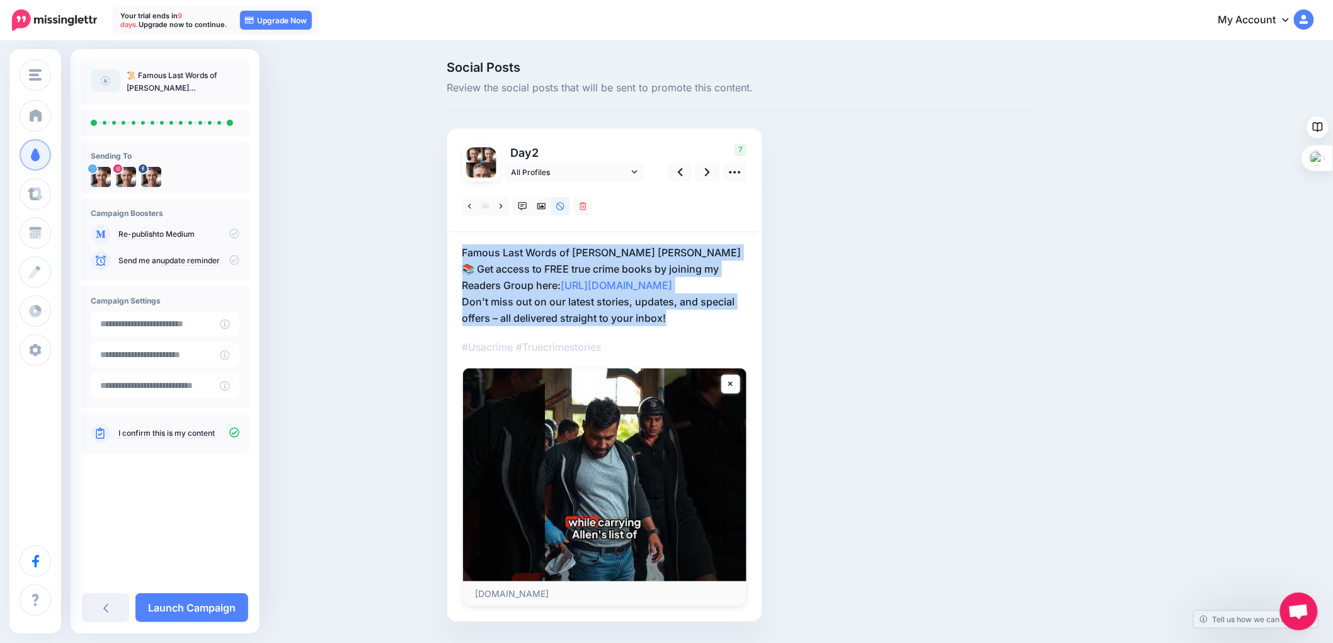
drag, startPoint x: 696, startPoint y: 318, endPoint x: 463, endPoint y: 255, distance: 241.7
click at [463, 255] on div "Day 2 All Profiles" at bounding box center [604, 375] width 315 height 493
copy p "Famous Last Words of Clarence Ray Allen 📚 Get access to FREE true crime books b…"
click at [710, 173] on icon at bounding box center [707, 172] width 5 height 13
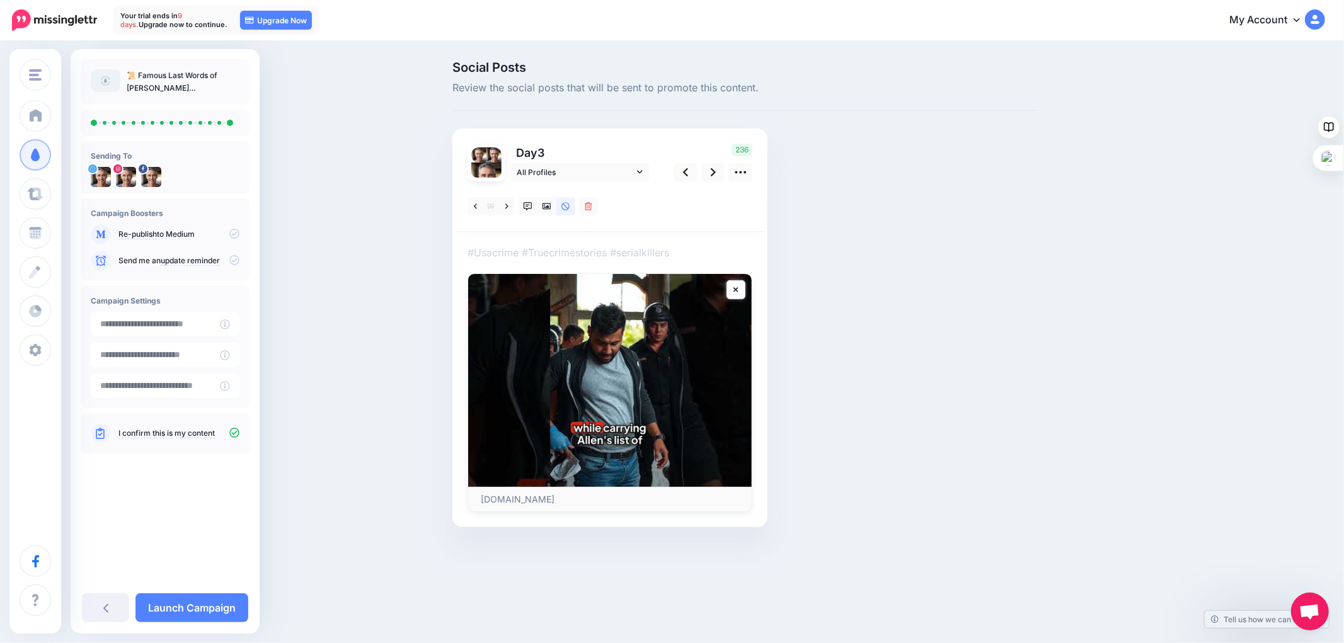
click at [500, 250] on p "#Usacrime #Truecrimestories #serialkillers" at bounding box center [610, 252] width 285 height 16
click at [476, 238] on div at bounding box center [610, 346] width 285 height 331
click at [471, 254] on p "#Usacrime #Truecrimestories #serialkillers" at bounding box center [610, 252] width 285 height 16
click at [469, 251] on p "#Usacrime #Truecrimestories #serialkillers" at bounding box center [610, 252] width 285 height 16
click at [473, 252] on p "#Usacrime #Truecrimestories #serialkillers" at bounding box center [610, 252] width 285 height 16
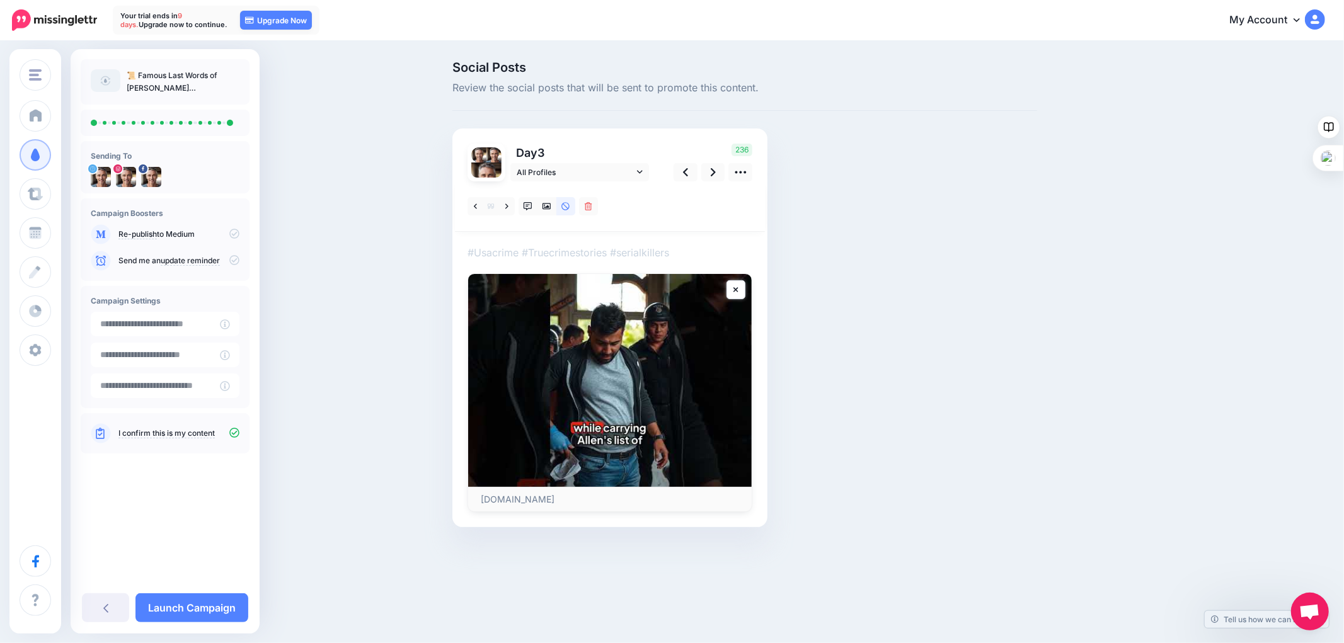
click at [480, 244] on p "#Usacrime #Truecrimestories #serialkillers" at bounding box center [610, 252] width 285 height 16
click at [478, 205] on link at bounding box center [476, 206] width 16 height 18
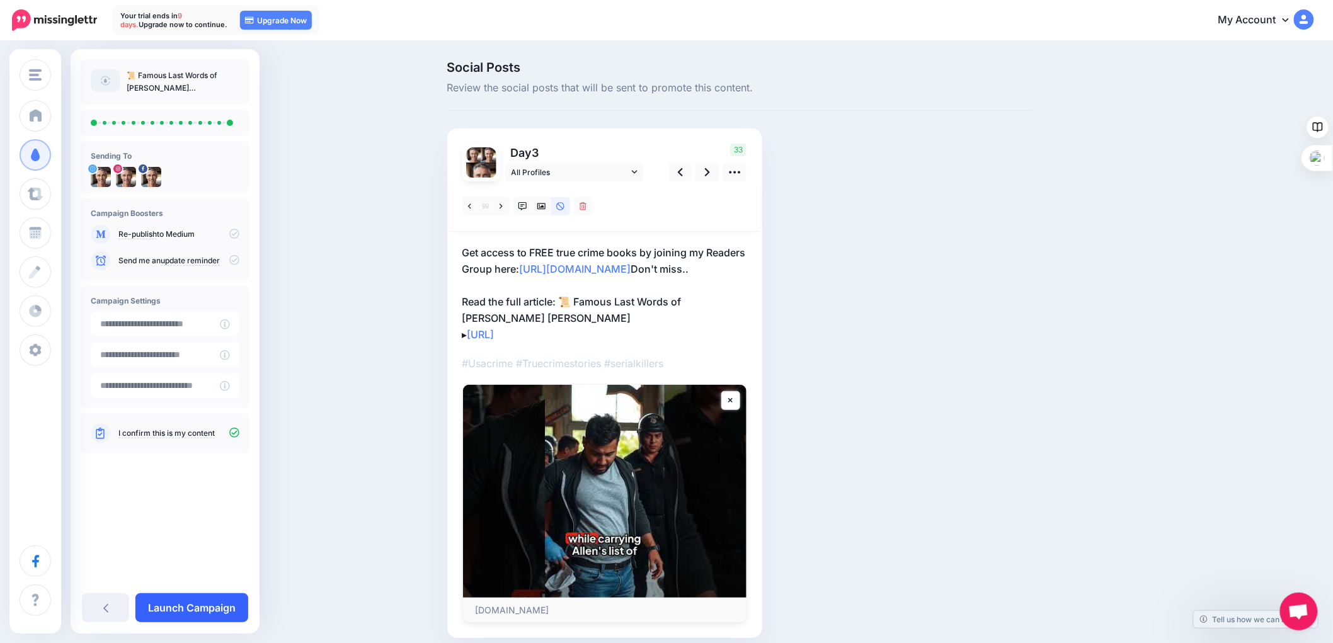
click at [190, 609] on link "Launch Campaign" at bounding box center [191, 608] width 113 height 29
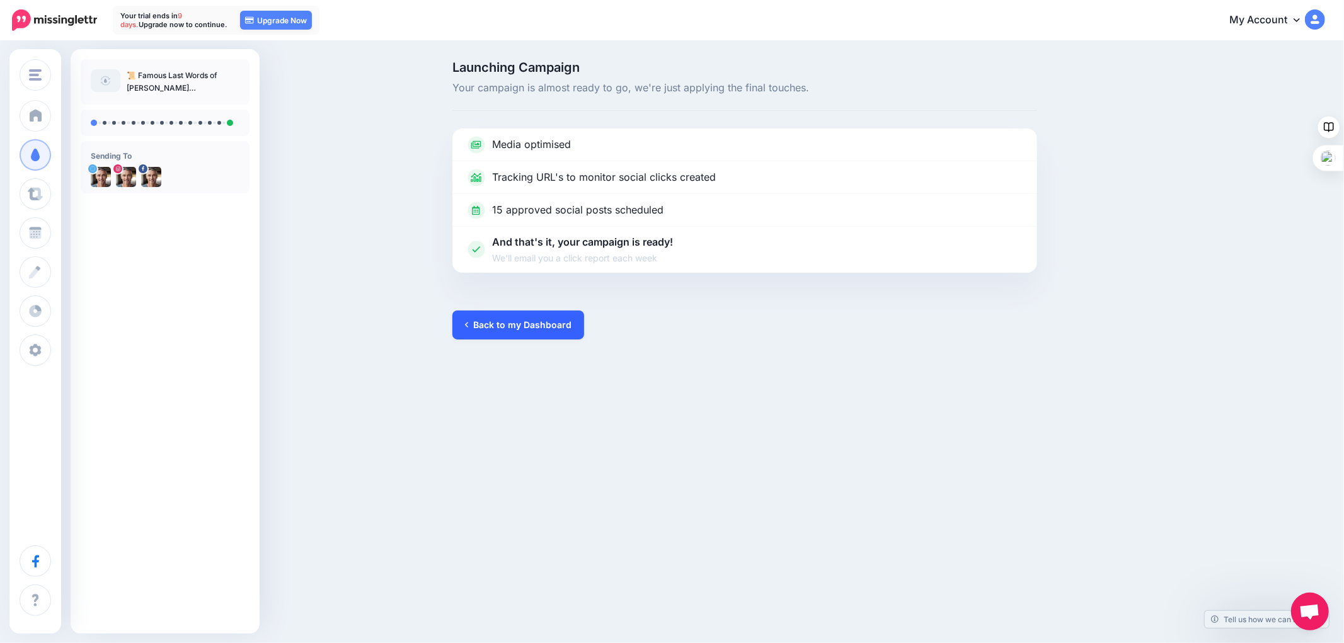
click at [524, 328] on link "Back to my Dashboard" at bounding box center [518, 325] width 132 height 29
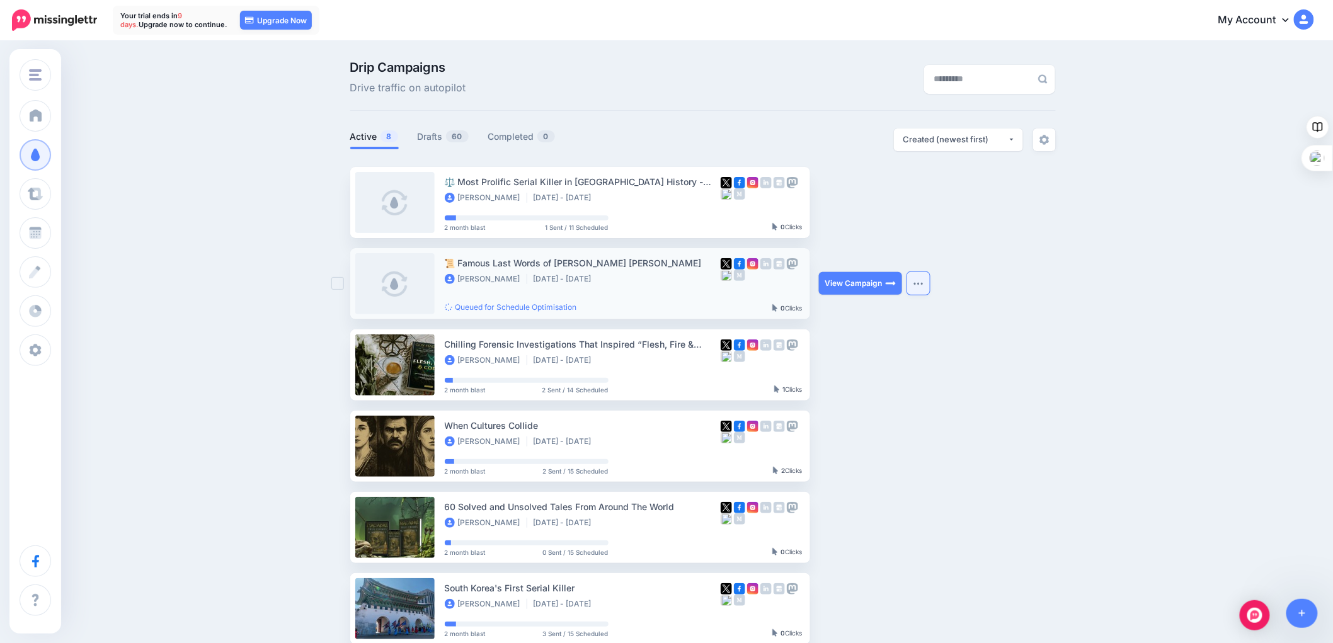
click at [923, 282] on img "button" at bounding box center [919, 284] width 10 height 4
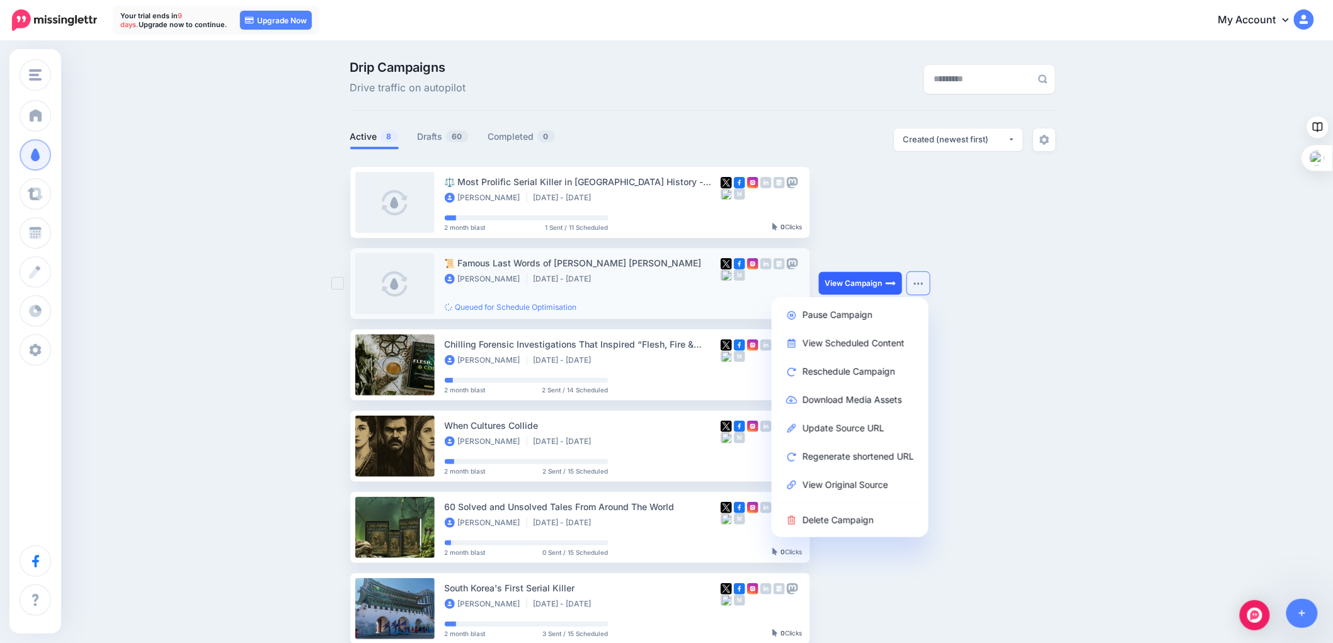
click at [862, 282] on link "View Campaign" at bounding box center [860, 283] width 83 height 23
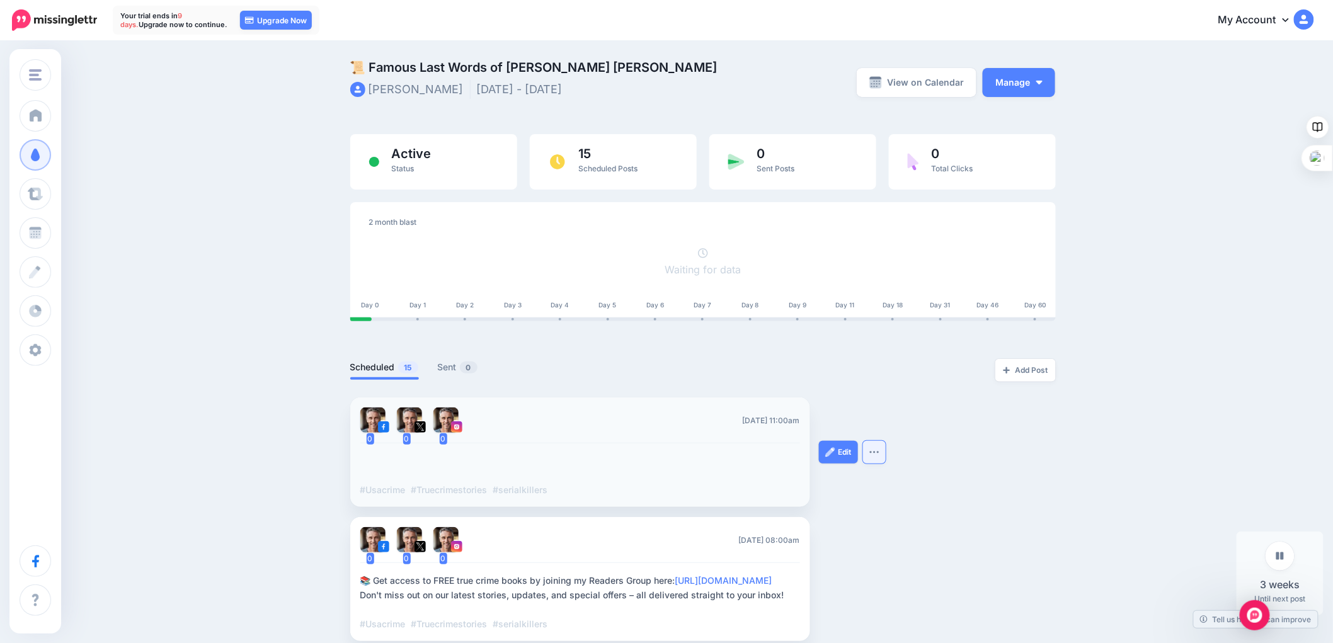
click at [877, 446] on button "button" at bounding box center [874, 452] width 23 height 23
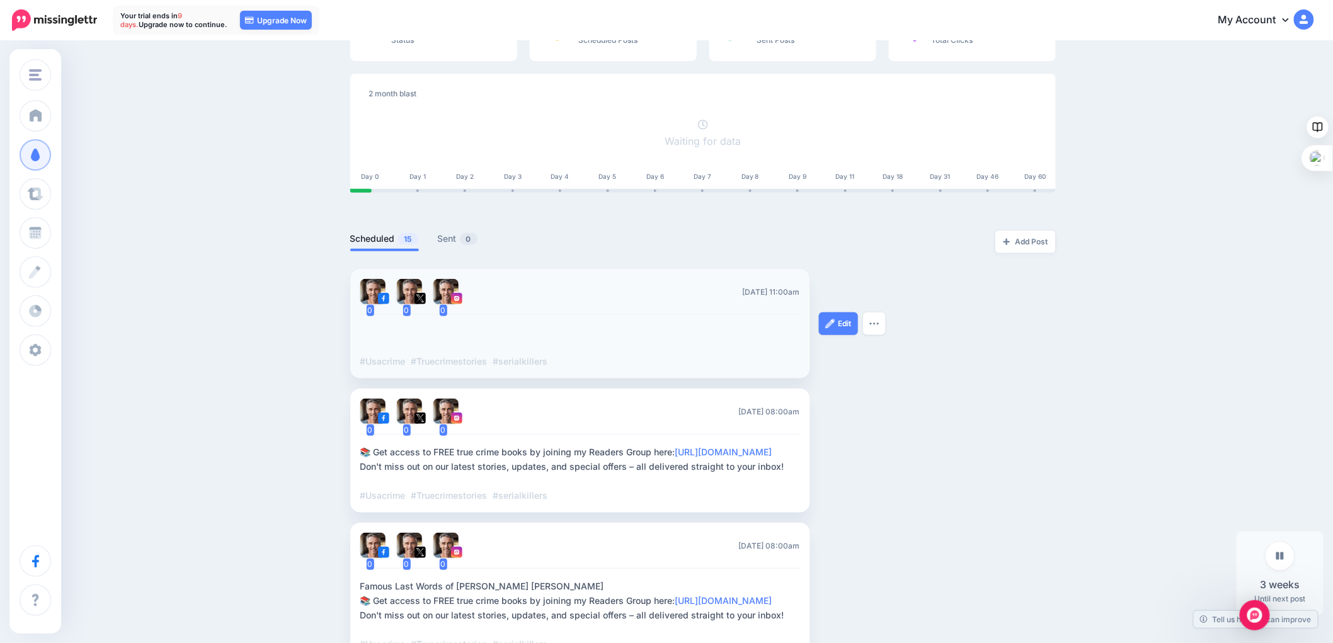
scroll to position [210, 0]
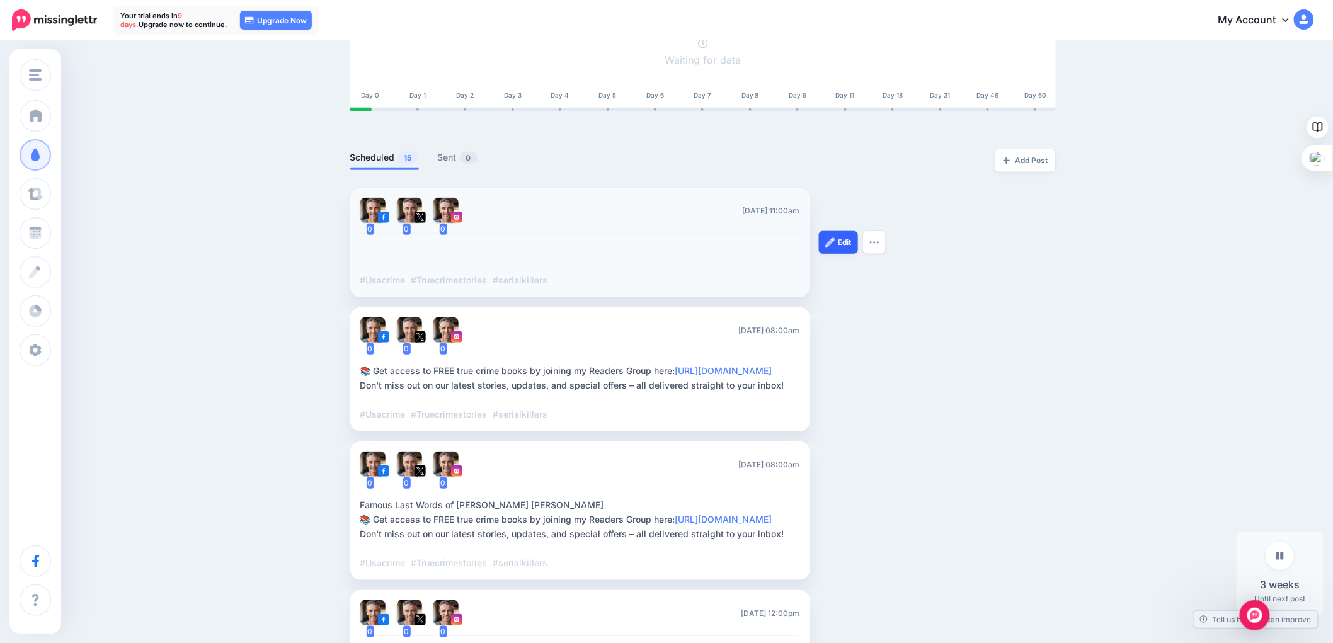
click at [846, 246] on link "Edit" at bounding box center [838, 242] width 39 height 23
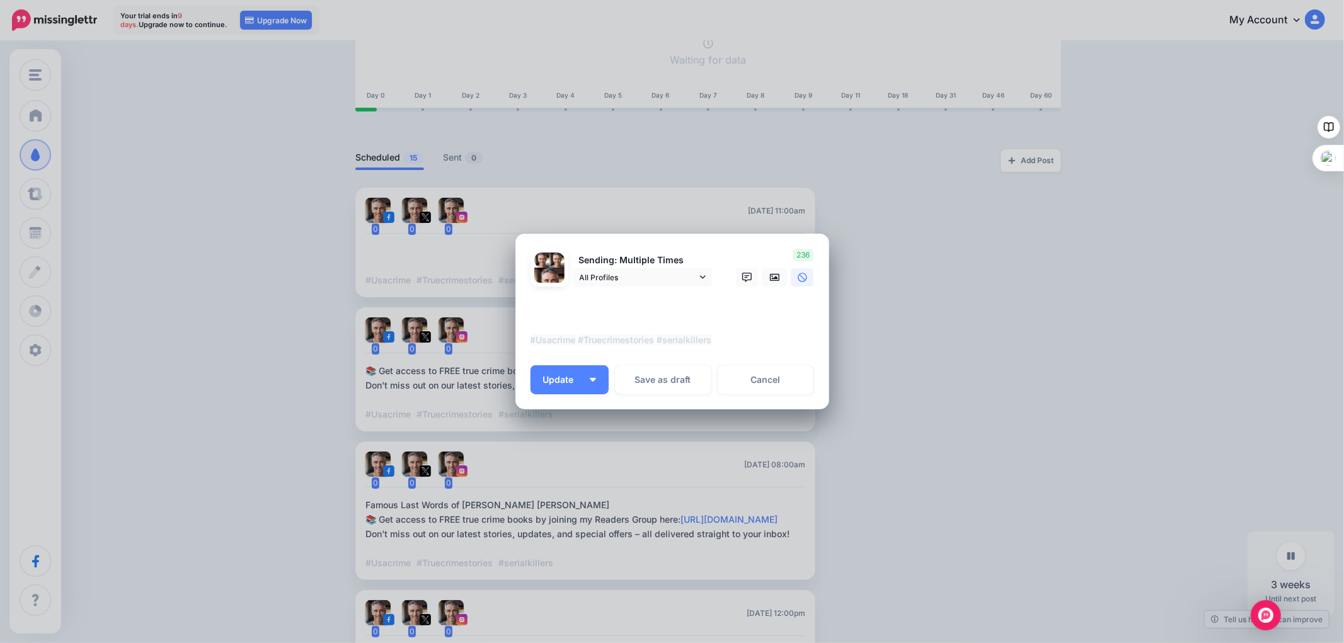
click at [580, 312] on textarea "**********" at bounding box center [676, 324] width 290 height 45
paste textarea "**********"
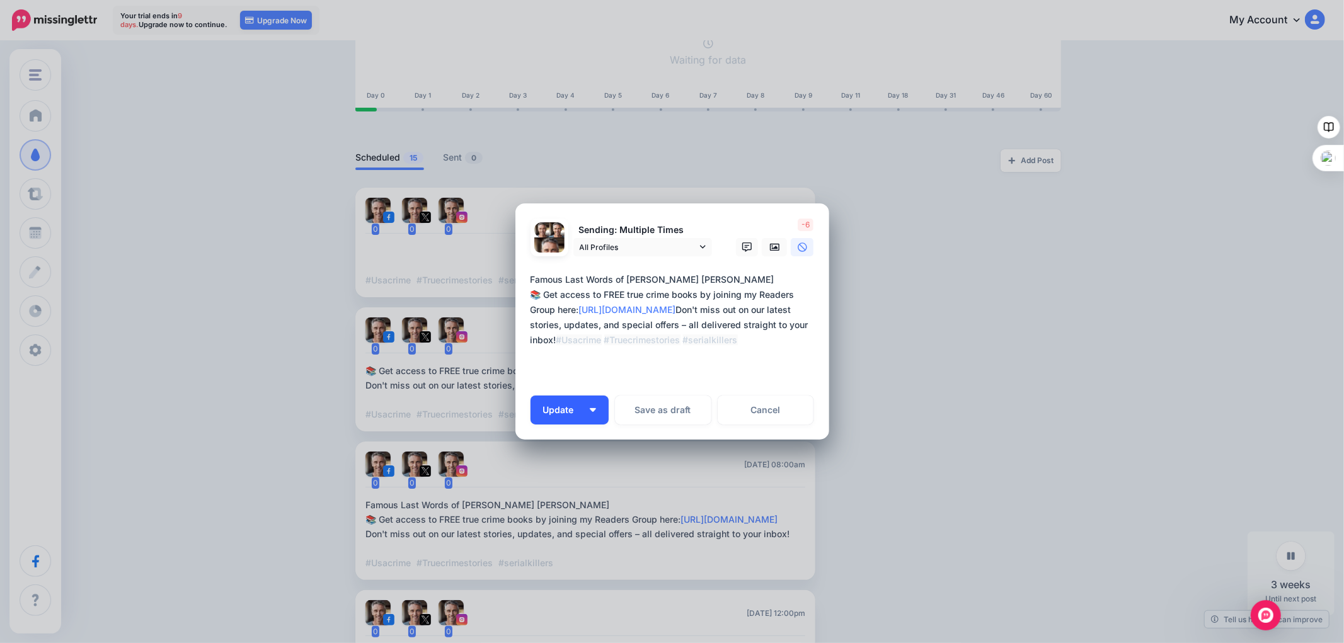
click at [572, 406] on span "Update" at bounding box center [563, 410] width 40 height 9
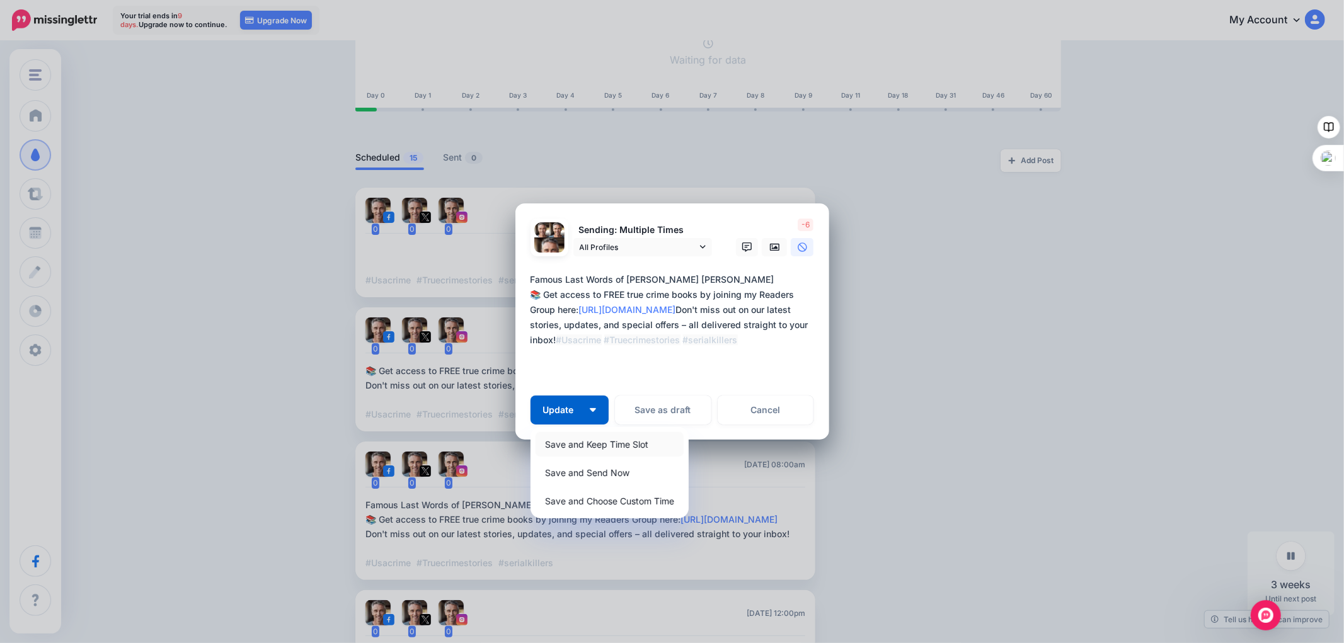
click at [570, 442] on link "Save and Keep Time Slot" at bounding box center [610, 444] width 148 height 25
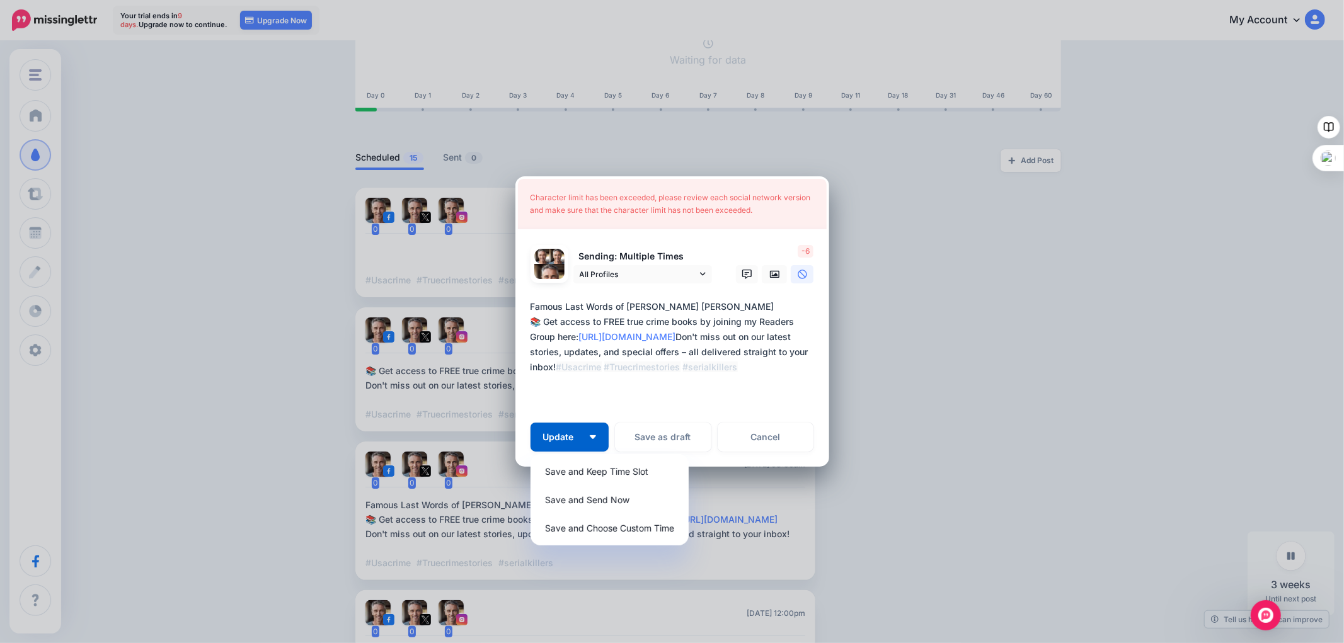
click at [761, 487] on p "Set a time from the left if you'd like to send this post at a specific time." at bounding box center [722, 496] width 183 height 29
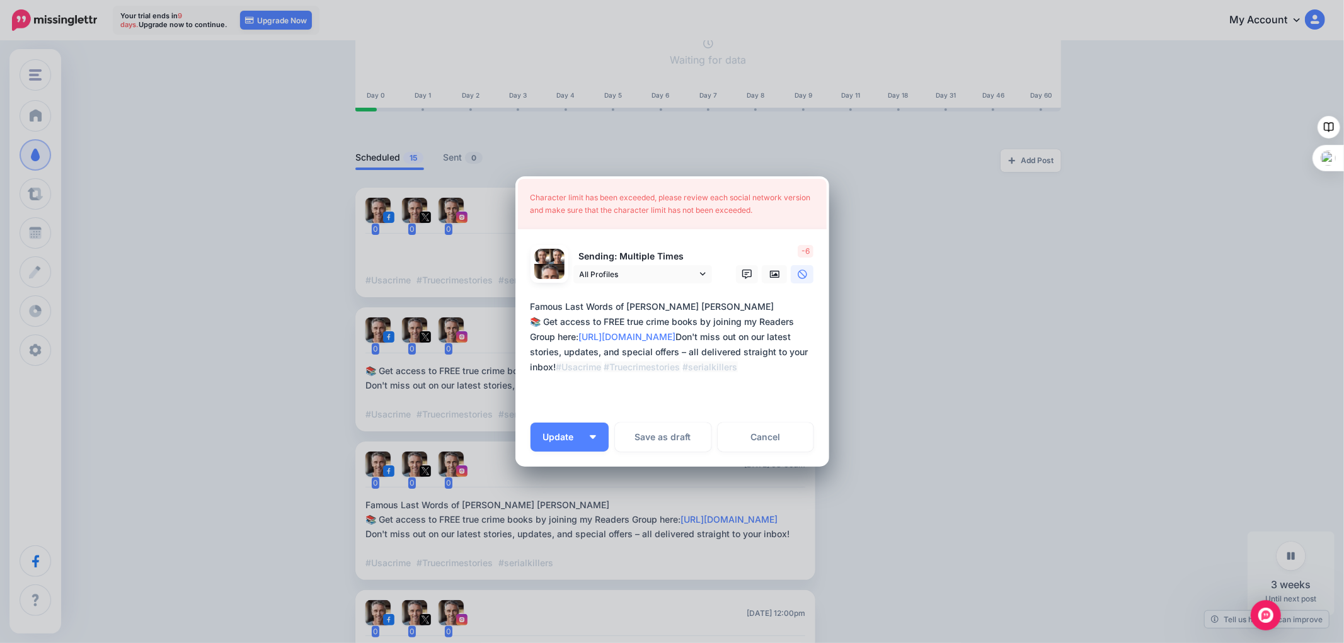
drag, startPoint x: 796, startPoint y: 353, endPoint x: 816, endPoint y: 353, distance: 20.2
click at [816, 353] on textarea "**********" at bounding box center [676, 352] width 290 height 106
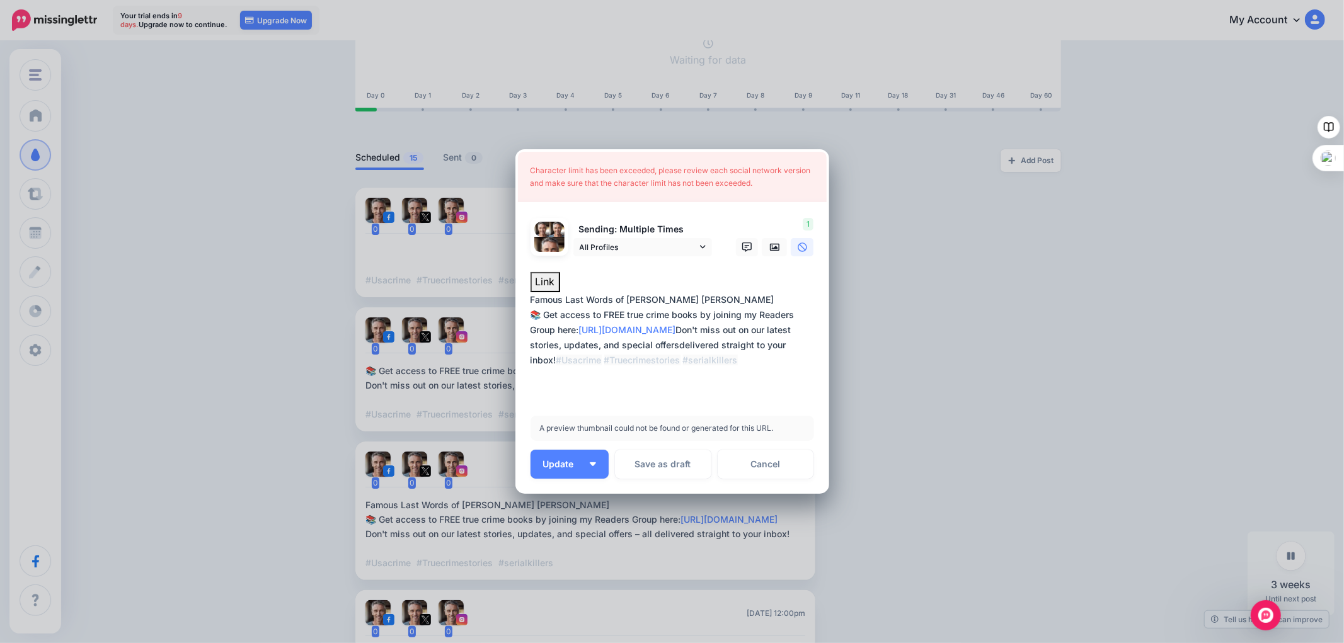
click at [577, 330] on textarea "**********" at bounding box center [676, 345] width 290 height 106
click at [578, 331] on textarea "**********" at bounding box center [676, 345] width 290 height 106
click at [554, 358] on textarea "**********" at bounding box center [676, 345] width 290 height 106
drag, startPoint x: 721, startPoint y: 347, endPoint x: 675, endPoint y: 343, distance: 46.2
click at [675, 343] on textarea "**********" at bounding box center [676, 345] width 290 height 106
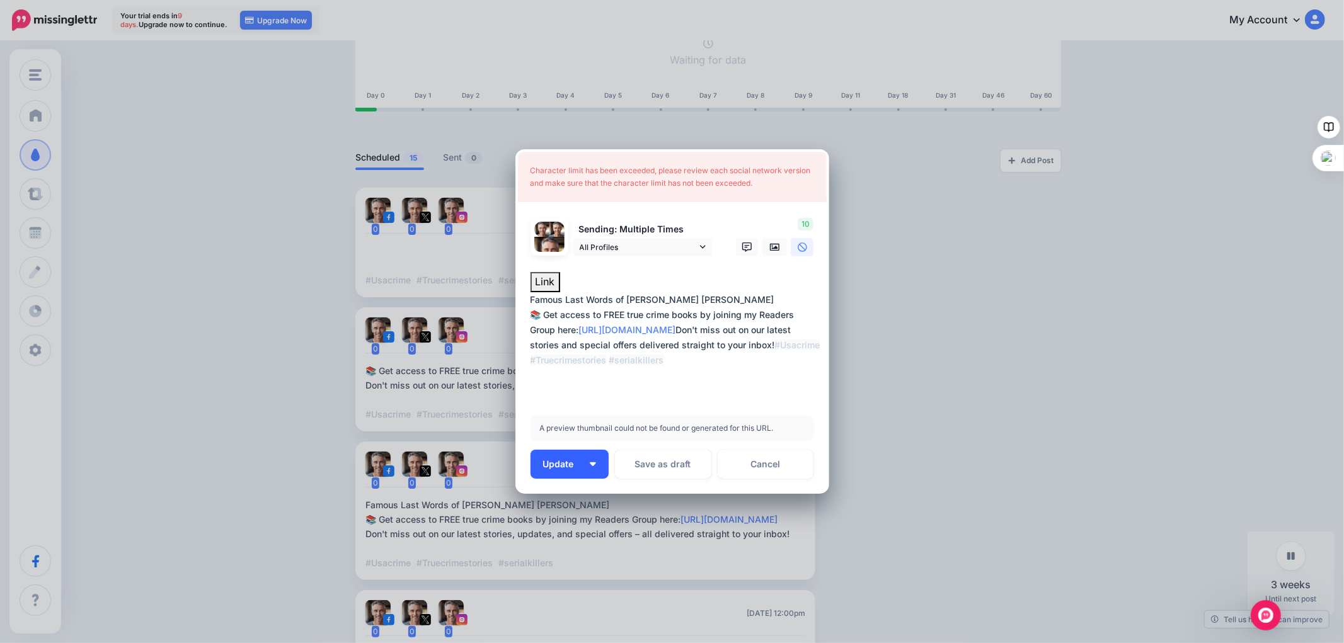
type textarea "**********"
click at [584, 461] on button "Update" at bounding box center [570, 464] width 78 height 29
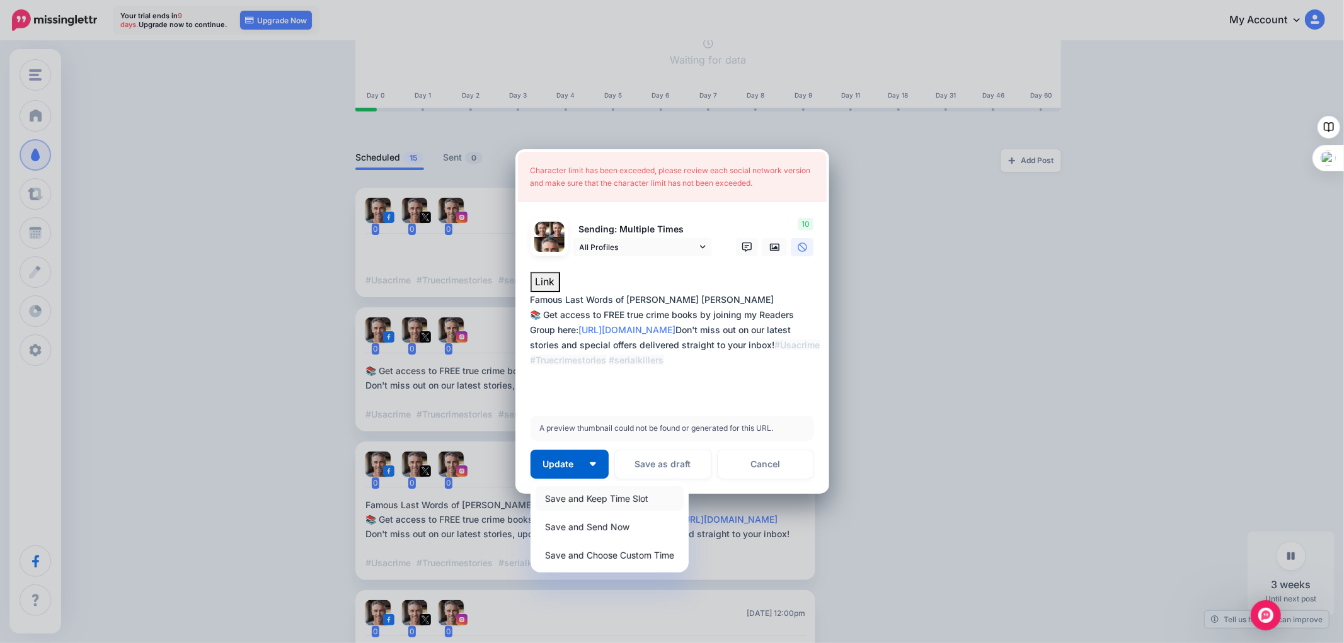
click at [575, 495] on link "Save and Keep Time Slot" at bounding box center [610, 498] width 148 height 25
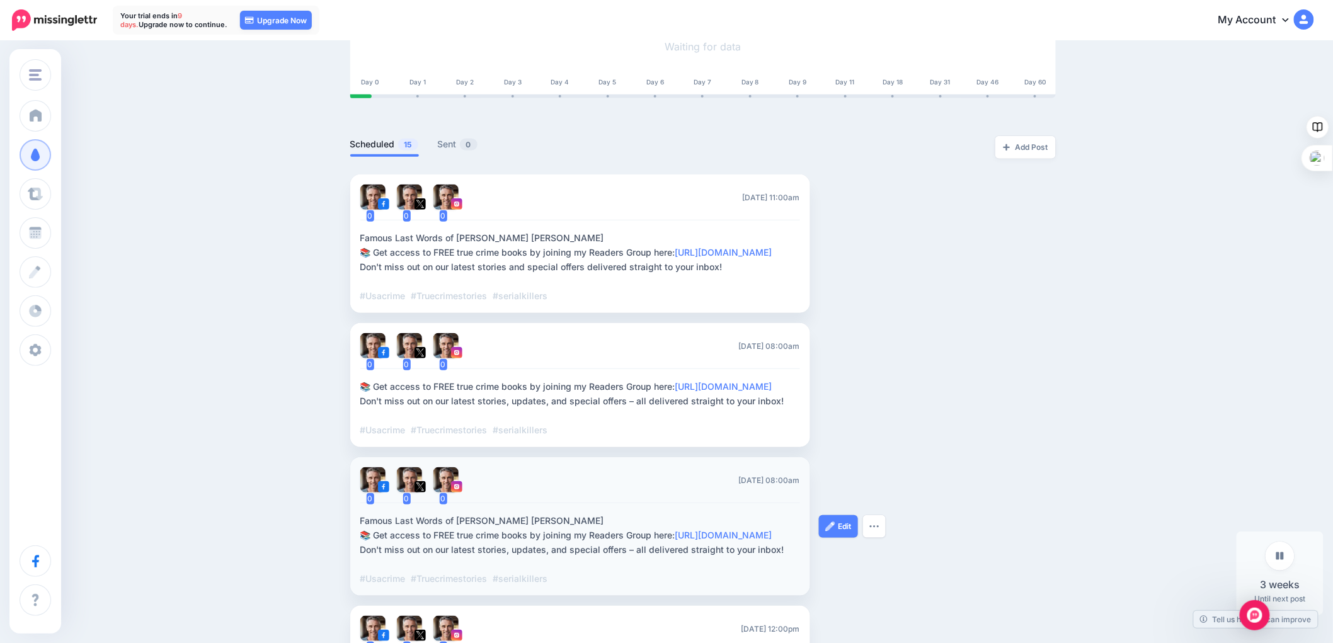
scroll to position [70, 0]
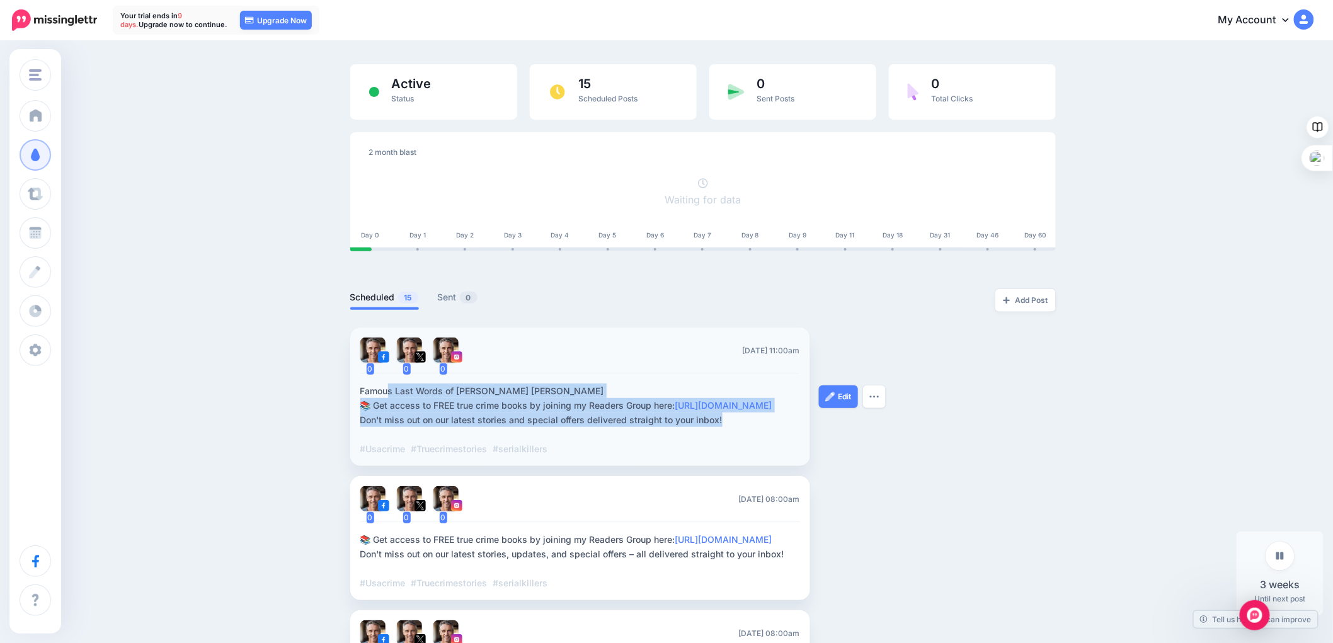
drag, startPoint x: 742, startPoint y: 418, endPoint x: 369, endPoint y: 394, distance: 373.8
click at [367, 394] on div "Famous Last Words of Clarence Ray Allen 📚 Get access to FREE true crime books b…" at bounding box center [580, 420] width 440 height 72
copy div "Famous Last Words of Clarence Ray Allen 📚 Get access to FREE true crime books b…"
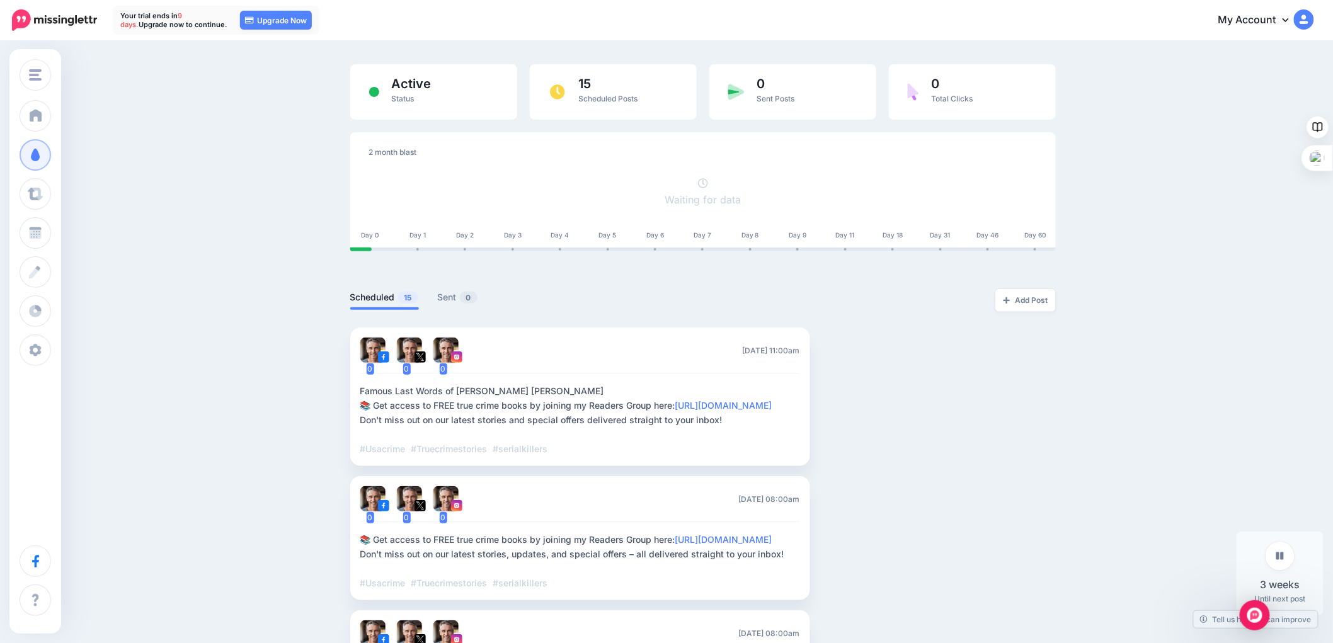
click at [876, 395] on img "button" at bounding box center [875, 397] width 10 height 4
click at [847, 393] on link "Edit" at bounding box center [838, 397] width 39 height 23
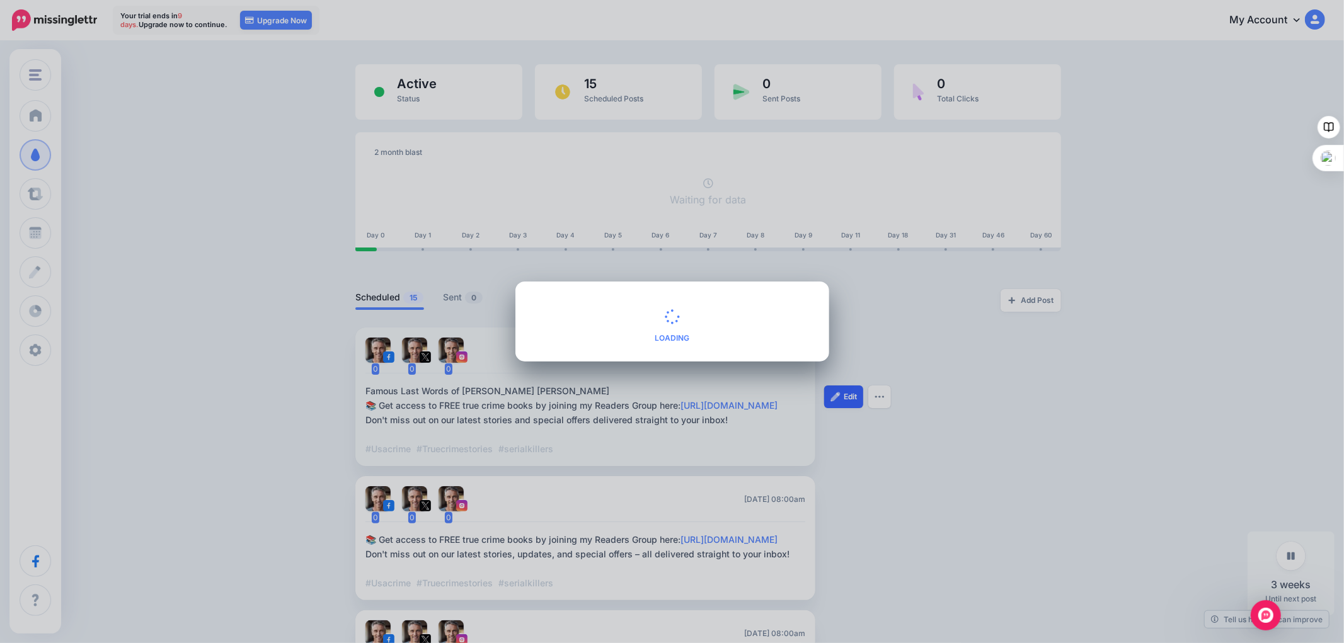
type textarea "**********"
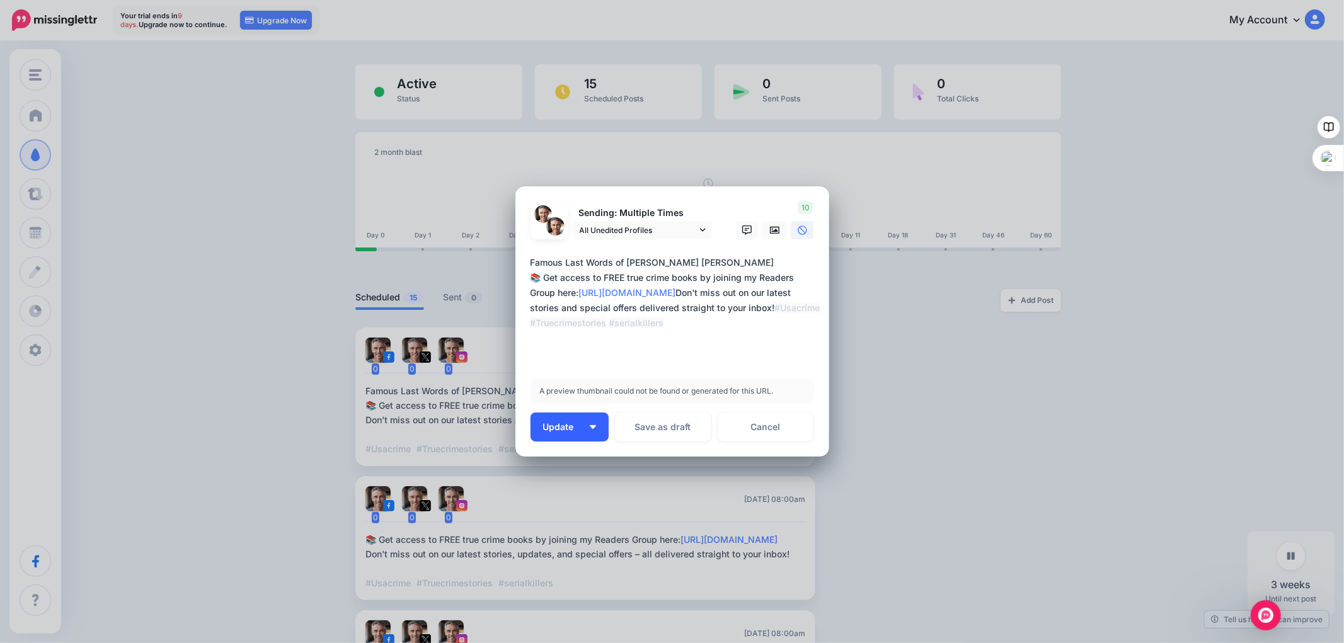
click at [559, 427] on span "Update" at bounding box center [563, 427] width 40 height 9
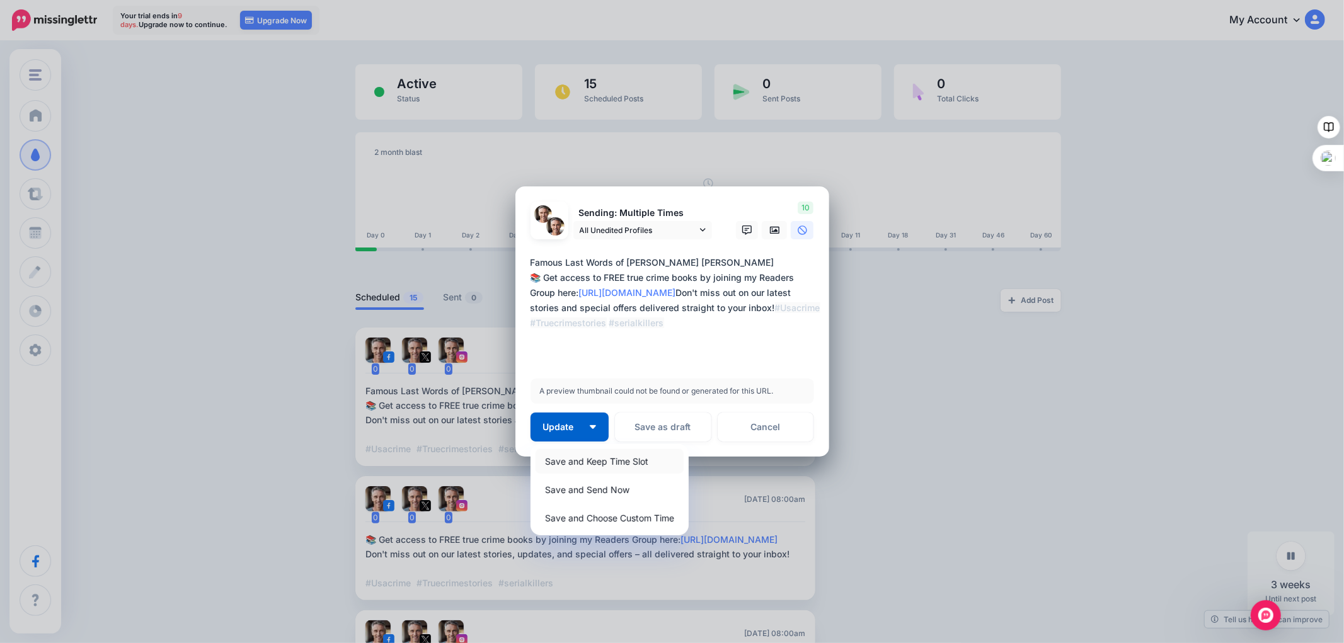
click at [575, 455] on link "Save and Keep Time Slot" at bounding box center [610, 461] width 148 height 25
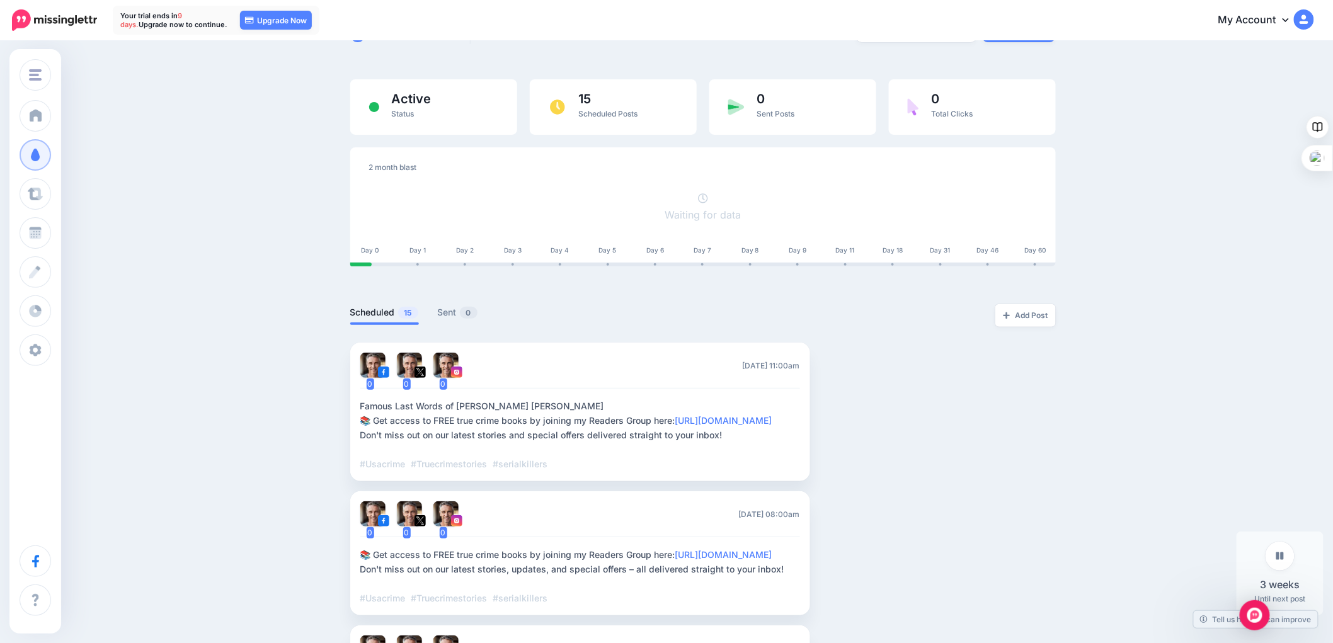
scroll to position [0, 0]
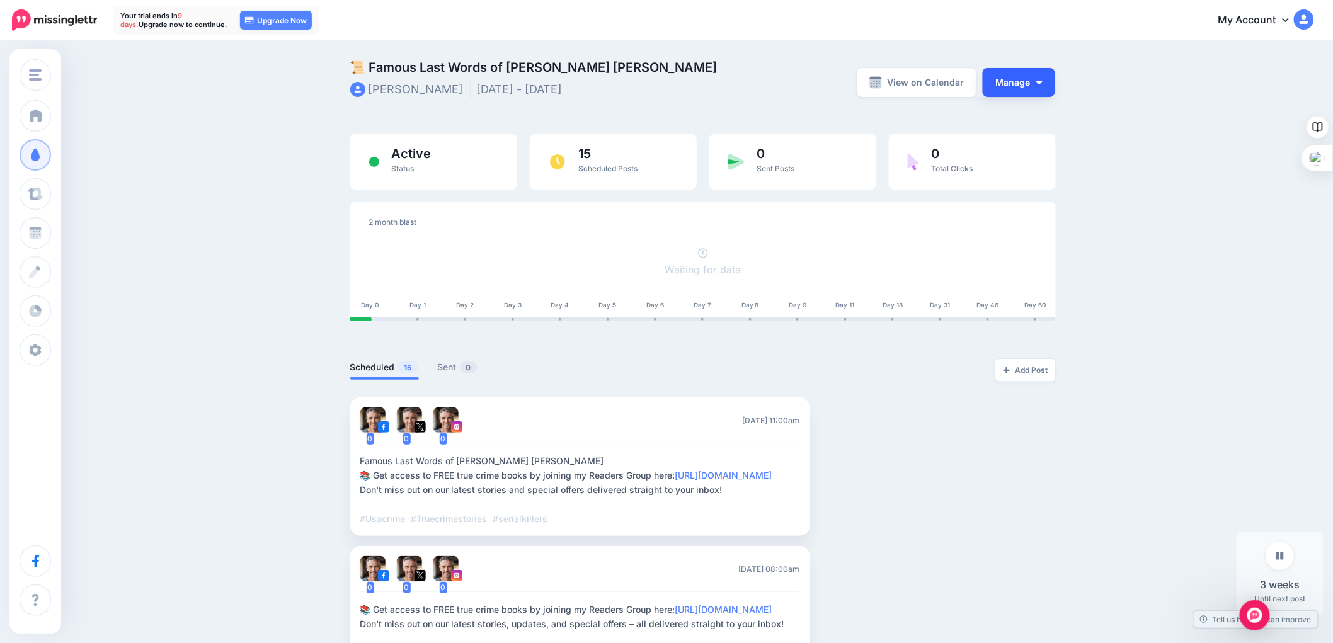
click at [1017, 83] on button "Manage" at bounding box center [1019, 82] width 72 height 29
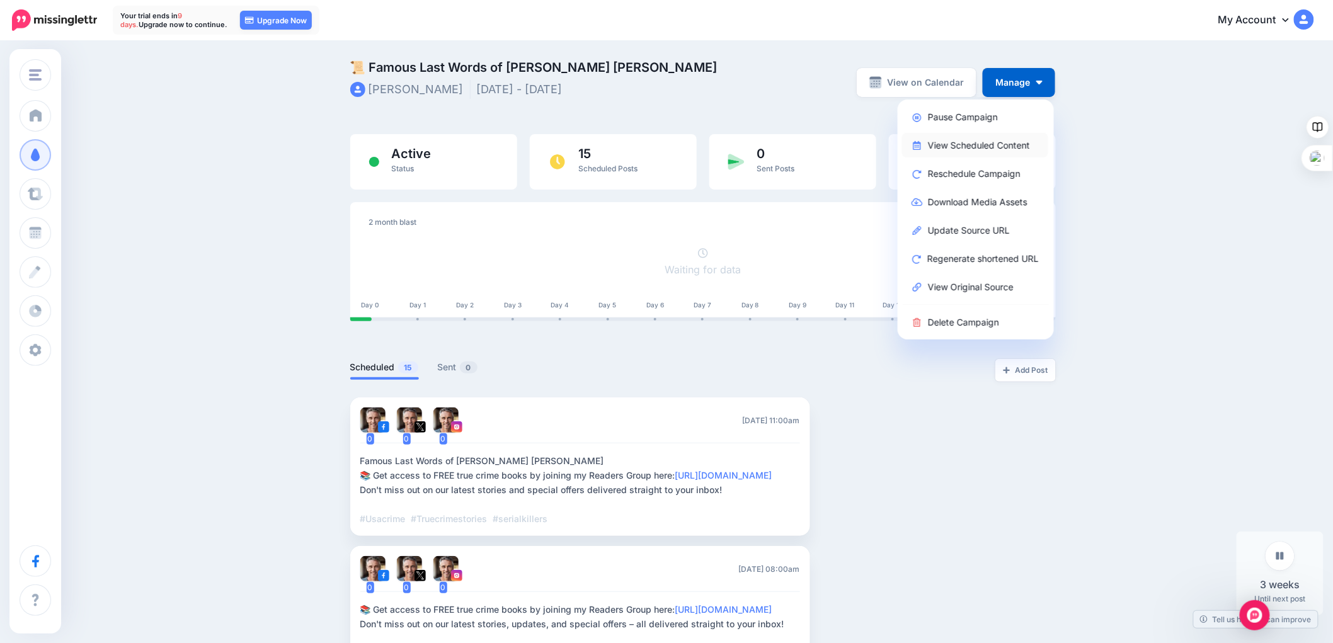
click at [958, 144] on link "View Scheduled Content" at bounding box center [975, 145] width 146 height 25
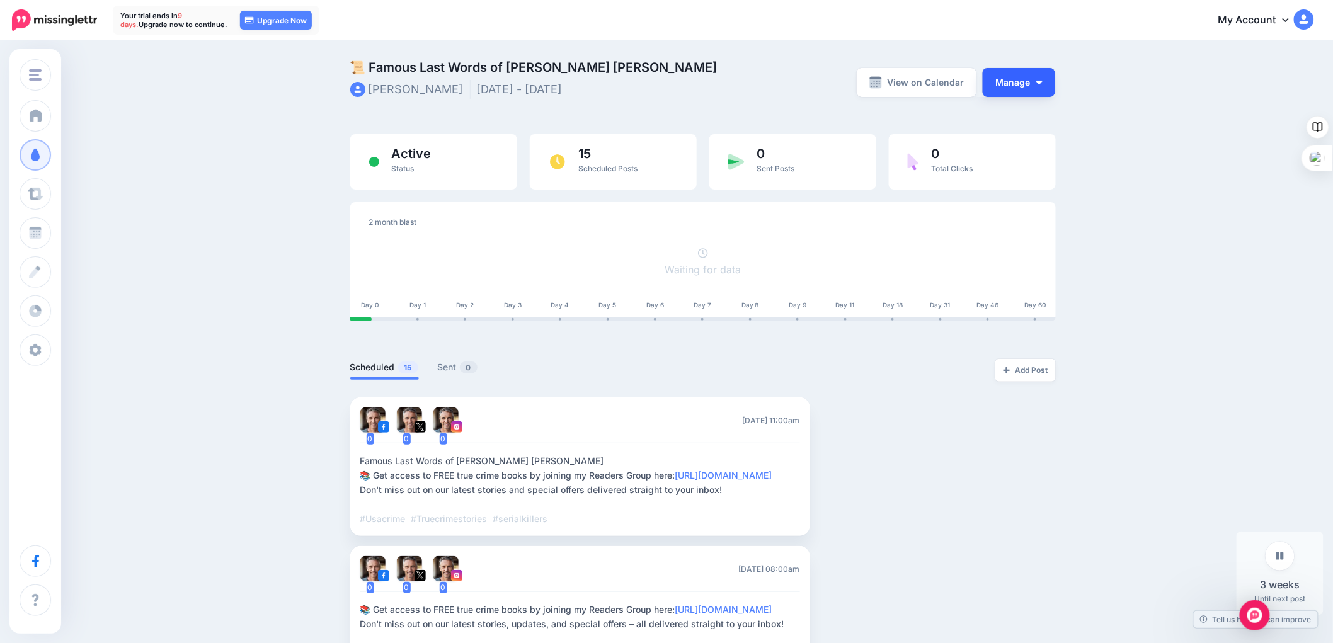
click at [1019, 84] on button "Manage" at bounding box center [1019, 82] width 72 height 29
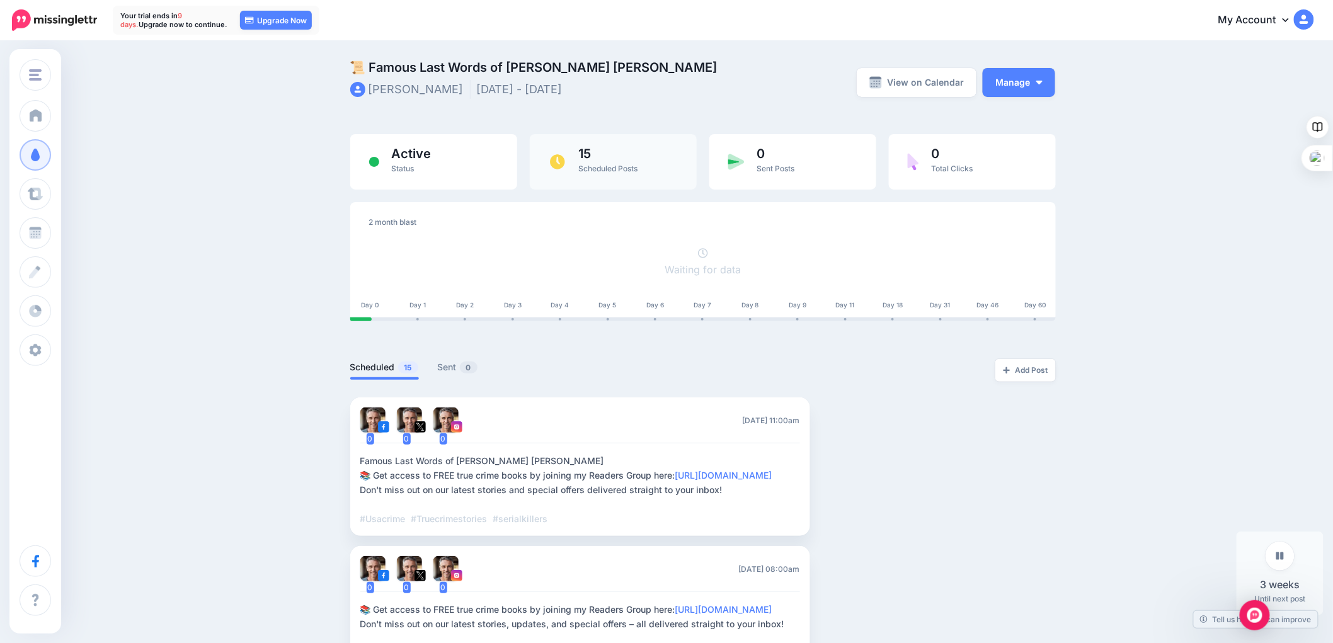
click at [628, 153] on span "15" at bounding box center [608, 153] width 59 height 13
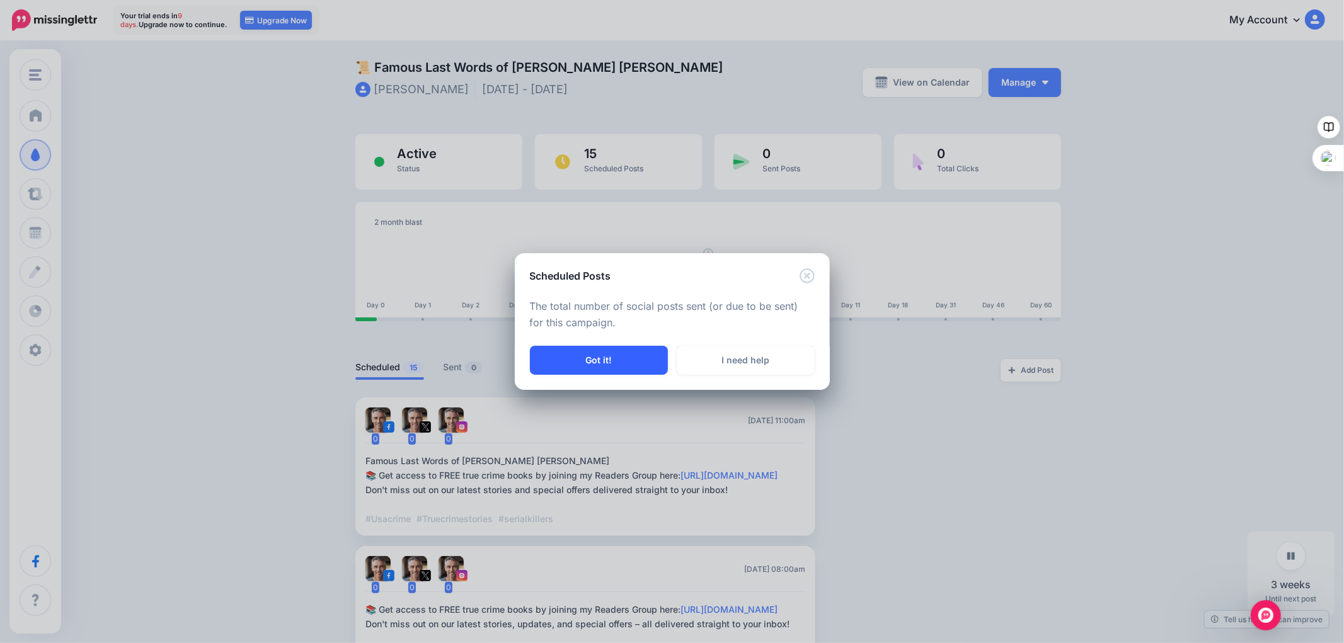
click at [611, 357] on button "Got it!" at bounding box center [599, 360] width 138 height 29
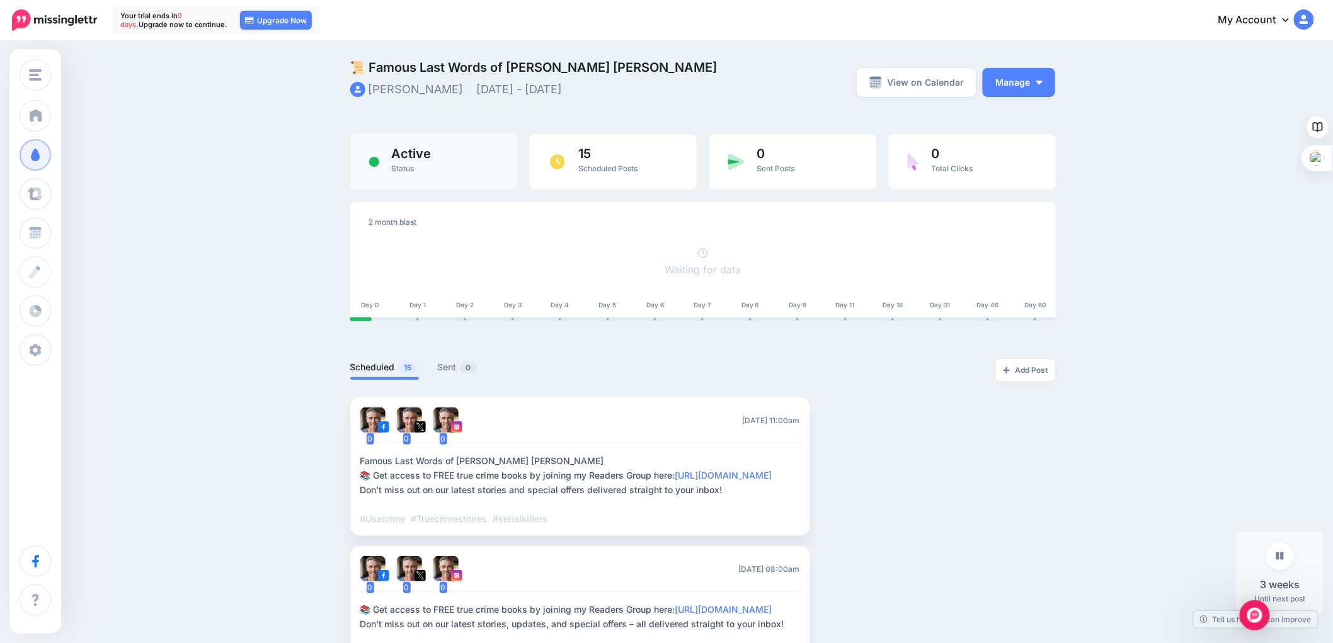
click at [442, 164] on div "Active Status" at bounding box center [433, 161] width 167 height 55
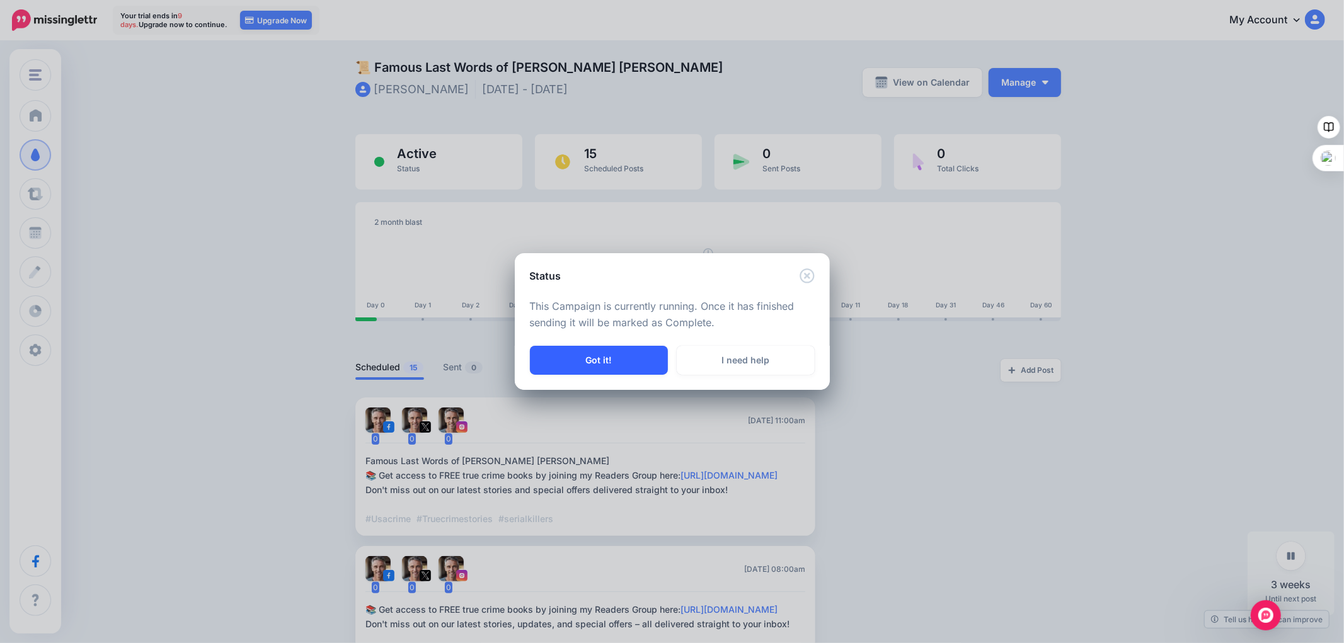
click at [596, 358] on button "Got it!" at bounding box center [599, 360] width 138 height 29
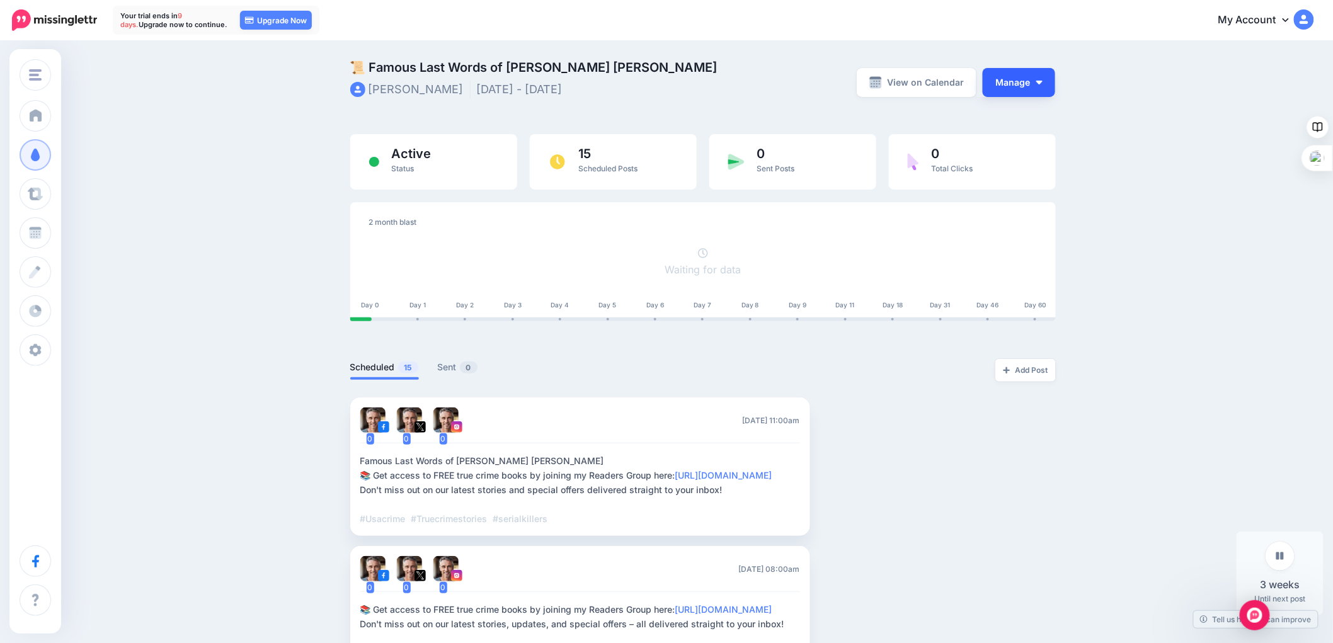
click at [1006, 83] on button "Manage" at bounding box center [1019, 82] width 72 height 29
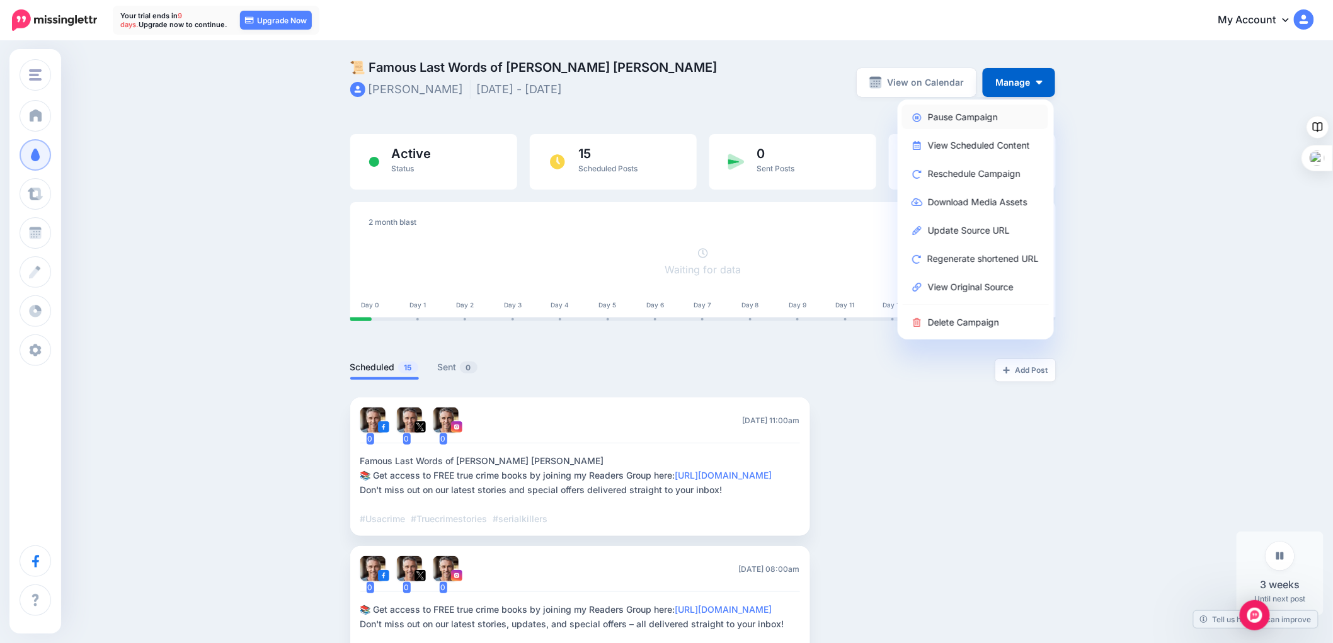
click at [950, 114] on link "Pause Campaign" at bounding box center [975, 117] width 146 height 25
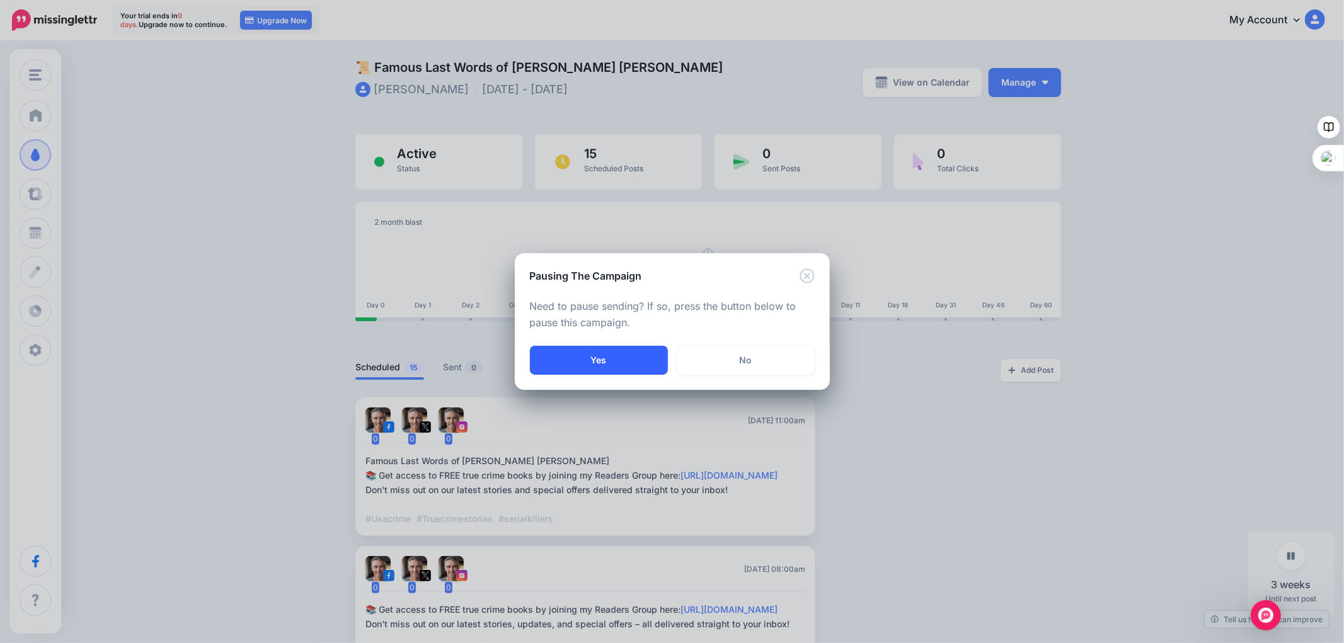
click at [612, 362] on button "Yes" at bounding box center [599, 360] width 138 height 29
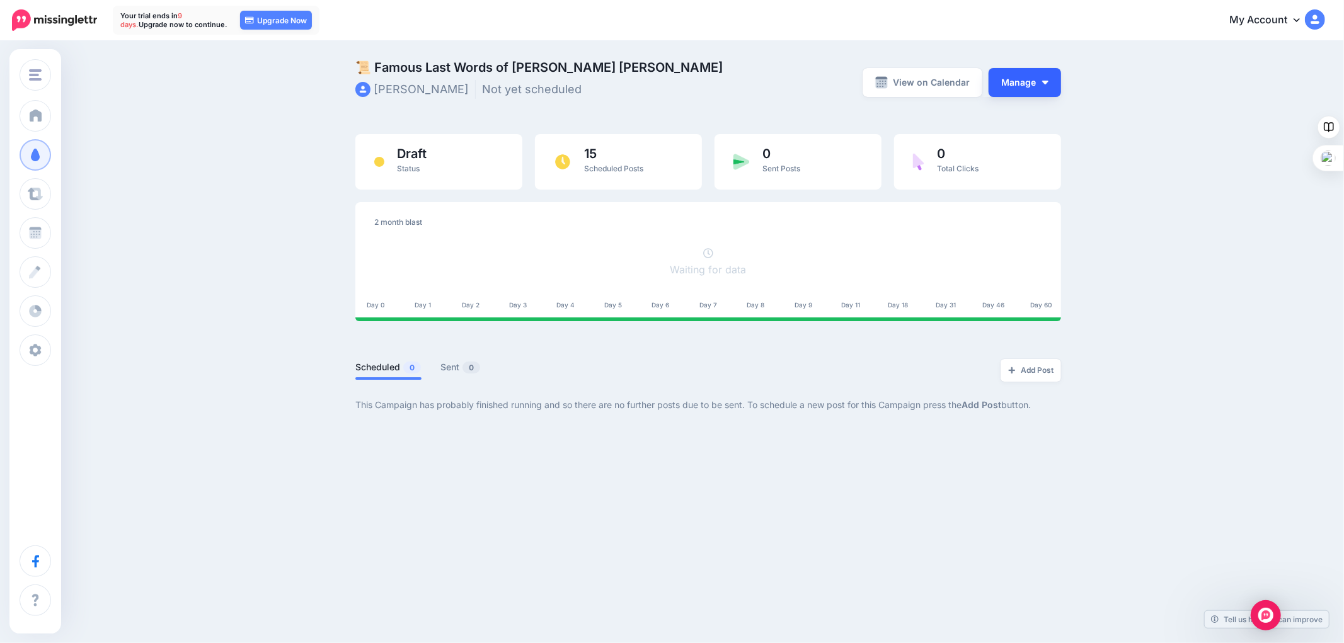
click at [1035, 72] on button "Manage" at bounding box center [1025, 82] width 72 height 29
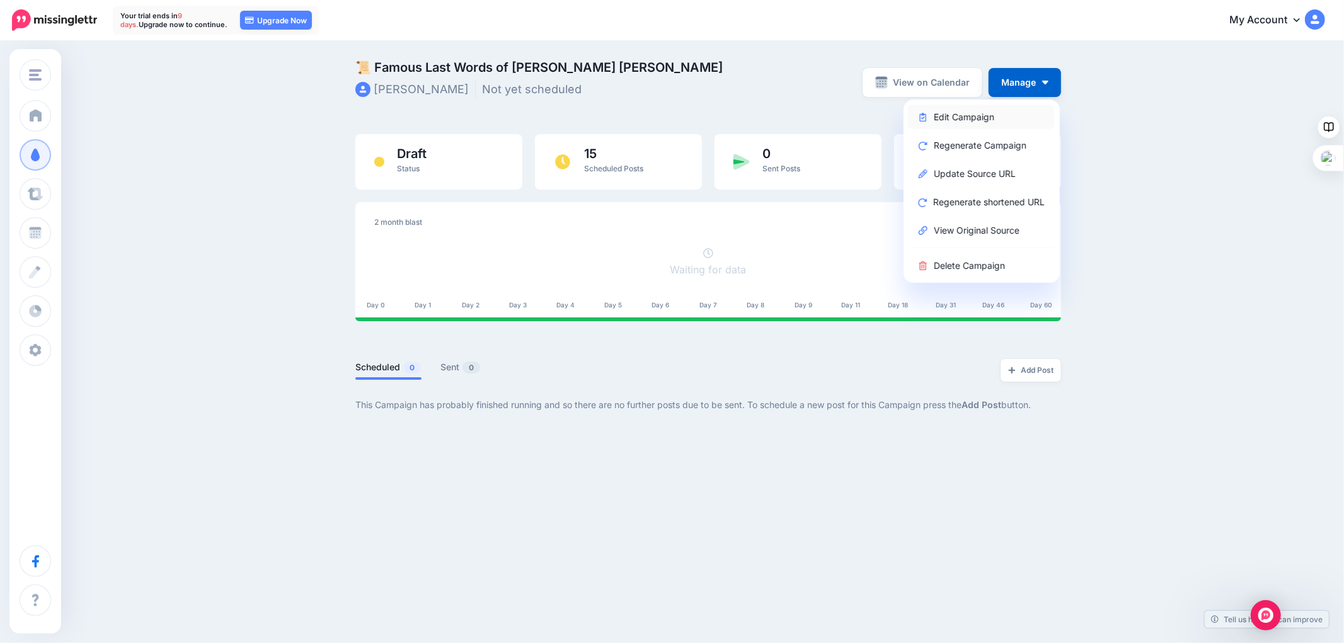
click at [985, 112] on link "Edit Campaign" at bounding box center [981, 117] width 146 height 25
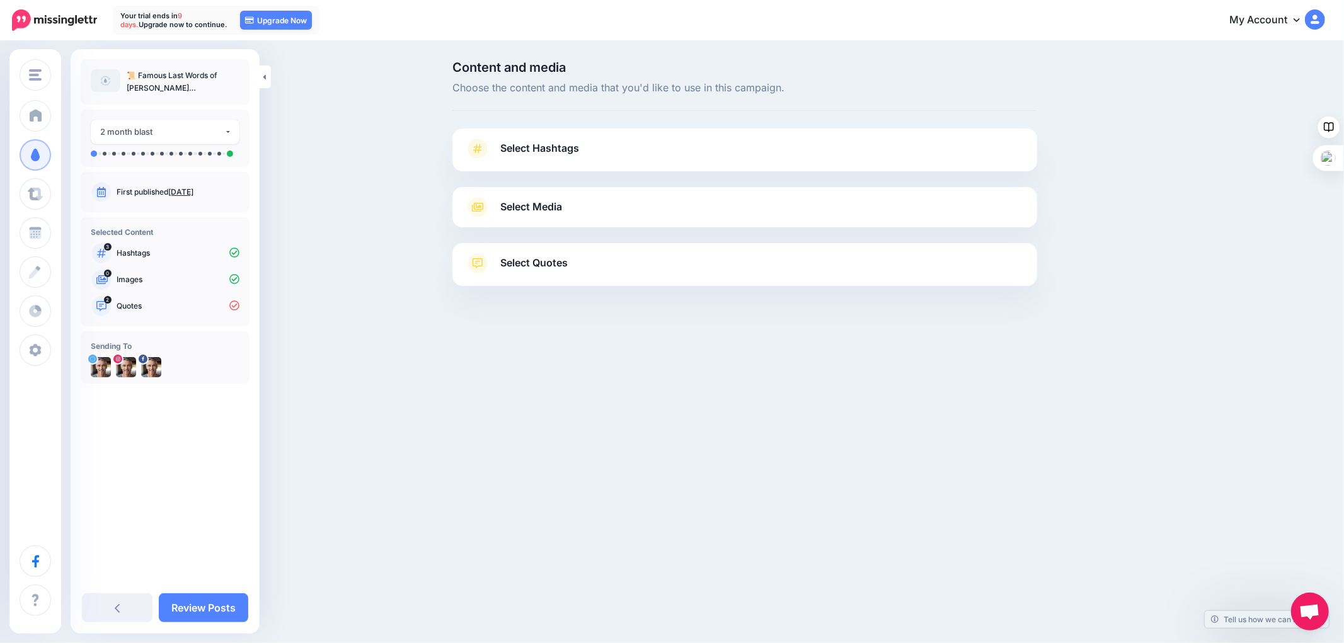
click at [551, 151] on span "Select Hashtags" at bounding box center [539, 148] width 79 height 17
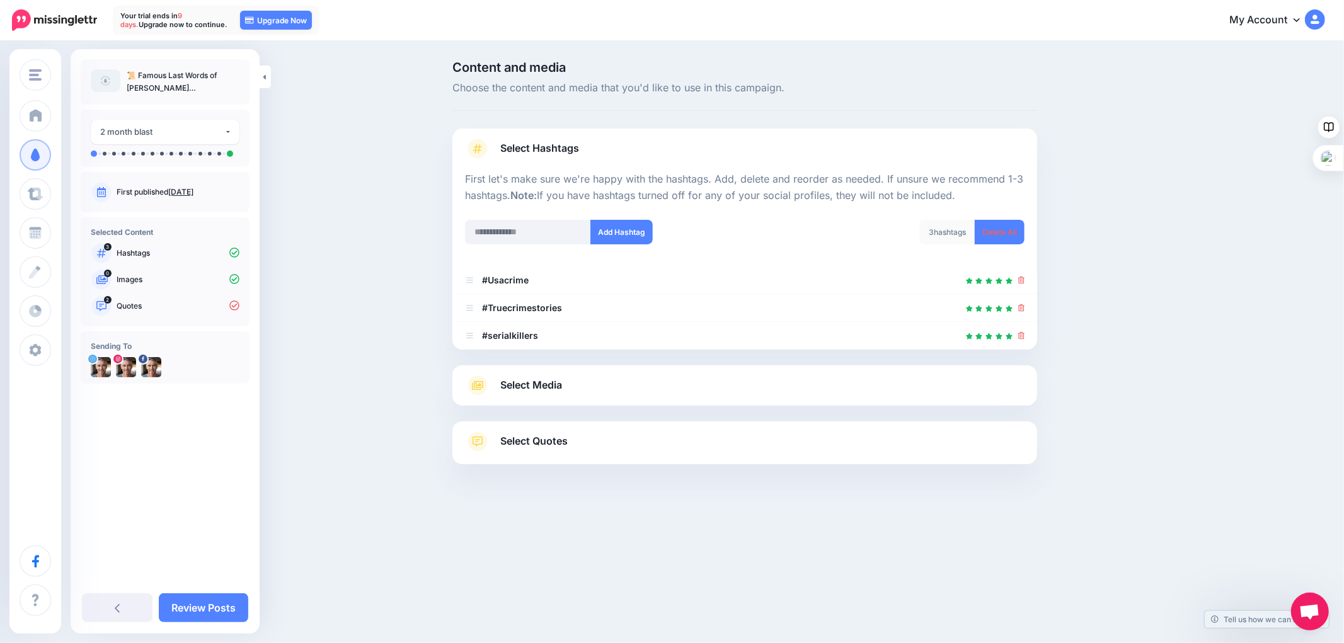
click at [536, 376] on link "Select Media" at bounding box center [745, 386] width 560 height 20
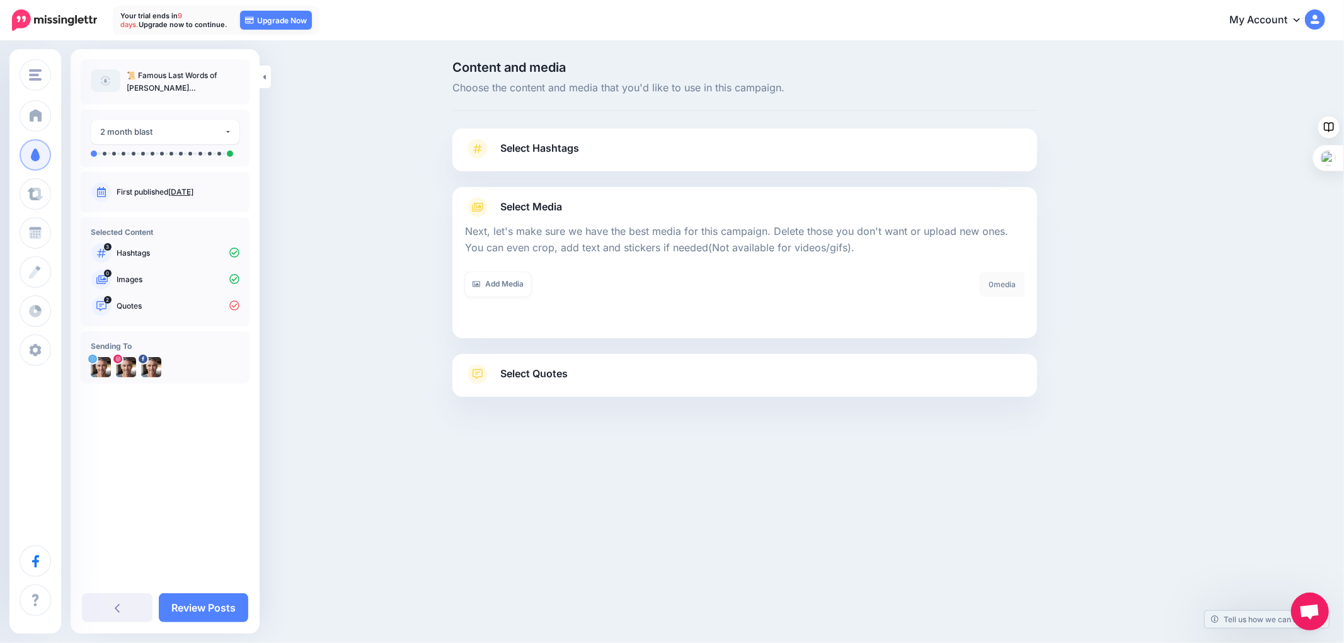
click at [532, 370] on span "Select Quotes" at bounding box center [533, 373] width 67 height 17
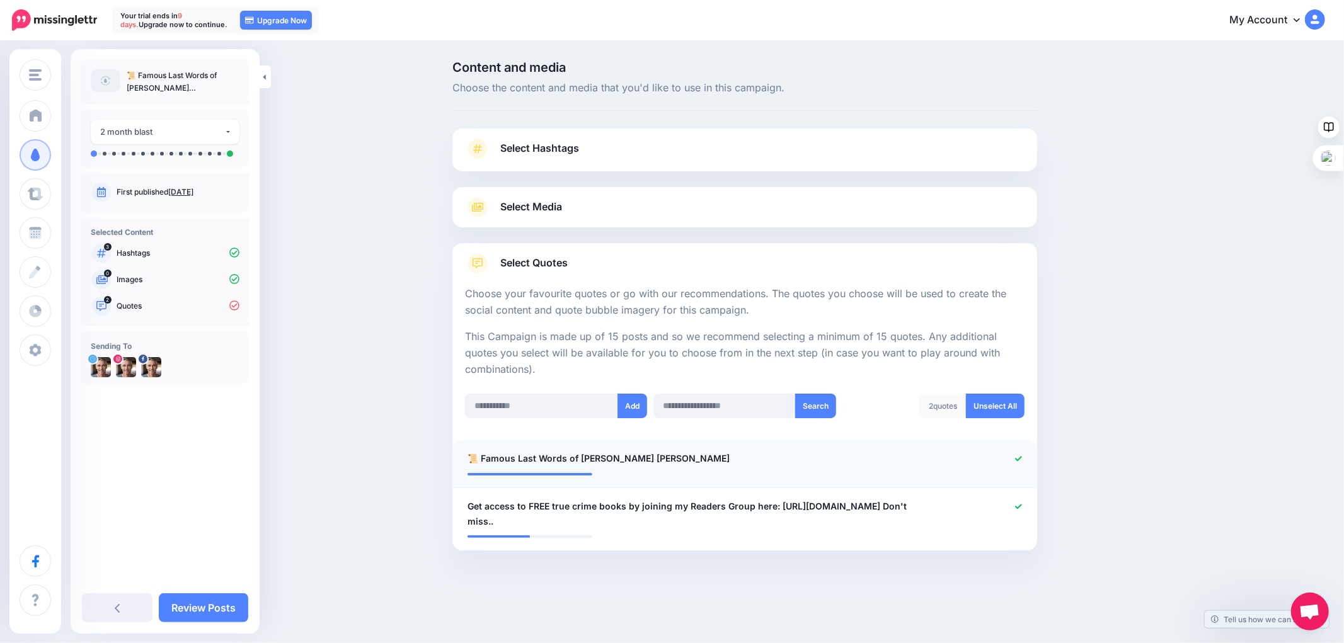
click at [1017, 458] on icon at bounding box center [1018, 459] width 7 height 7
click at [1018, 503] on icon at bounding box center [1018, 506] width 7 height 7
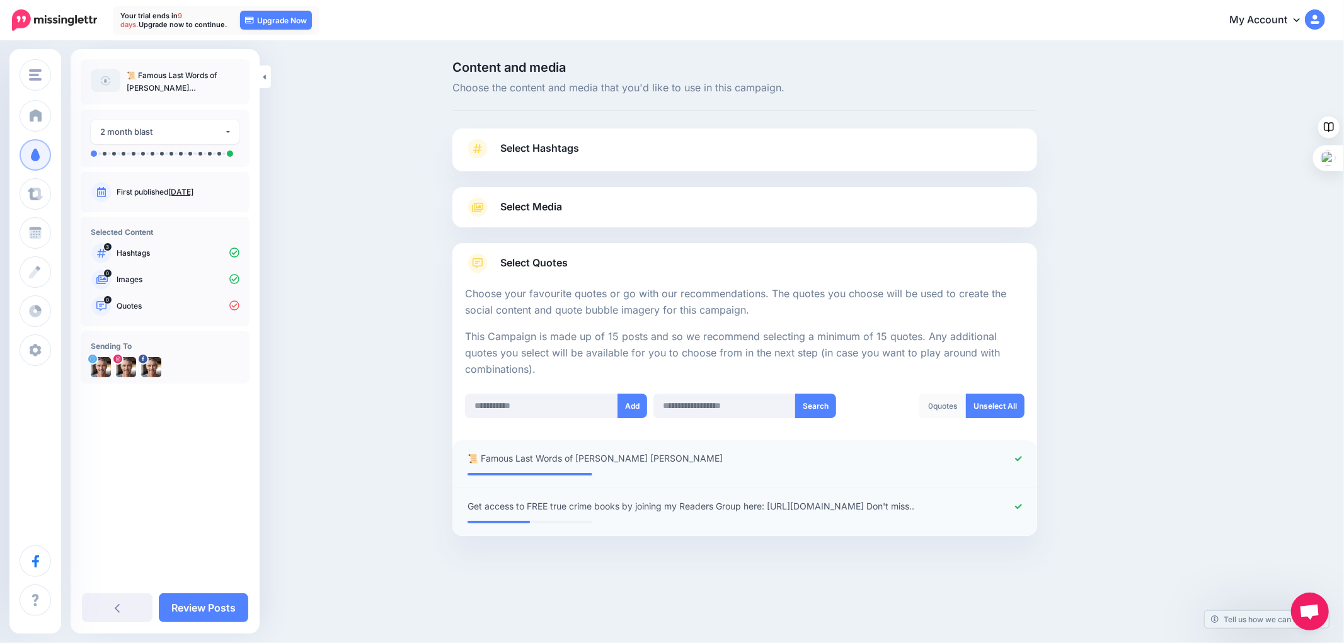
click at [1018, 509] on icon at bounding box center [1018, 506] width 7 height 7
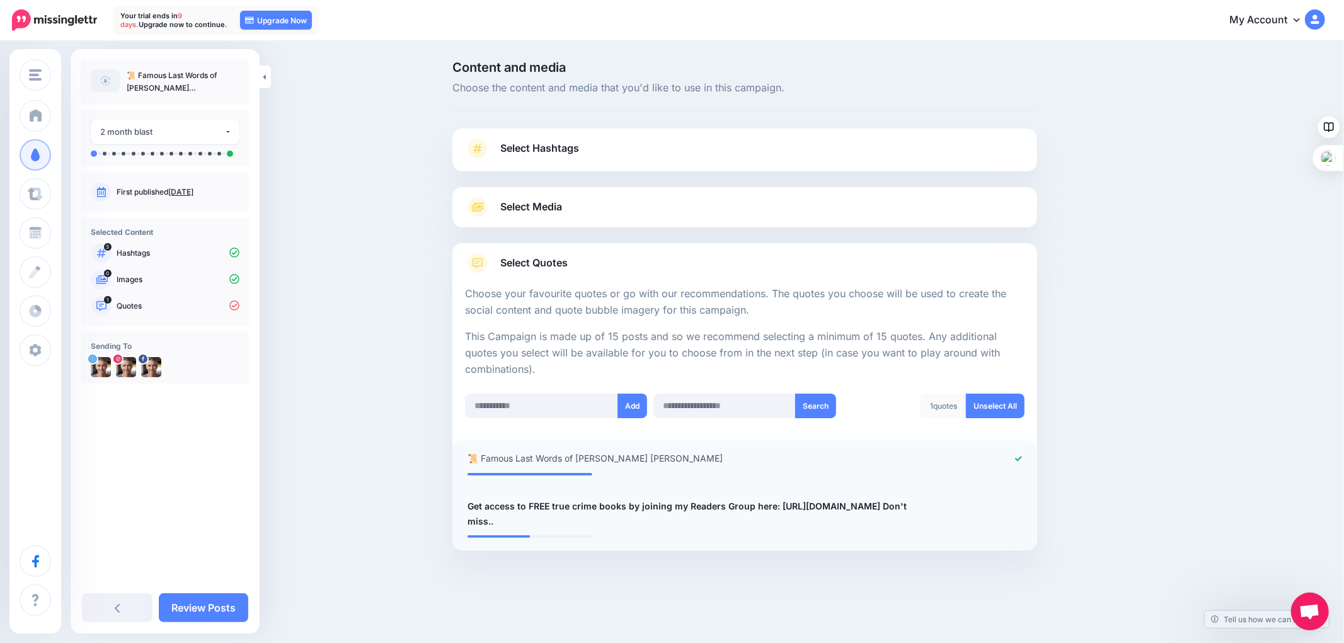
click at [1015, 460] on icon at bounding box center [1018, 459] width 7 height 7
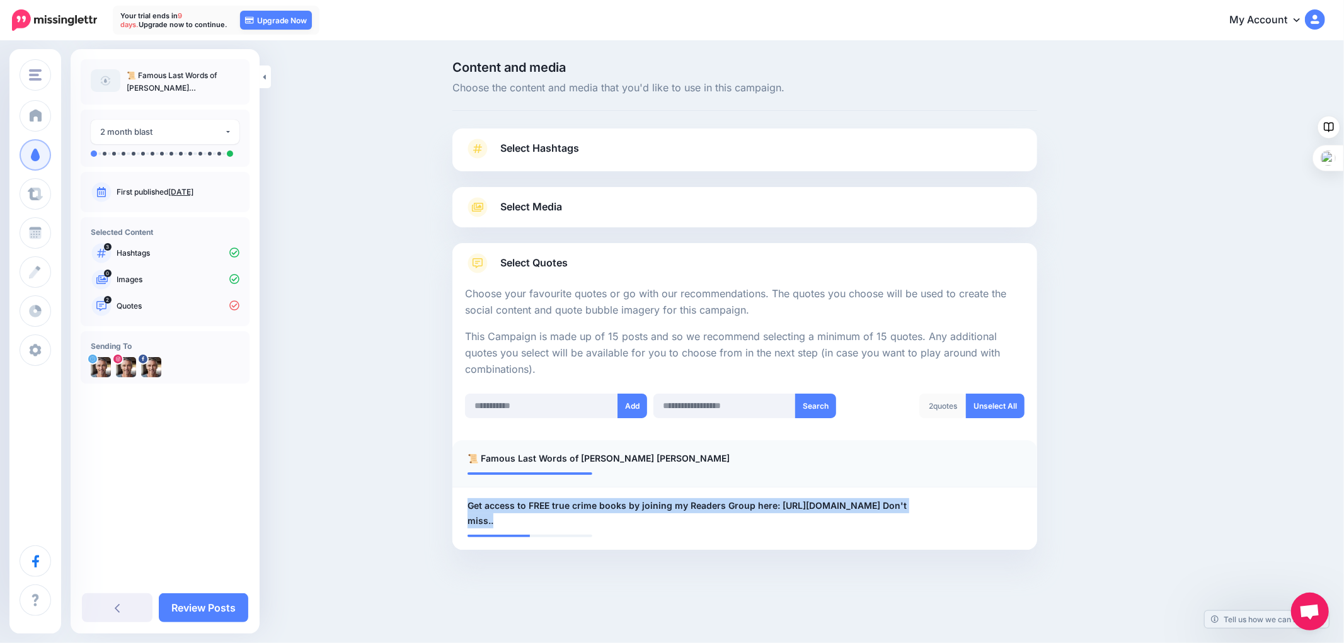
drag, startPoint x: 610, startPoint y: 530, endPoint x: 450, endPoint y: 501, distance: 162.6
click at [450, 501] on div "Content and media Choose the content and media that you'd like to use in this c…" at bounding box center [745, 337] width 604 height 552
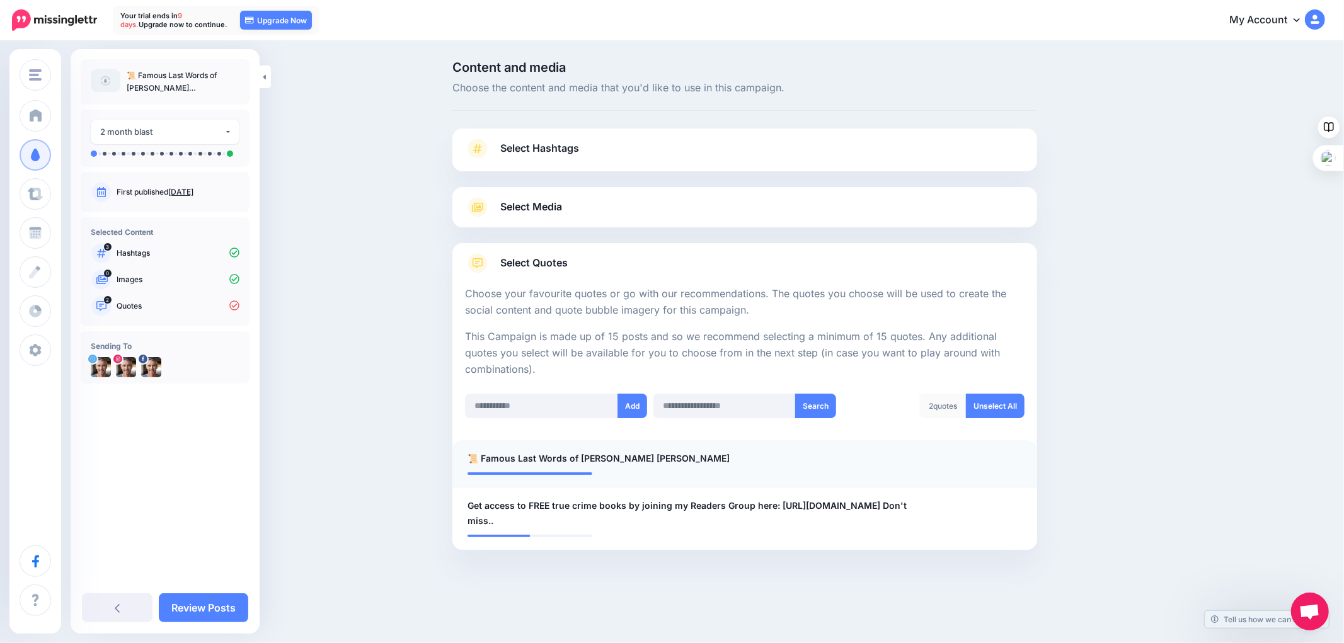
click at [607, 476] on li "**********" at bounding box center [744, 463] width 585 height 47
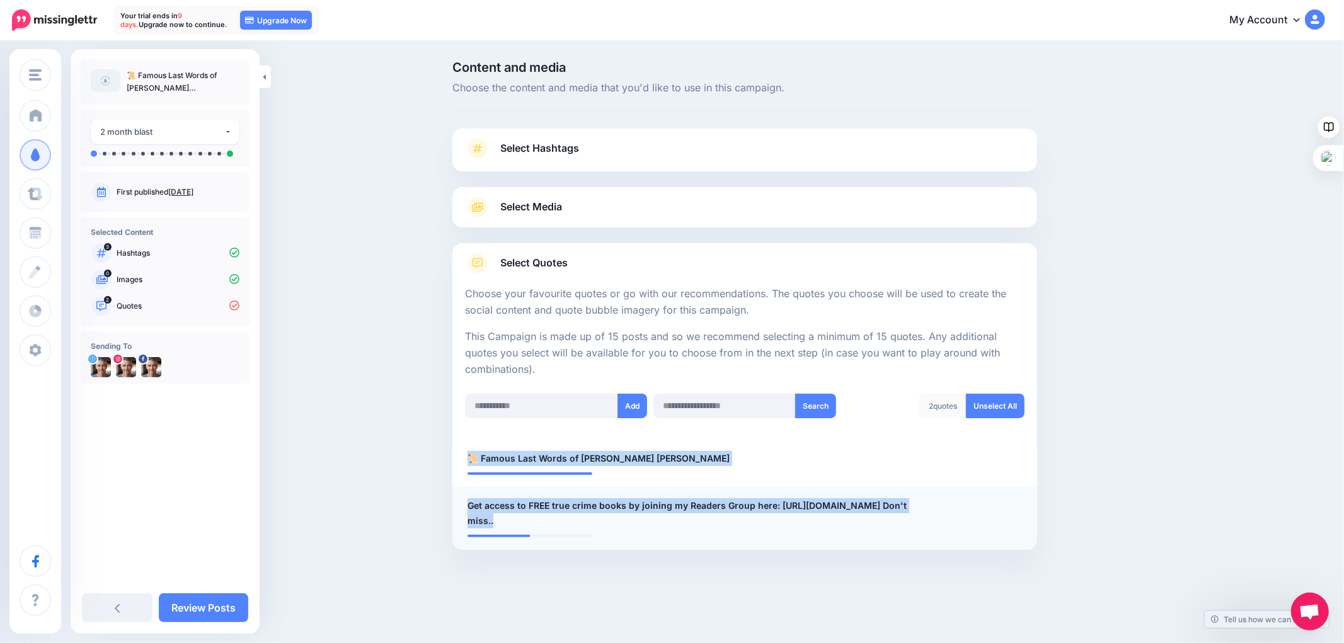
drag, startPoint x: 467, startPoint y: 449, endPoint x: 594, endPoint y: 544, distance: 159.3
click at [594, 544] on ul "**********" at bounding box center [744, 495] width 585 height 110
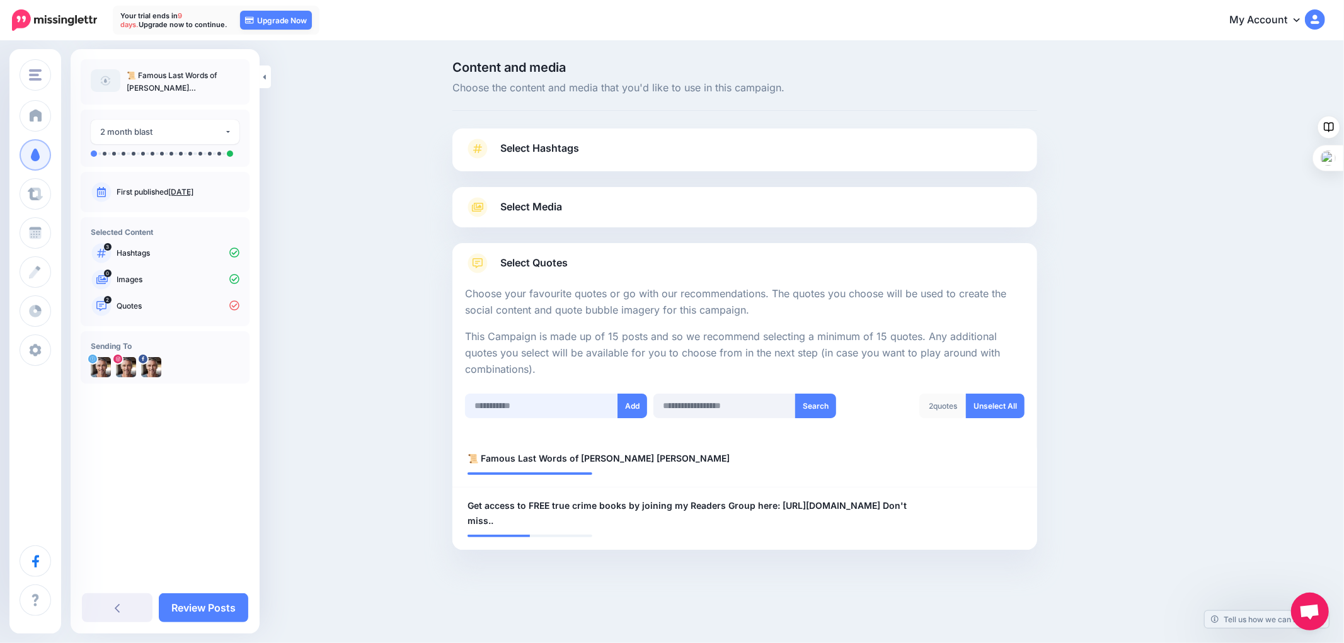
click at [571, 404] on input "text" at bounding box center [541, 406] width 153 height 25
paste input "**********"
type input "**********"
click at [631, 406] on button "Add" at bounding box center [632, 406] width 30 height 25
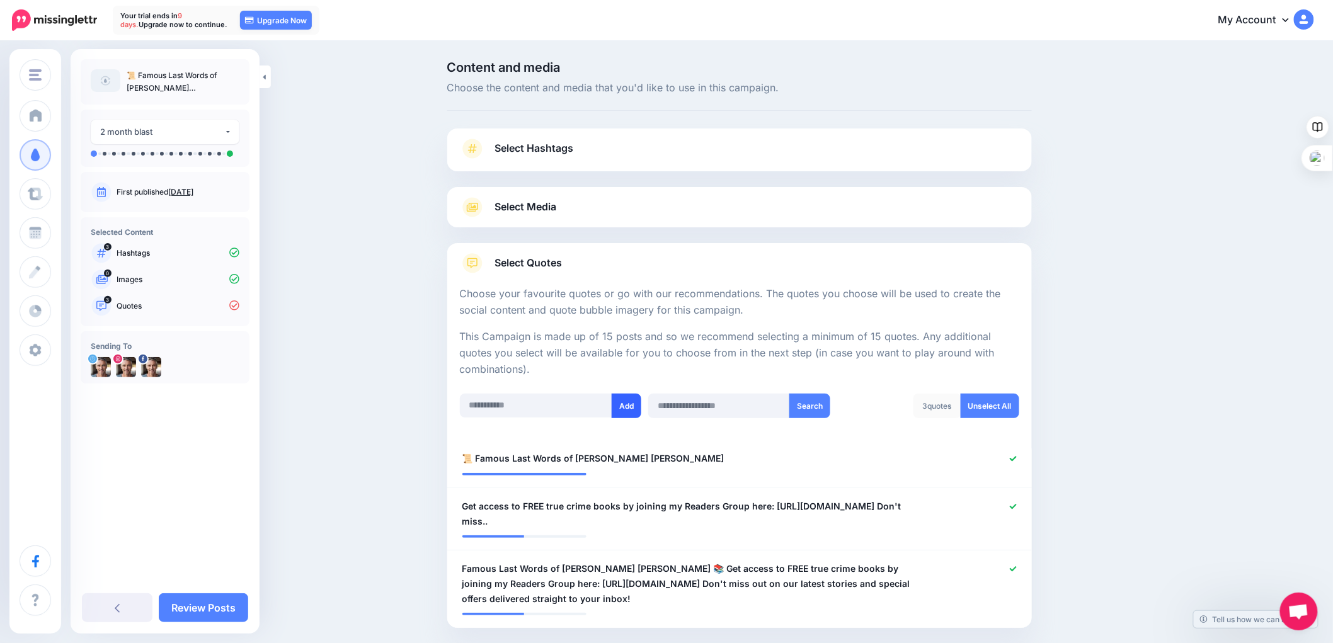
scroll to position [66, 0]
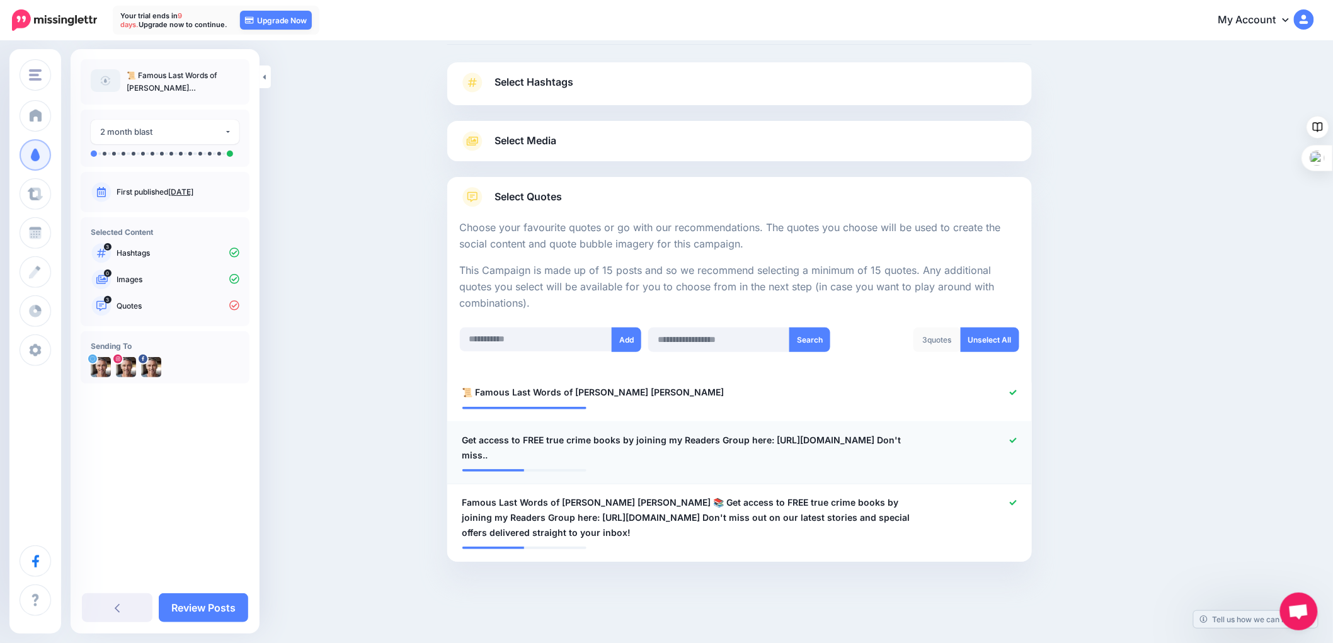
click at [1017, 441] on icon at bounding box center [1013, 440] width 7 height 5
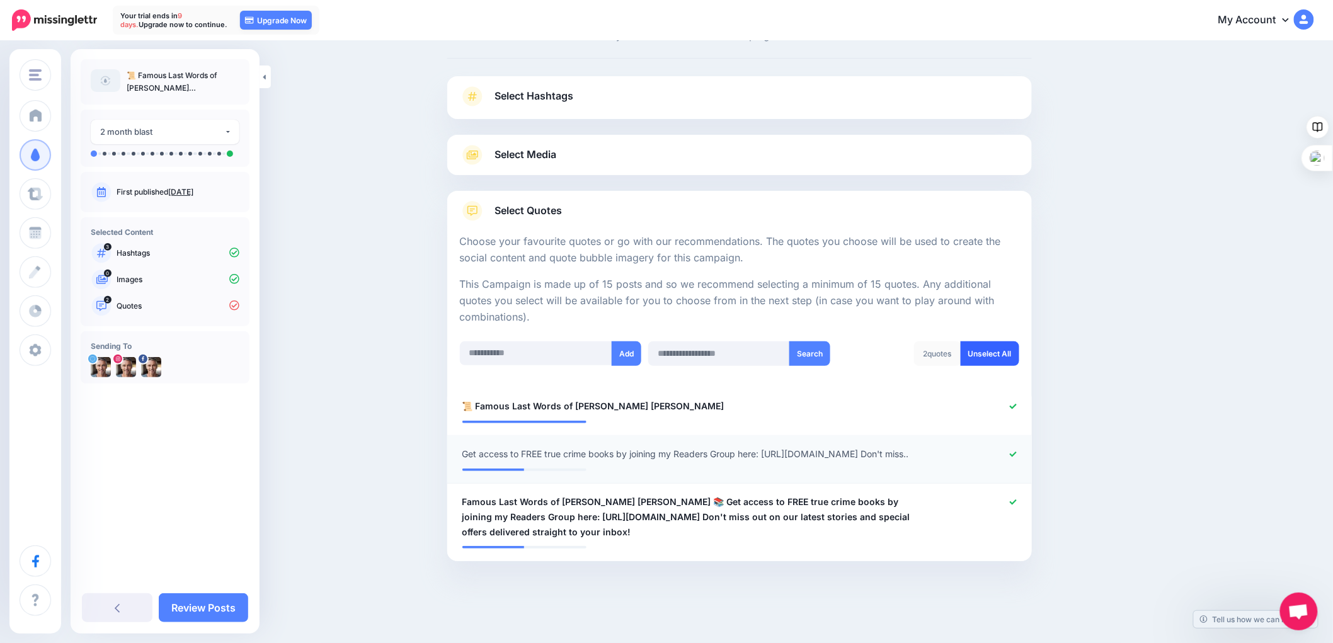
click at [996, 342] on link "Unselect All" at bounding box center [990, 354] width 59 height 25
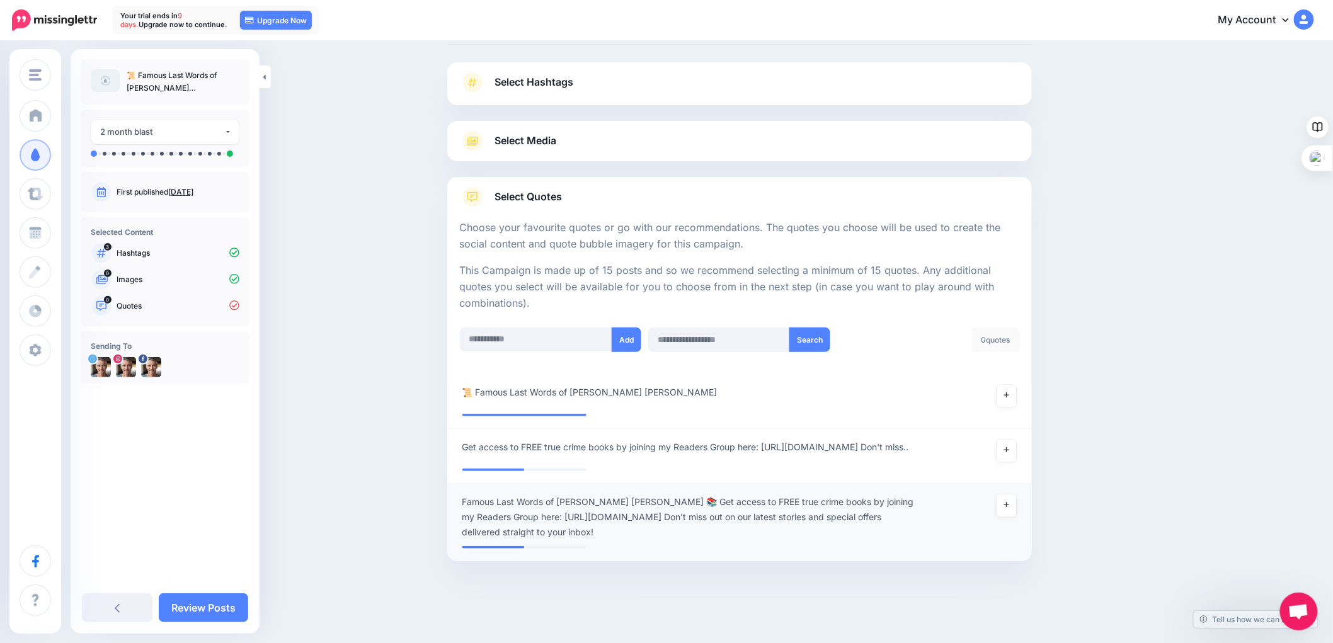
scroll to position [73, 0]
click at [1009, 505] on icon at bounding box center [1006, 505] width 5 height 7
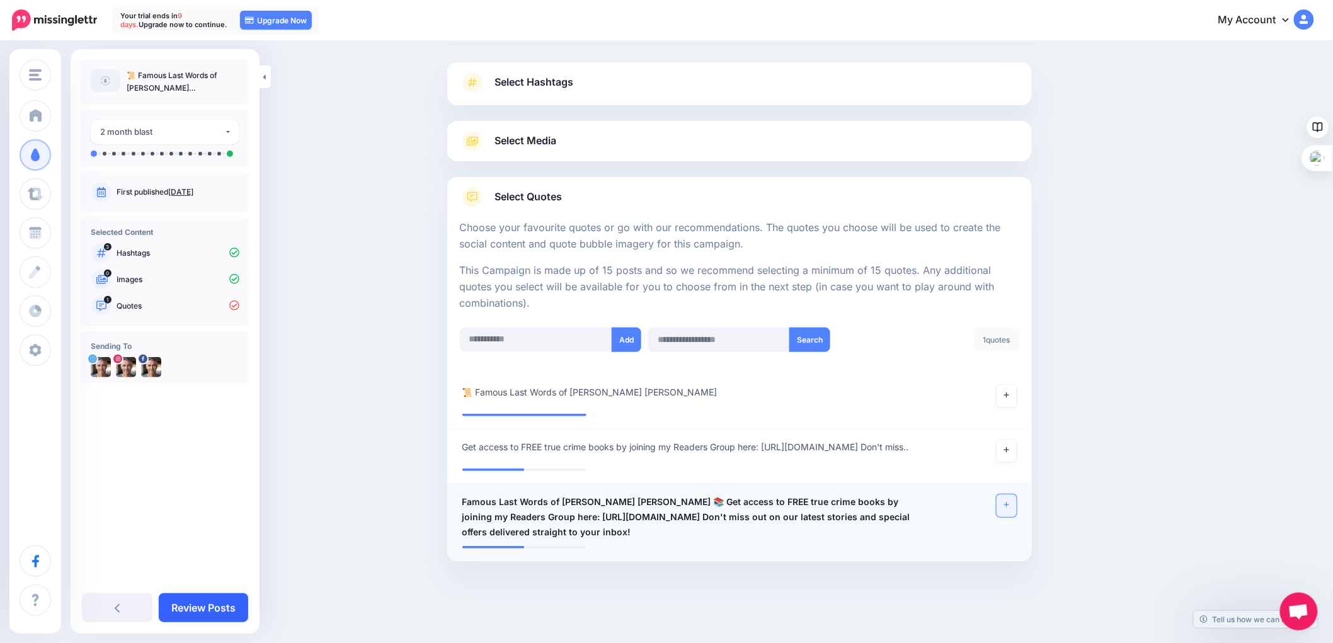
click at [187, 607] on link "Review Posts" at bounding box center [203, 608] width 89 height 29
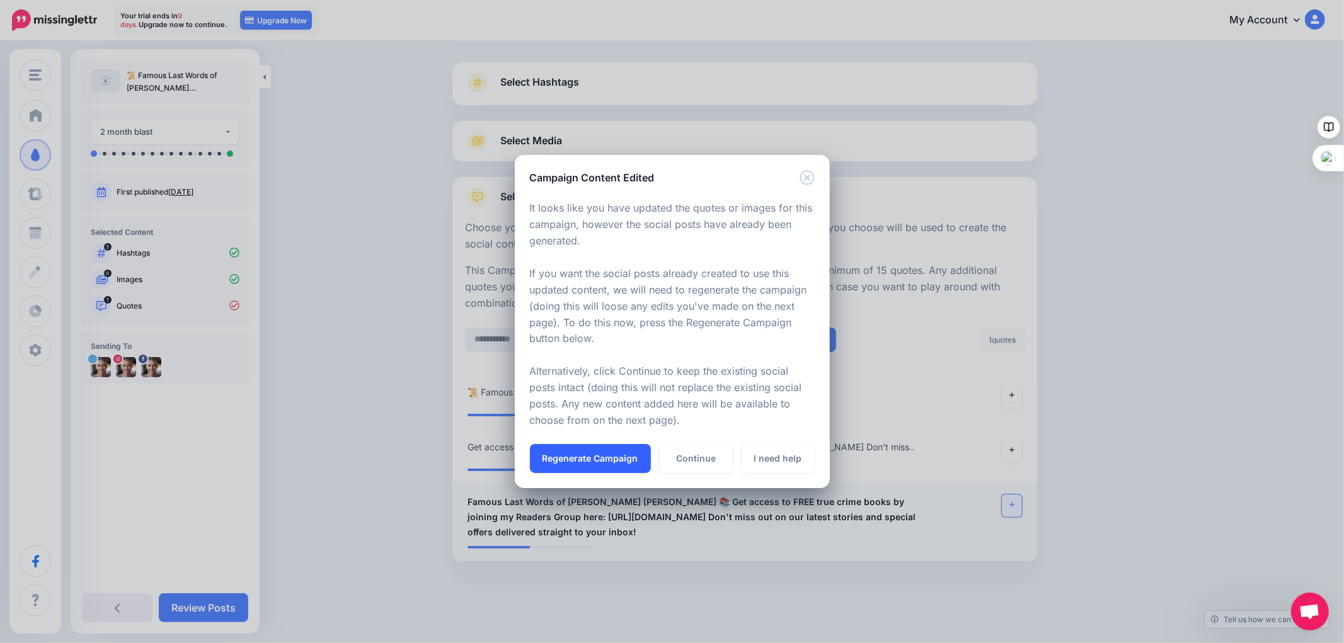
click at [568, 458] on button "Regenerate Campaign" at bounding box center [590, 458] width 121 height 29
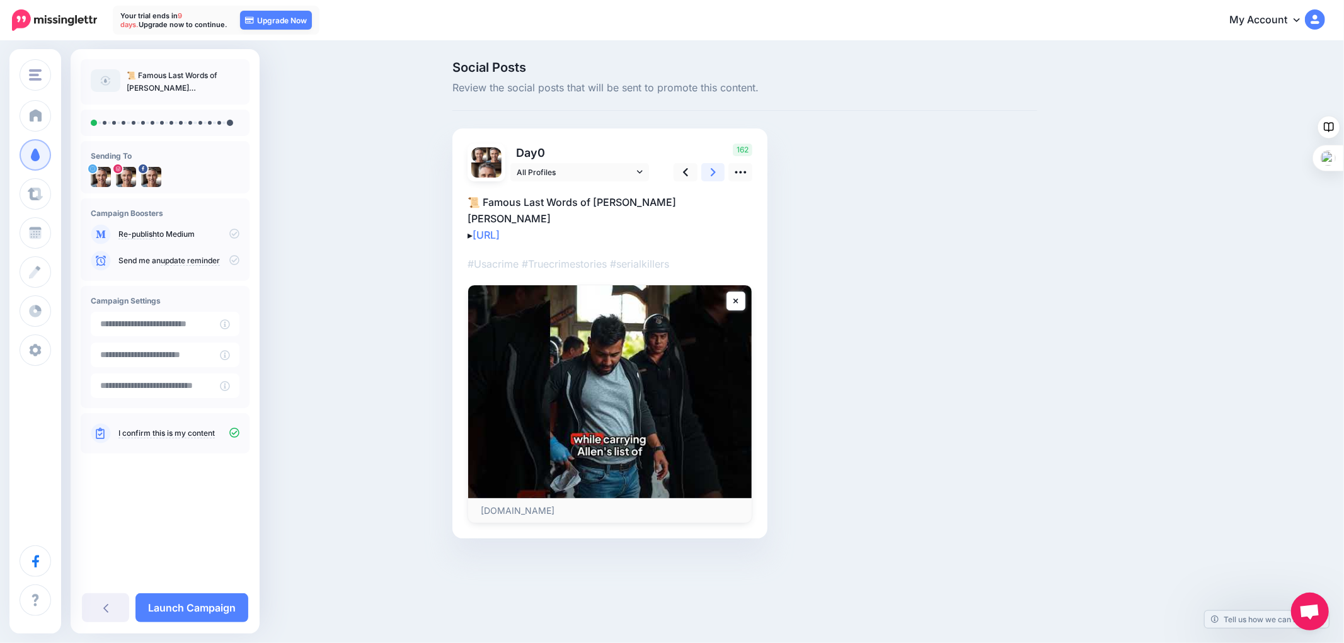
click at [714, 173] on icon at bounding box center [713, 172] width 5 height 8
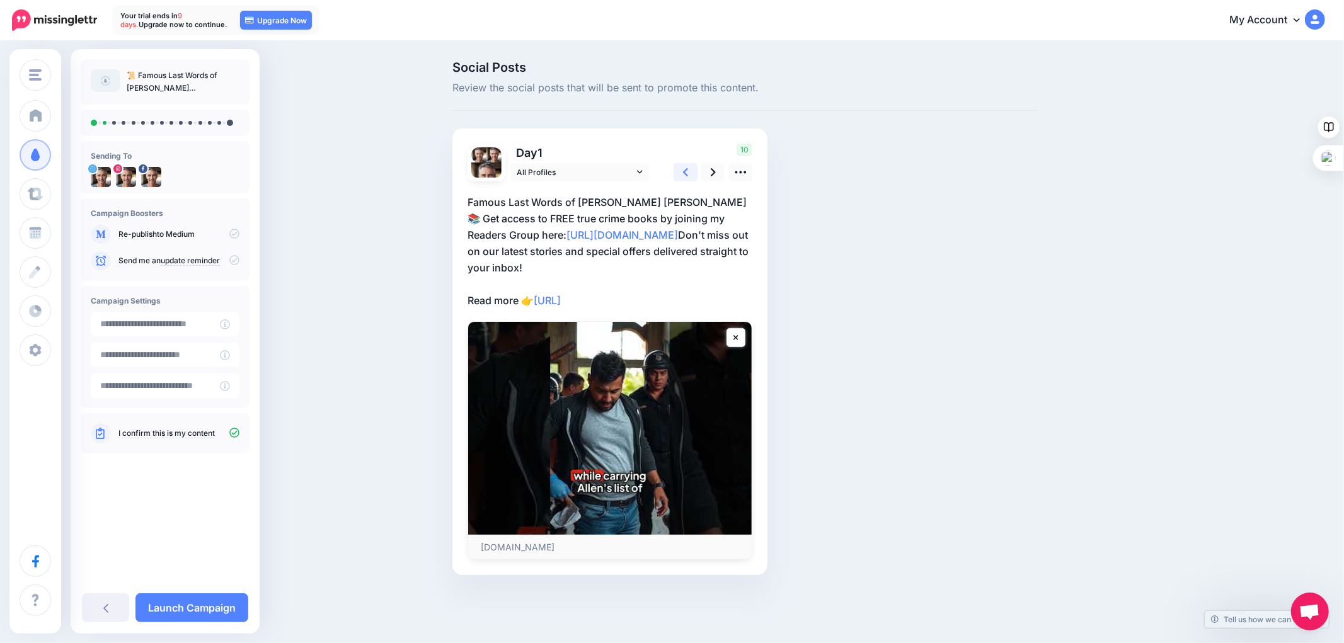
click at [687, 173] on icon at bounding box center [685, 172] width 5 height 13
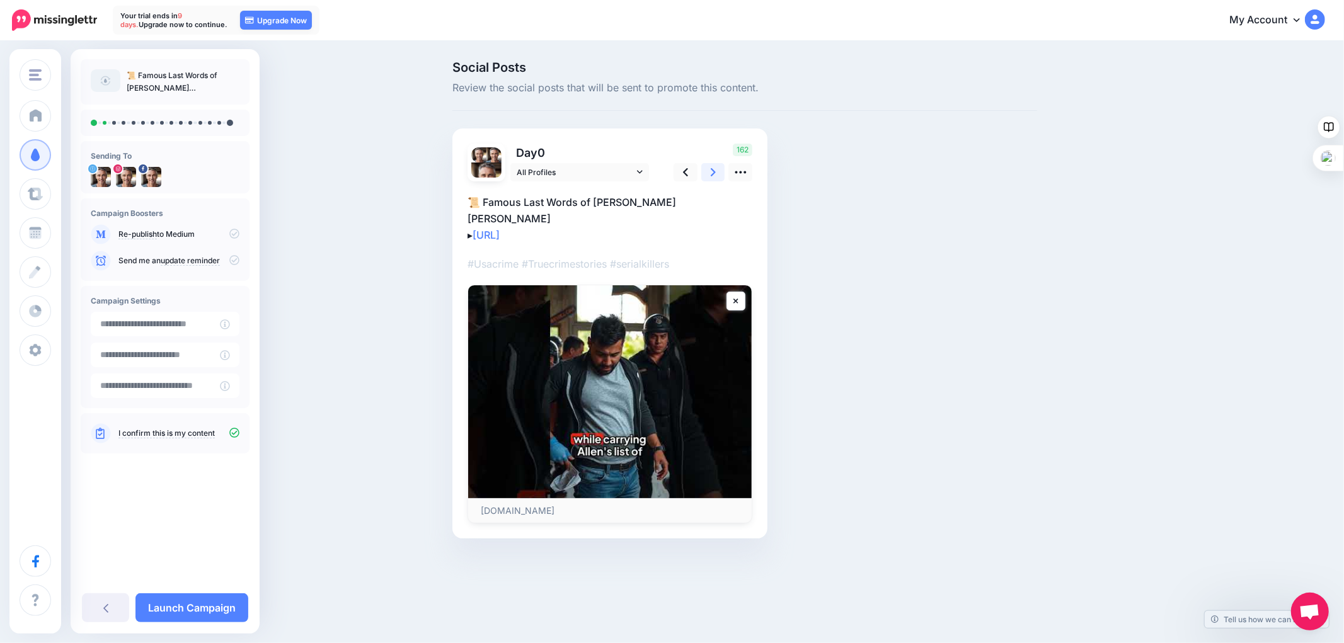
click at [713, 171] on icon at bounding box center [713, 172] width 5 height 13
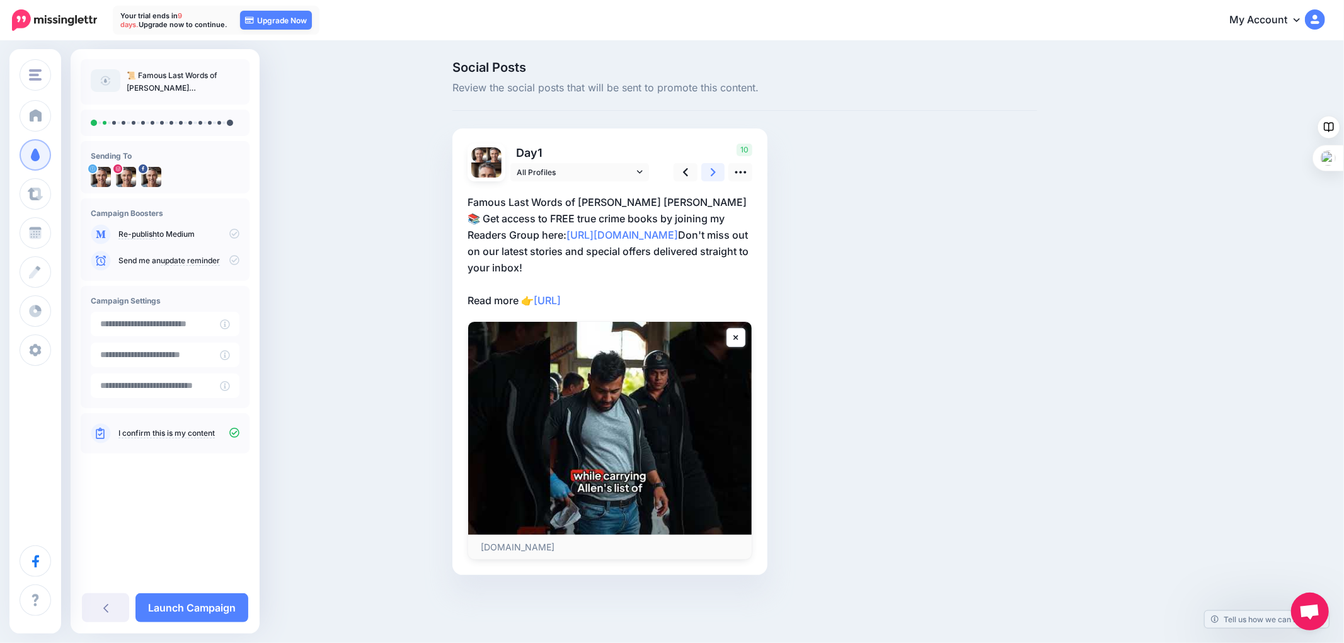
click at [713, 171] on icon at bounding box center [713, 172] width 5 height 13
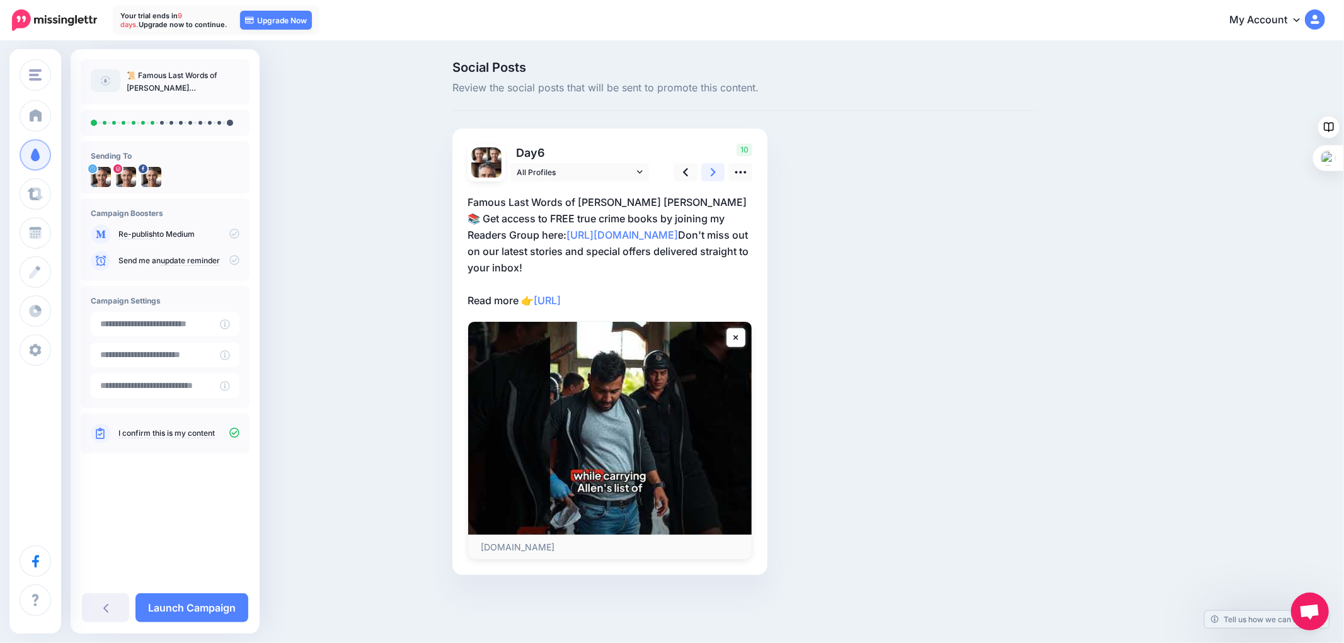
click at [713, 171] on icon at bounding box center [713, 172] width 5 height 13
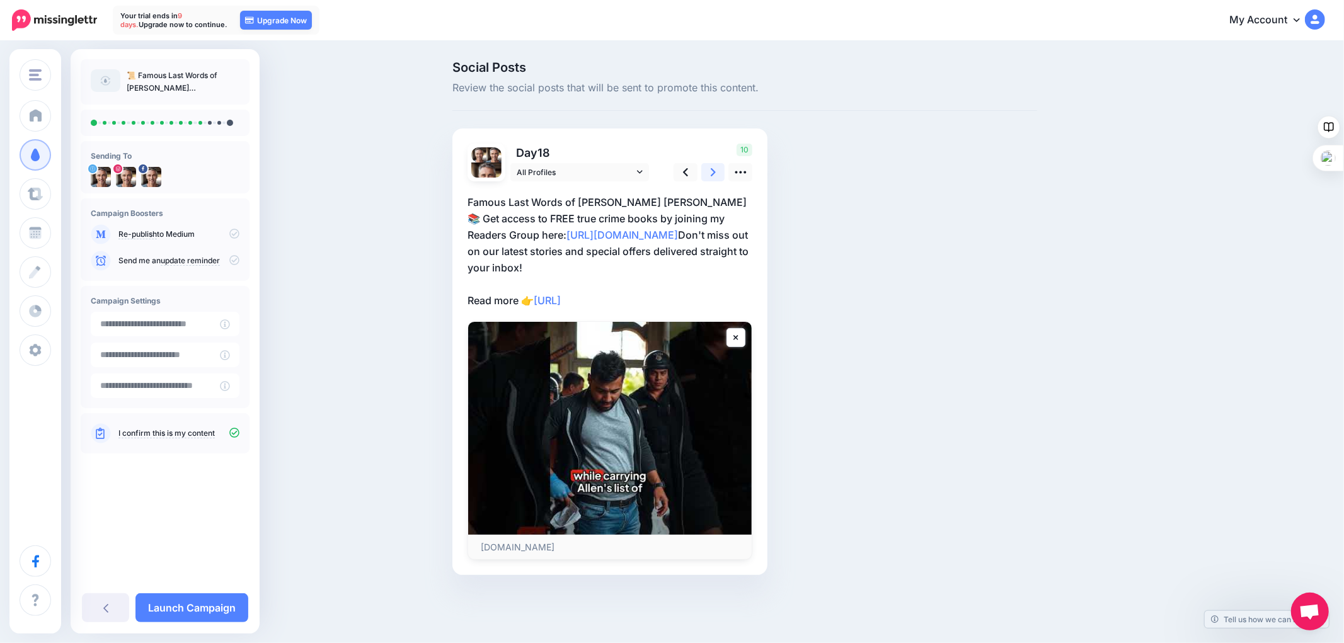
click at [713, 171] on icon at bounding box center [713, 172] width 5 height 13
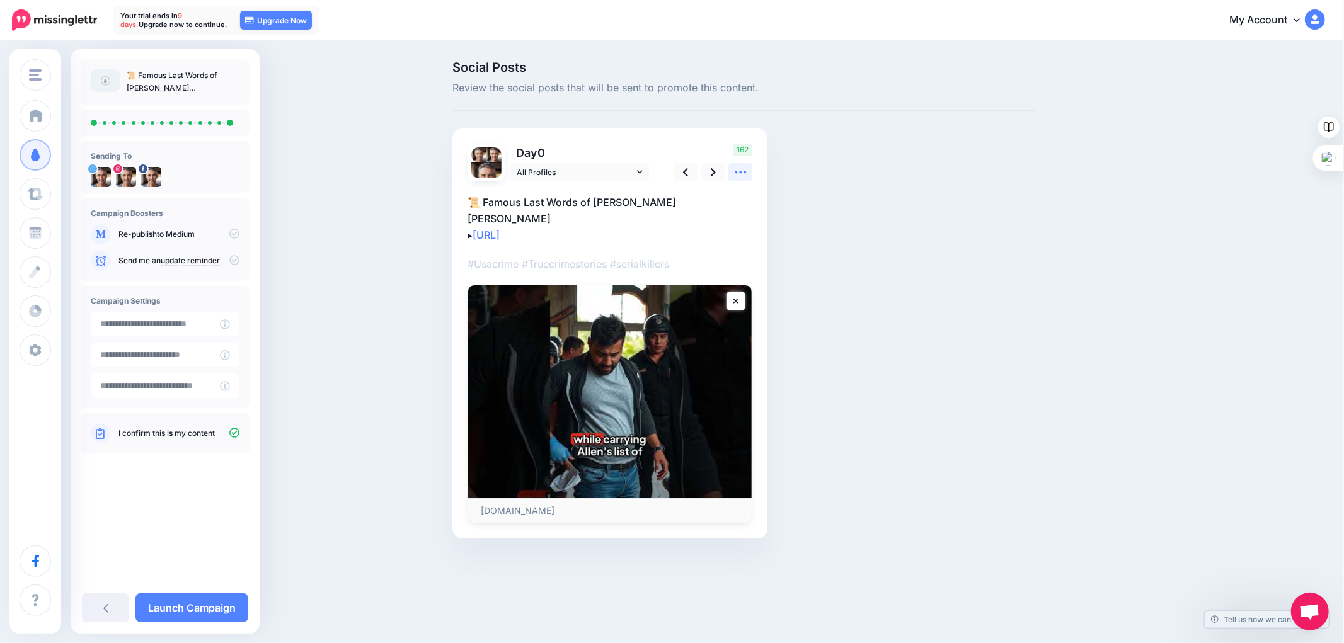
click at [738, 174] on icon at bounding box center [740, 172] width 13 height 13
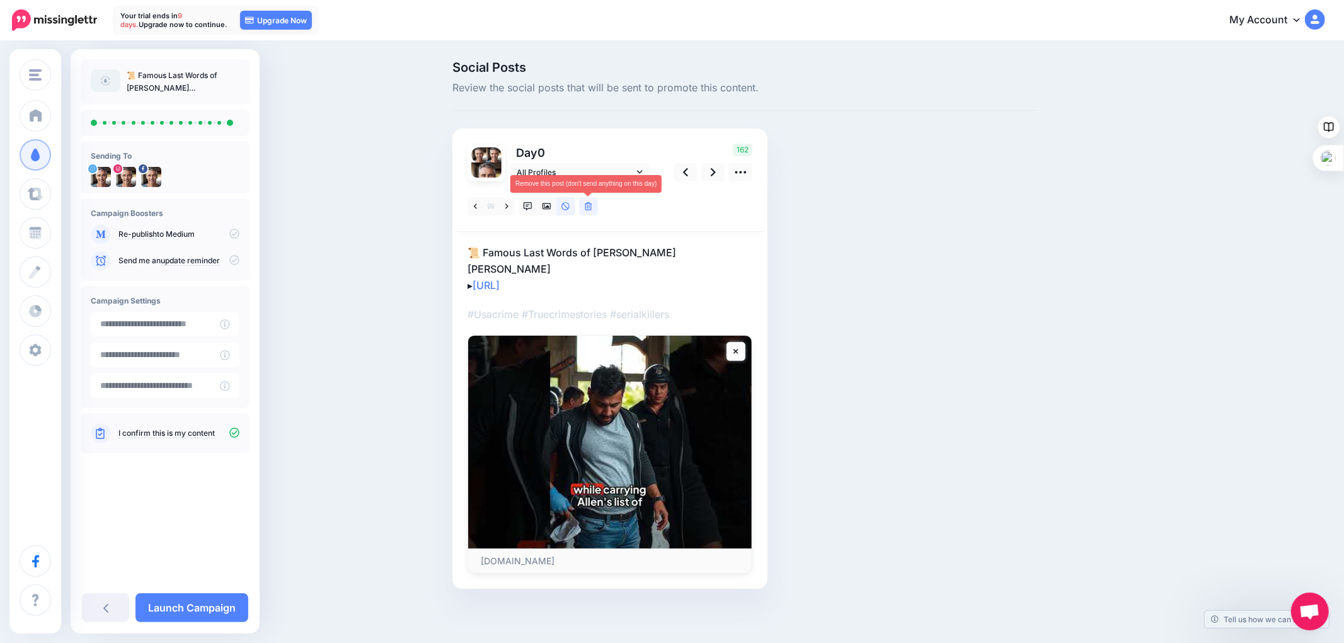
click at [588, 205] on icon at bounding box center [589, 206] width 8 height 9
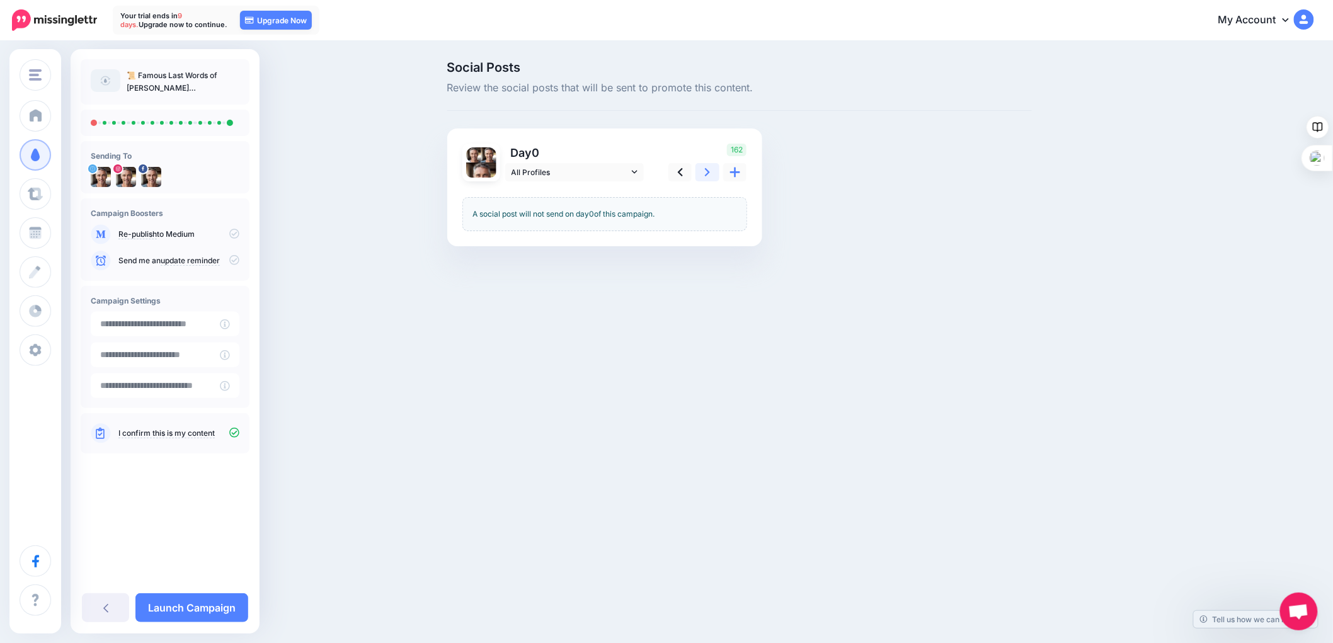
click at [709, 172] on link at bounding box center [708, 172] width 24 height 18
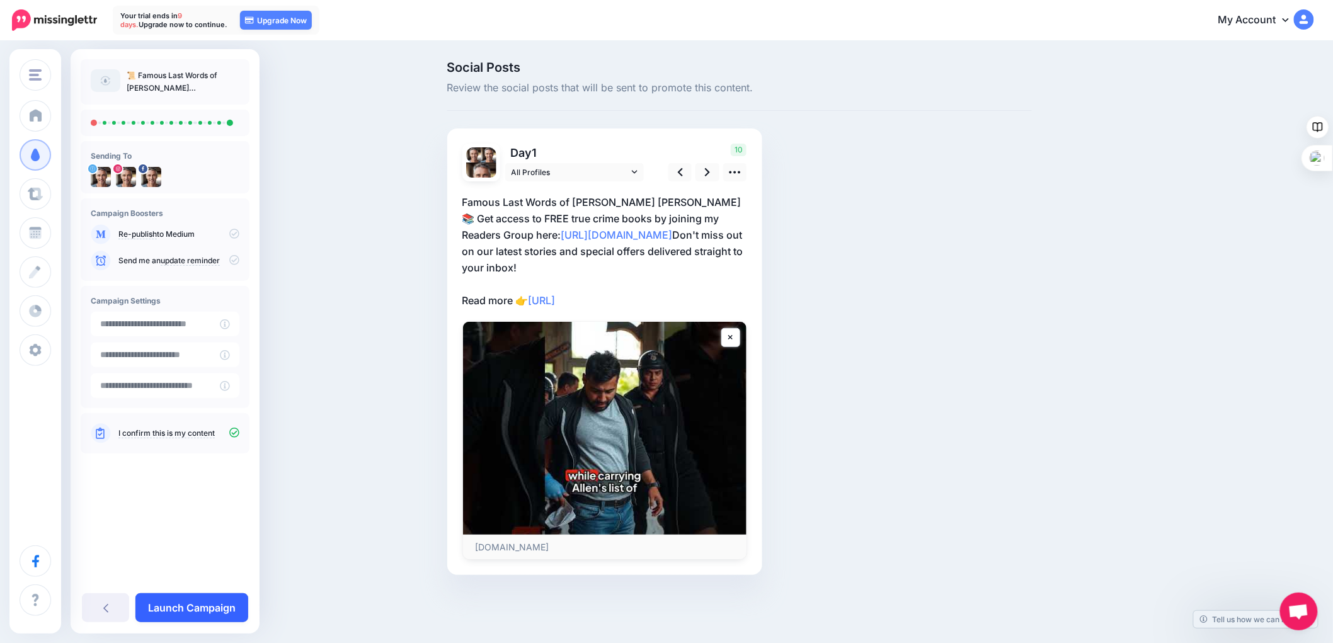
click at [200, 605] on link "Launch Campaign" at bounding box center [191, 608] width 113 height 29
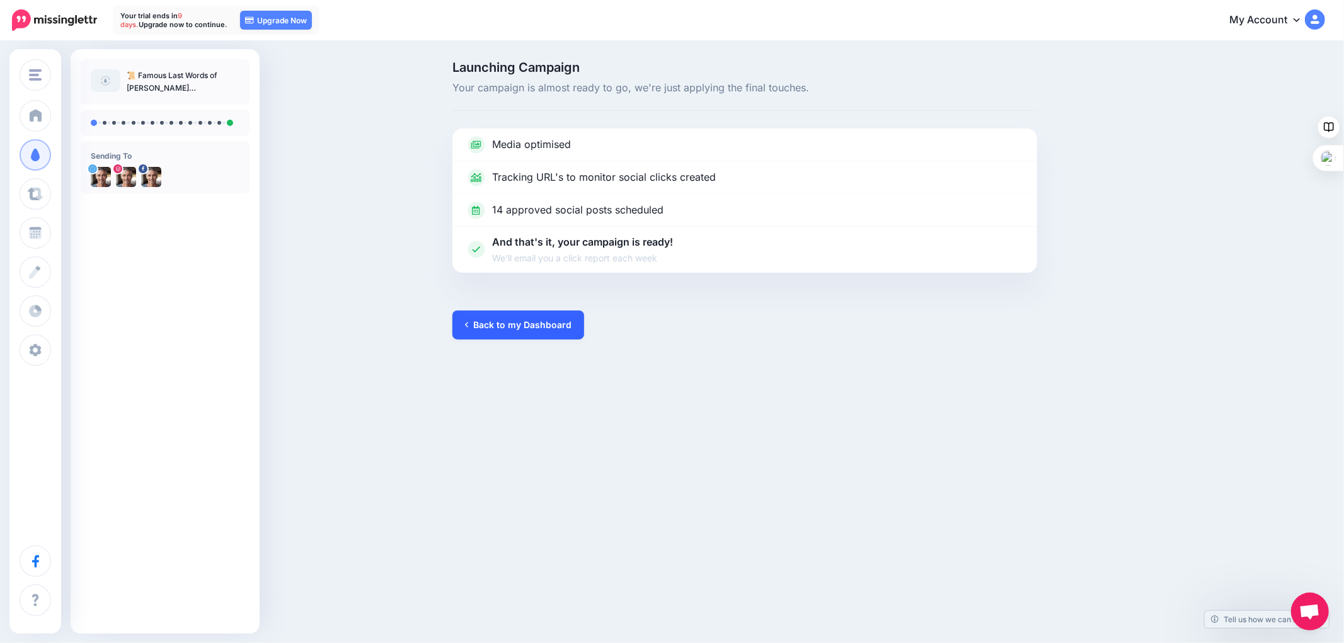
click at [514, 323] on link "Back to my Dashboard" at bounding box center [518, 325] width 132 height 29
